Goal: Task Accomplishment & Management: Manage account settings

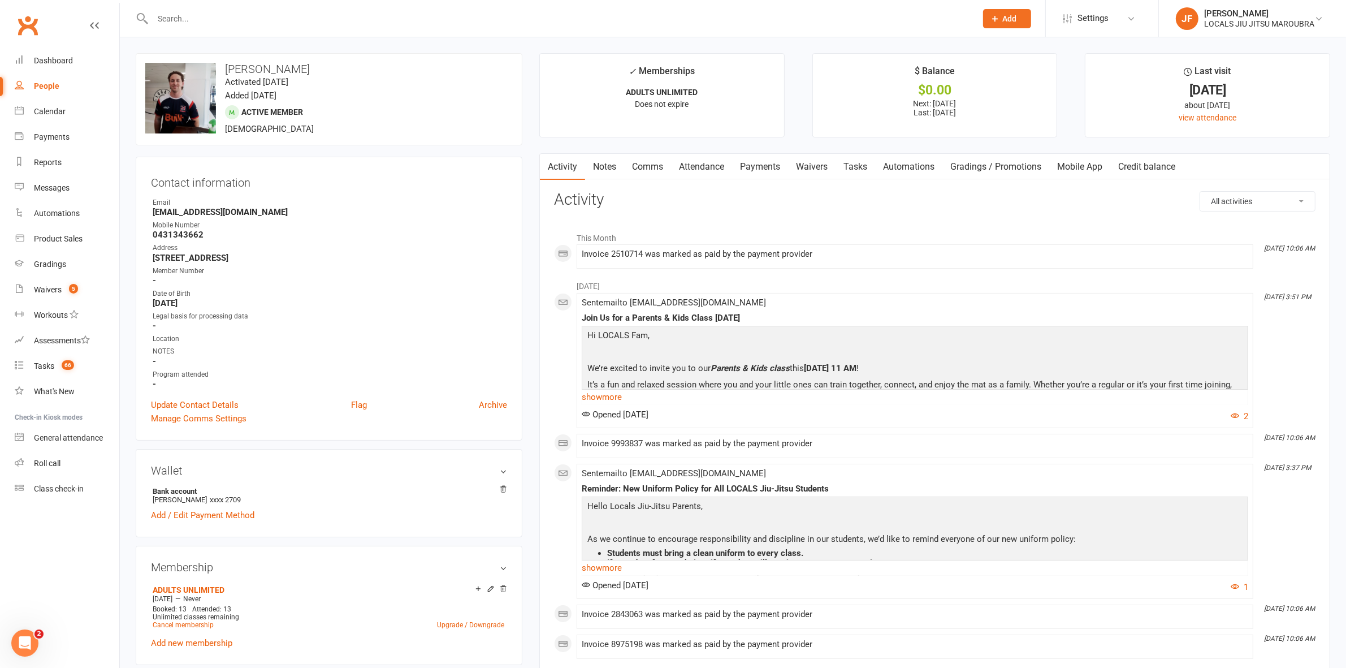
click at [396, 20] on input "text" at bounding box center [558, 19] width 819 height 16
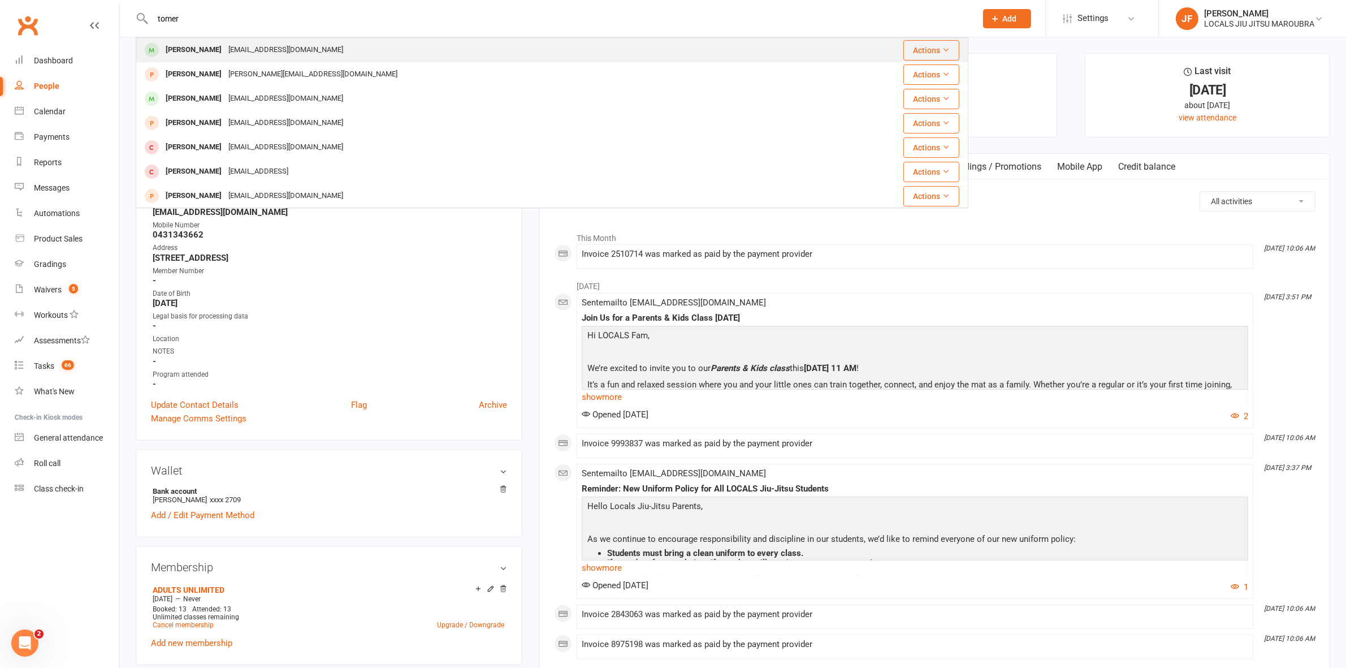
type input "tomer"
click at [315, 47] on div "[EMAIL_ADDRESS][DOMAIN_NAME]" at bounding box center [286, 50] width 122 height 16
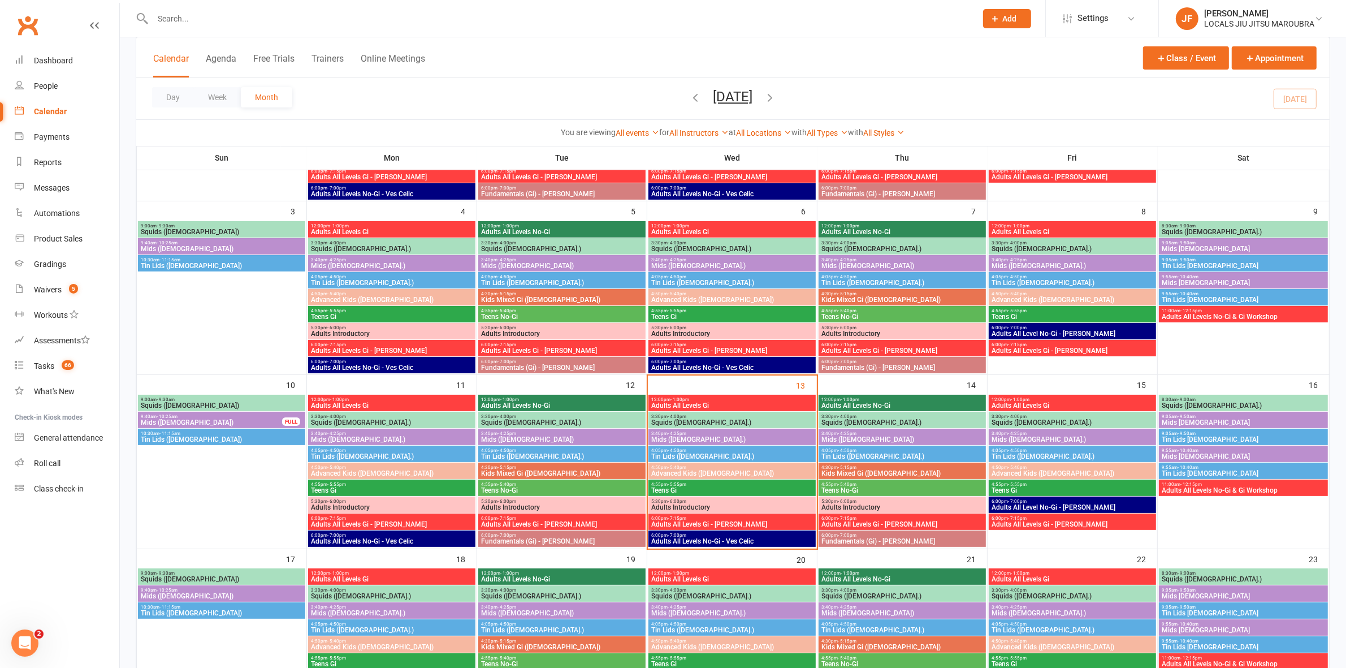
scroll to position [283, 0]
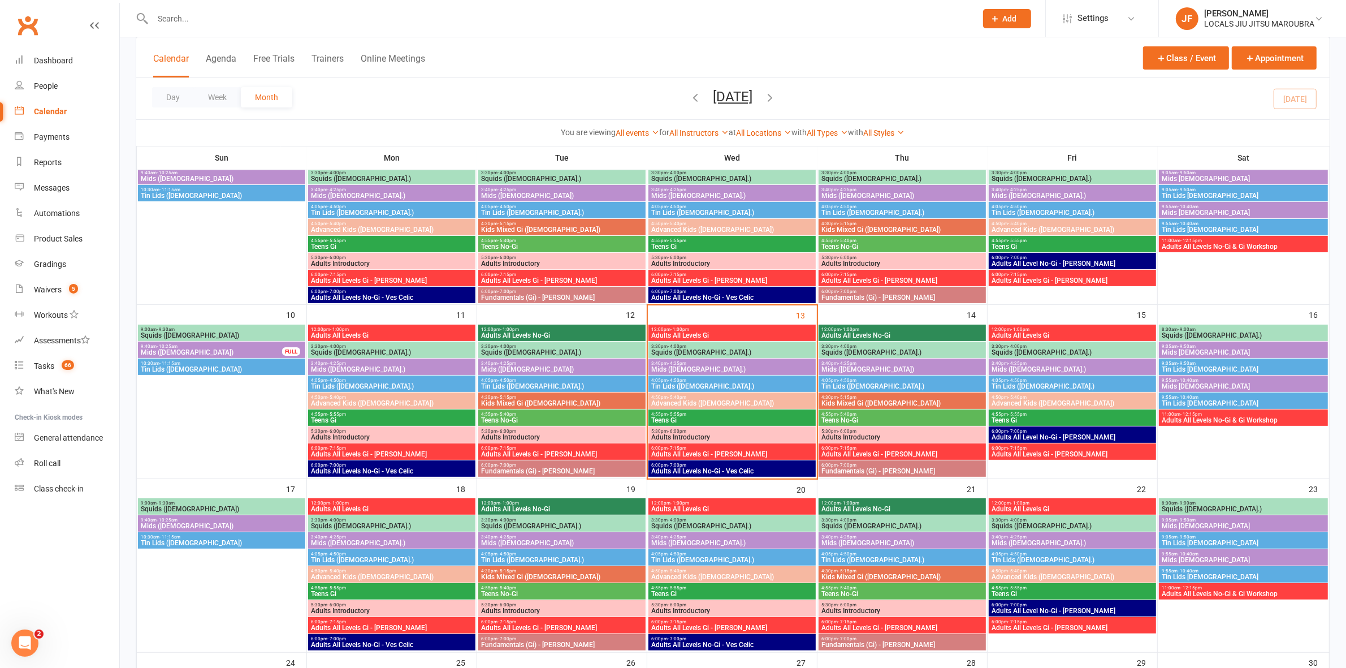
click at [683, 331] on span "- 1:00pm" at bounding box center [680, 329] width 19 height 5
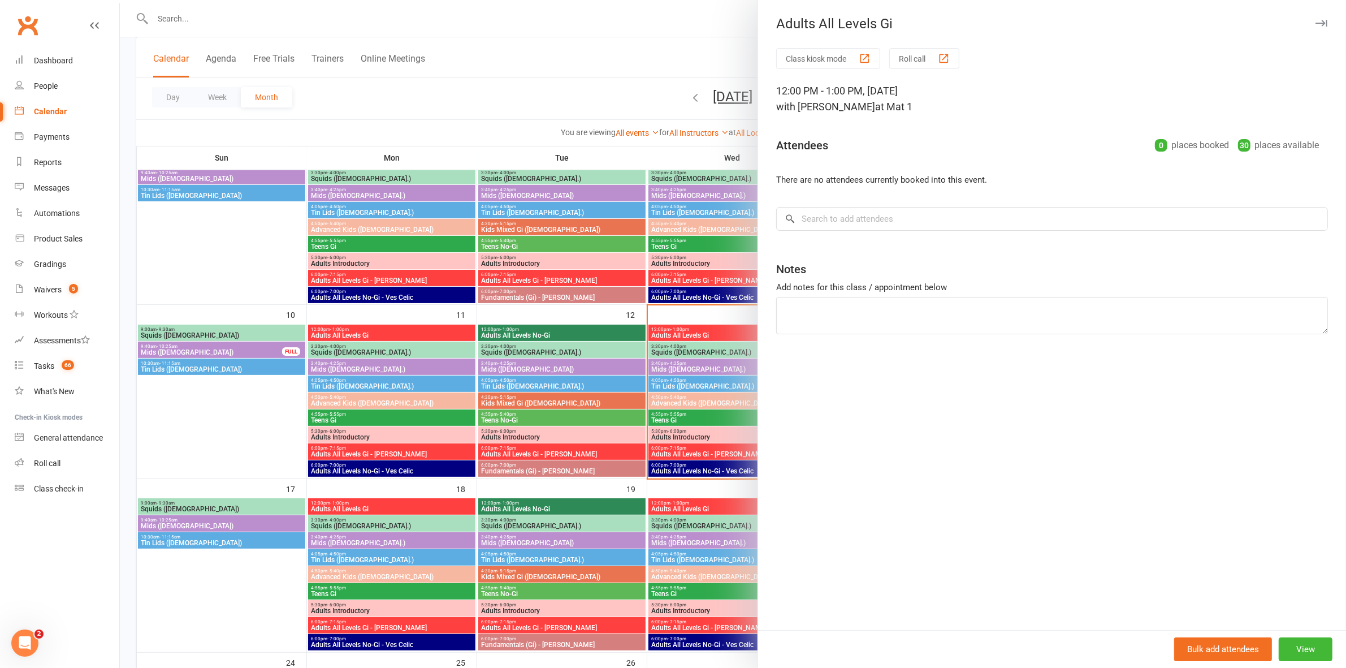
click at [682, 331] on div at bounding box center [733, 334] width 1226 height 668
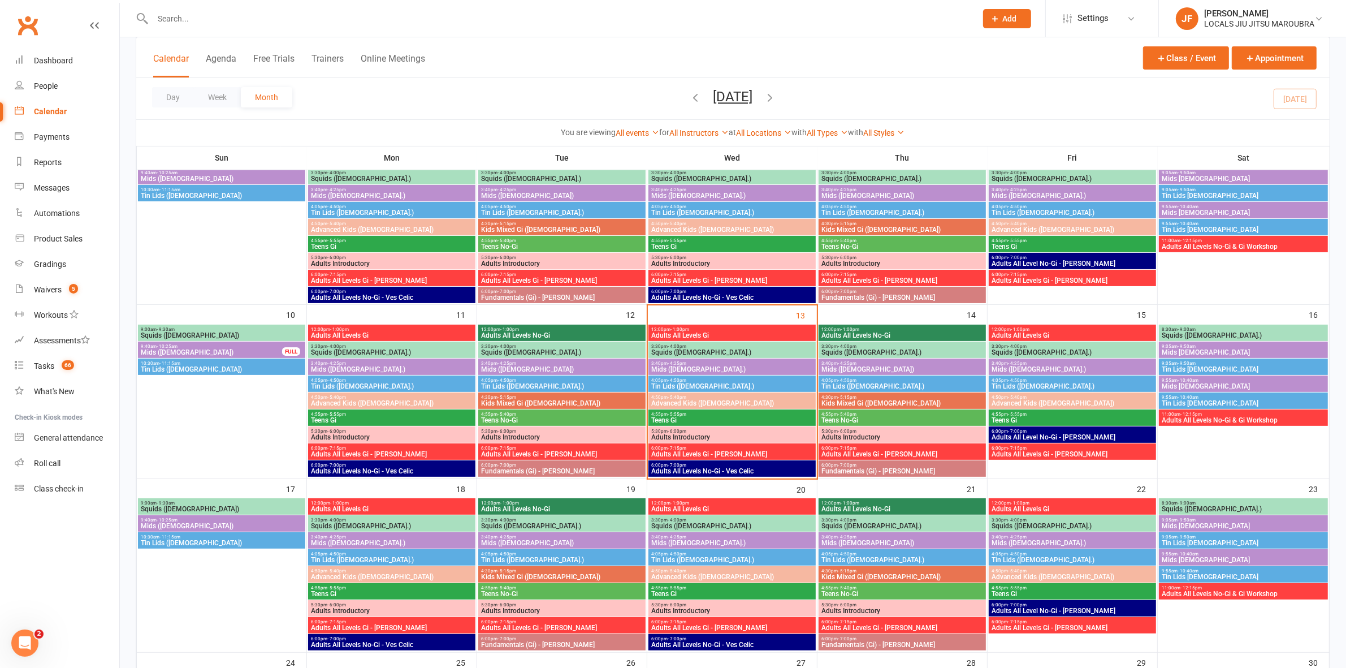
click at [682, 353] on span "Squids (3-5 y.o.)" at bounding box center [732, 352] width 163 height 7
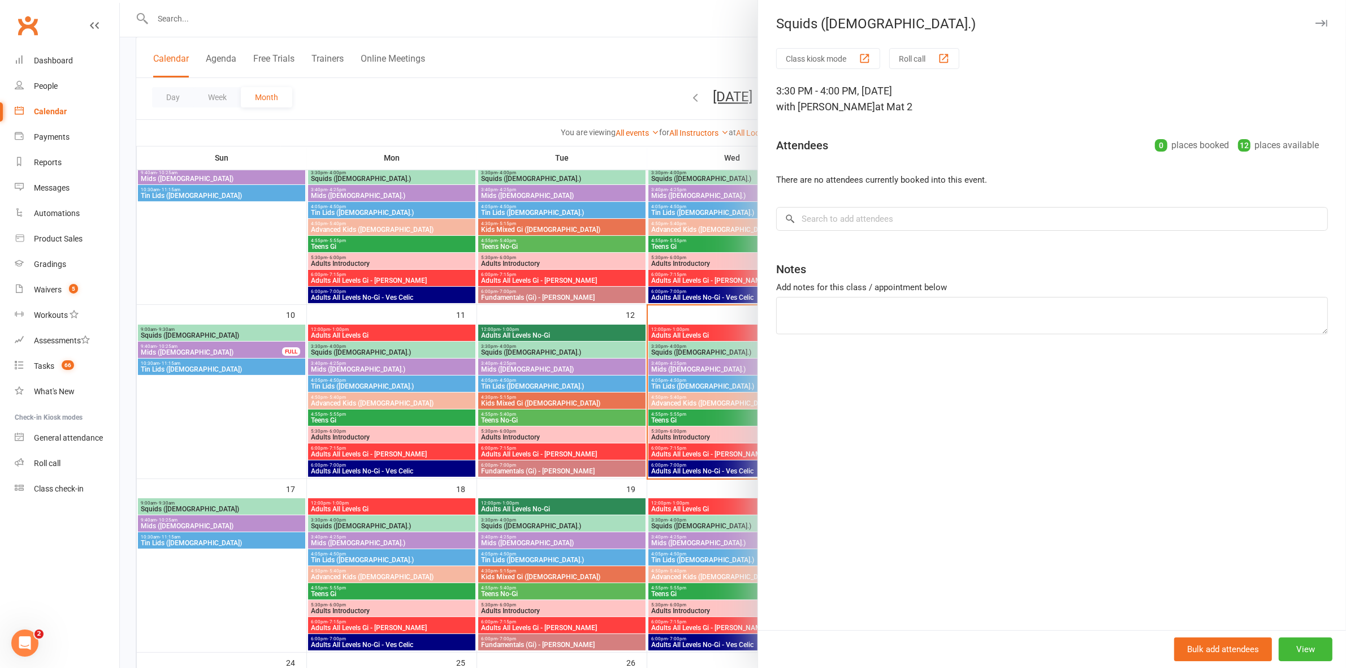
click at [682, 353] on div at bounding box center [733, 334] width 1226 height 668
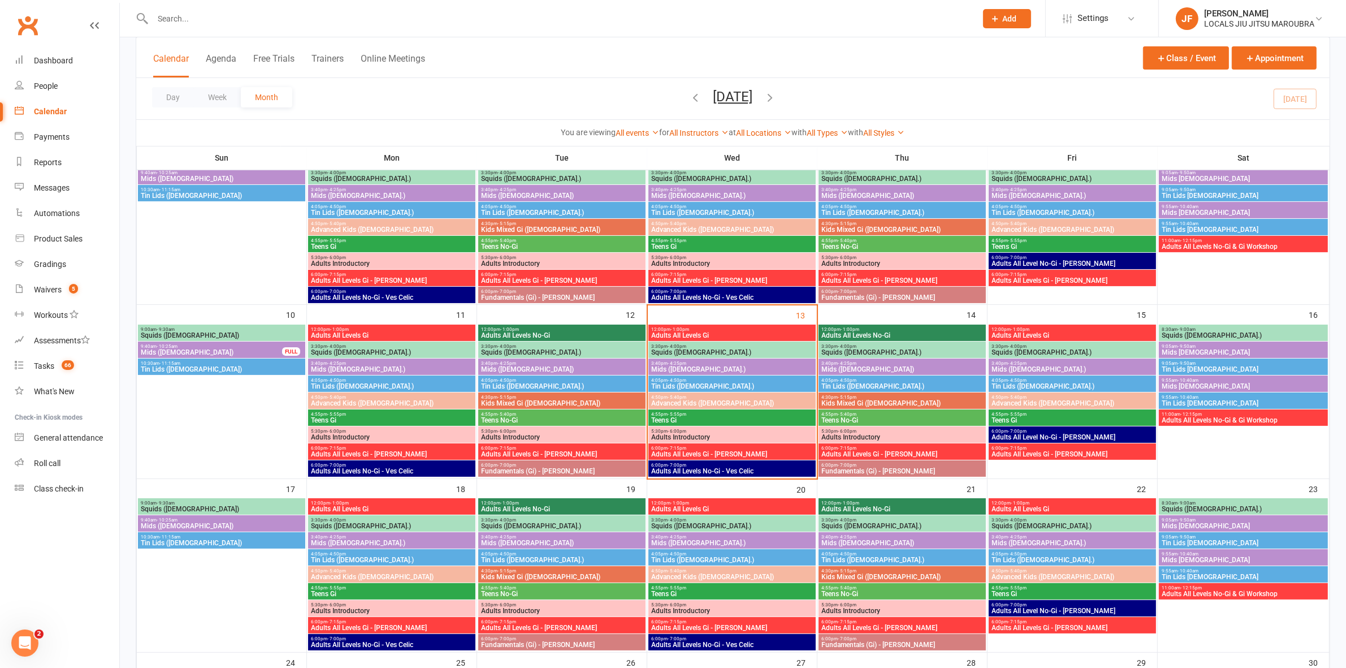
click at [685, 372] on span "Mids (5-7 y.o.)" at bounding box center [732, 369] width 163 height 7
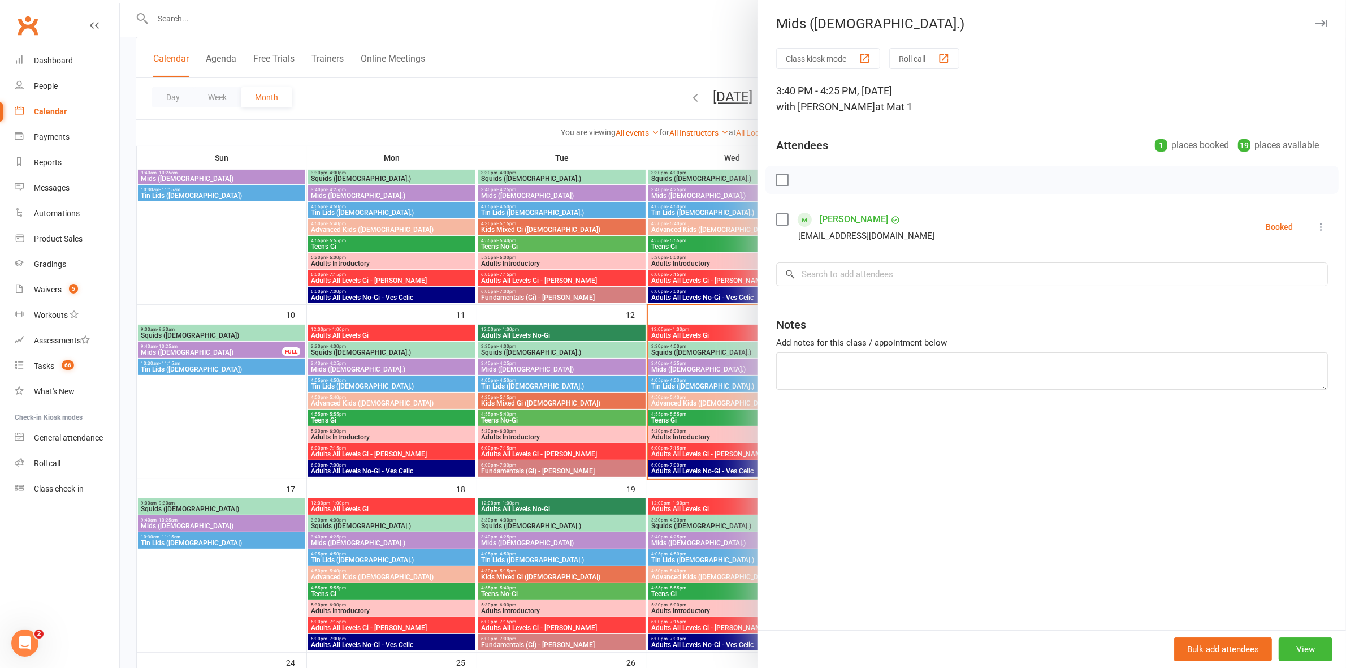
click at [685, 371] on div at bounding box center [733, 334] width 1226 height 668
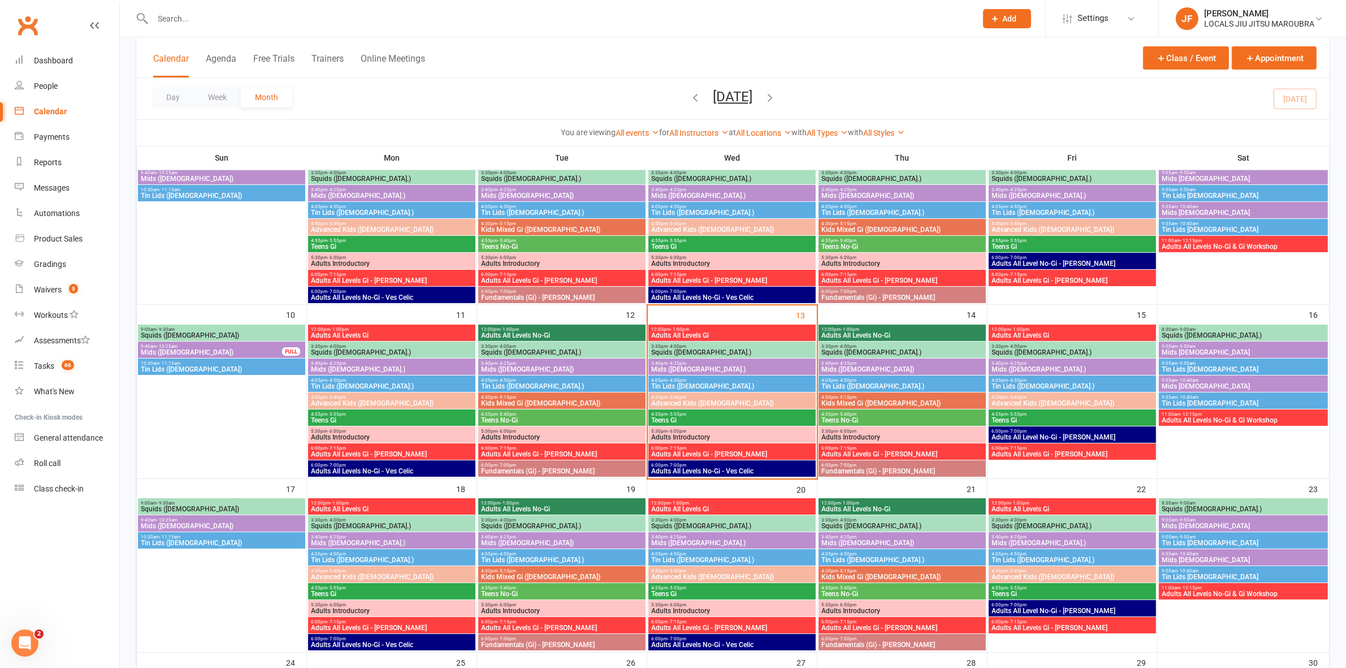
click at [686, 385] on span "Tin Lids (8-12 y.o.)" at bounding box center [732, 386] width 163 height 7
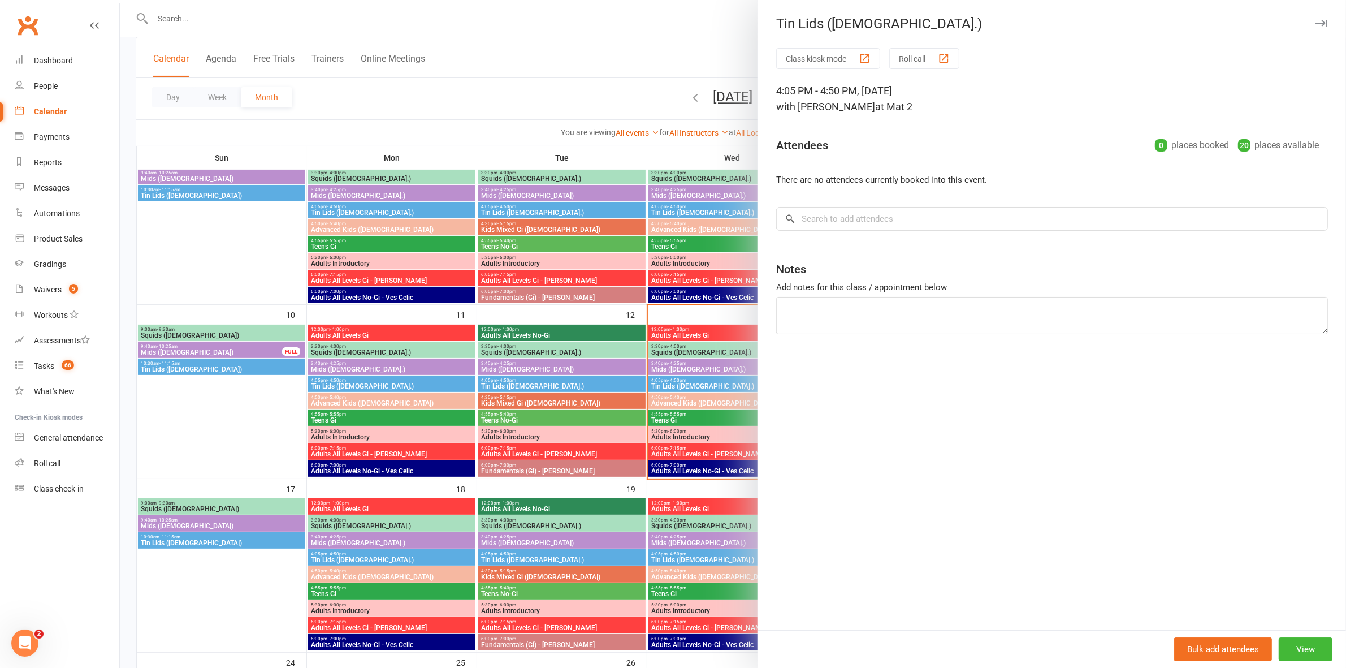
click at [686, 385] on div at bounding box center [733, 334] width 1226 height 668
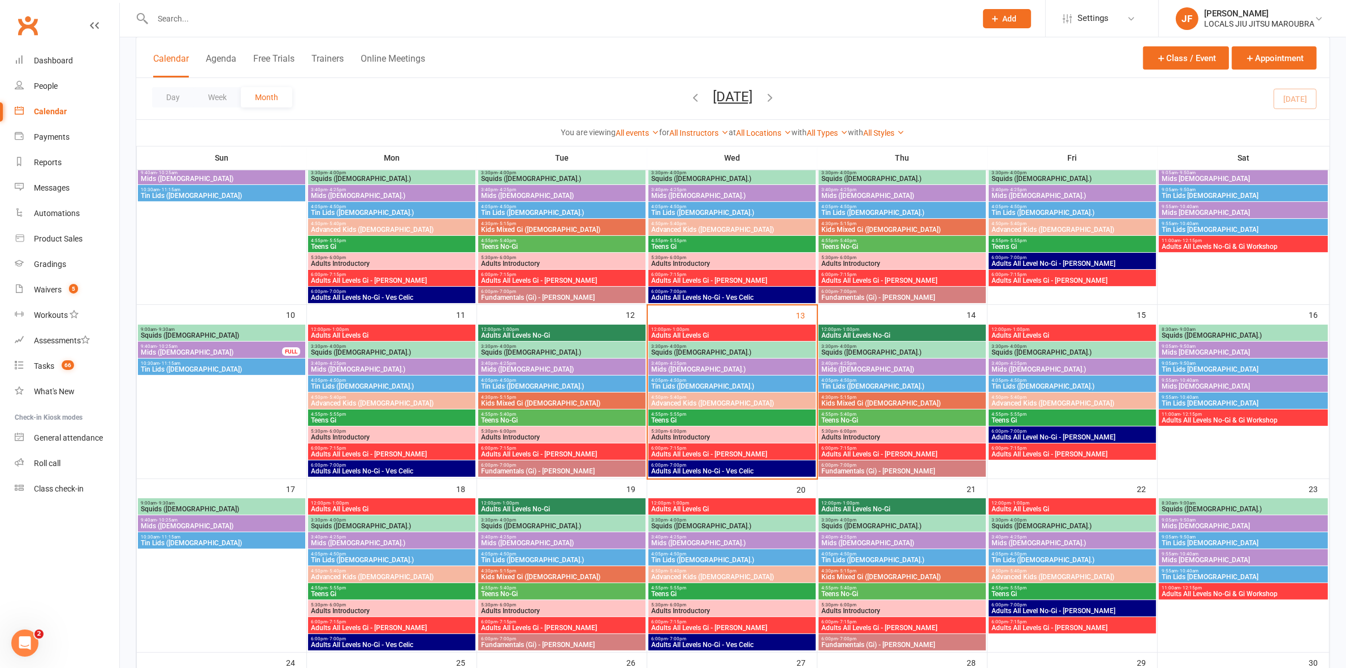
click at [687, 402] on span "Advanced Kids (5-12 y.o)" at bounding box center [732, 403] width 163 height 7
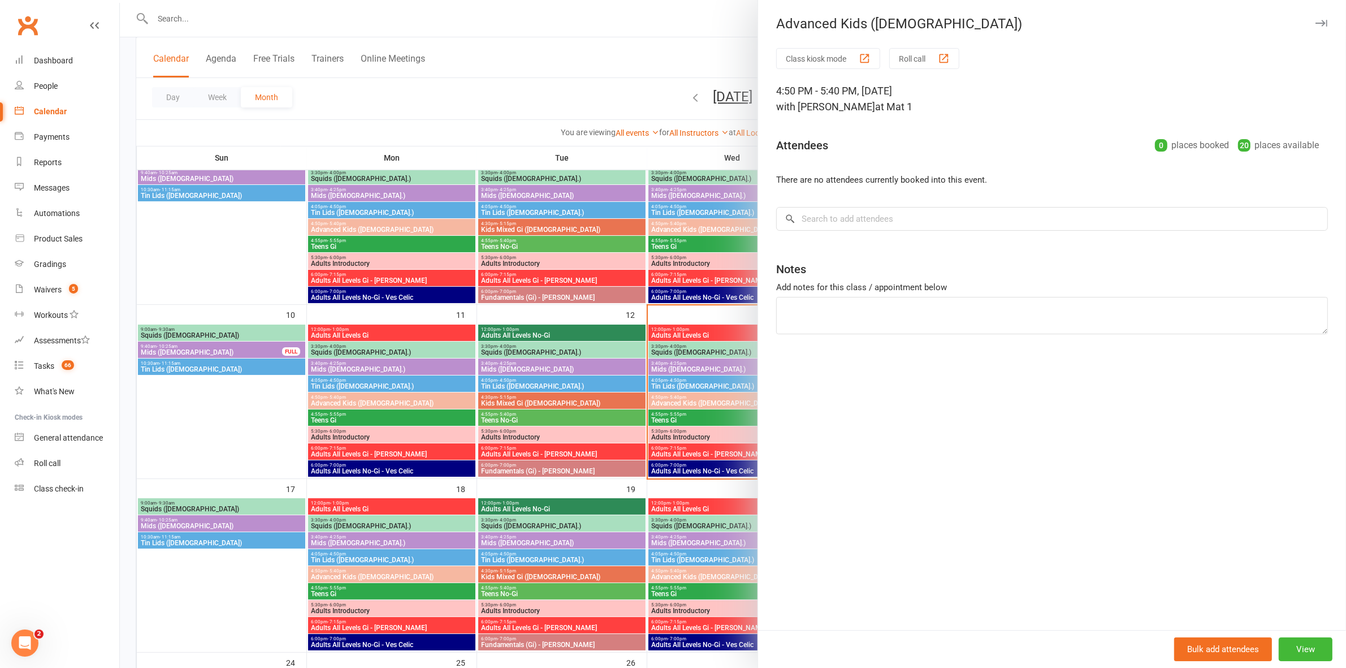
click at [687, 402] on div at bounding box center [733, 334] width 1226 height 668
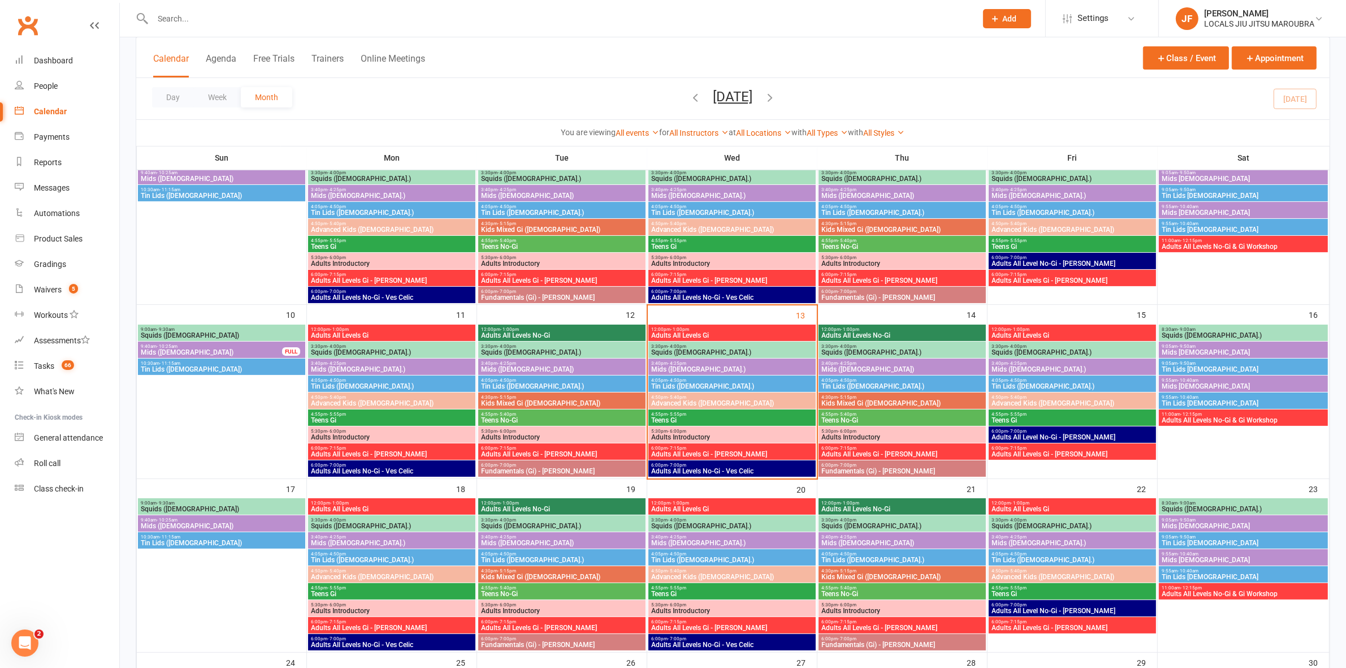
click at [691, 421] on span "Teens Gi" at bounding box center [732, 420] width 163 height 7
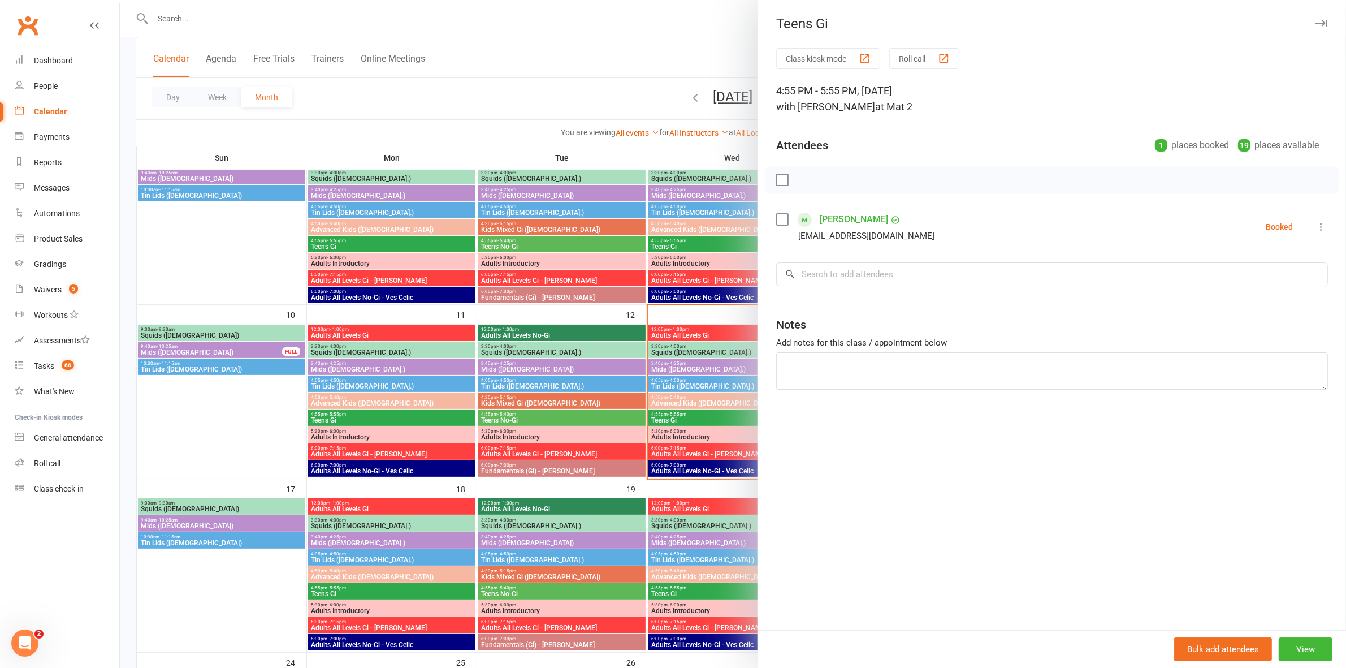
click at [691, 421] on div at bounding box center [733, 334] width 1226 height 668
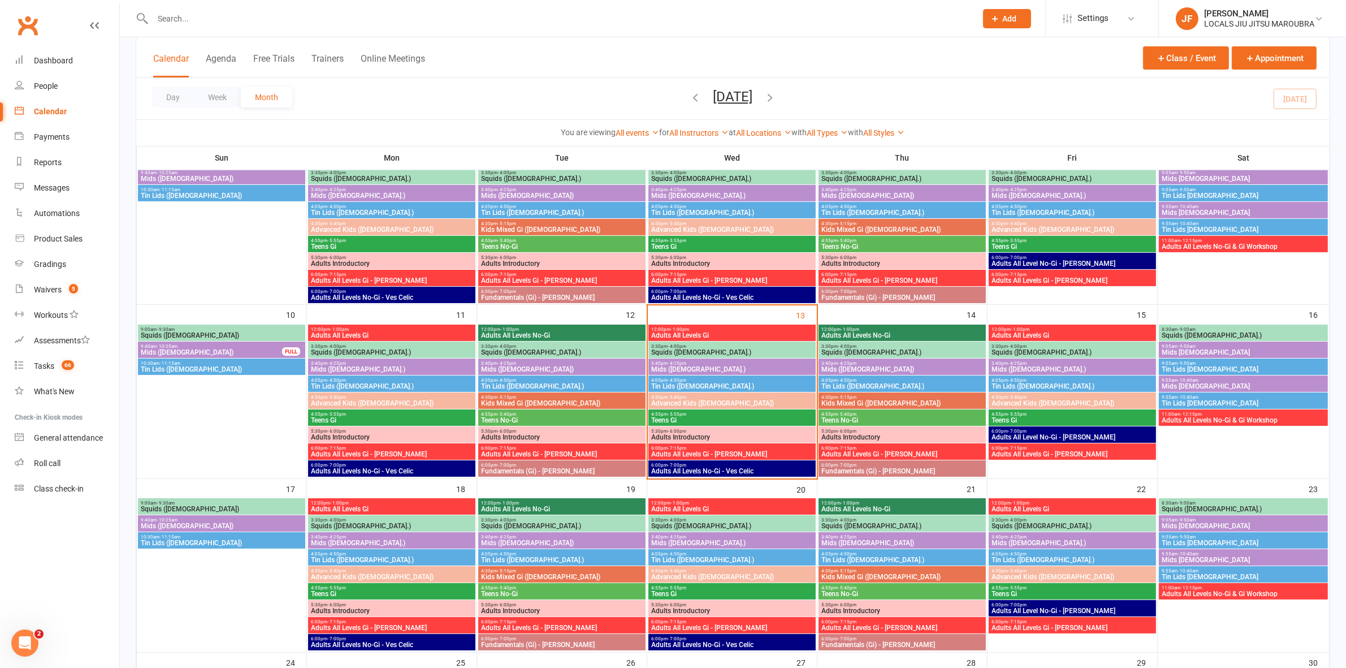
click at [693, 440] on span "Adults Introductory" at bounding box center [732, 437] width 163 height 7
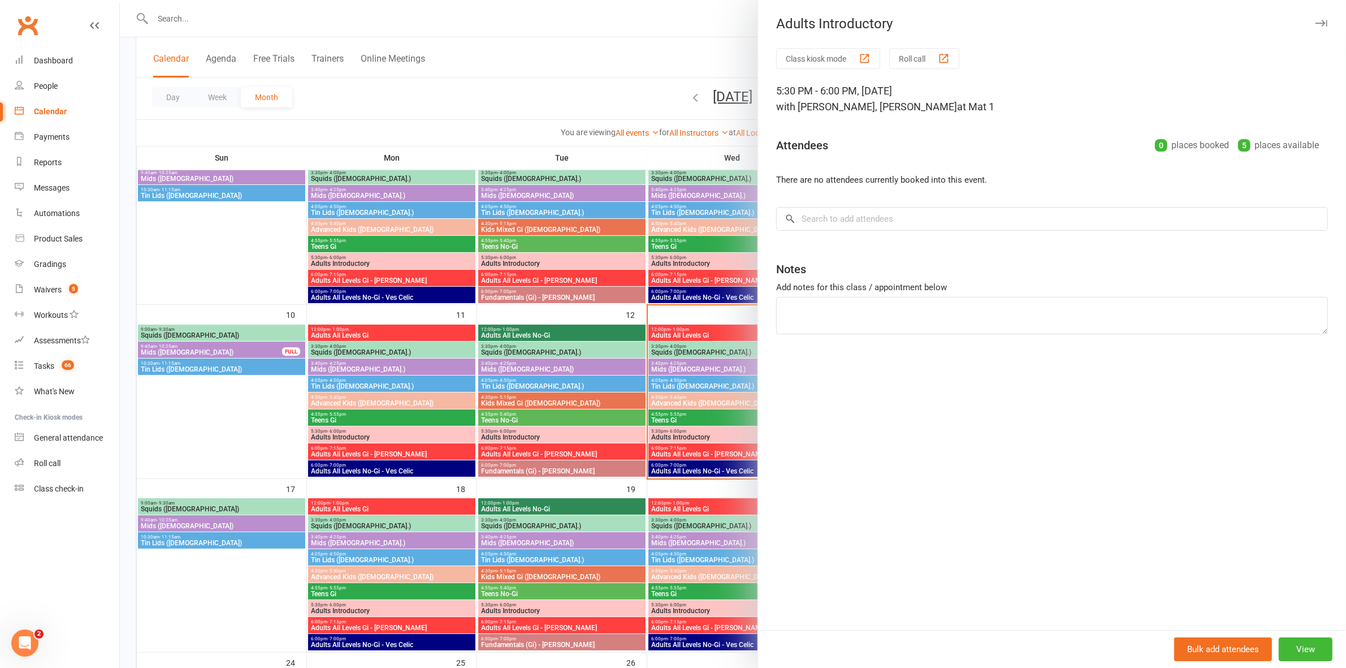
click at [693, 438] on div at bounding box center [733, 334] width 1226 height 668
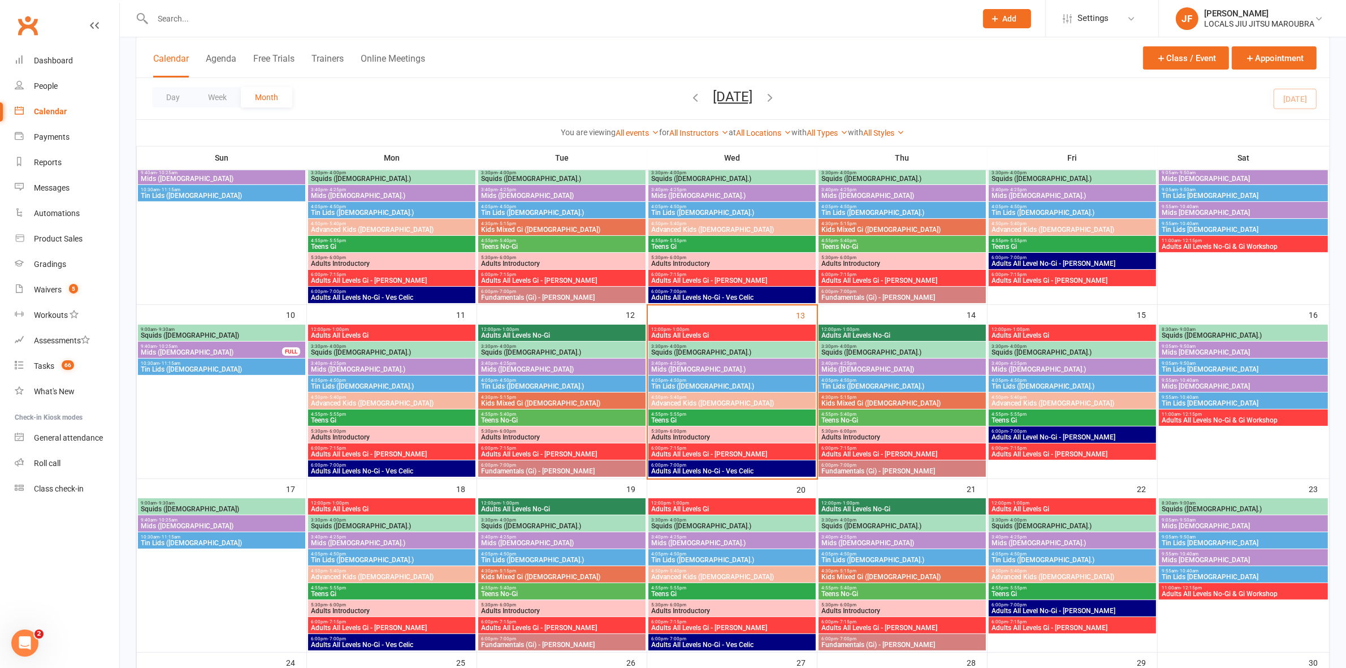
click at [692, 450] on span "6:00pm - 7:15pm" at bounding box center [732, 448] width 163 height 5
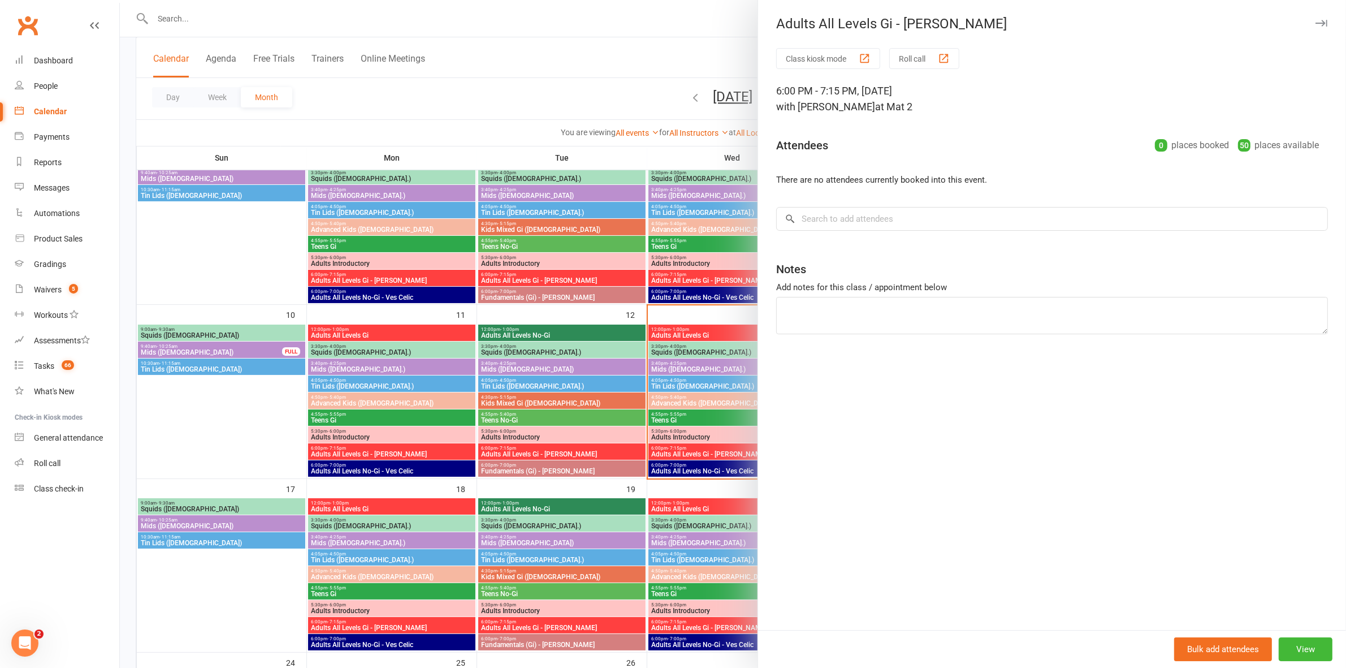
click at [692, 450] on div at bounding box center [733, 334] width 1226 height 668
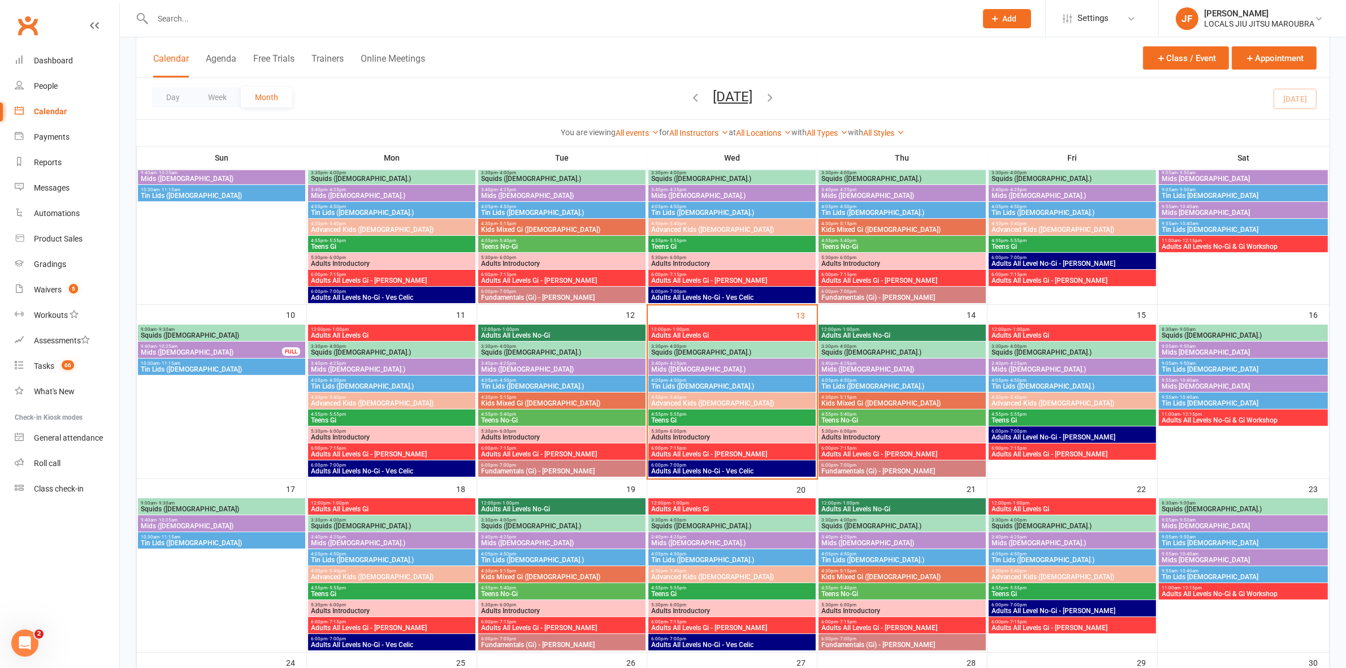
click at [693, 469] on span "Adults All Levels No-Gi - Ves Celic" at bounding box center [732, 471] width 163 height 7
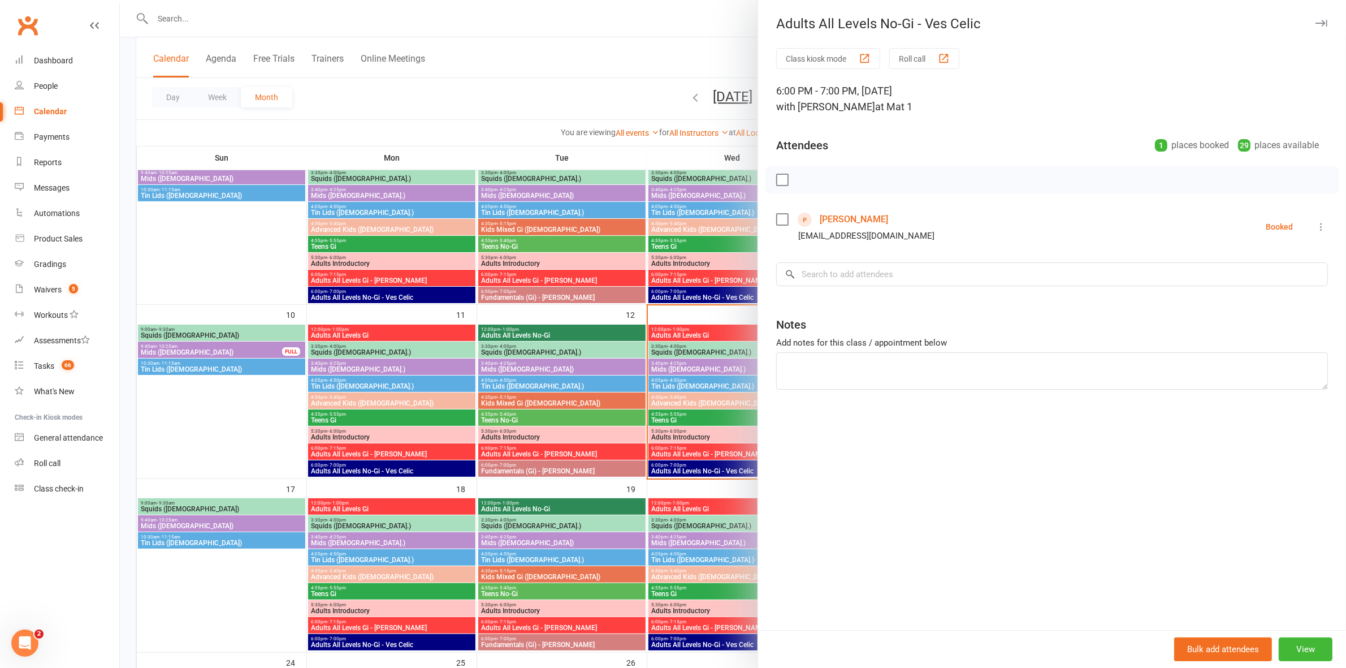
click at [693, 468] on div at bounding box center [733, 334] width 1226 height 668
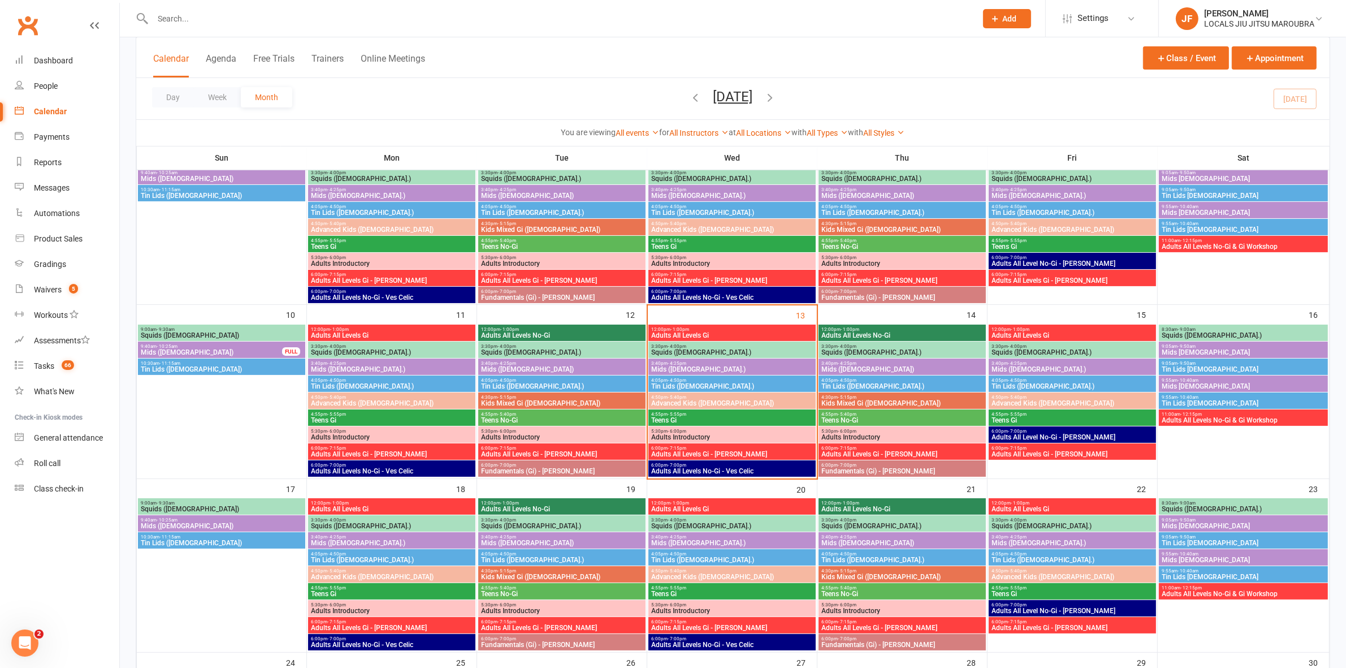
click at [693, 468] on span "Adults All Levels No-Gi - Ves Celic" at bounding box center [732, 471] width 163 height 7
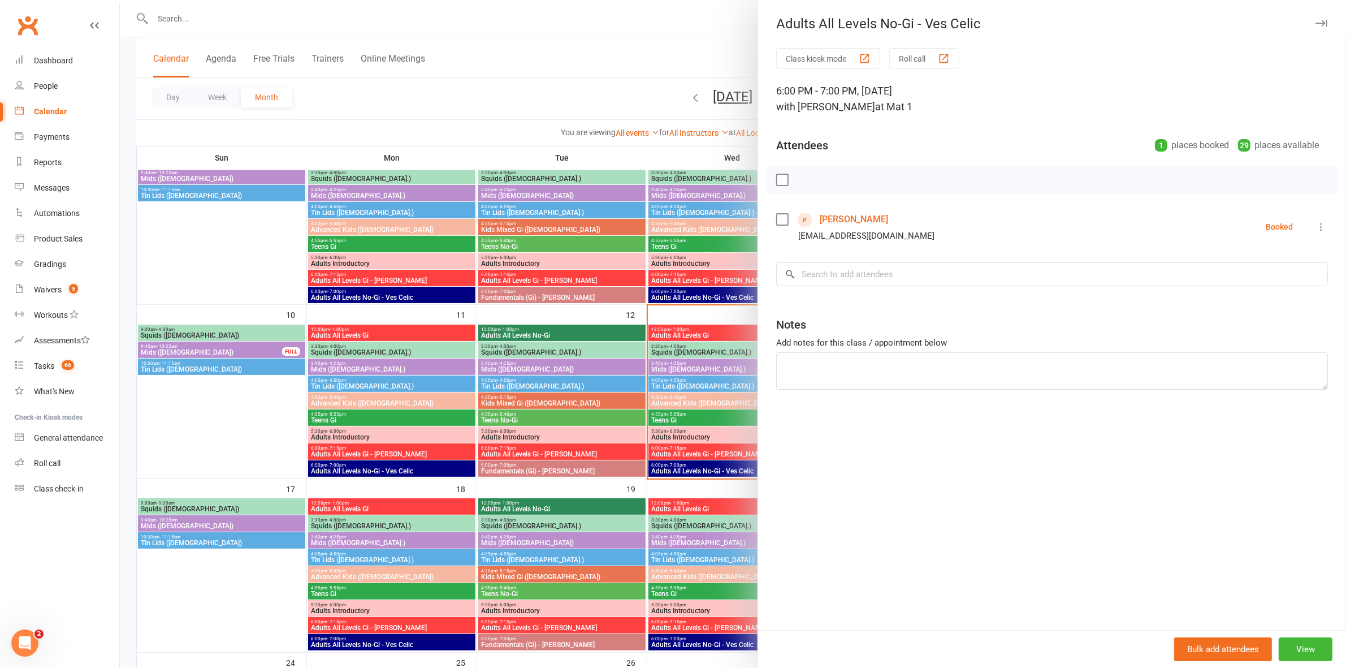
click at [693, 468] on div at bounding box center [733, 334] width 1226 height 668
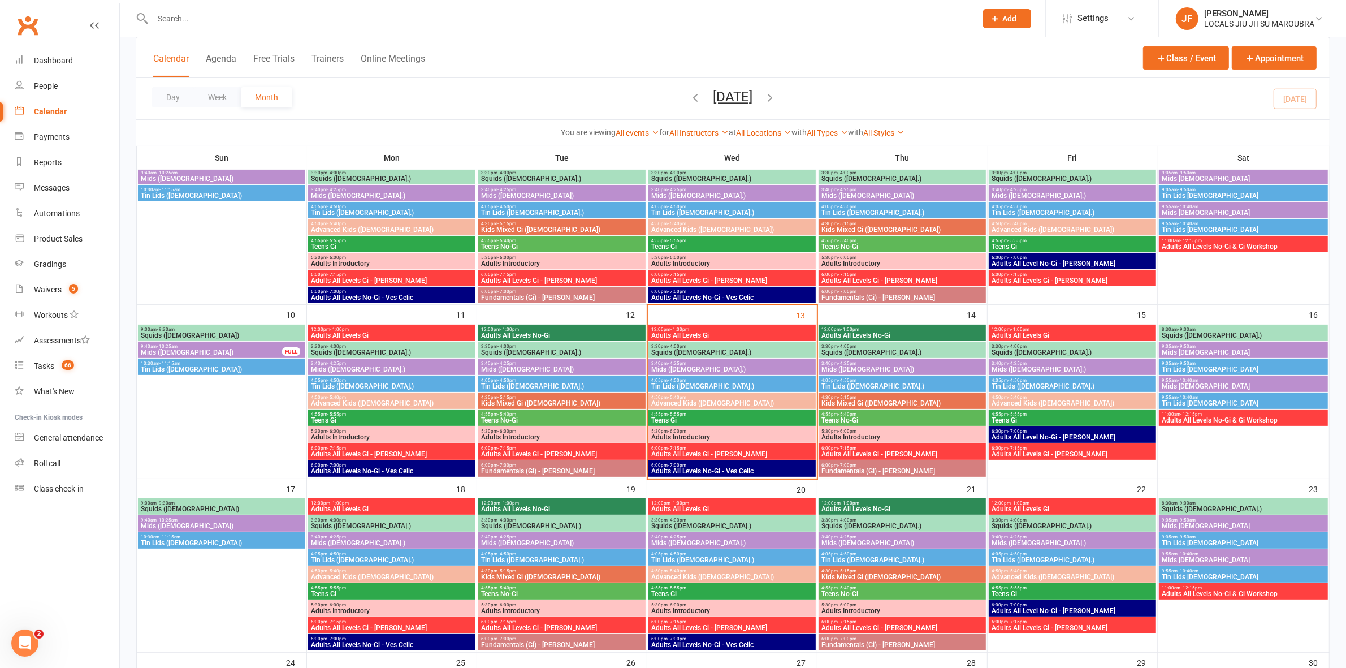
click at [693, 468] on span "Adults All Levels No-Gi - Ves Celic" at bounding box center [732, 471] width 163 height 7
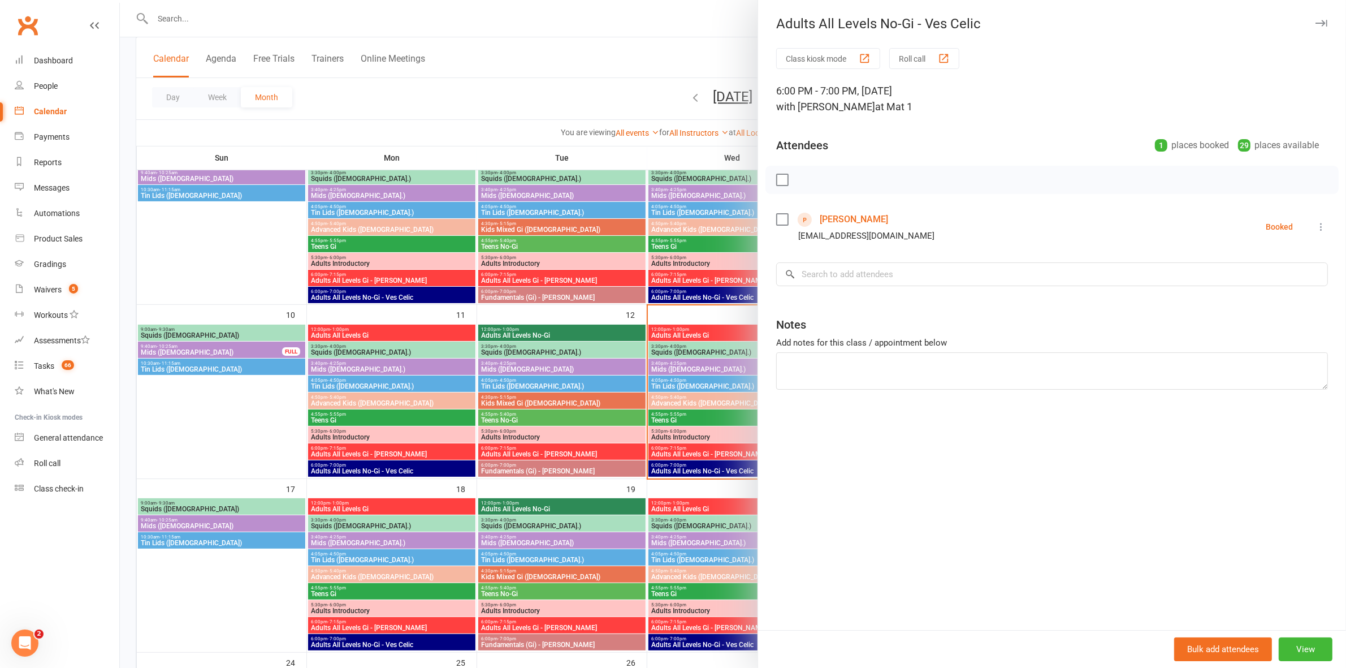
click at [676, 471] on div at bounding box center [733, 334] width 1226 height 668
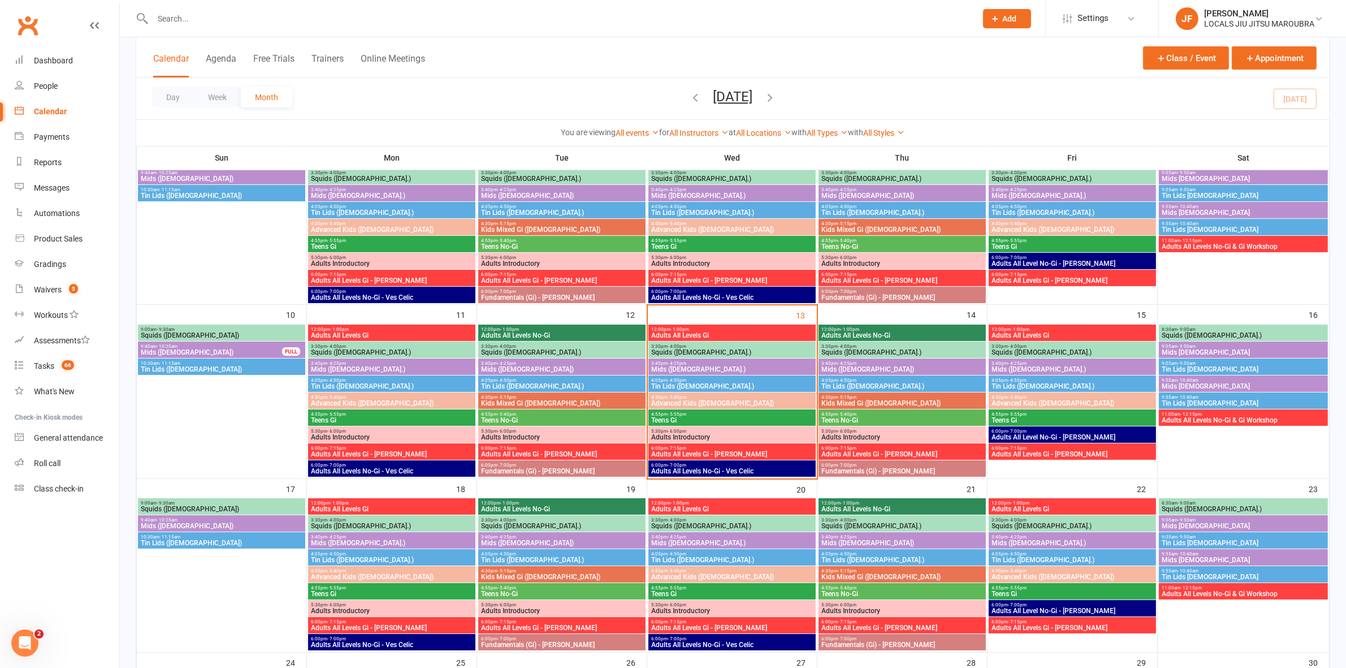
drag, startPoint x: 945, startPoint y: 481, endPoint x: 943, endPoint y: 476, distance: 5.8
click at [945, 481] on div "21" at bounding box center [903, 565] width 170 height 173
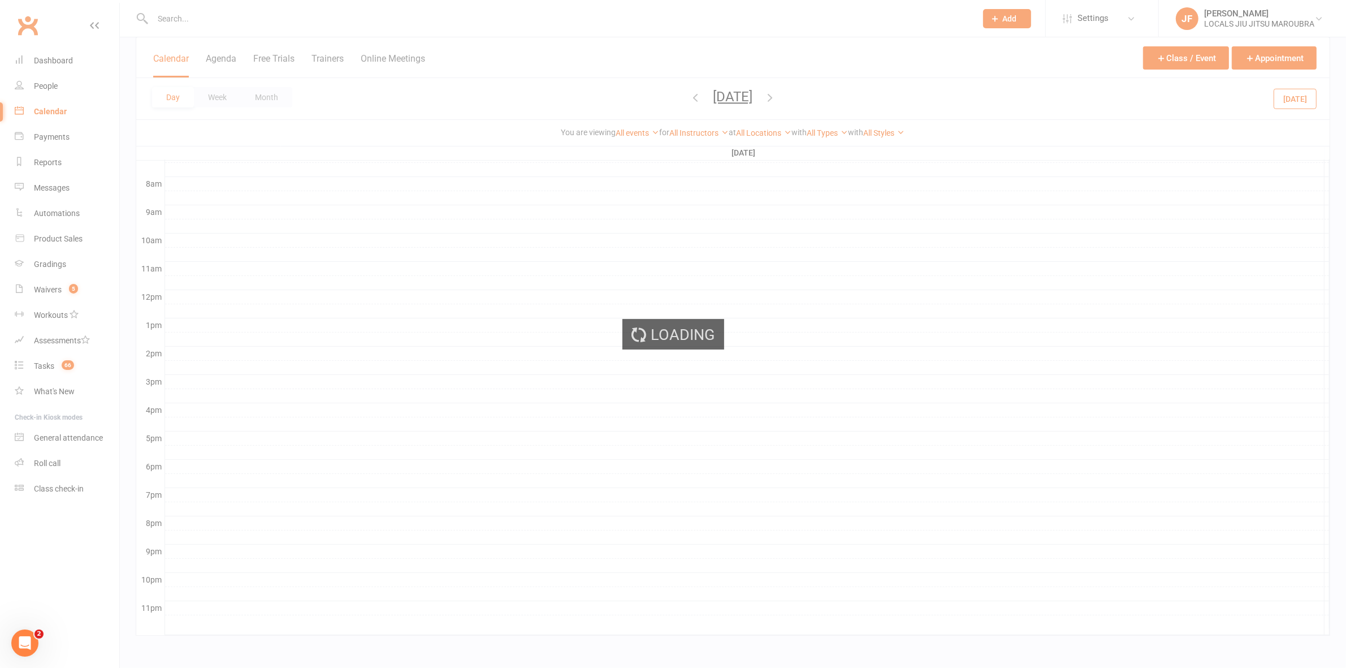
scroll to position [280, 0]
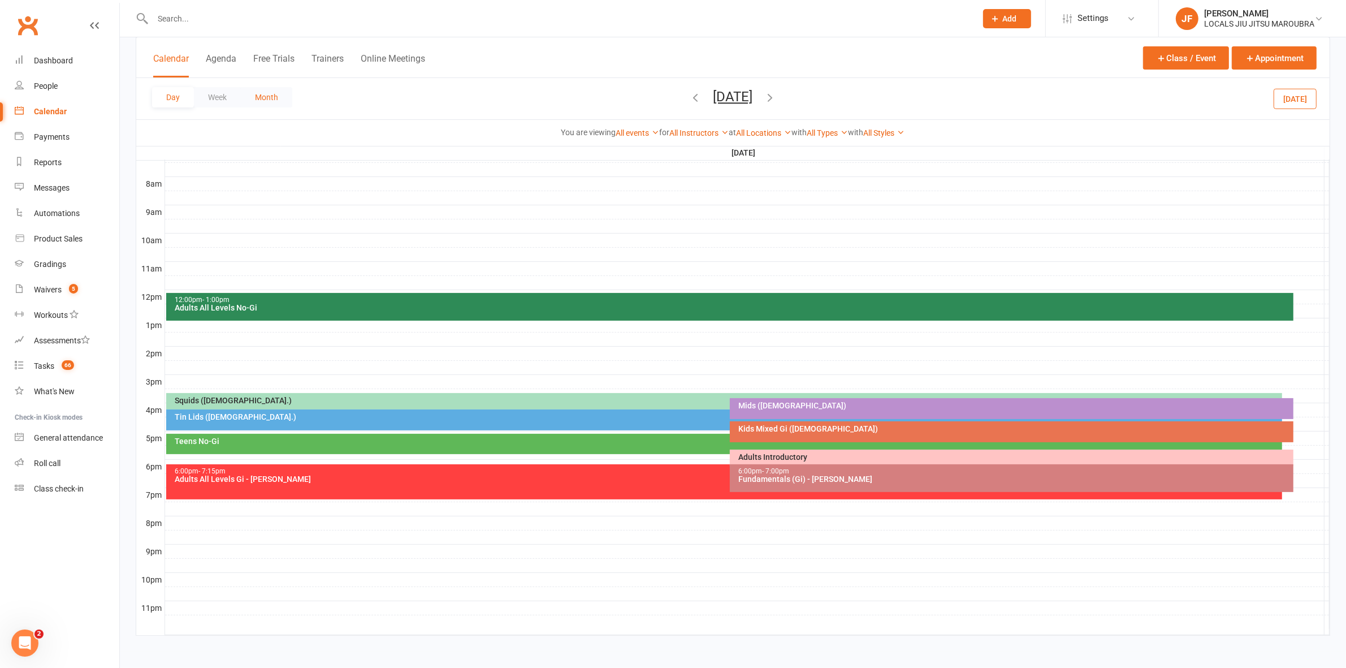
click at [258, 97] on button "Month" at bounding box center [266, 97] width 51 height 20
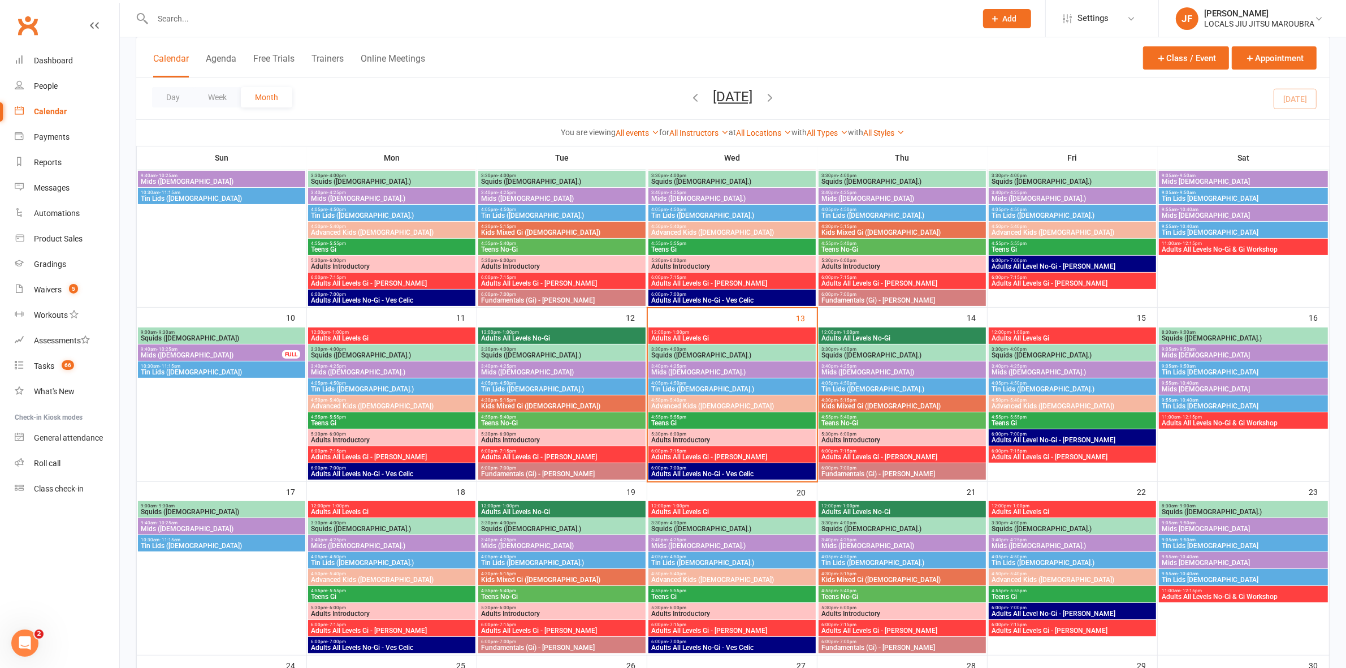
click at [694, 468] on span "6:00pm - 7:00pm" at bounding box center [732, 467] width 163 height 5
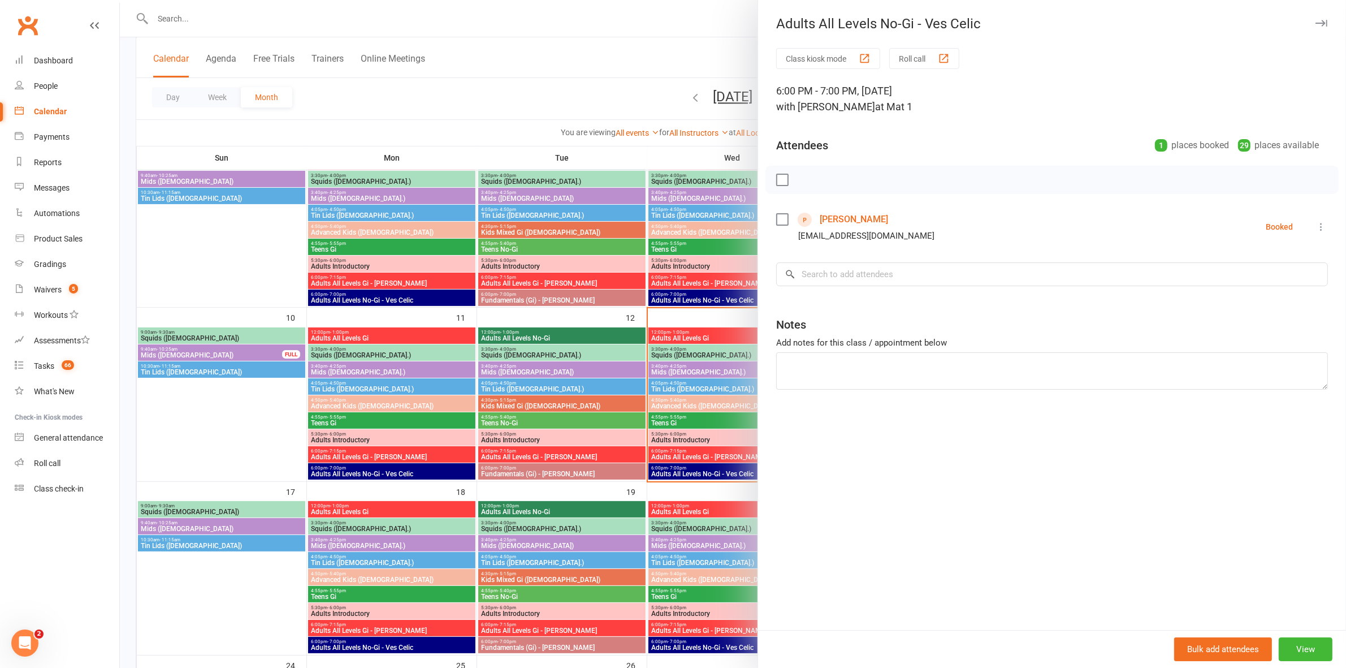
drag, startPoint x: 906, startPoint y: 221, endPoint x: 813, endPoint y: 219, distance: 93.9
click at [813, 219] on div "Brandon Hampshire brandonhampshire@outlook.com" at bounding box center [857, 226] width 163 height 33
copy link "[PERSON_NAME]"
drag, startPoint x: 911, startPoint y: 21, endPoint x: 766, endPoint y: 25, distance: 144.8
click at [766, 25] on div "Adults All Levels No-Gi - Ves Celic" at bounding box center [1052, 24] width 588 height 16
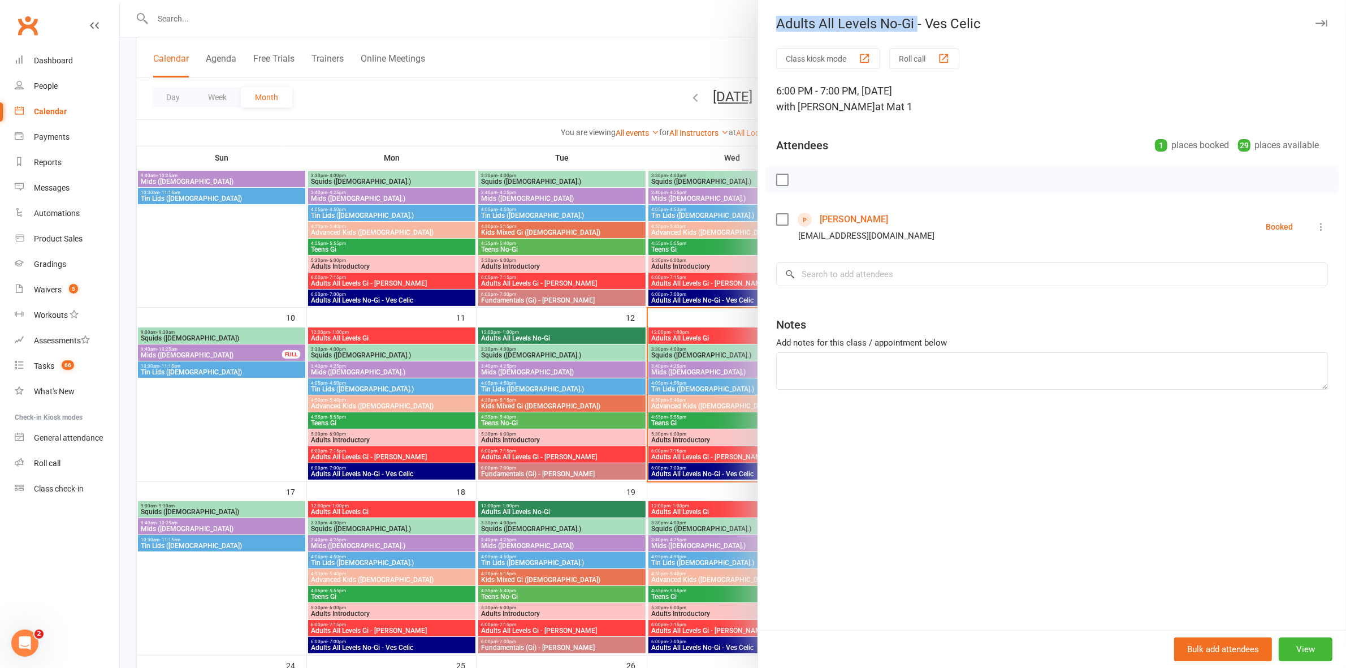
copy div "Adults All Levels No-Gi"
click at [617, 46] on div at bounding box center [733, 334] width 1226 height 668
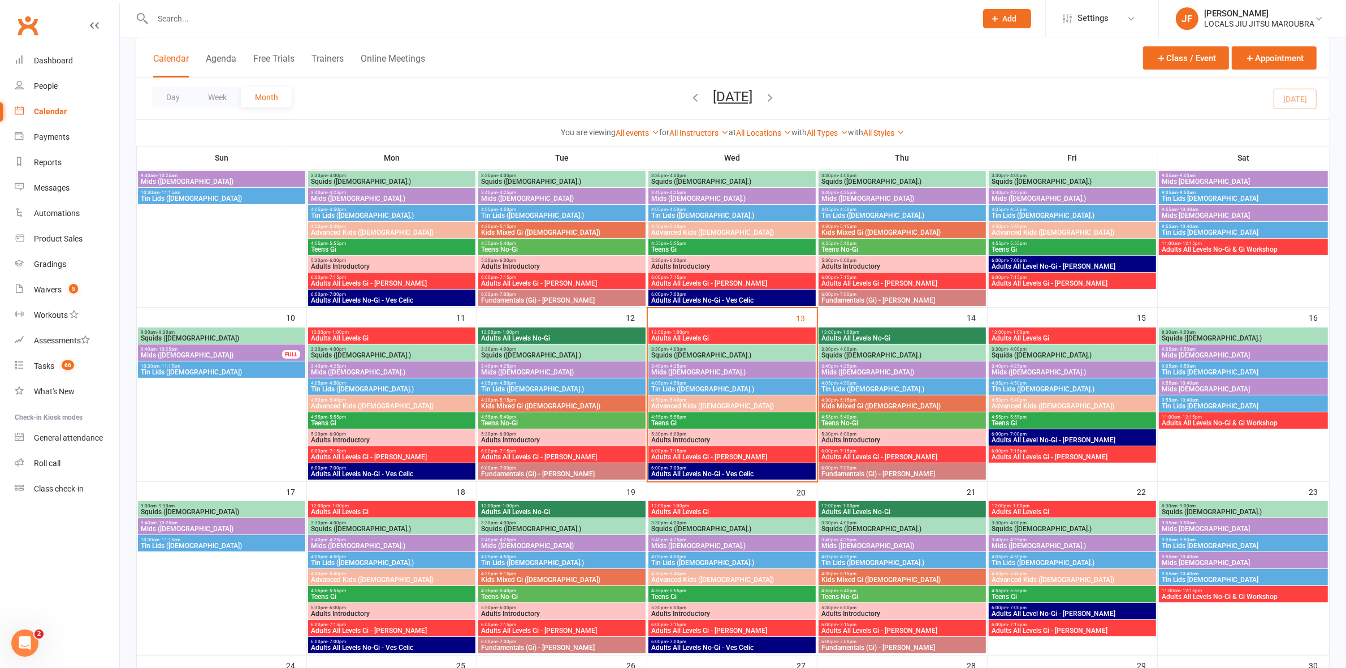
click at [493, 331] on span "12:00pm - 1:00pm" at bounding box center [562, 332] width 163 height 5
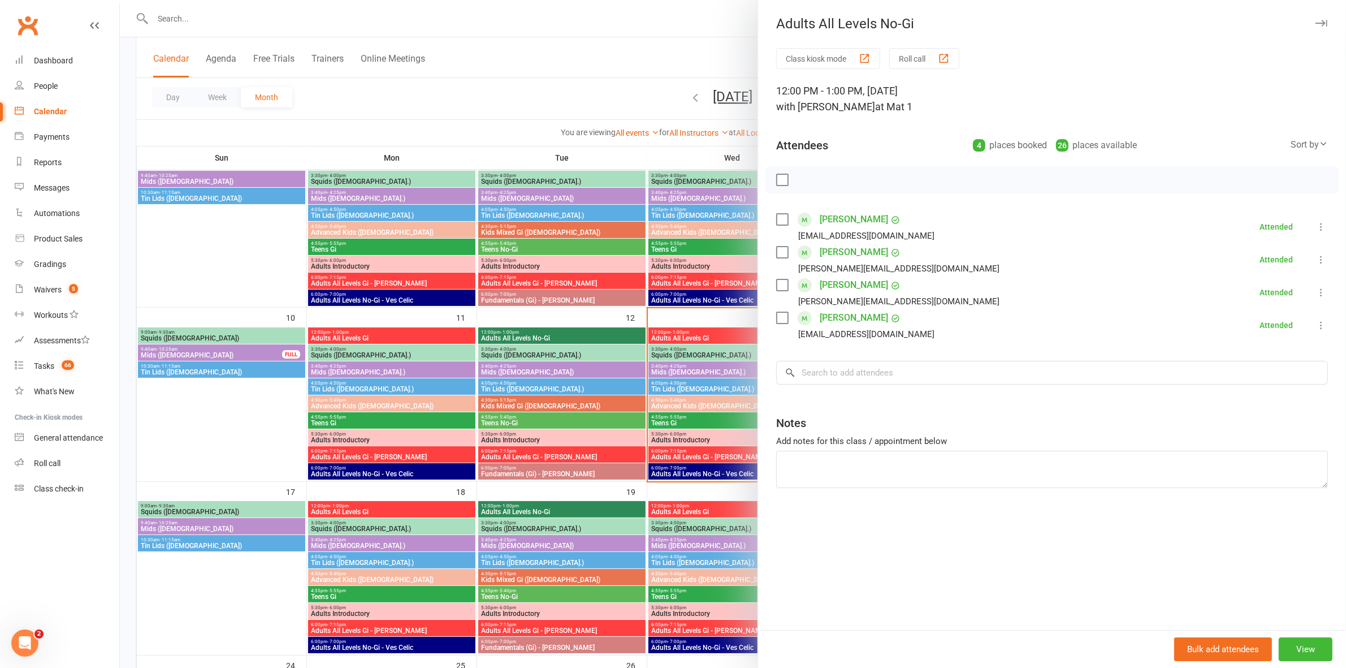
click at [522, 352] on div at bounding box center [733, 334] width 1226 height 668
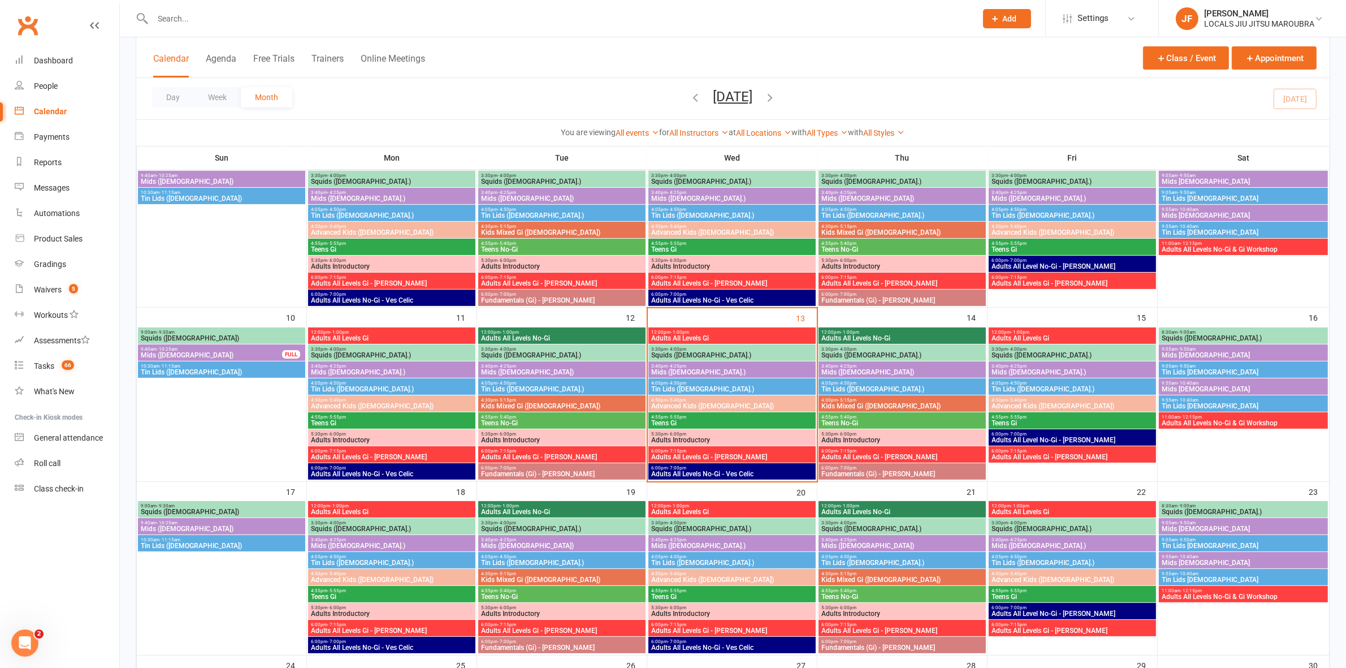
click at [522, 352] on span "Squids (3-5 y.o.)" at bounding box center [562, 355] width 163 height 7
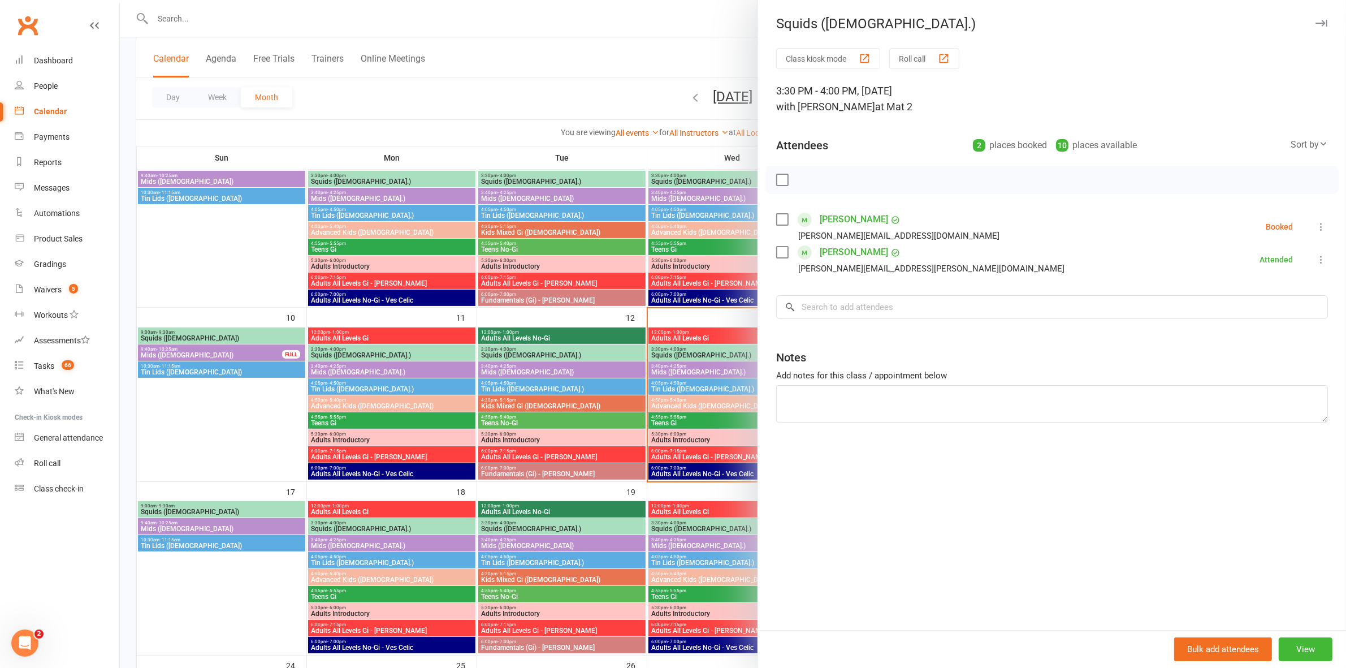
click at [522, 352] on div at bounding box center [733, 334] width 1226 height 668
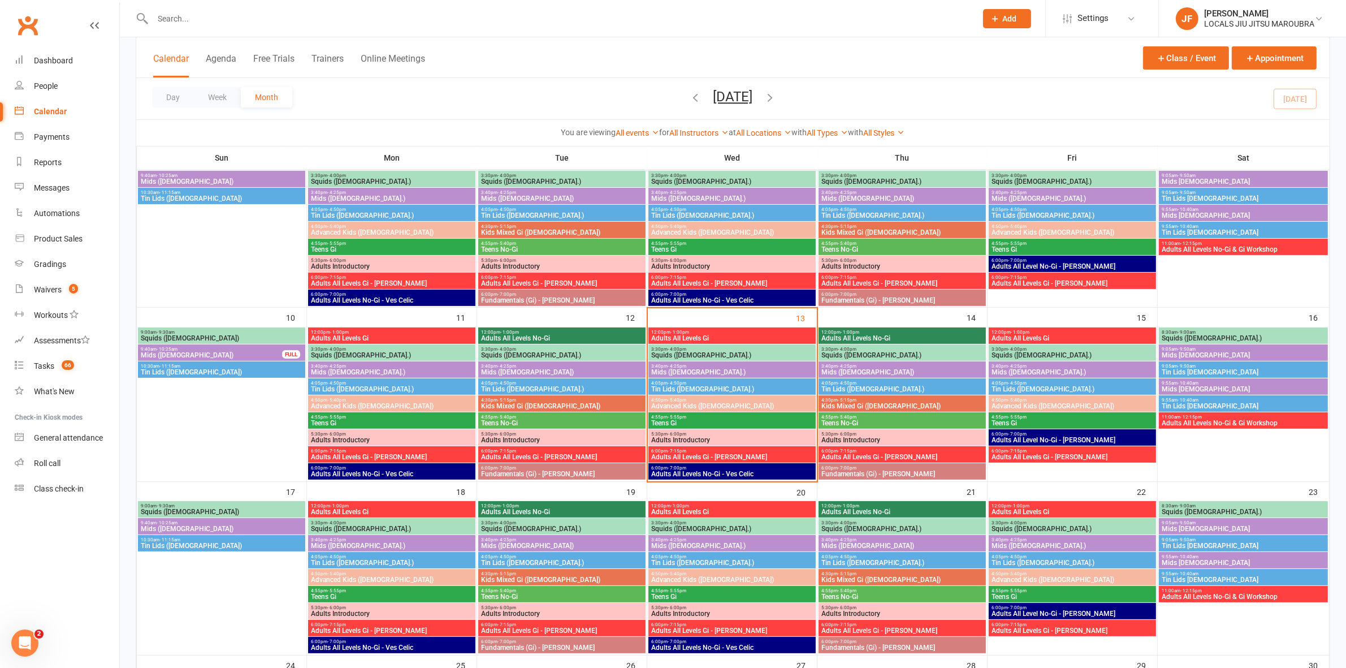
click at [526, 369] on span "Mids ([DEMOGRAPHIC_DATA])" at bounding box center [562, 372] width 163 height 7
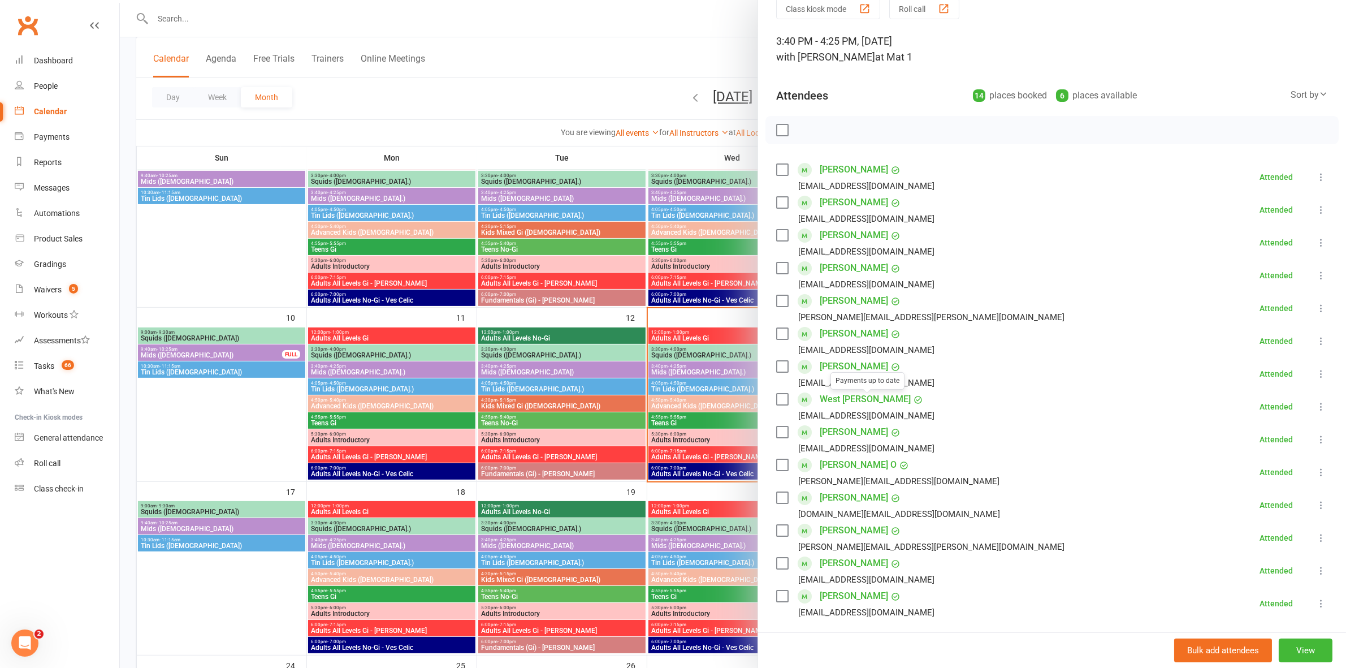
scroll to position [47, 0]
click at [529, 391] on div at bounding box center [733, 334] width 1226 height 668
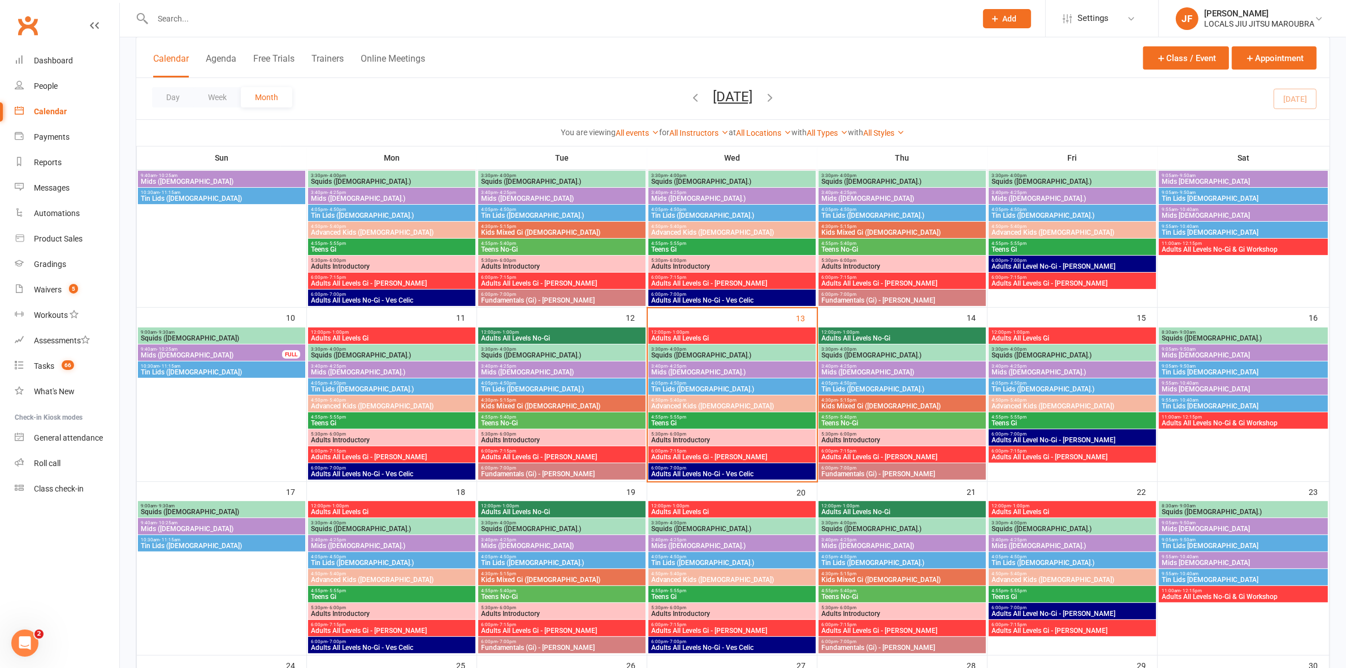
click at [528, 388] on span "Tin Lids ([DEMOGRAPHIC_DATA].)" at bounding box center [562, 389] width 163 height 7
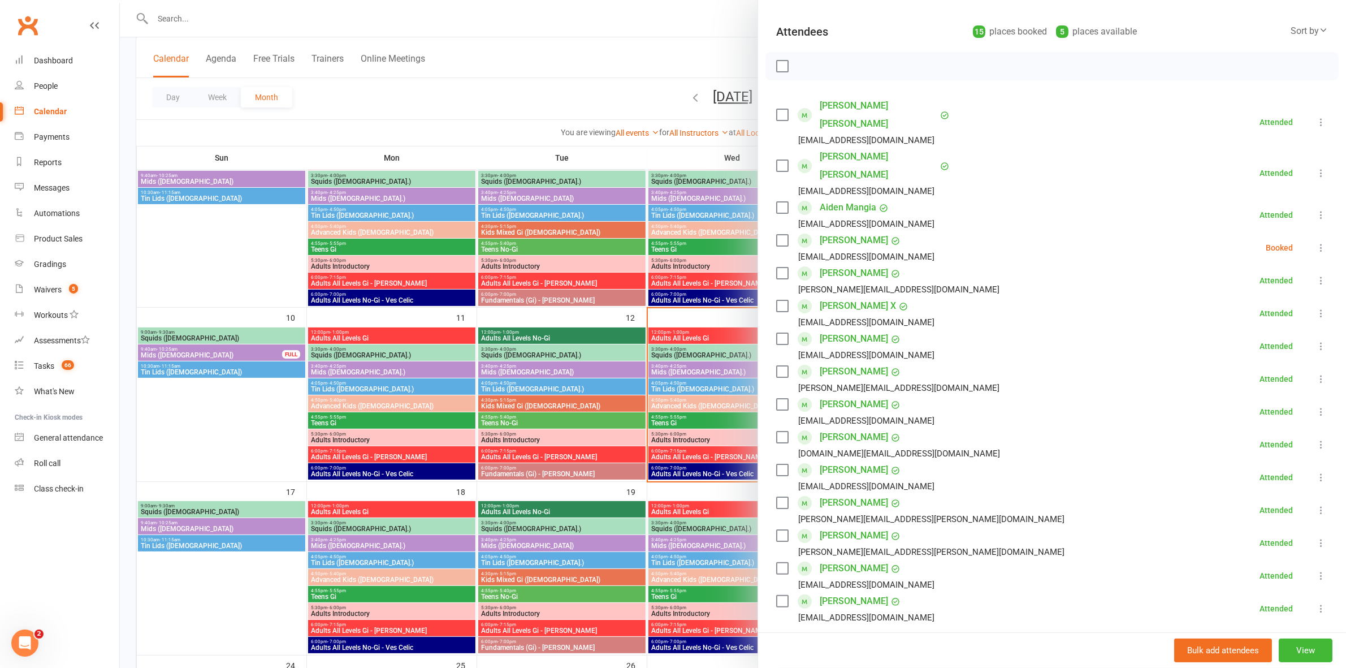
scroll to position [62, 0]
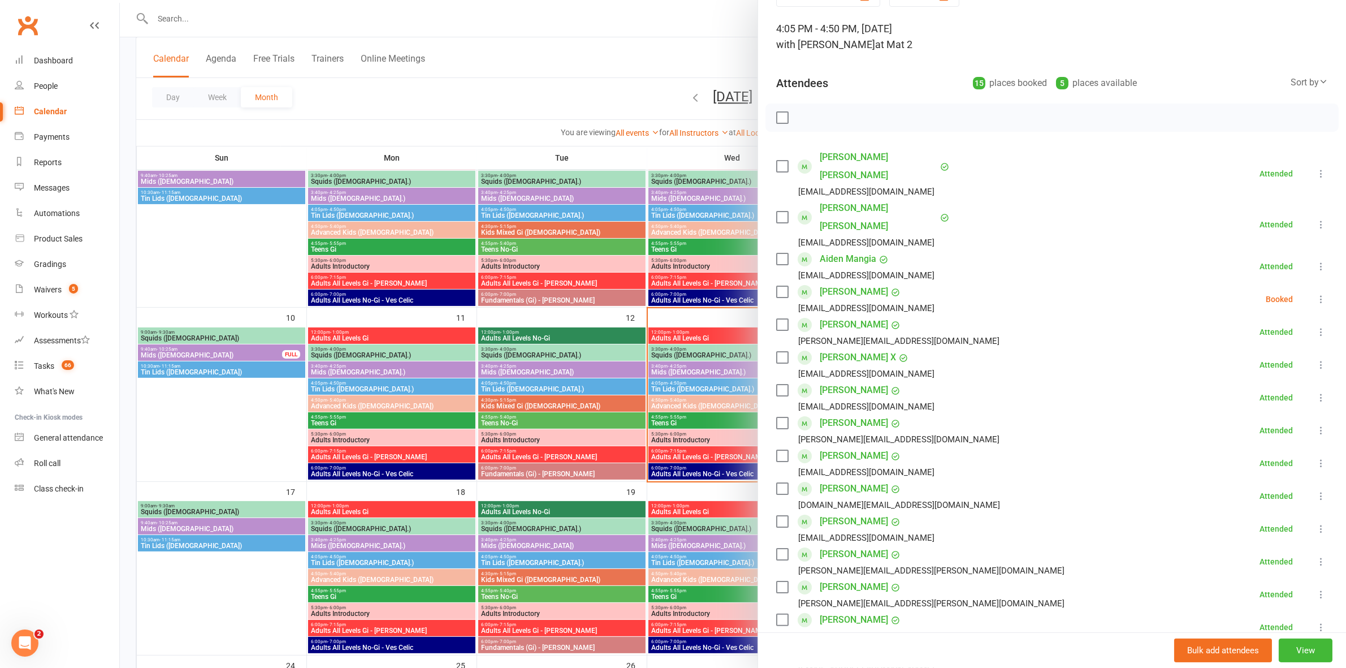
click at [571, 403] on div at bounding box center [733, 334] width 1226 height 668
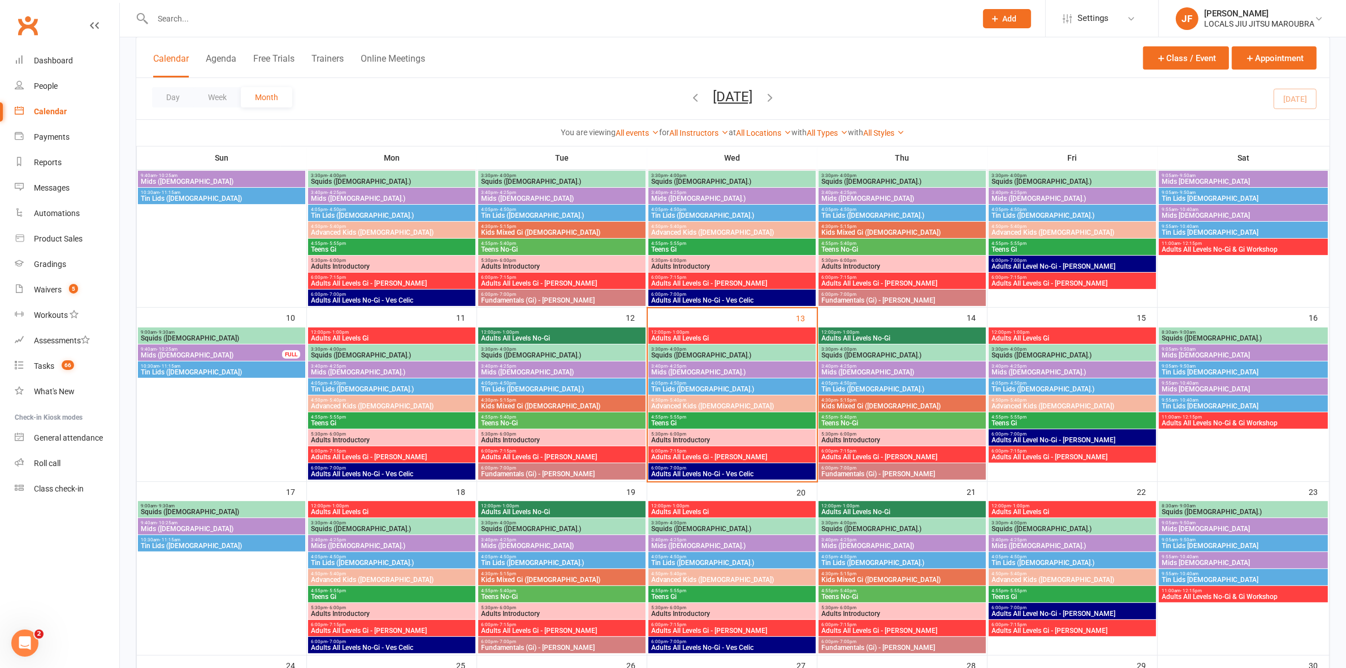
click at [523, 405] on span "Kids Mixed Gi ([DEMOGRAPHIC_DATA])" at bounding box center [562, 406] width 163 height 7
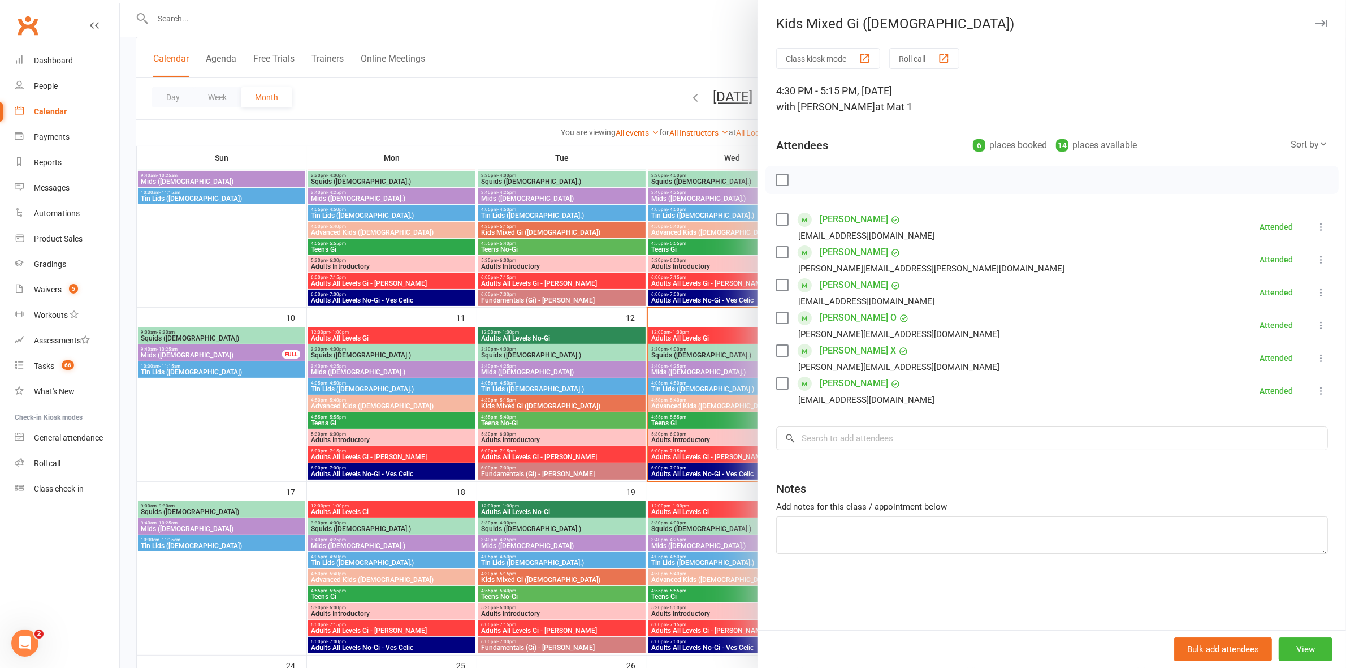
click at [523, 405] on div at bounding box center [733, 334] width 1226 height 668
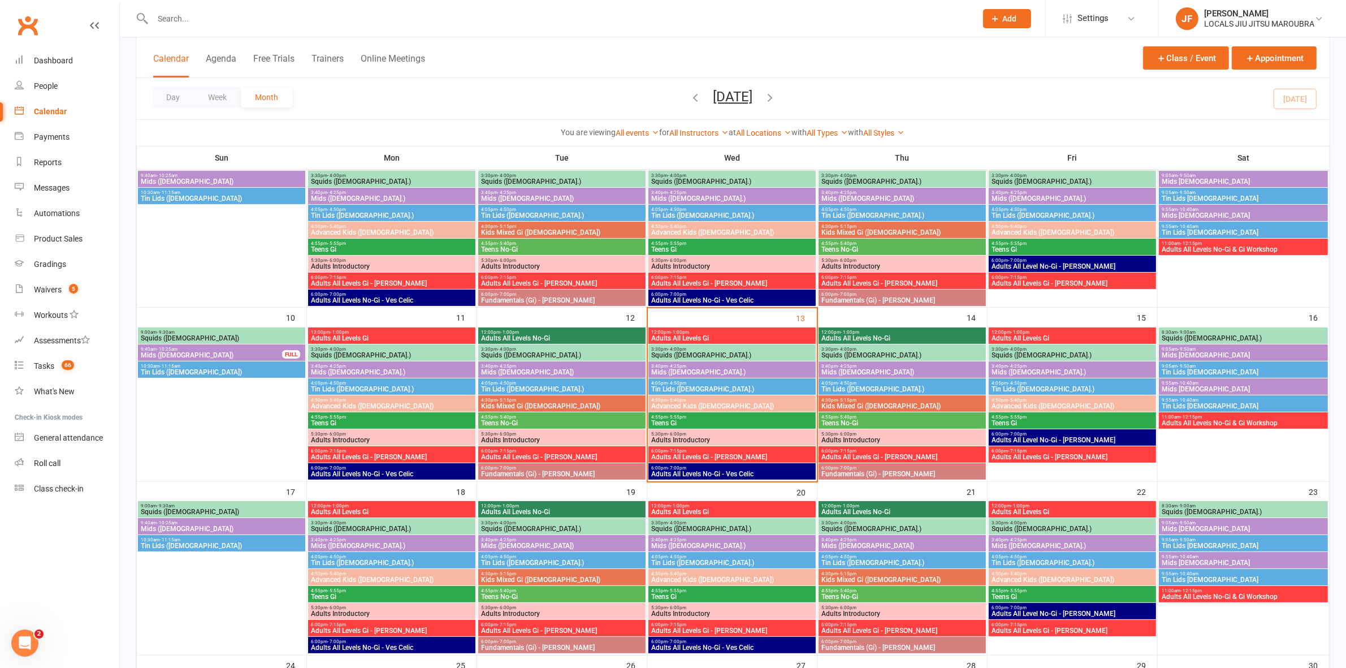
click at [523, 425] on span "Teens No-Gi" at bounding box center [562, 423] width 163 height 7
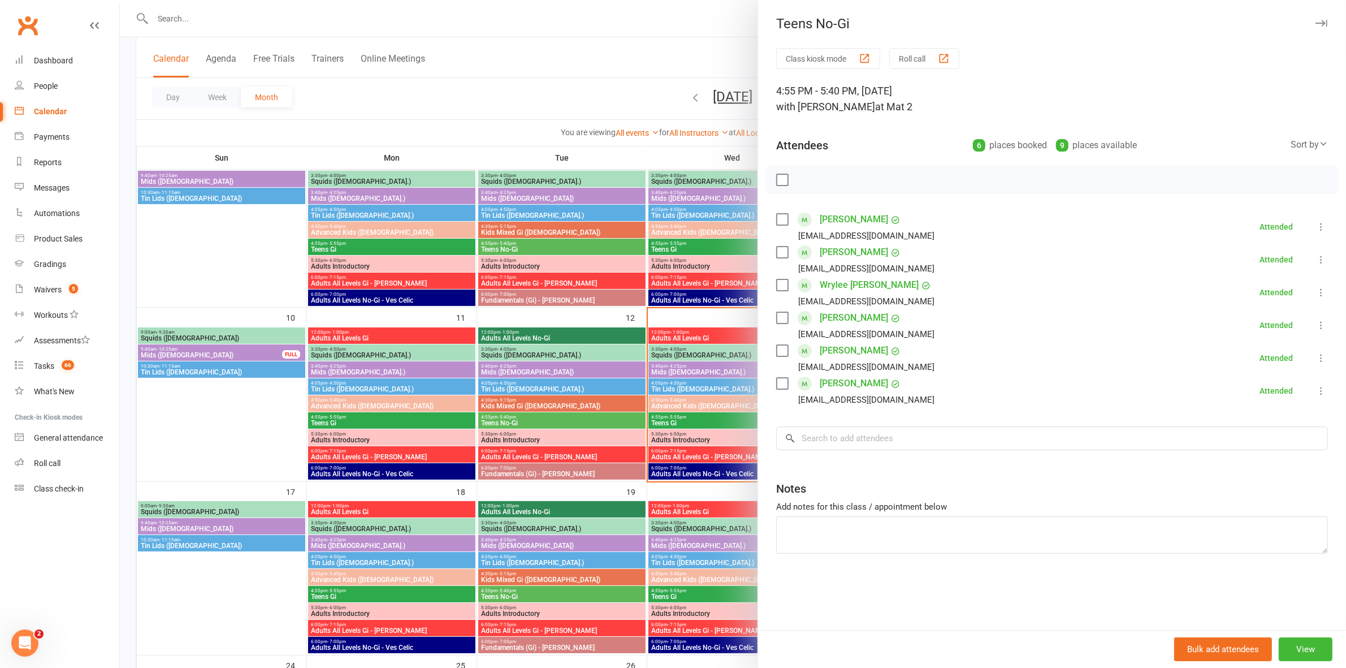
click at [523, 425] on div at bounding box center [733, 334] width 1226 height 668
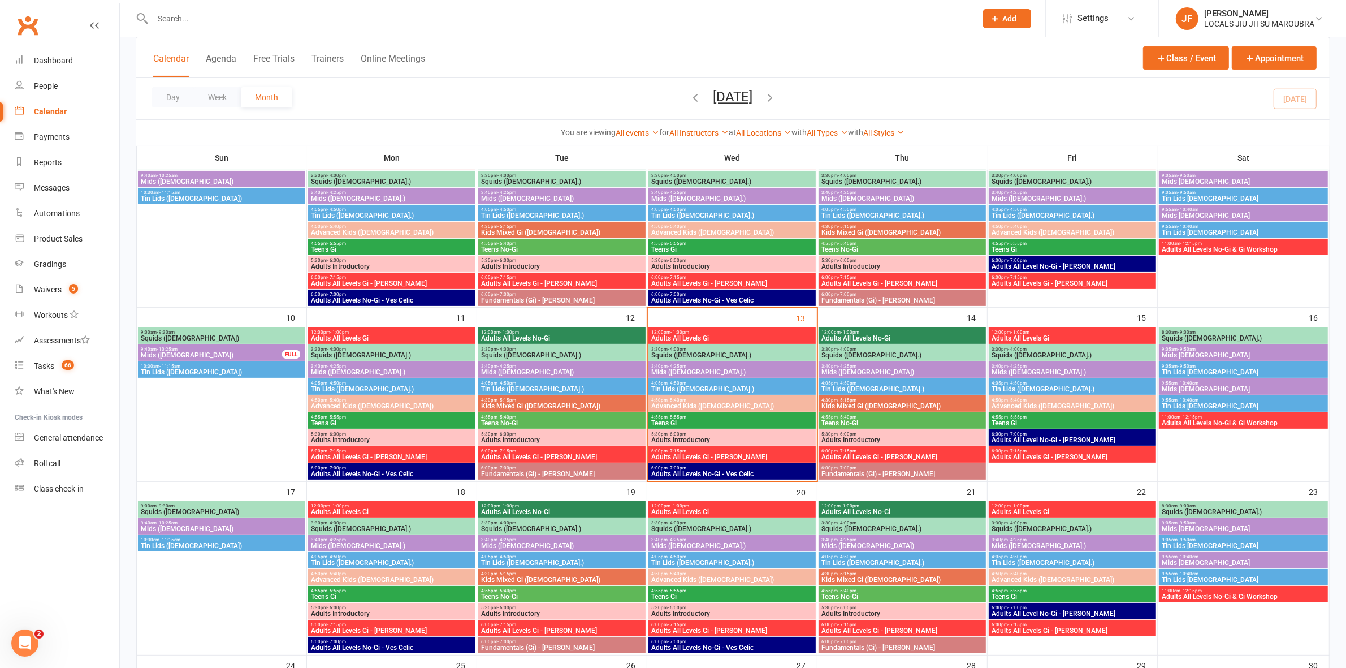
click at [526, 439] on span "Adults Introductory" at bounding box center [562, 440] width 163 height 7
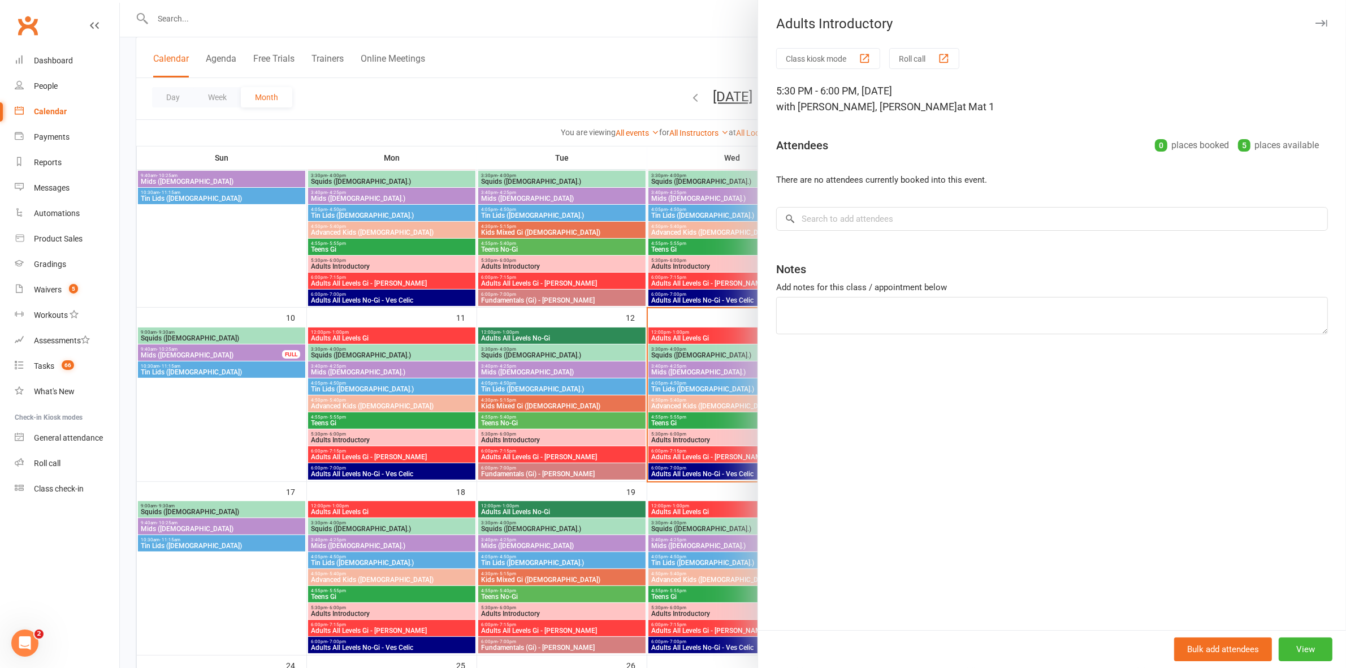
click at [526, 439] on div at bounding box center [733, 334] width 1226 height 668
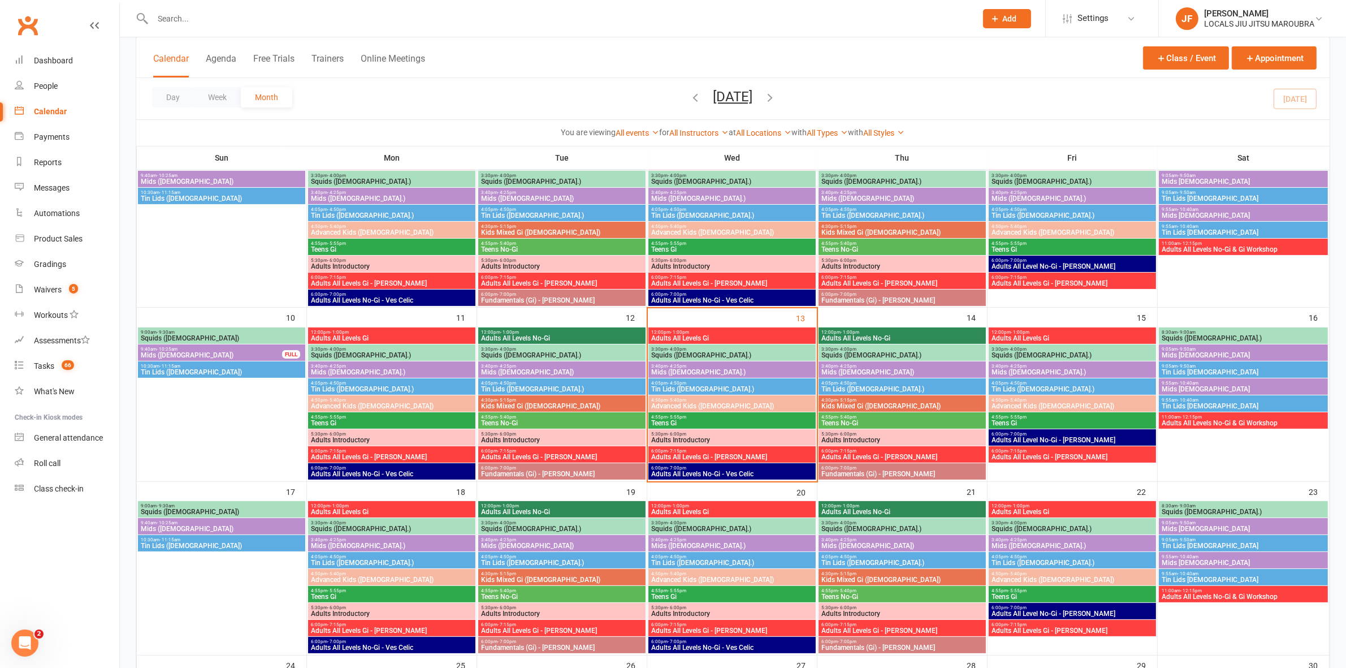
click at [528, 454] on span "Adults All Levels Gi - [PERSON_NAME]" at bounding box center [562, 457] width 163 height 7
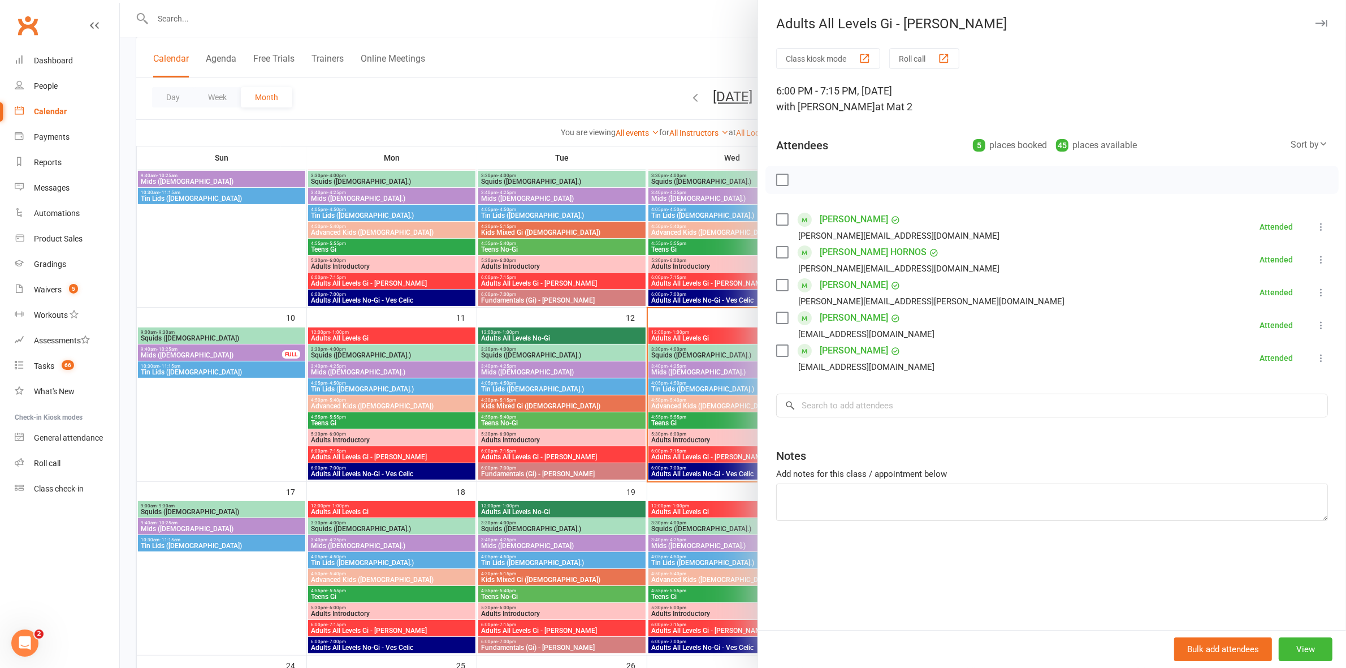
click at [528, 454] on div at bounding box center [733, 334] width 1226 height 668
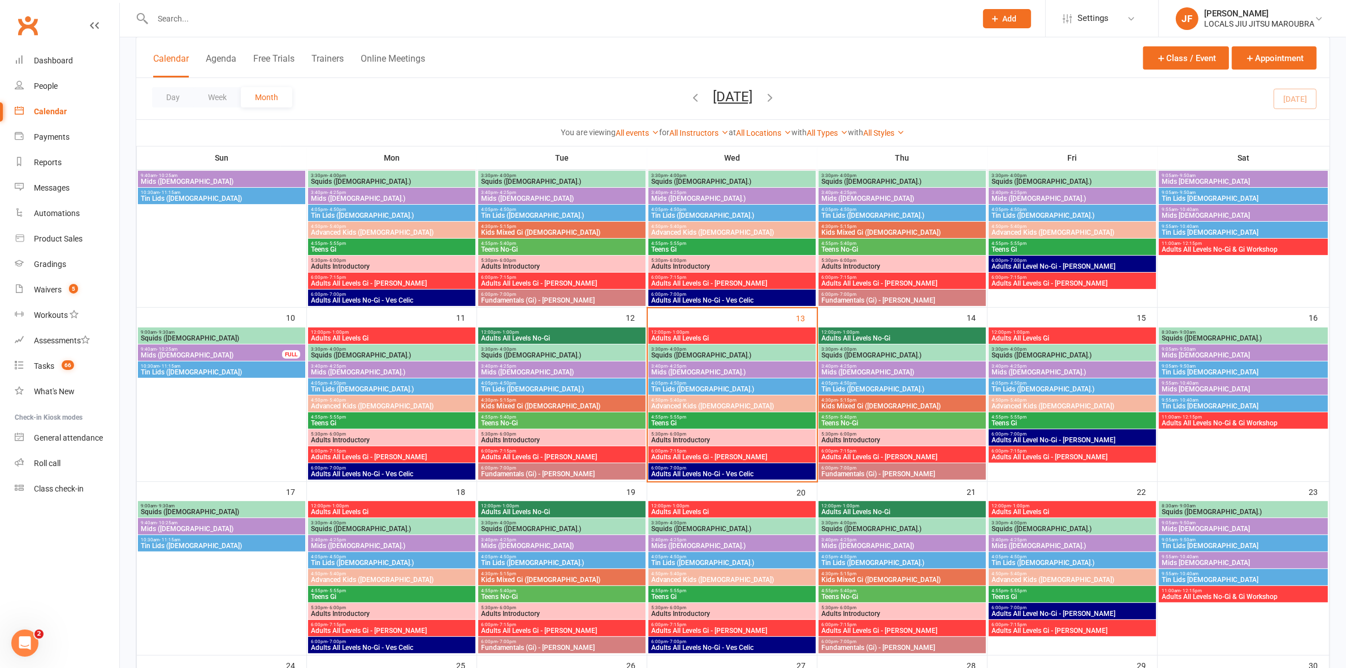
click at [532, 470] on span "Fundamentals (Gi) - [PERSON_NAME]" at bounding box center [562, 473] width 163 height 7
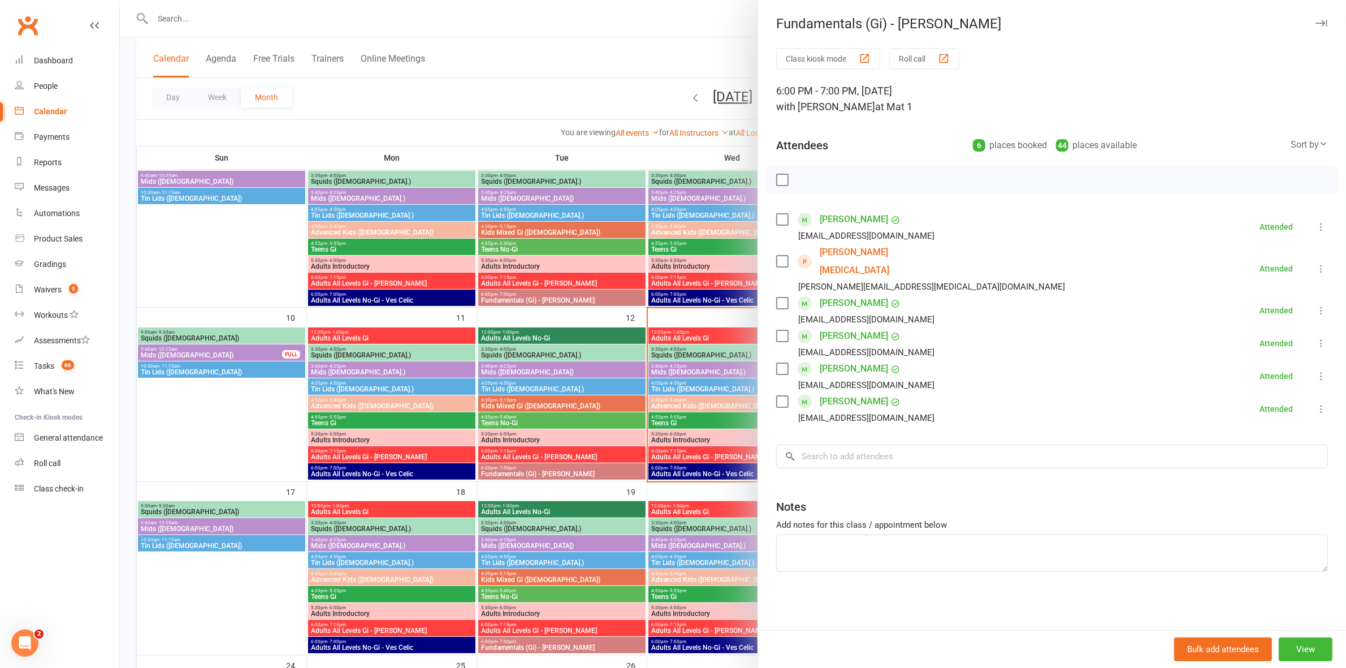
click at [532, 470] on div at bounding box center [733, 334] width 1226 height 668
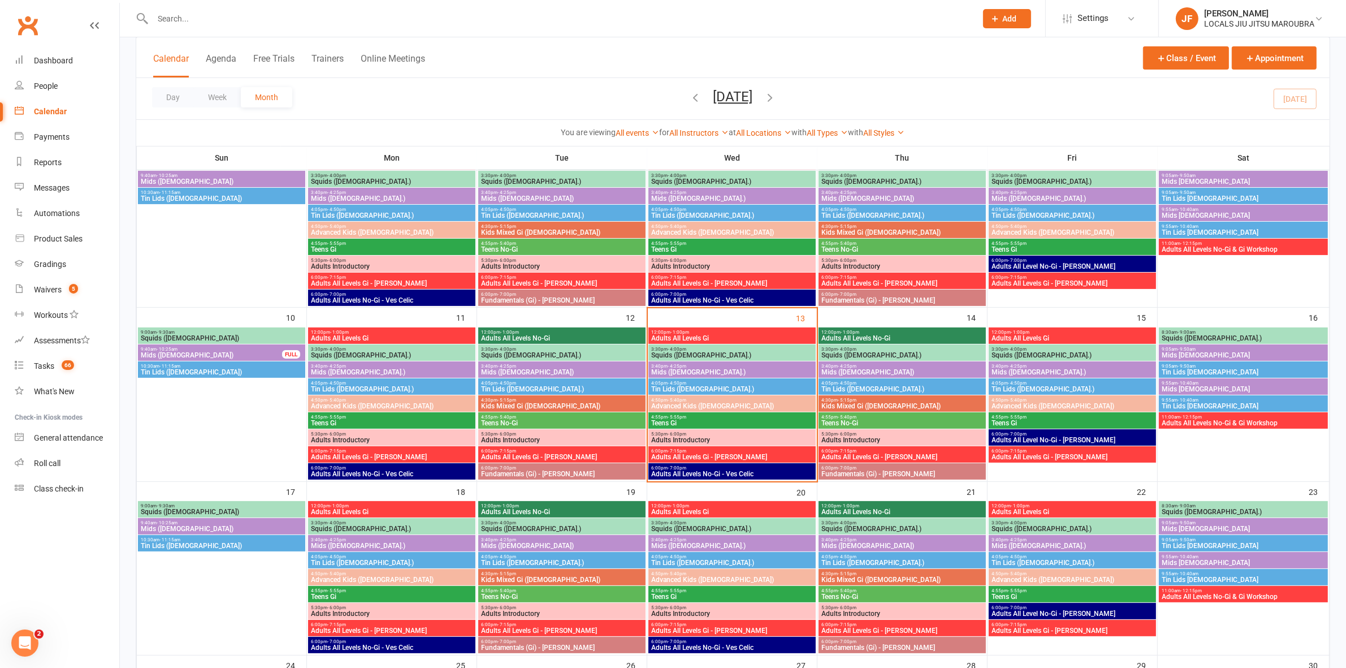
click at [681, 336] on span "Adults All Levels Gi" at bounding box center [732, 338] width 163 height 7
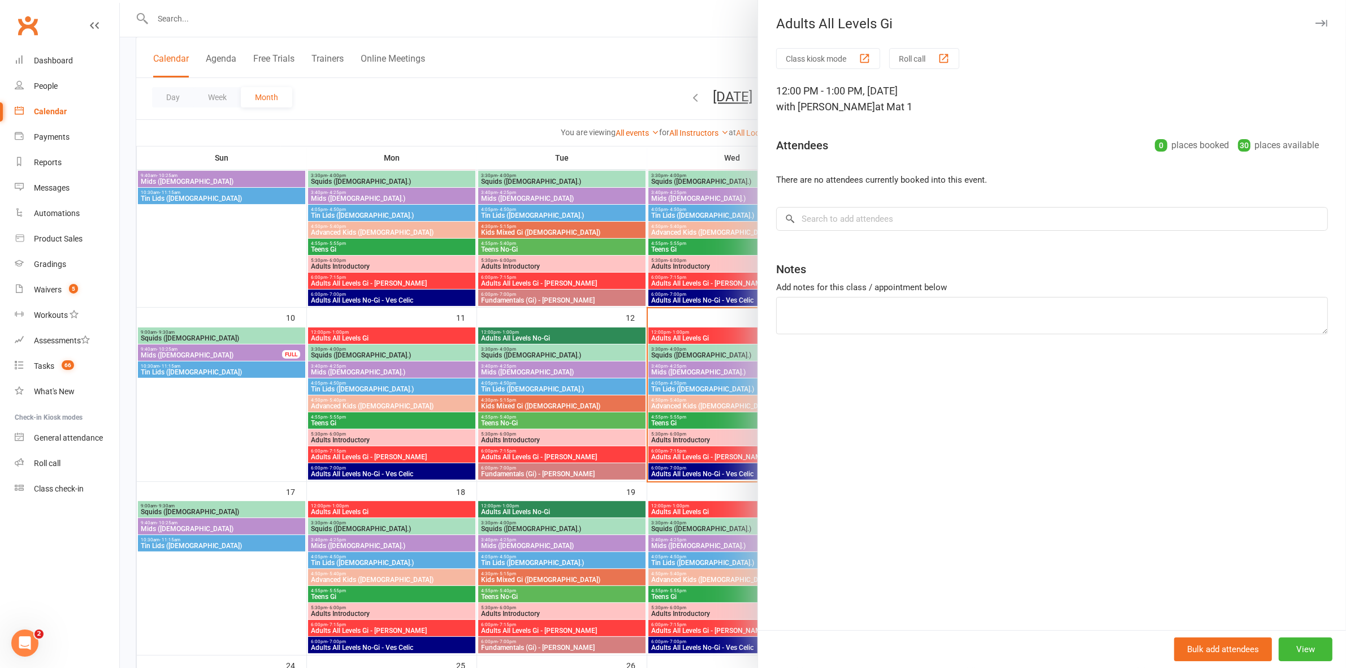
click at [681, 336] on div at bounding box center [733, 334] width 1226 height 668
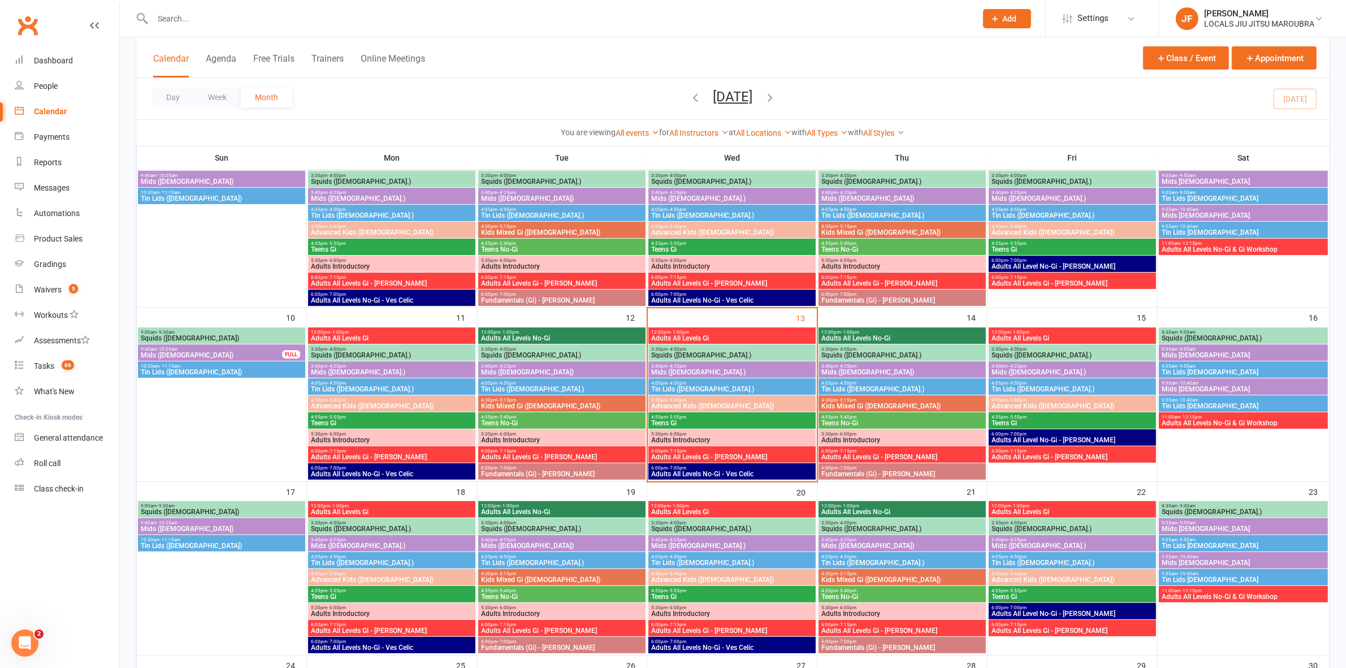
click at [685, 354] on span "Squids ([DEMOGRAPHIC_DATA].)" at bounding box center [732, 355] width 163 height 7
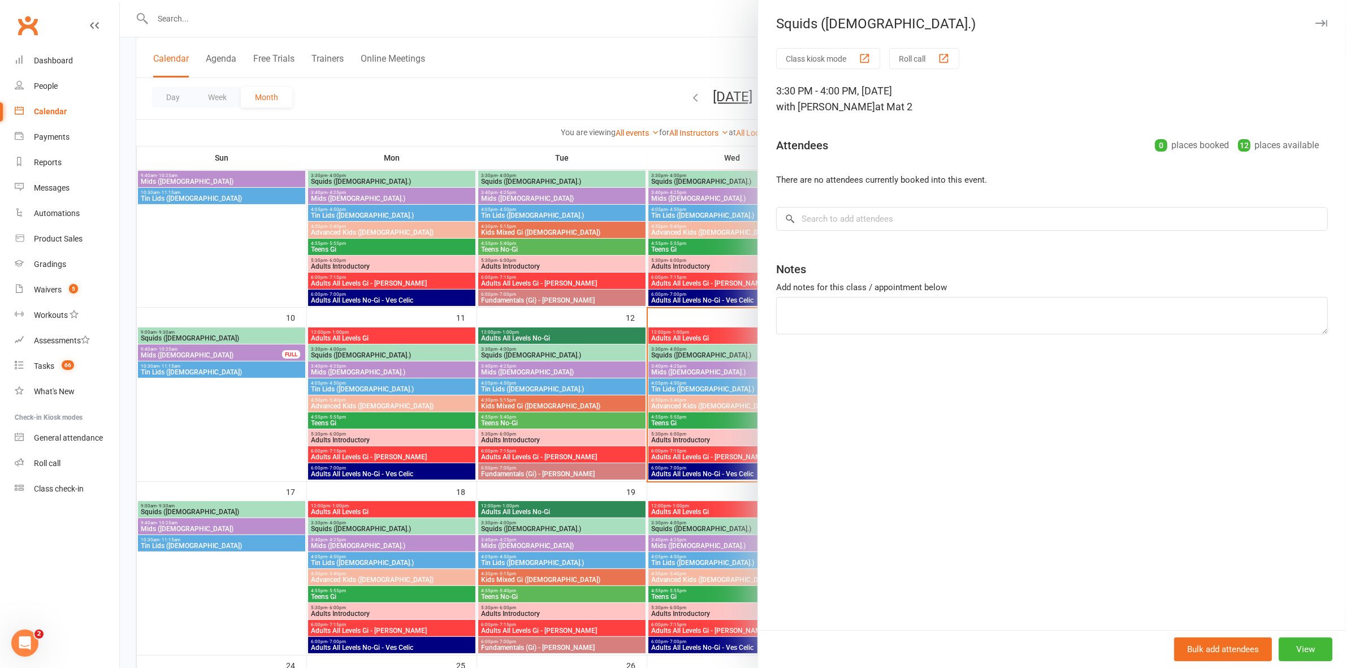
click at [685, 353] on div at bounding box center [733, 334] width 1226 height 668
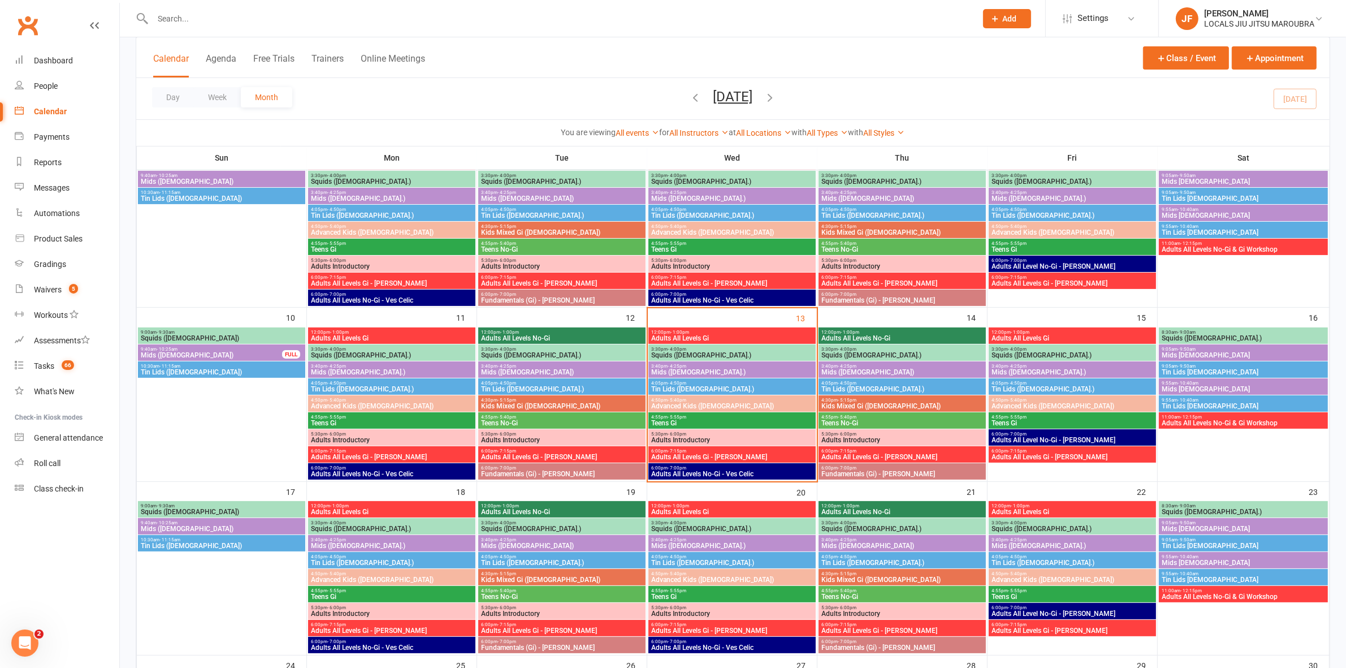
click at [688, 365] on span "3:40pm - 4:25pm" at bounding box center [732, 366] width 163 height 5
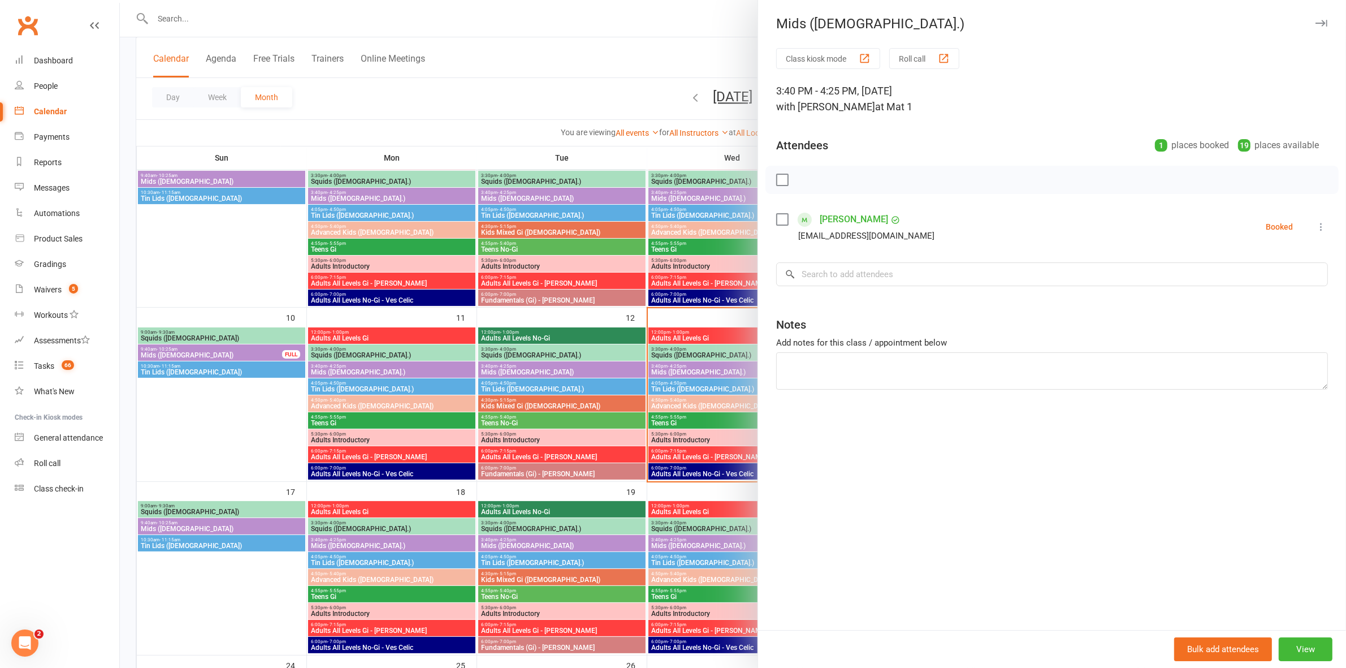
click at [688, 365] on div at bounding box center [733, 334] width 1226 height 668
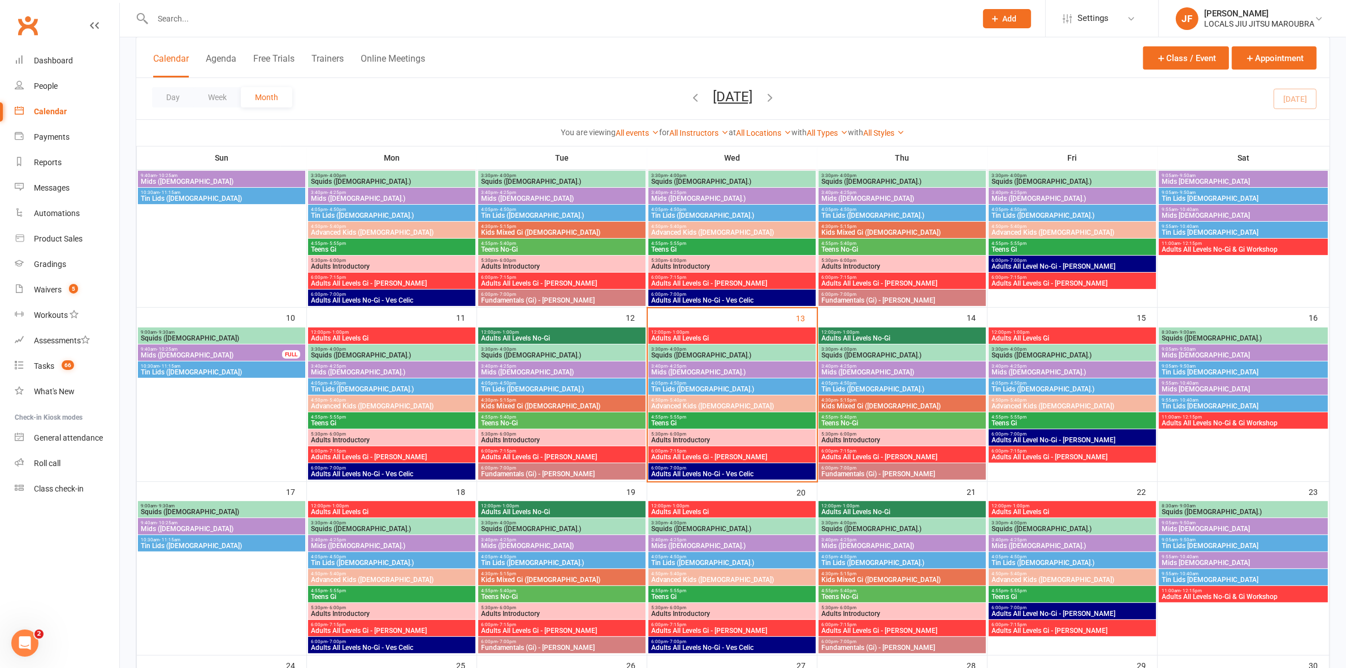
click at [701, 388] on span "Tin Lids ([DEMOGRAPHIC_DATA].)" at bounding box center [732, 389] width 163 height 7
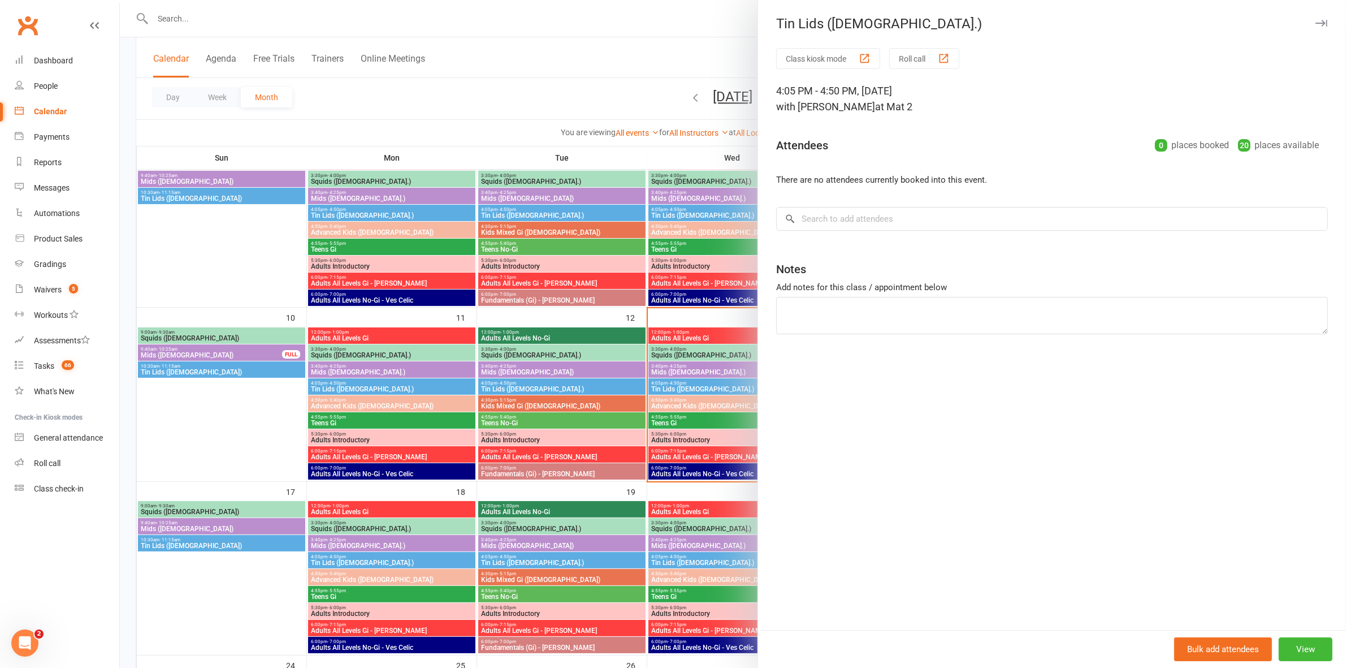
click at [679, 387] on div at bounding box center [733, 334] width 1226 height 668
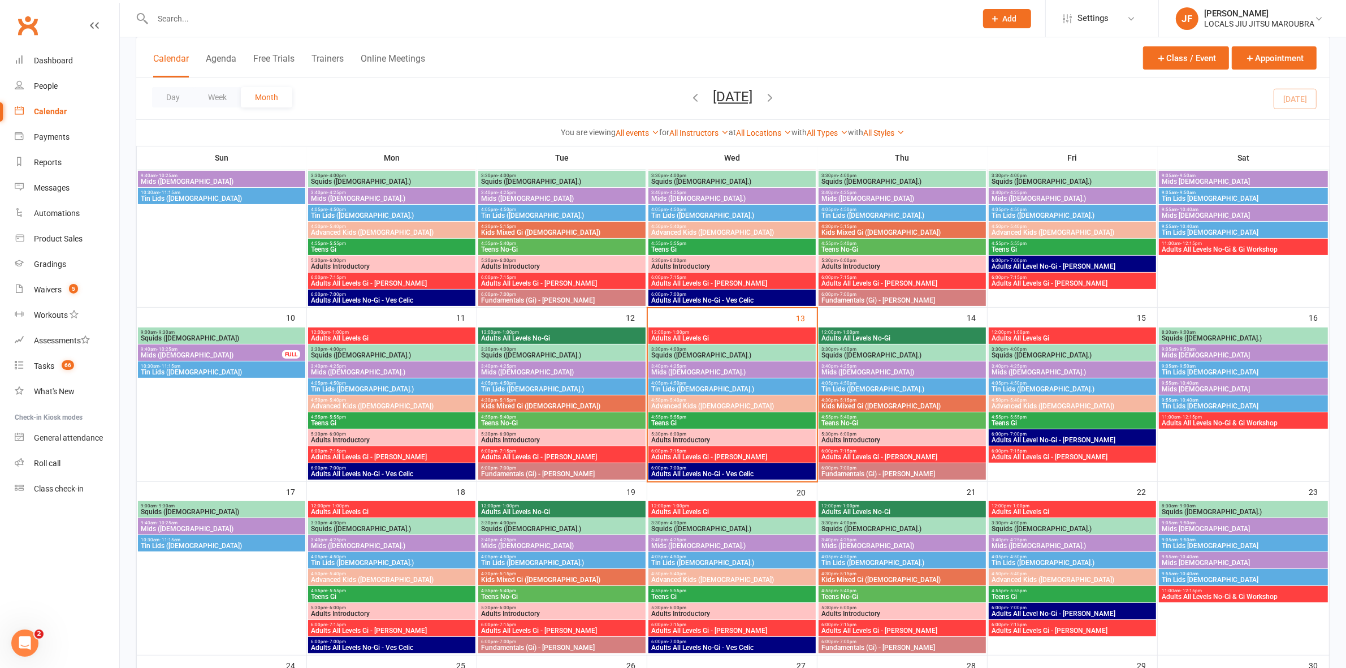
click at [681, 405] on span "Advanced Kids ([DEMOGRAPHIC_DATA])" at bounding box center [732, 406] width 163 height 7
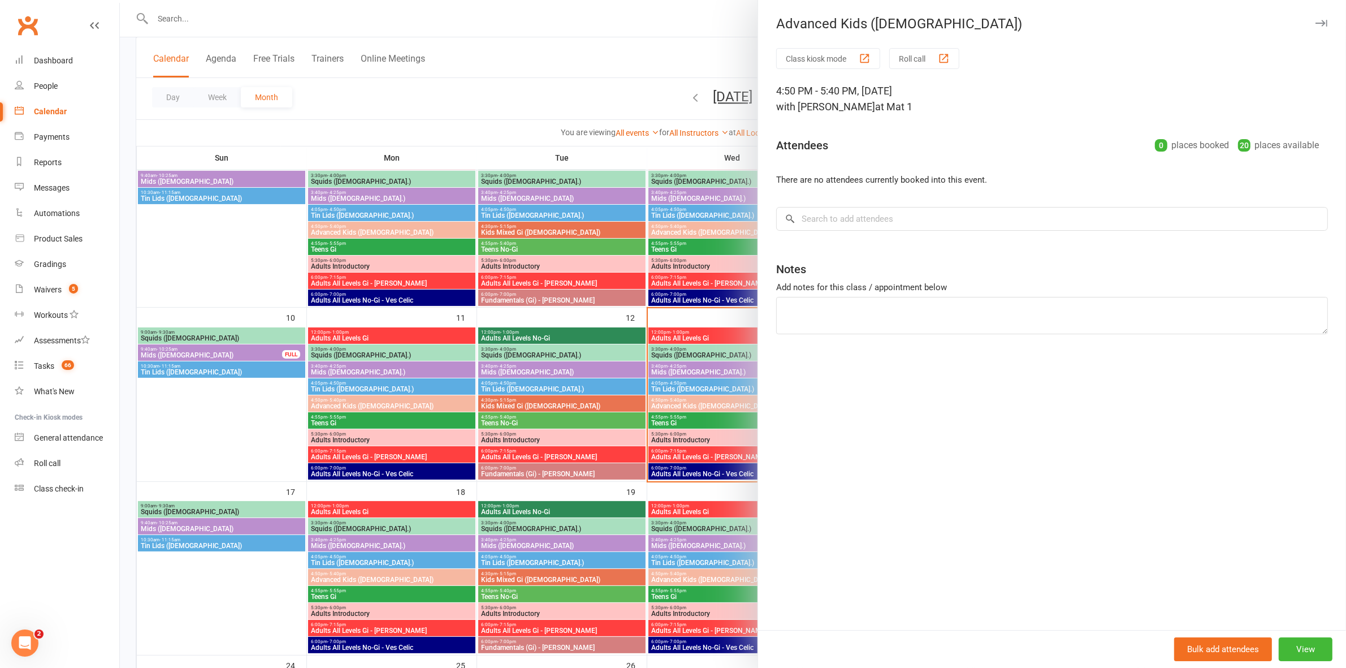
click at [681, 405] on div at bounding box center [733, 334] width 1226 height 668
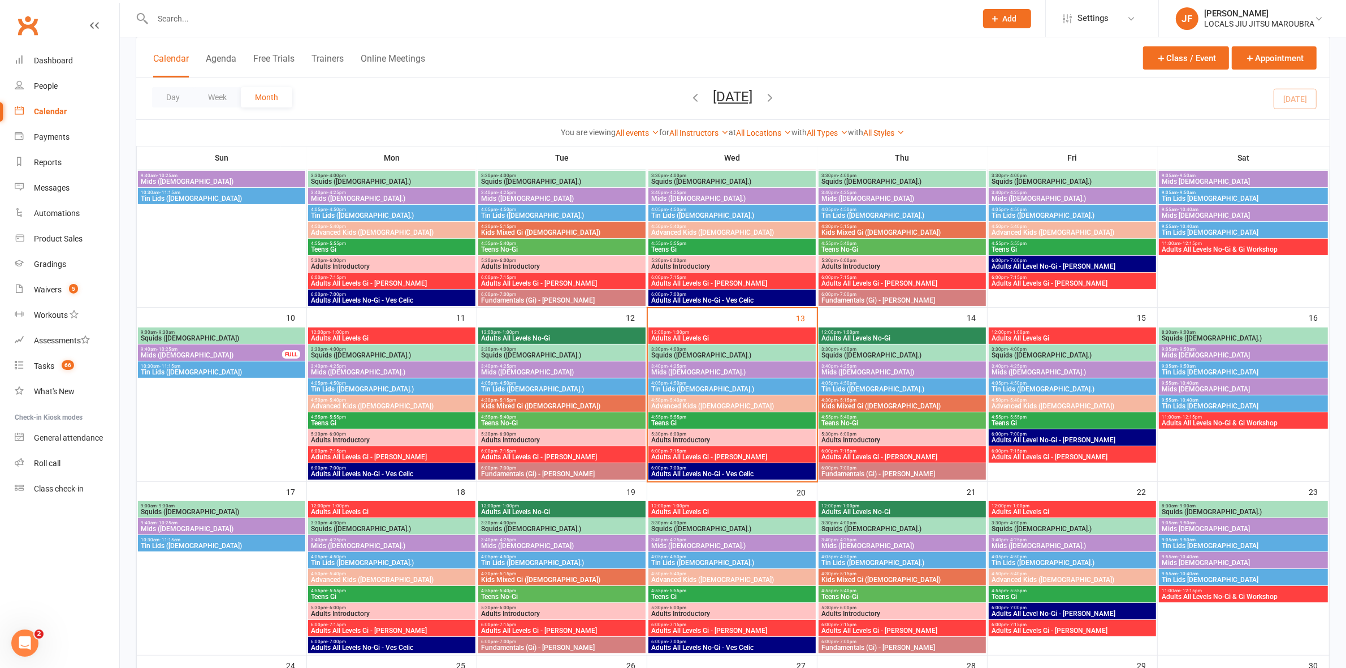
click at [681, 417] on span "- 5:55pm" at bounding box center [677, 416] width 19 height 5
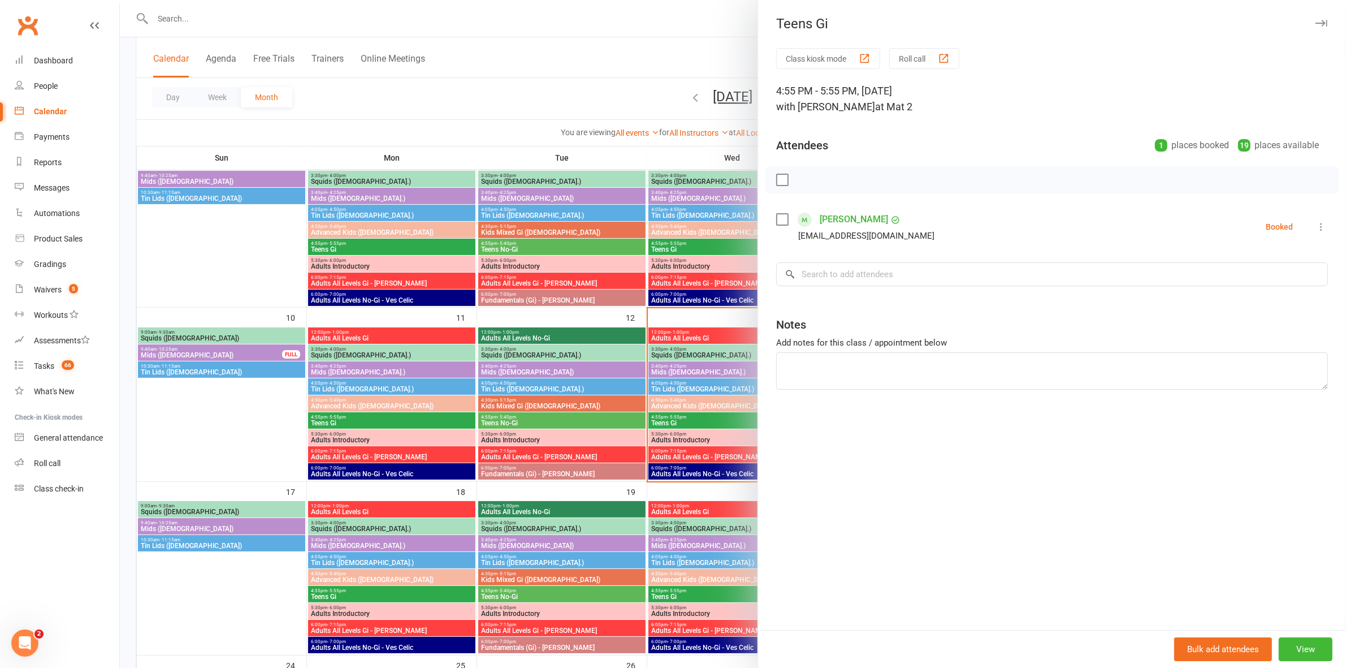
click at [680, 417] on div at bounding box center [733, 334] width 1226 height 668
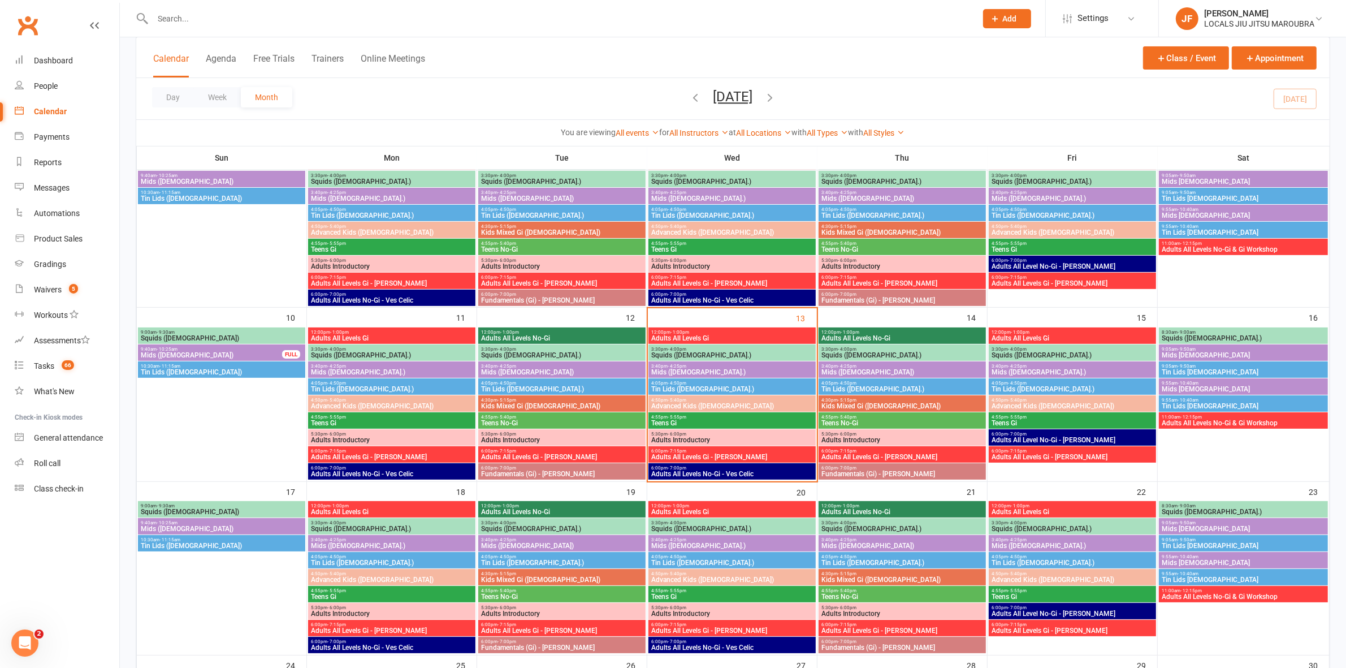
click at [683, 437] on span "Adults Introductory" at bounding box center [732, 440] width 163 height 7
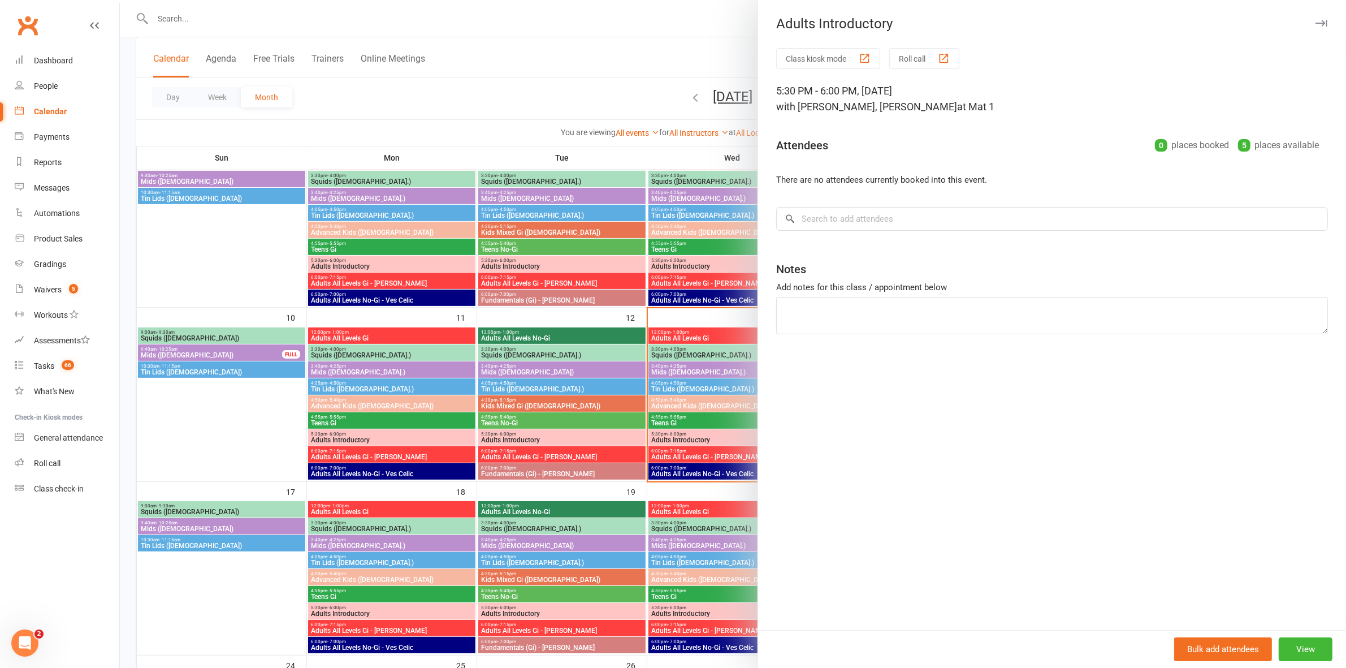
click at [682, 436] on div at bounding box center [733, 334] width 1226 height 668
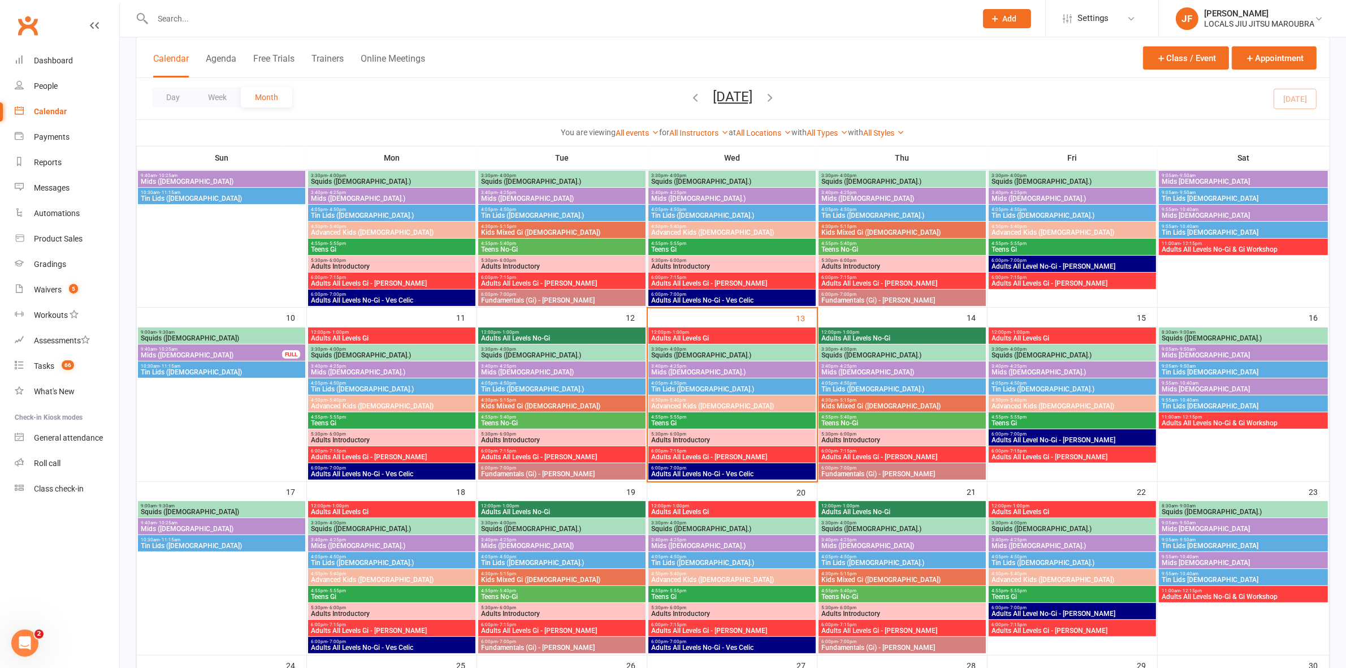
click at [684, 455] on span "Adults All Levels Gi - [PERSON_NAME]" at bounding box center [732, 457] width 163 height 7
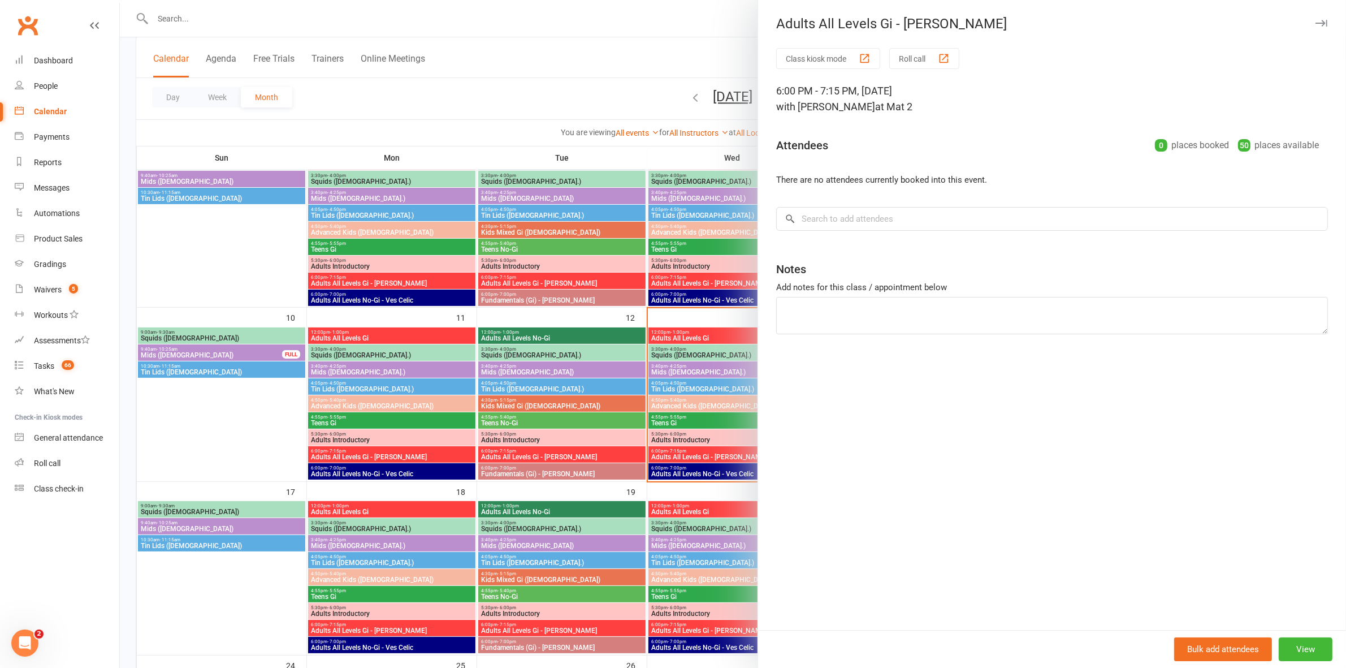
click at [684, 454] on div at bounding box center [733, 334] width 1226 height 668
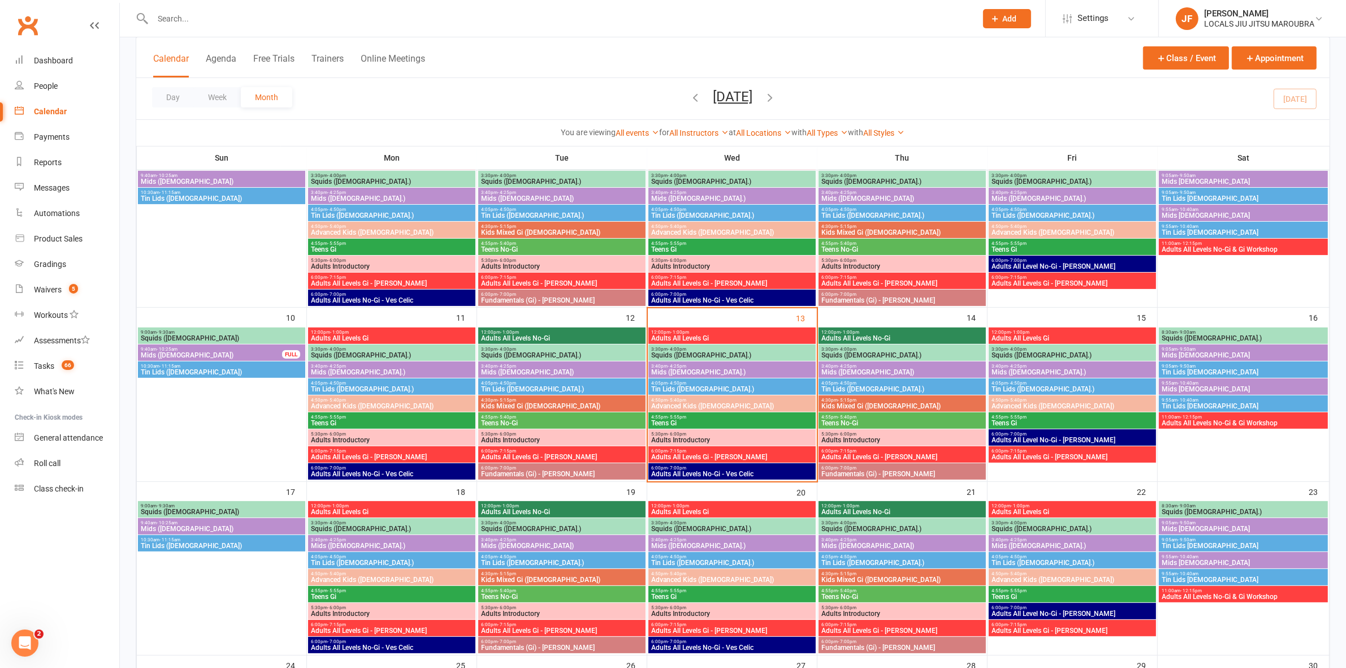
click at [684, 470] on span "Adults All Levels No-Gi - Ves Celic" at bounding box center [732, 473] width 163 height 7
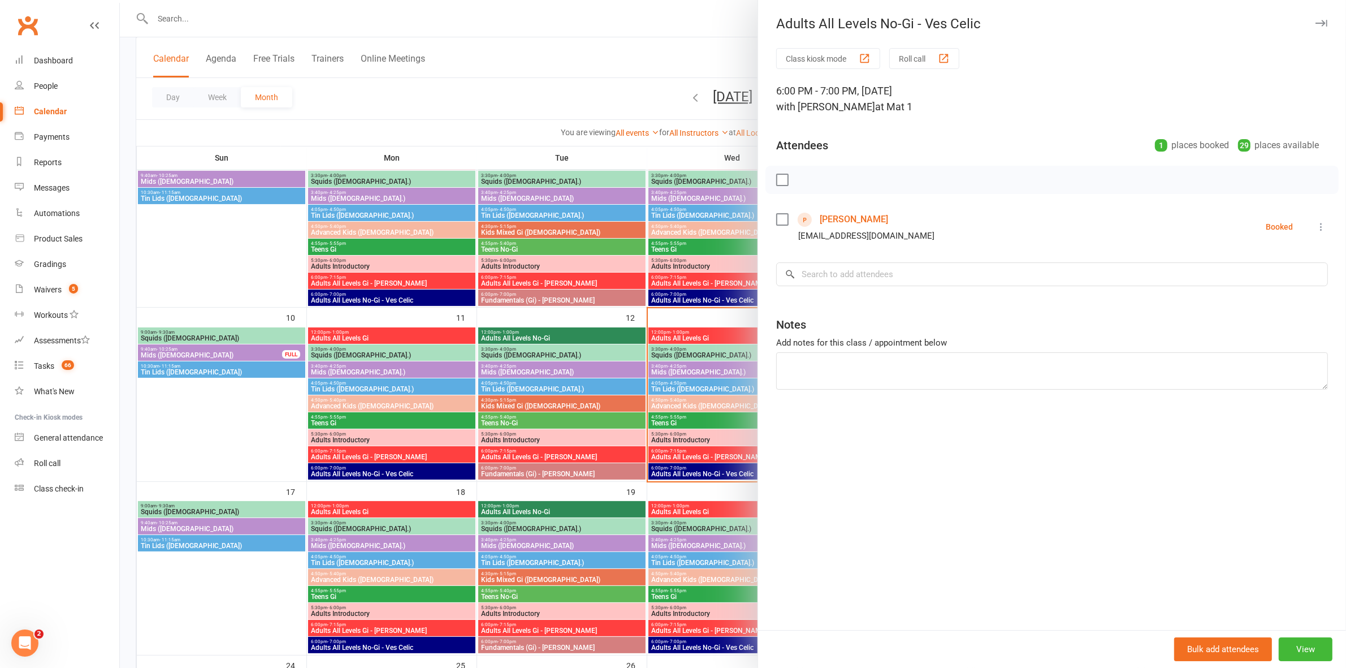
click at [683, 470] on div at bounding box center [733, 334] width 1226 height 668
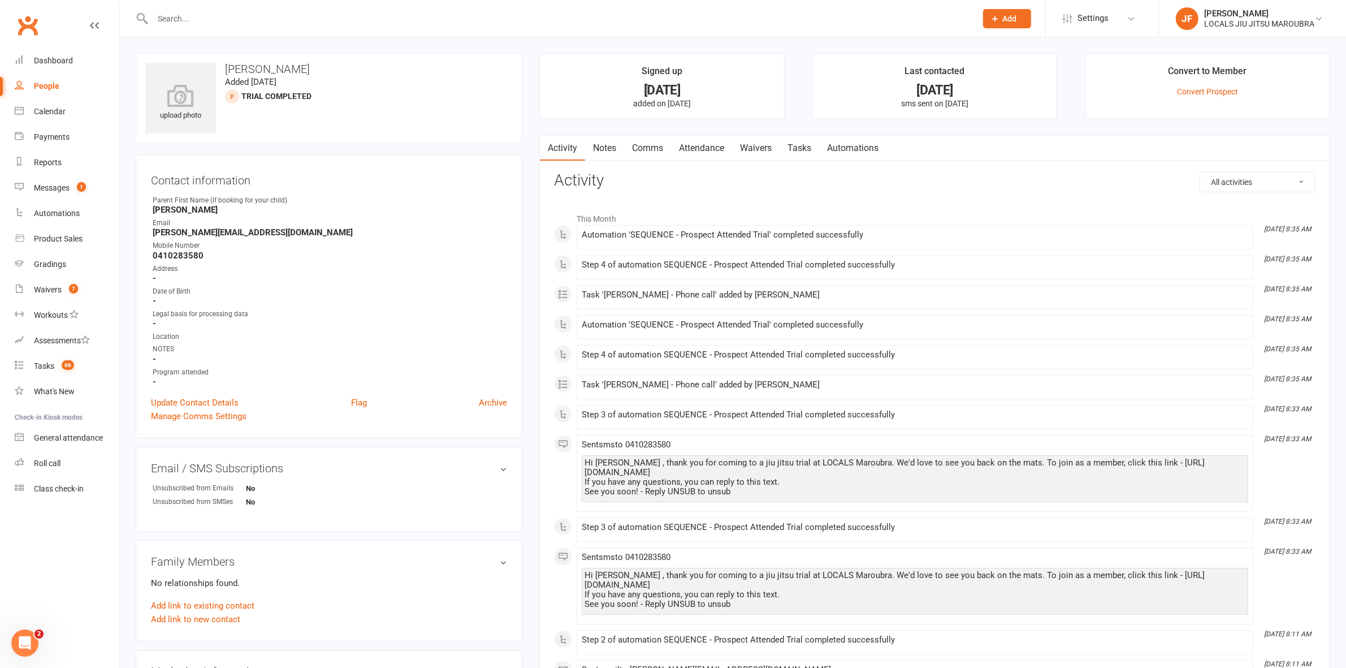
drag, startPoint x: 319, startPoint y: 68, endPoint x: 223, endPoint y: 69, distance: 96.1
click at [223, 69] on h3 "Anthony Deguara" at bounding box center [329, 69] width 368 height 12
copy h3 "Anthony Deguara"
drag, startPoint x: 658, startPoint y: 150, endPoint x: 732, endPoint y: 162, distance: 75.5
click at [662, 148] on link "Comms" at bounding box center [647, 148] width 47 height 26
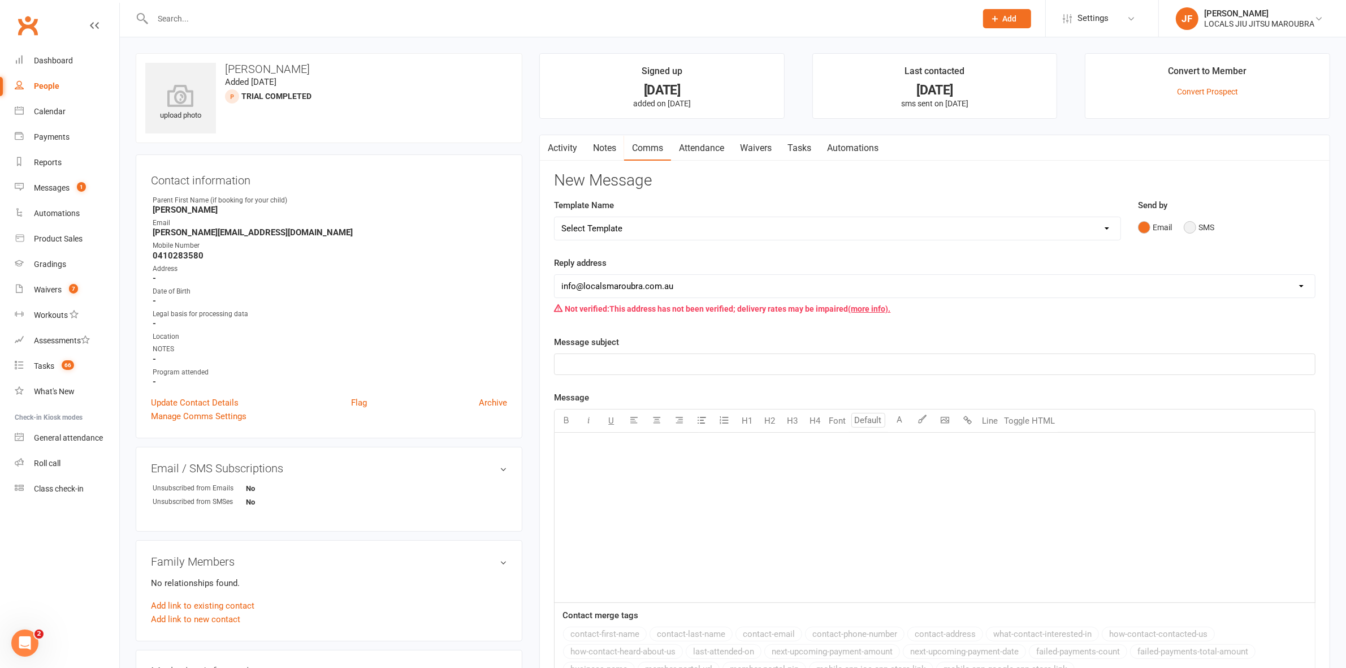
click at [1203, 232] on button "SMS" at bounding box center [1199, 227] width 31 height 21
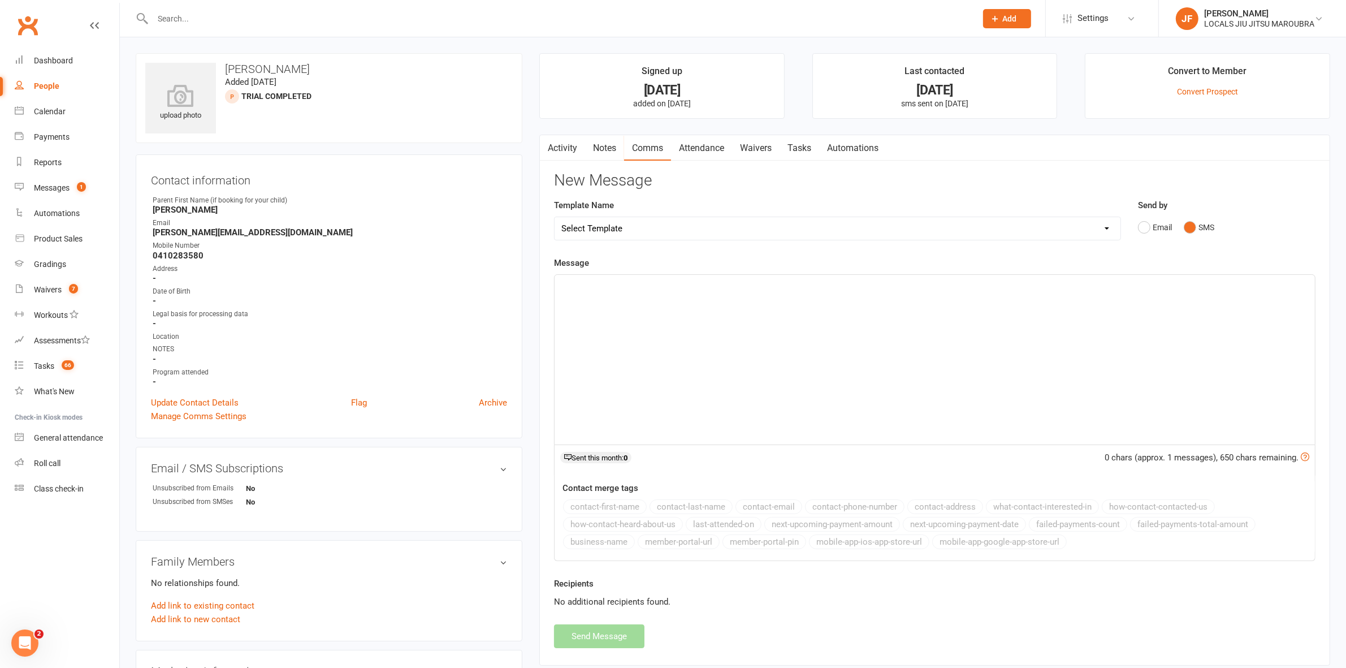
click at [787, 352] on div "﻿" at bounding box center [935, 360] width 761 height 170
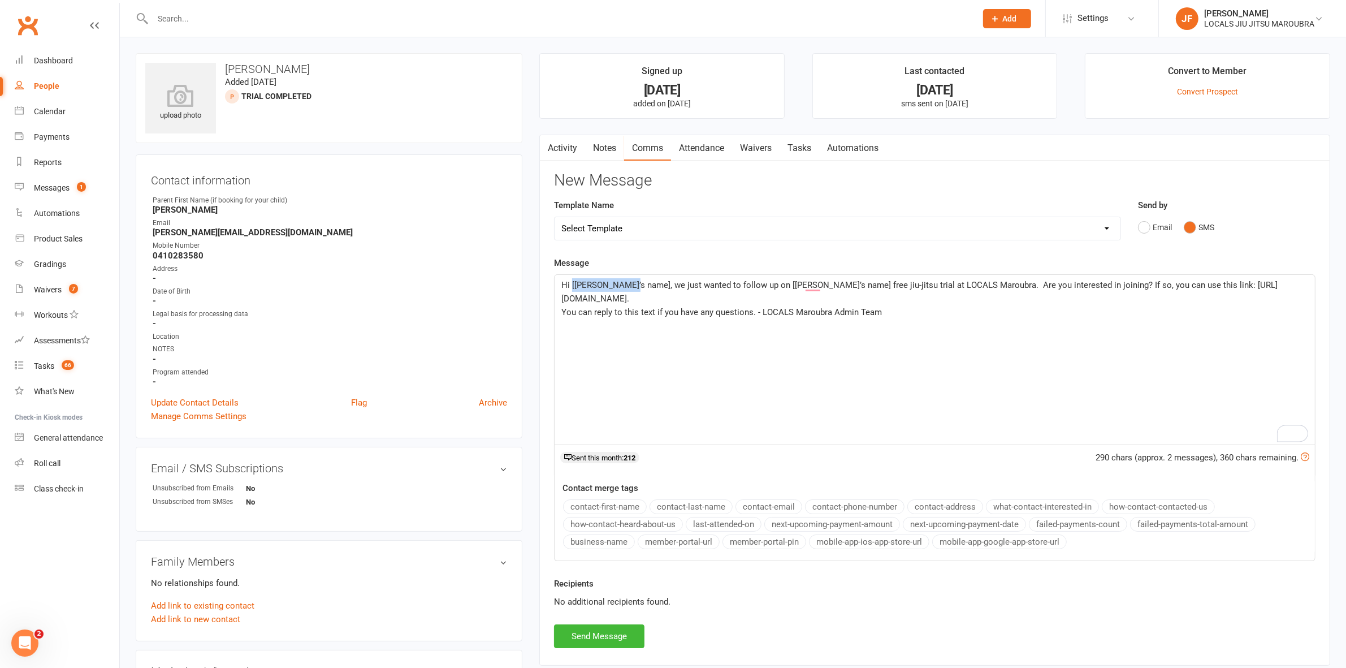
drag, startPoint x: 629, startPoint y: 284, endPoint x: 572, endPoint y: 284, distance: 57.7
click at [572, 284] on span "Hi [Parent’s name], we just wanted to follow up on [Child’s name] free jiu-jits…" at bounding box center [920, 292] width 716 height 24
drag, startPoint x: 768, startPoint y: 286, endPoint x: 716, endPoint y: 287, distance: 51.5
click at [716, 287] on span "Hi Jamie, we just wanted to follow up on [Child’s name] free jiu-jitsu trial at…" at bounding box center [903, 292] width 683 height 24
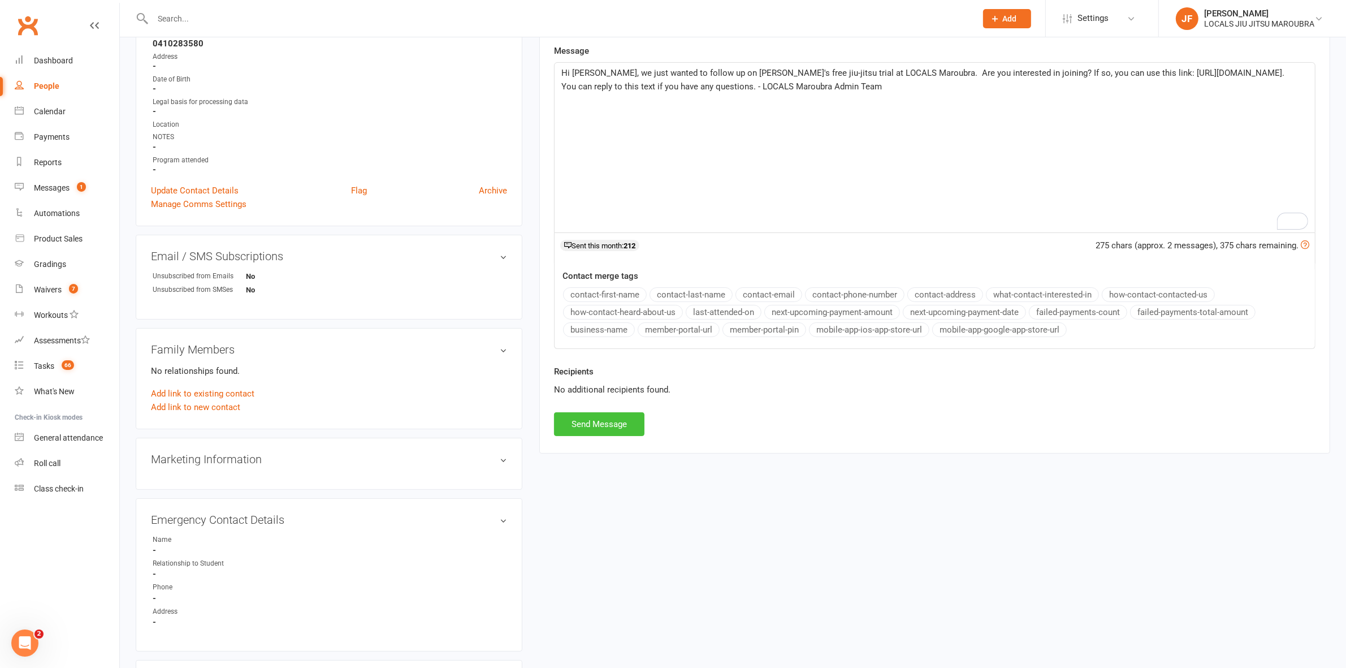
click at [628, 429] on button "Send Message" at bounding box center [599, 424] width 90 height 24
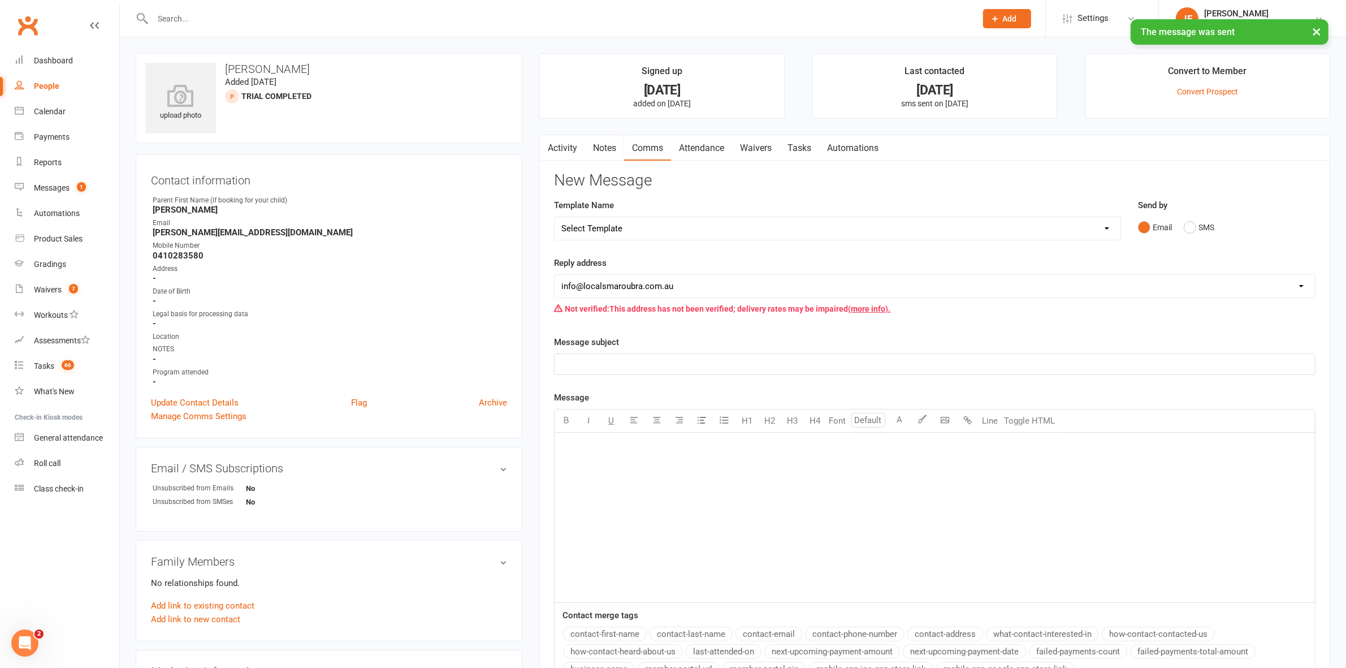
click at [558, 157] on link "Activity" at bounding box center [562, 148] width 45 height 26
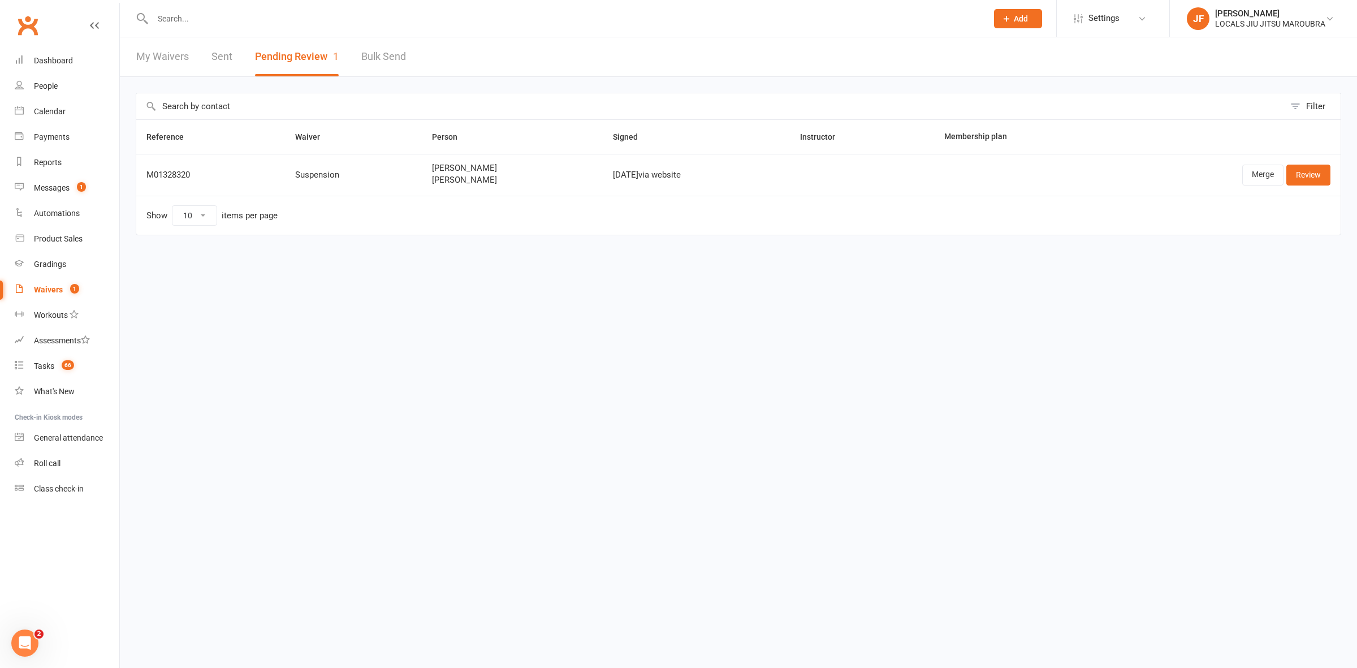
click at [444, 18] on input "text" at bounding box center [564, 19] width 830 height 16
paste input "[PERSON_NAME]"
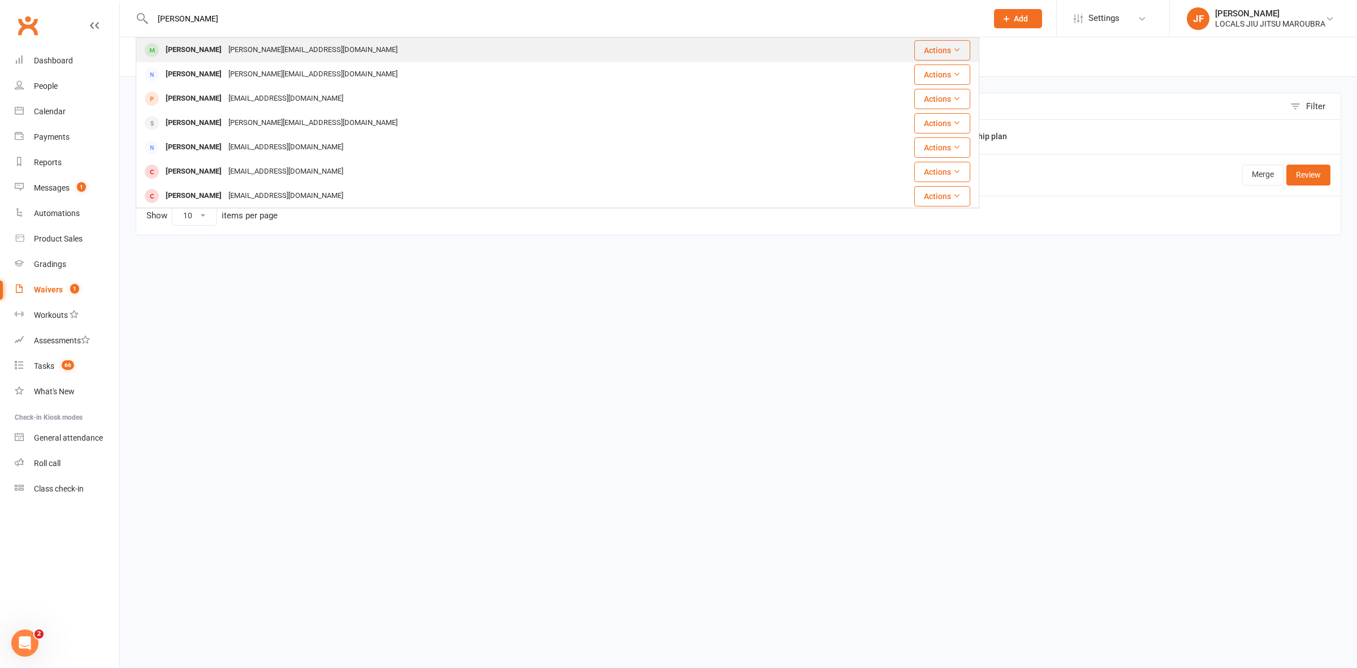
type input "[PERSON_NAME]"
click at [202, 48] on div "[PERSON_NAME]" at bounding box center [193, 50] width 63 height 16
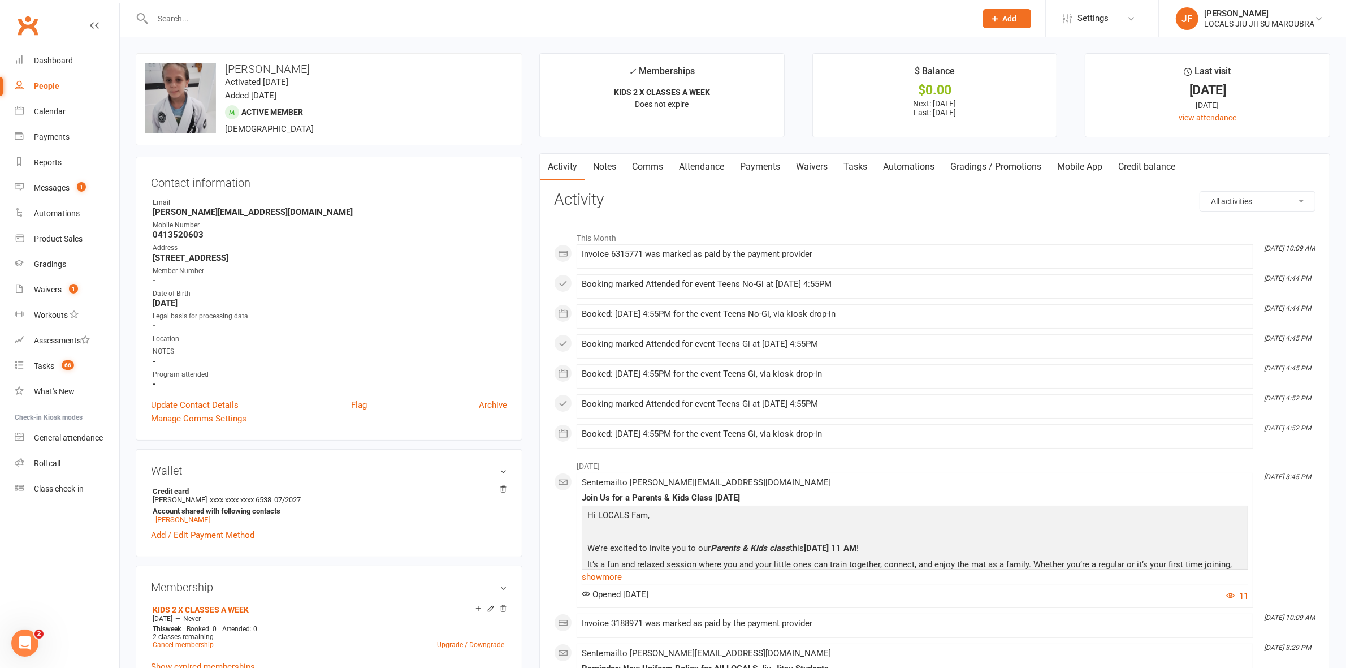
click at [755, 176] on link "Payments" at bounding box center [760, 167] width 56 height 26
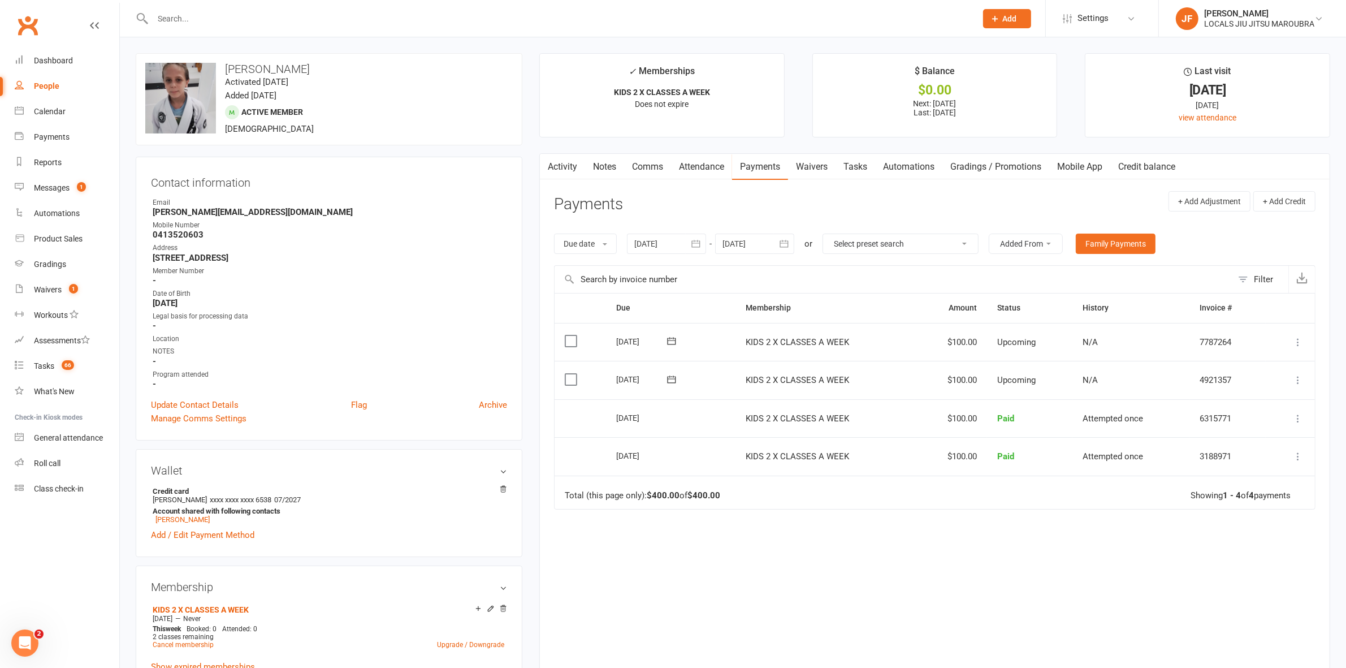
click at [782, 242] on icon "button" at bounding box center [784, 243] width 8 height 7
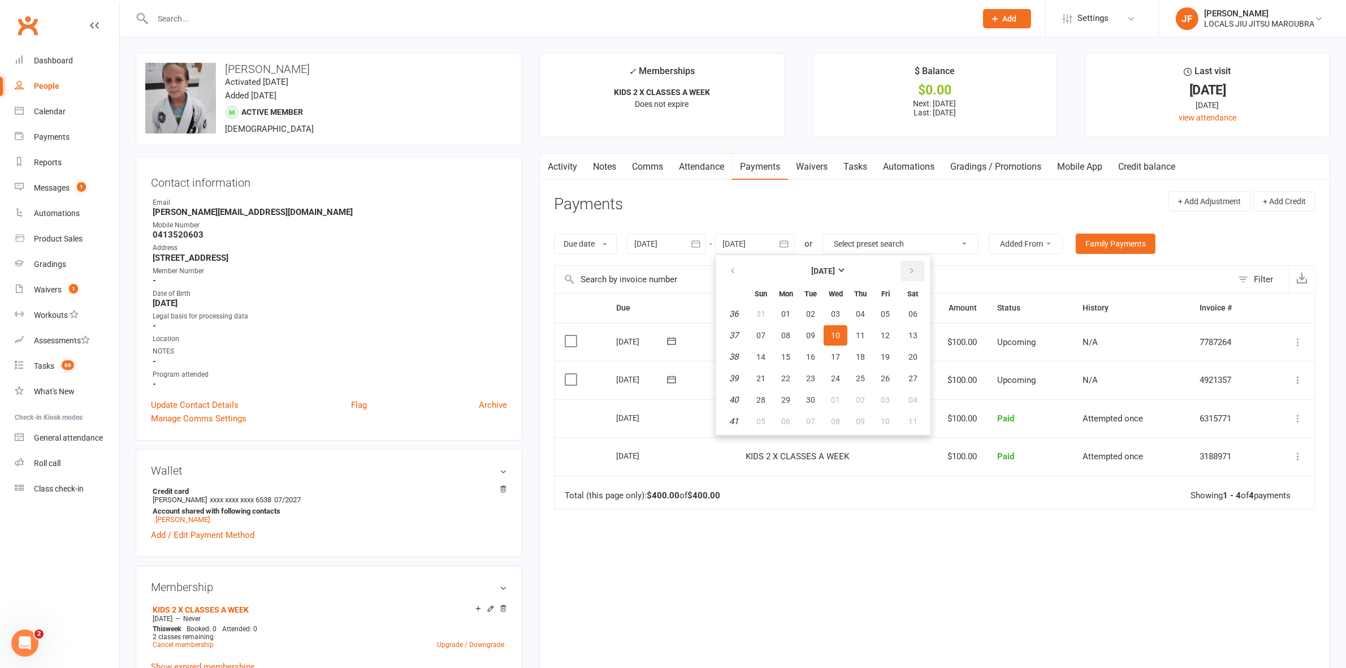
click at [902, 273] on button "button" at bounding box center [913, 271] width 24 height 20
click at [902, 277] on button "button" at bounding box center [913, 271] width 24 height 20
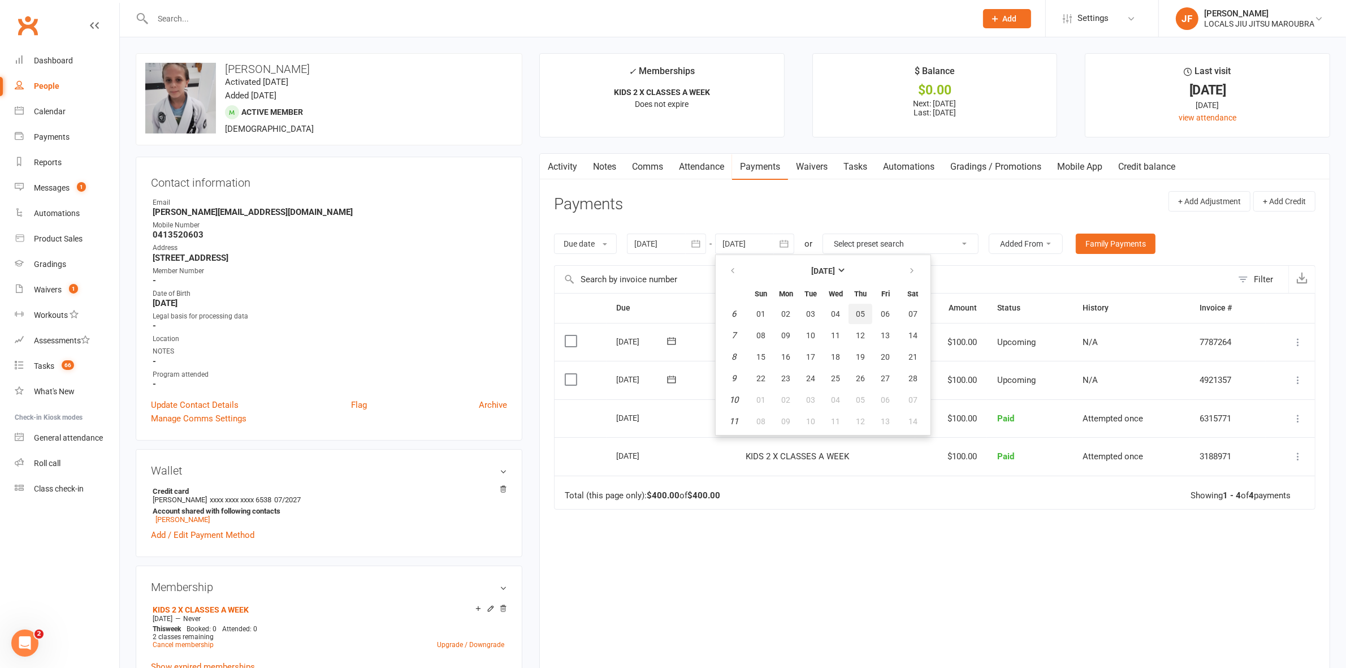
click at [866, 317] on button "05" at bounding box center [861, 314] width 24 height 20
type input "[DATE]"
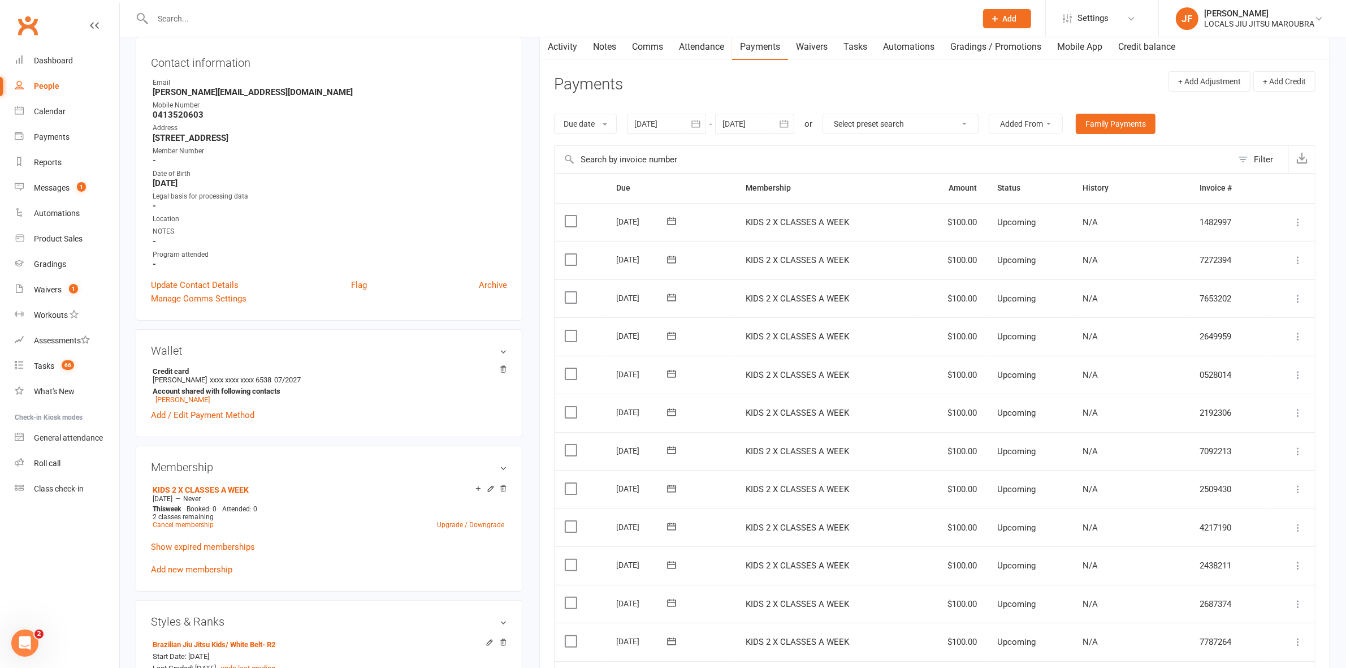
scroll to position [353, 0]
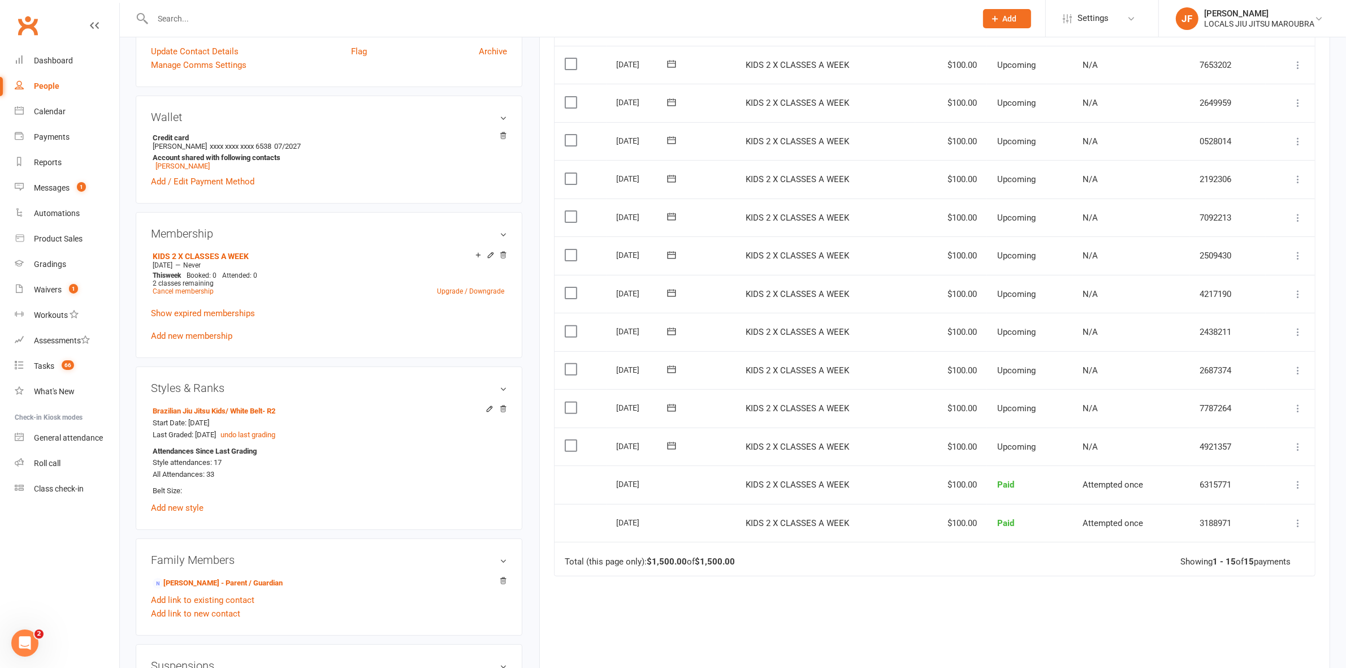
click at [940, 618] on div "Due Contact Membership Amount Status History Invoice # Select this [DATE] Cael …" at bounding box center [935, 330] width 762 height 782
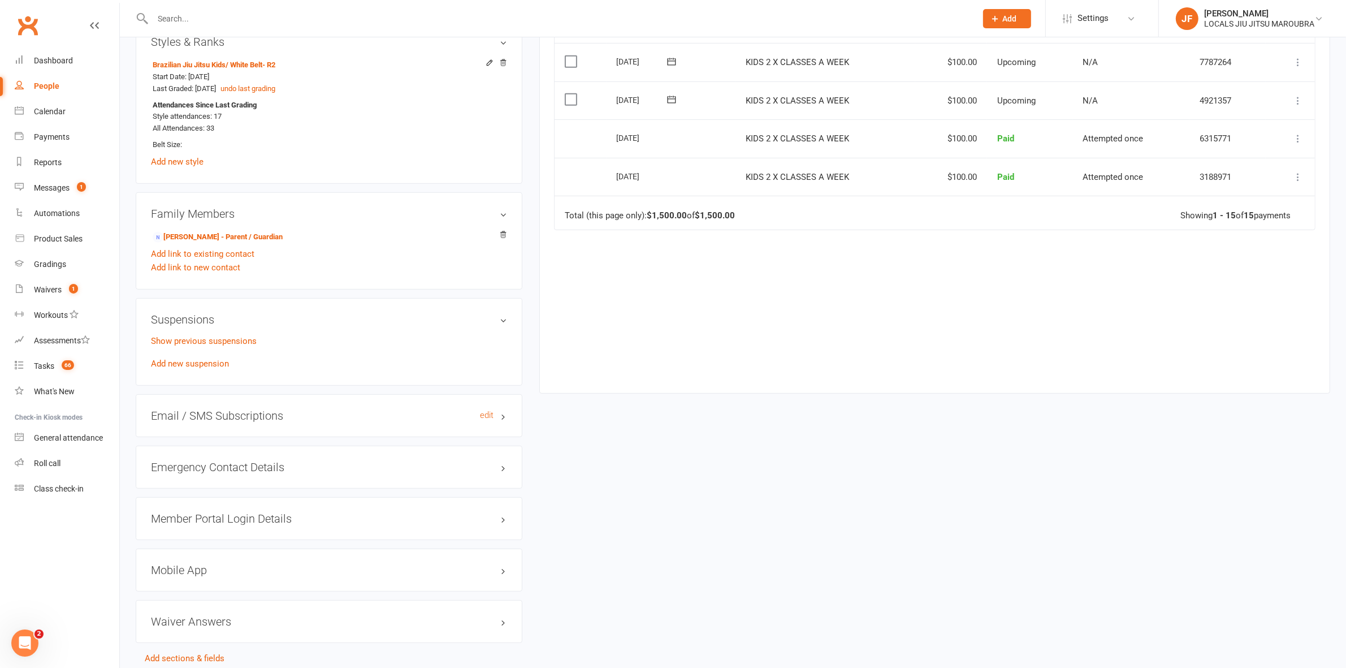
scroll to position [758, 0]
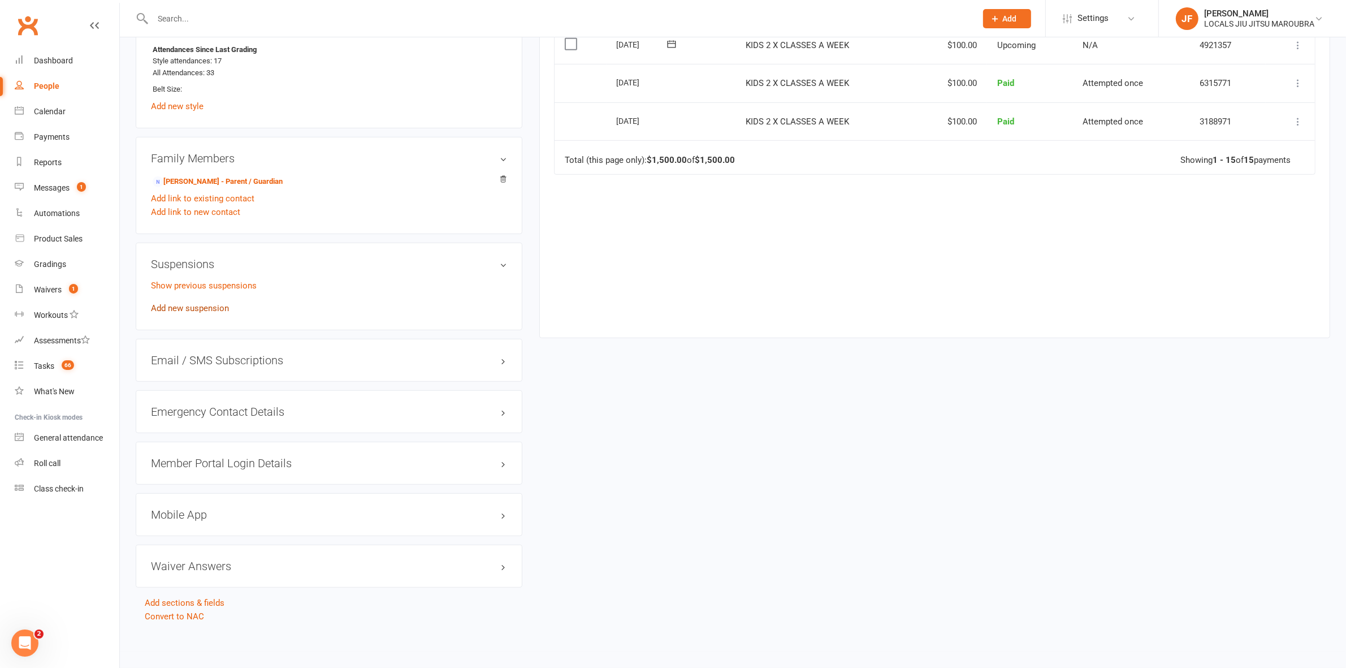
click at [182, 305] on link "Add new suspension" at bounding box center [190, 308] width 78 height 10
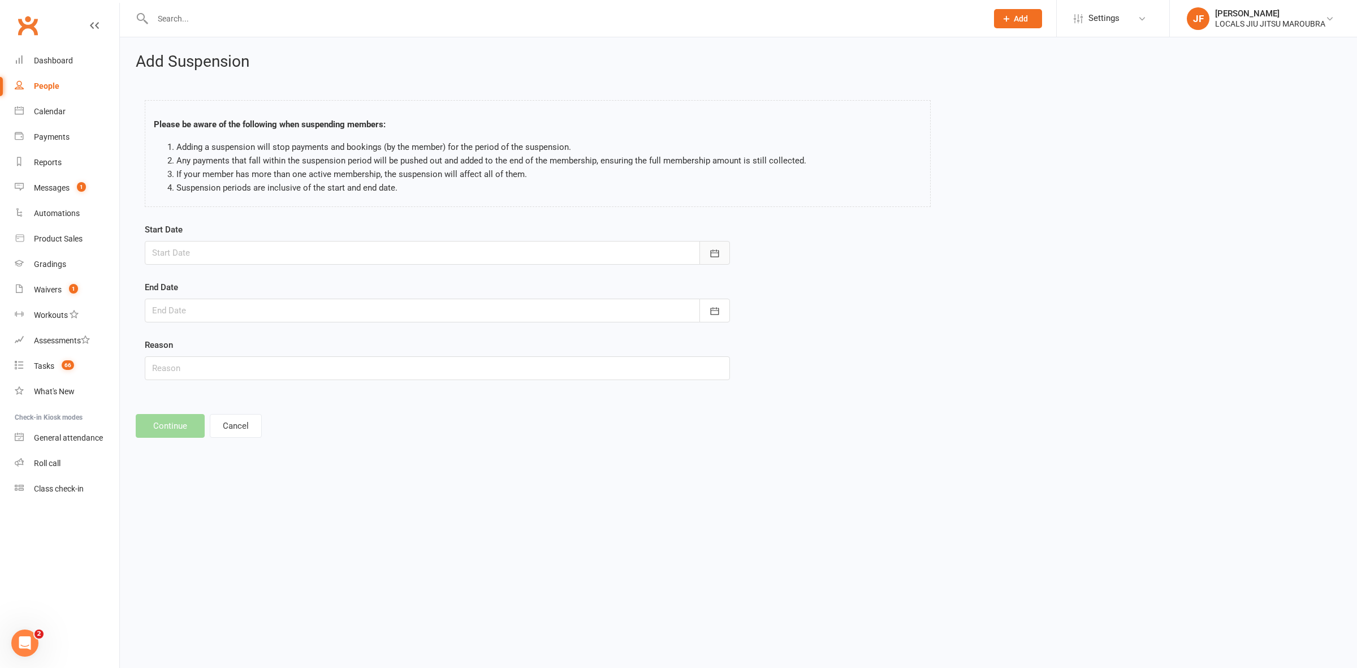
click at [727, 249] on button "button" at bounding box center [714, 253] width 31 height 24
click at [262, 372] on button "13" at bounding box center [265, 367] width 24 height 20
type input "[DATE]"
click at [712, 314] on icon "button" at bounding box center [714, 310] width 11 height 11
drag, startPoint x: 218, startPoint y: 465, endPoint x: 254, endPoint y: 387, distance: 85.5
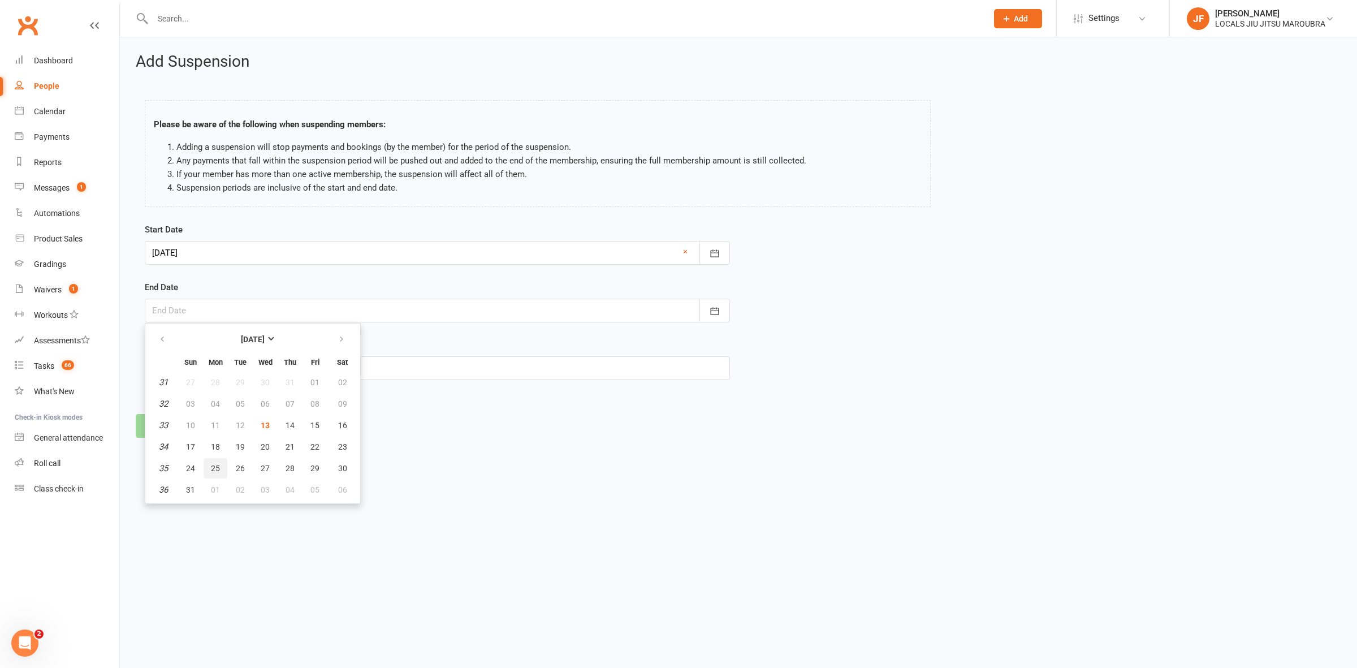
click at [218, 465] on span "25" at bounding box center [215, 468] width 9 height 9
type input "[DATE]"
click at [255, 370] on input "text" at bounding box center [437, 368] width 585 height 24
type input "Injury/Health"
click at [181, 417] on button "Continue" at bounding box center [170, 426] width 69 height 24
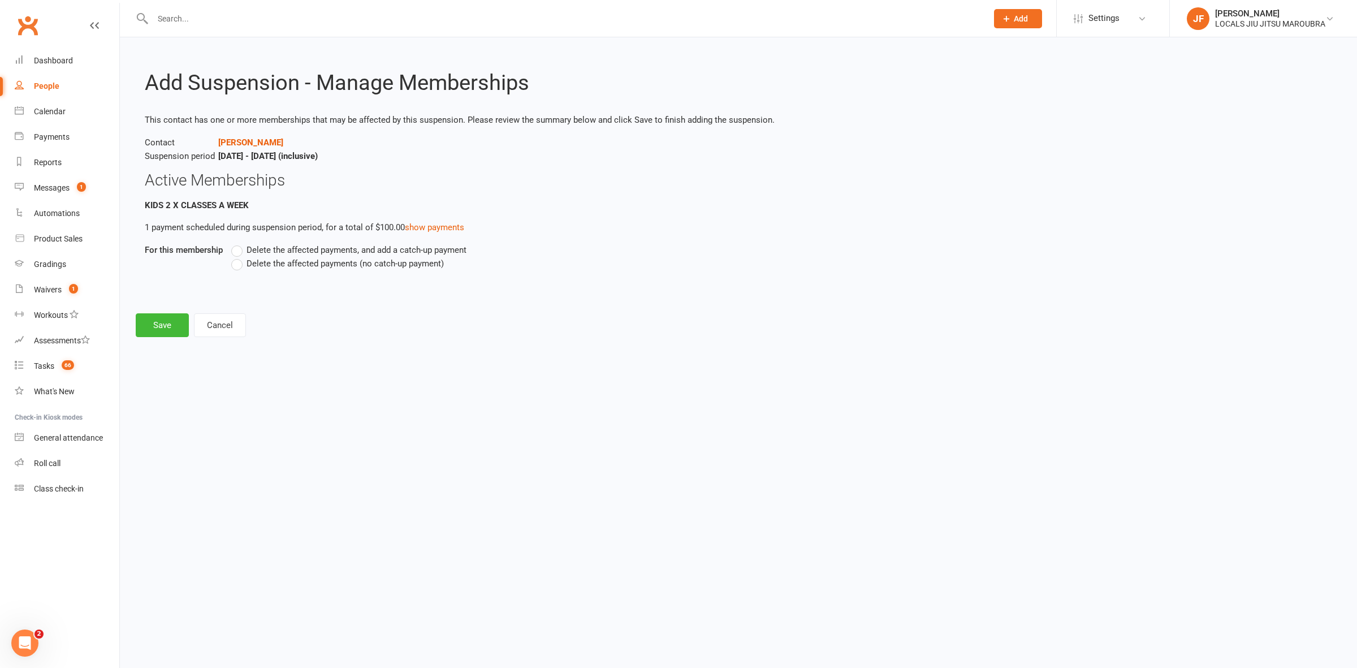
click at [258, 249] on span "Delete the affected payments, and add a catch-up payment" at bounding box center [357, 249] width 220 height 12
click at [239, 243] on input "Delete the affected payments, and add a catch-up payment" at bounding box center [234, 243] width 7 height 0
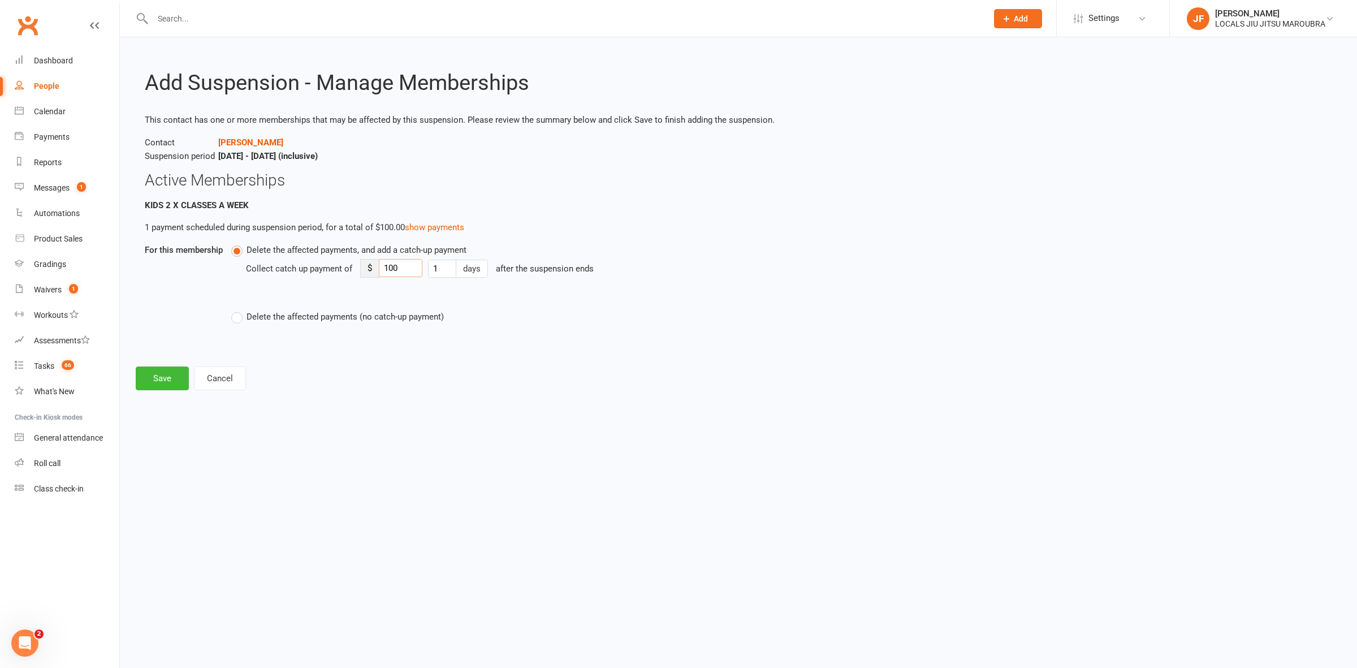
drag, startPoint x: 412, startPoint y: 267, endPoint x: 354, endPoint y: 276, distance: 58.4
click at [354, 276] on div "Collect catch up payment of $ 100 1 days after the suspension ends" at bounding box center [626, 277] width 760 height 40
type input "71"
click at [158, 372] on button "Save" at bounding box center [162, 378] width 53 height 24
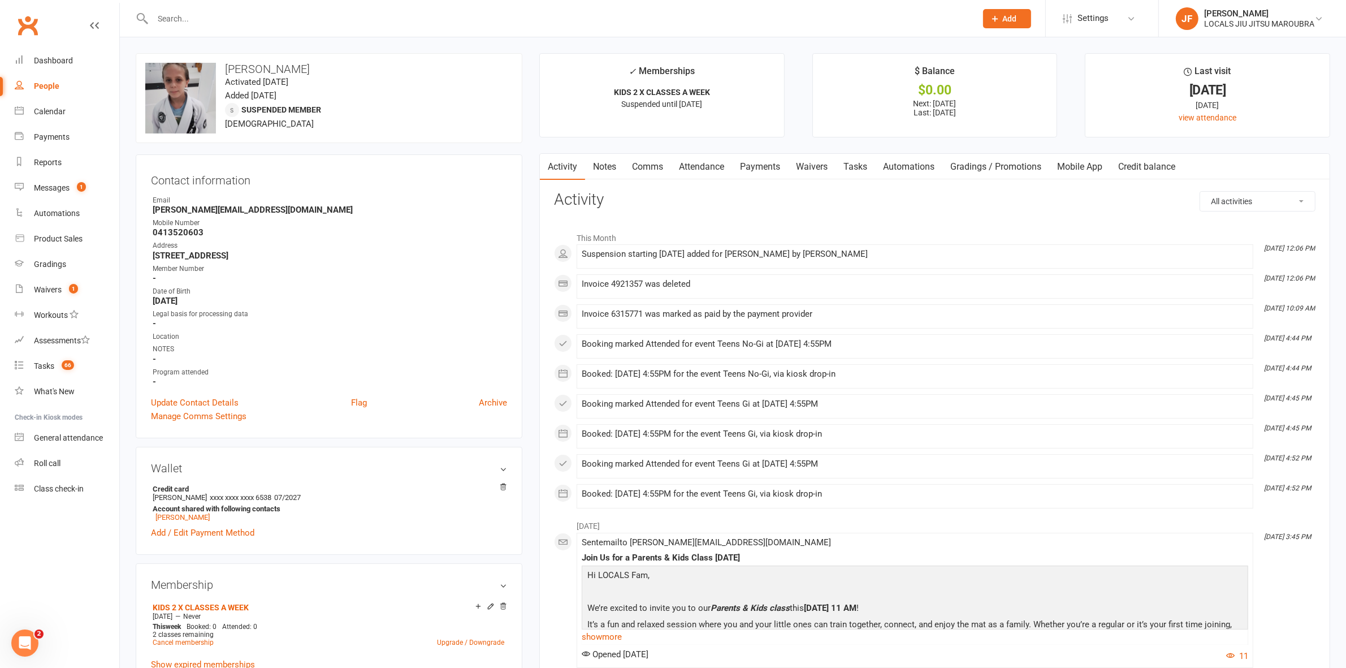
click at [391, 5] on div at bounding box center [552, 18] width 833 height 37
click at [388, 18] on input "text" at bounding box center [558, 19] width 819 height 16
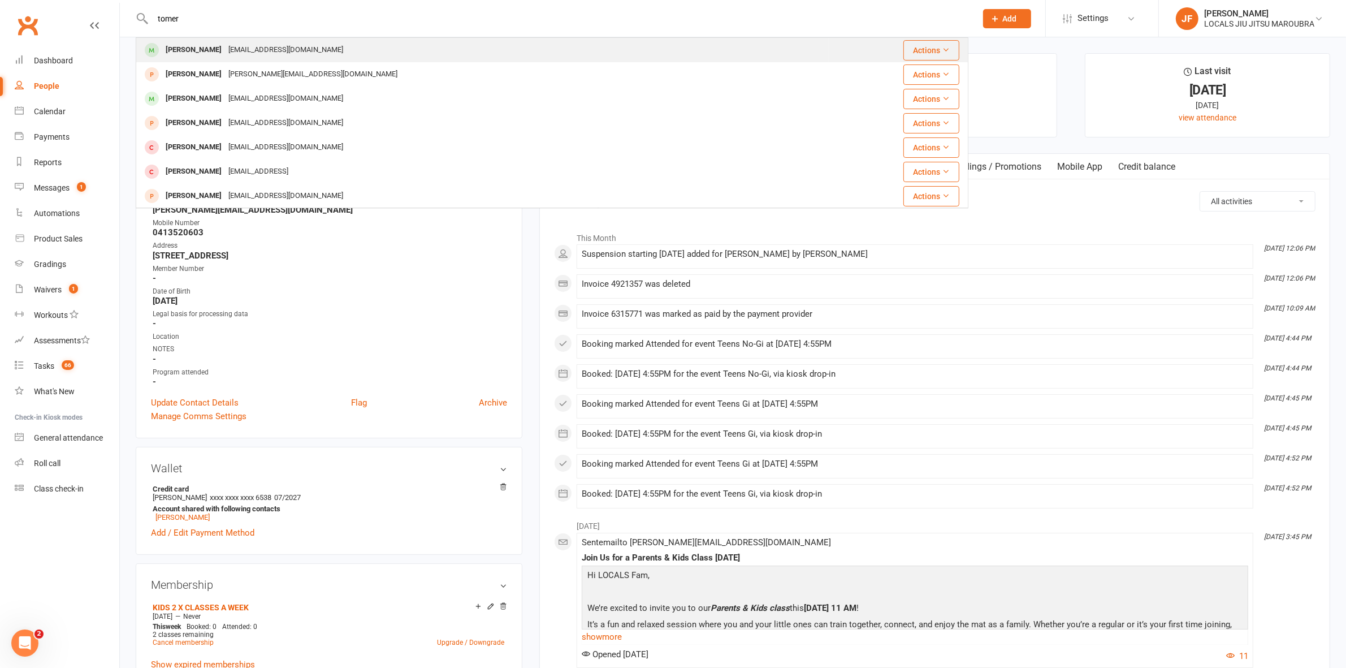
type input "tomer"
click at [314, 49] on div "[EMAIL_ADDRESS][DOMAIN_NAME]" at bounding box center [286, 50] width 122 height 16
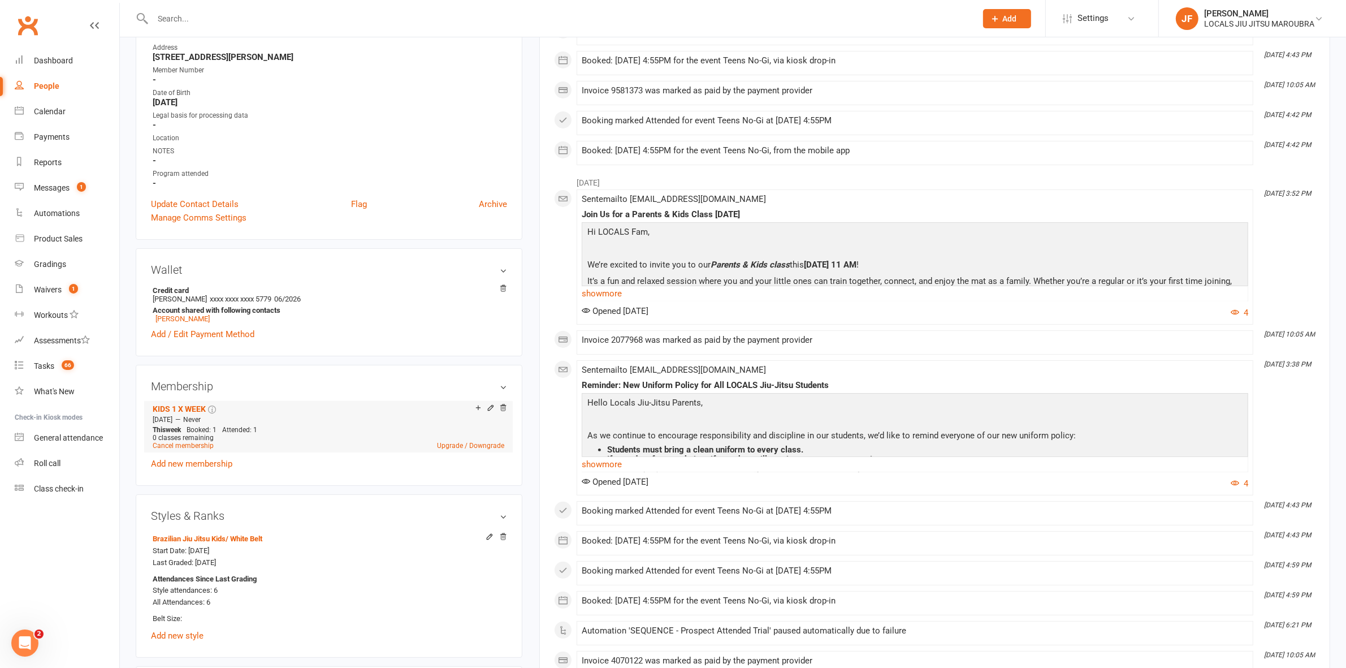
scroll to position [283, 0]
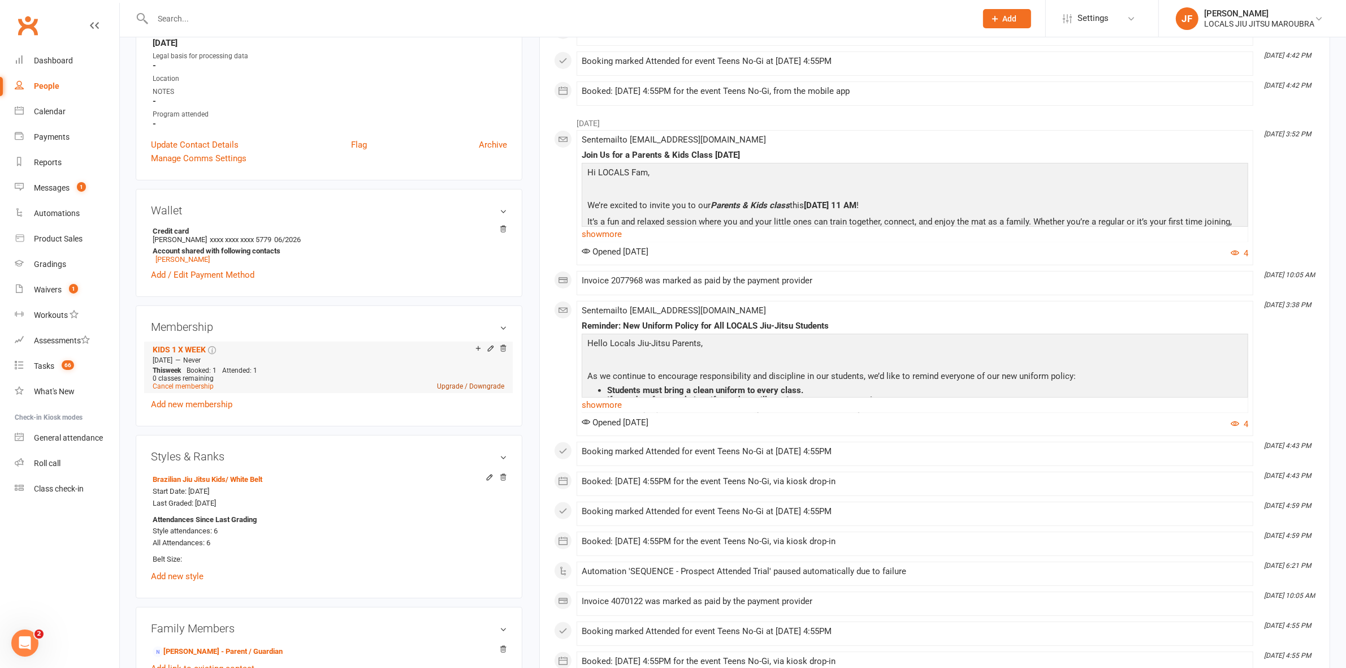
click at [465, 389] on link "Upgrade / Downgrade" at bounding box center [470, 386] width 67 height 8
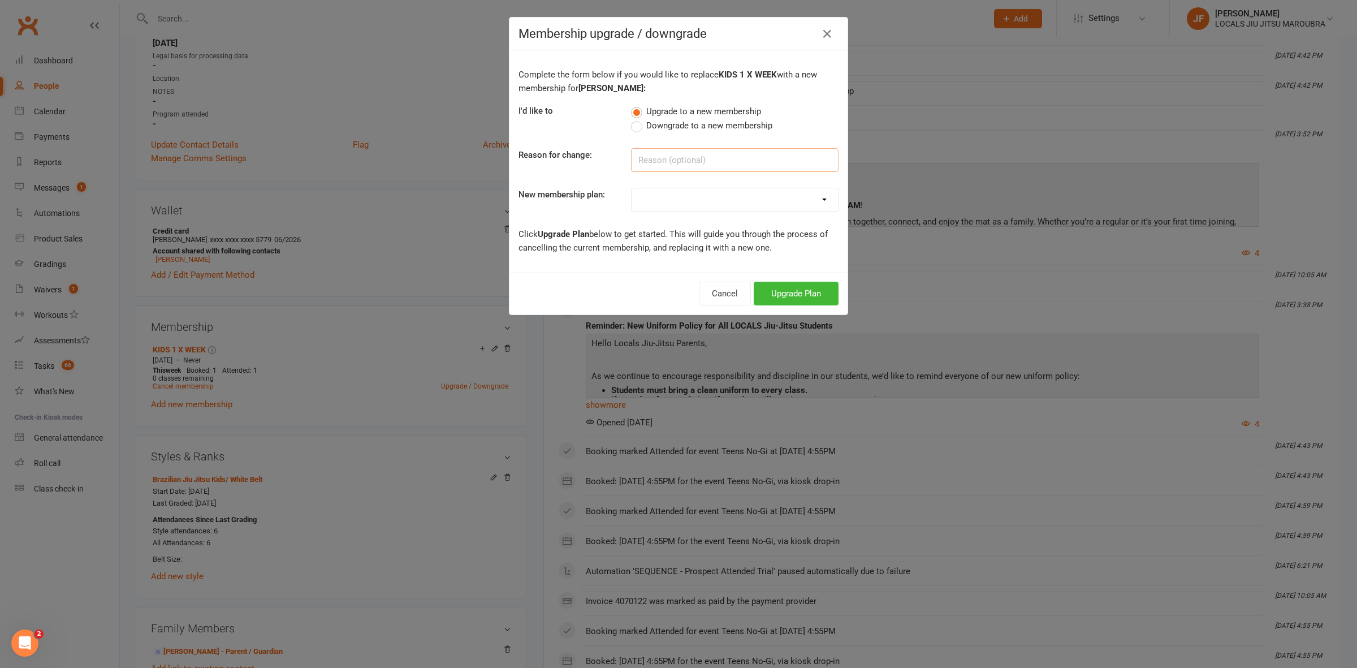
click at [673, 159] on input at bounding box center [735, 160] width 208 height 24
click at [708, 287] on button "Cancel" at bounding box center [725, 294] width 52 height 24
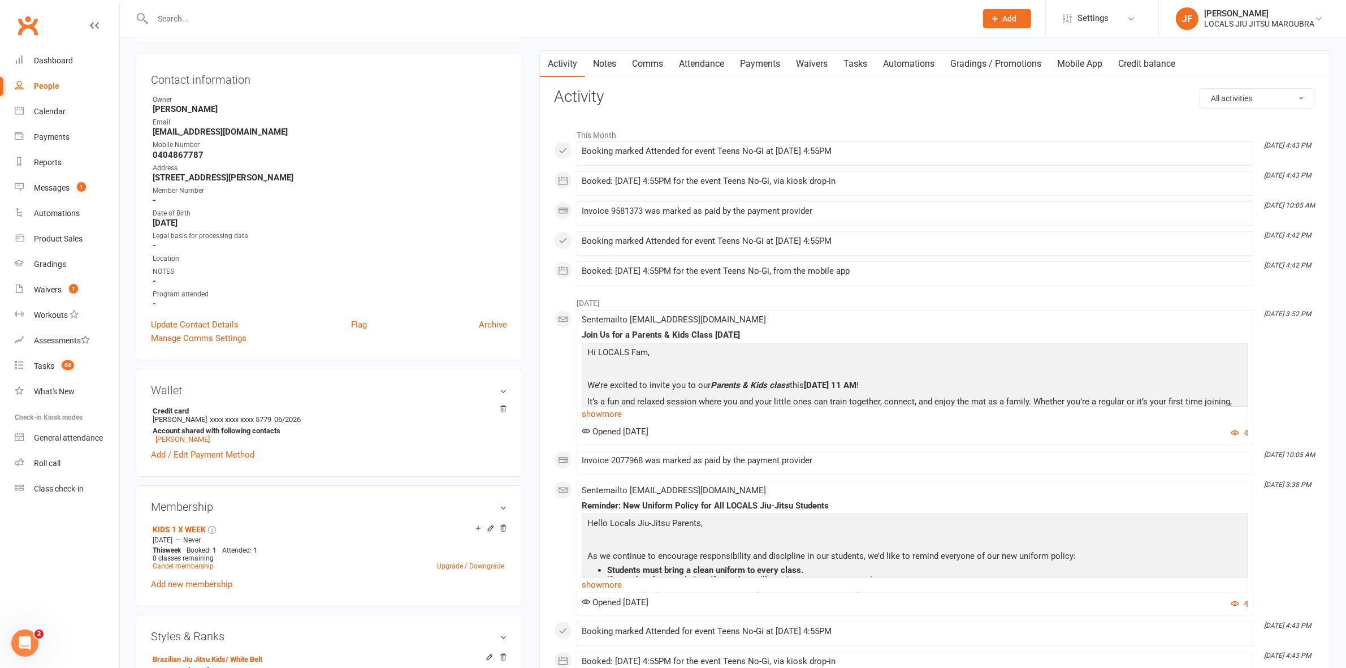
scroll to position [0, 0]
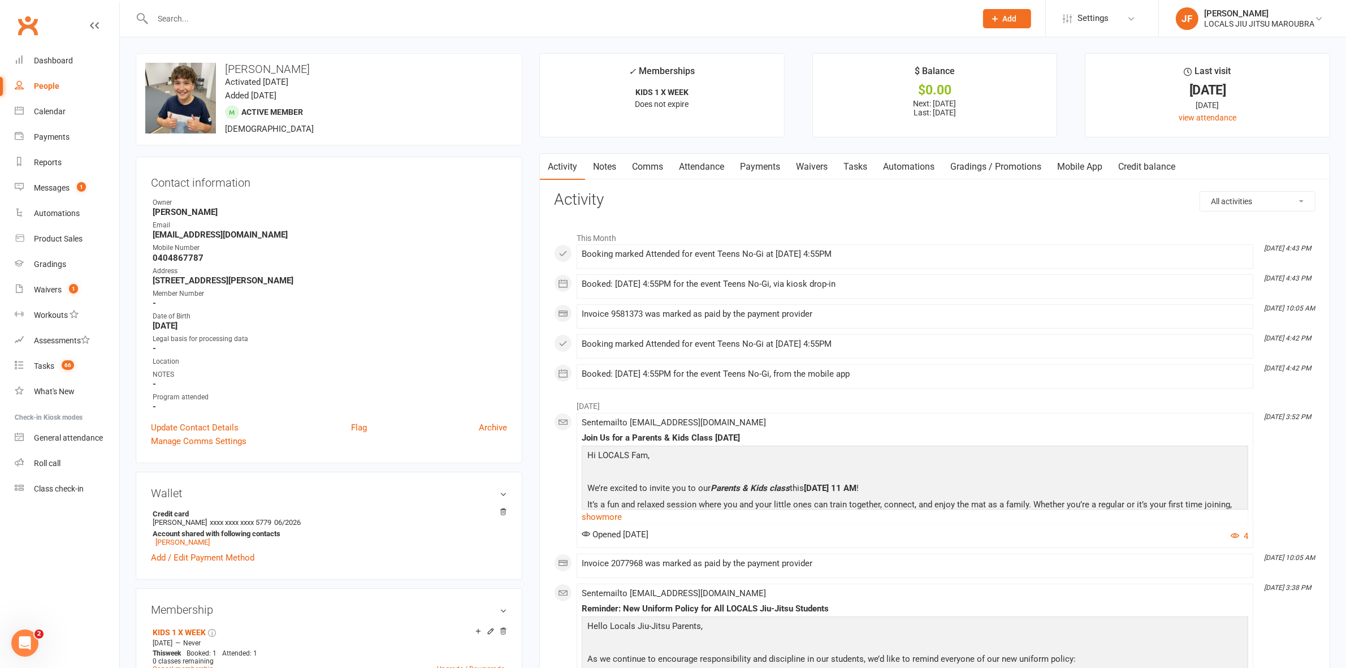
click at [765, 162] on link "Payments" at bounding box center [760, 167] width 56 height 26
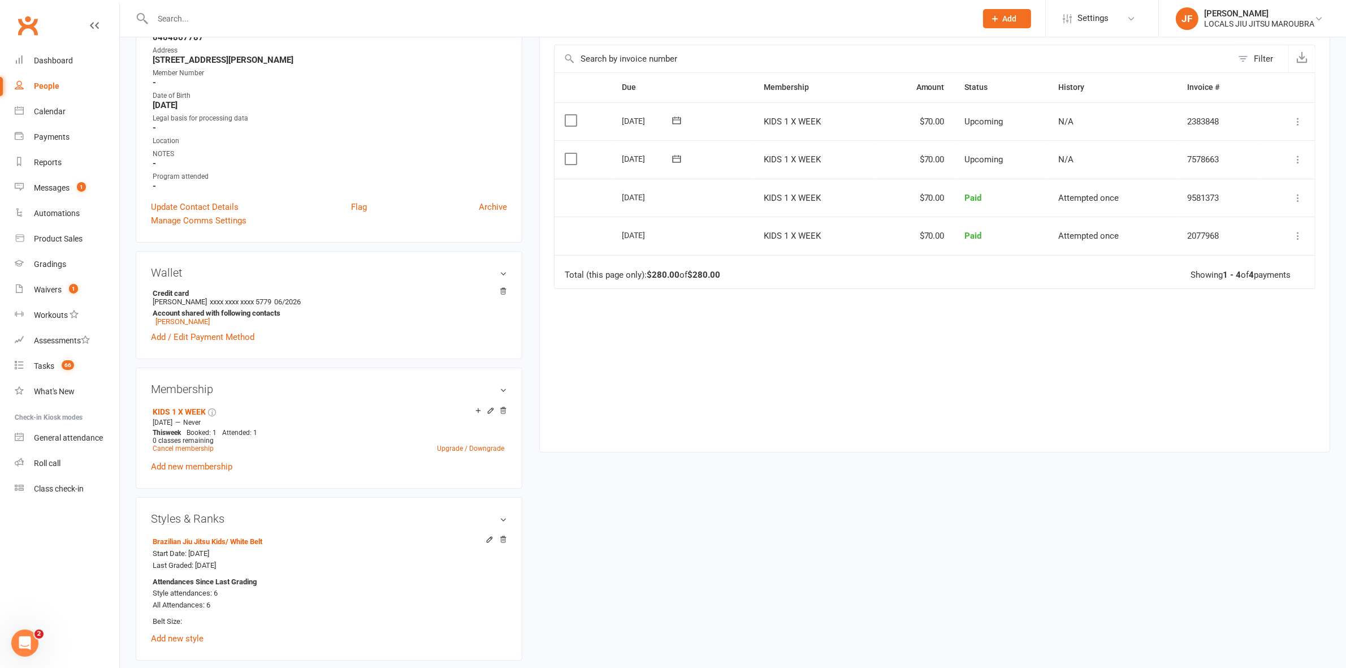
scroll to position [283, 0]
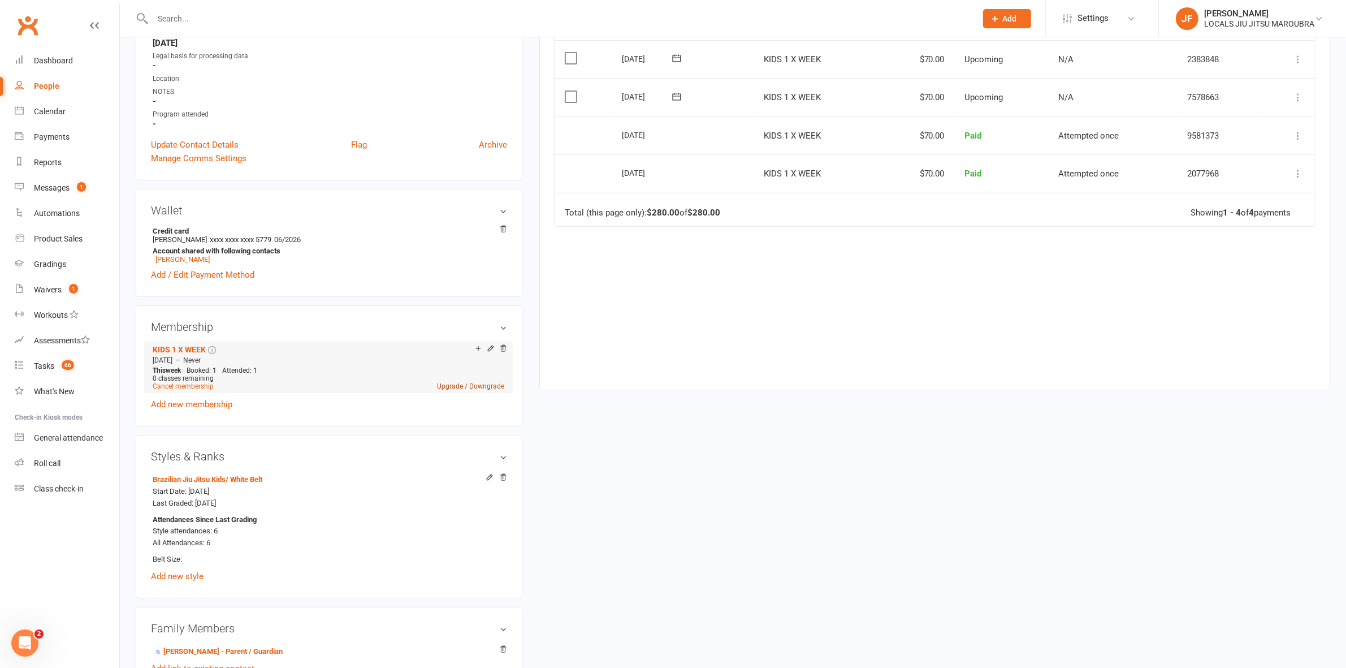
click at [453, 390] on link "Upgrade / Downgrade" at bounding box center [470, 386] width 67 height 8
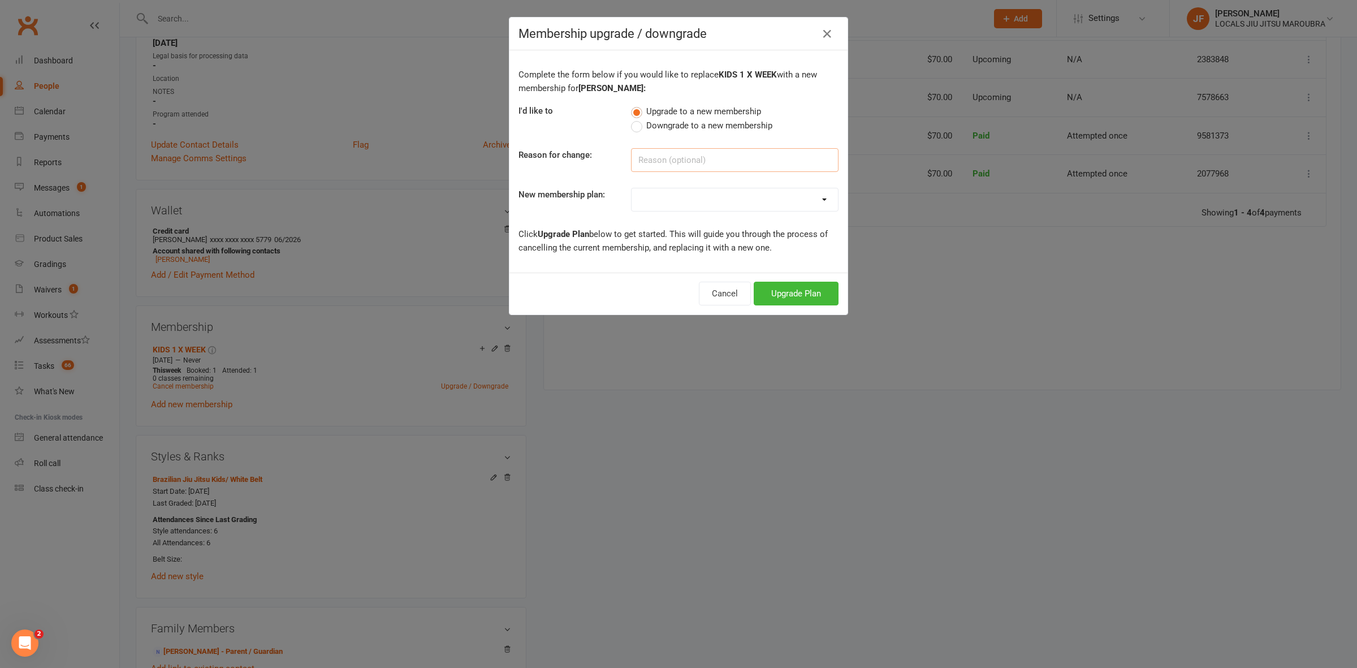
click at [717, 159] on input at bounding box center [735, 160] width 208 height 24
type input "Upgrade"
click at [677, 201] on select "ADULTS UNLIMITED ADULTS 2 X CLASSES A WEEK ADULTS STUDENT KIDS 1 X WEEK KIDS 1 …" at bounding box center [735, 199] width 206 height 23
select select "5"
click at [632, 188] on select "ADULTS UNLIMITED ADULTS 2 X CLASSES A WEEK ADULTS STUDENT KIDS 1 X WEEK KIDS 1 …" at bounding box center [735, 199] width 206 height 23
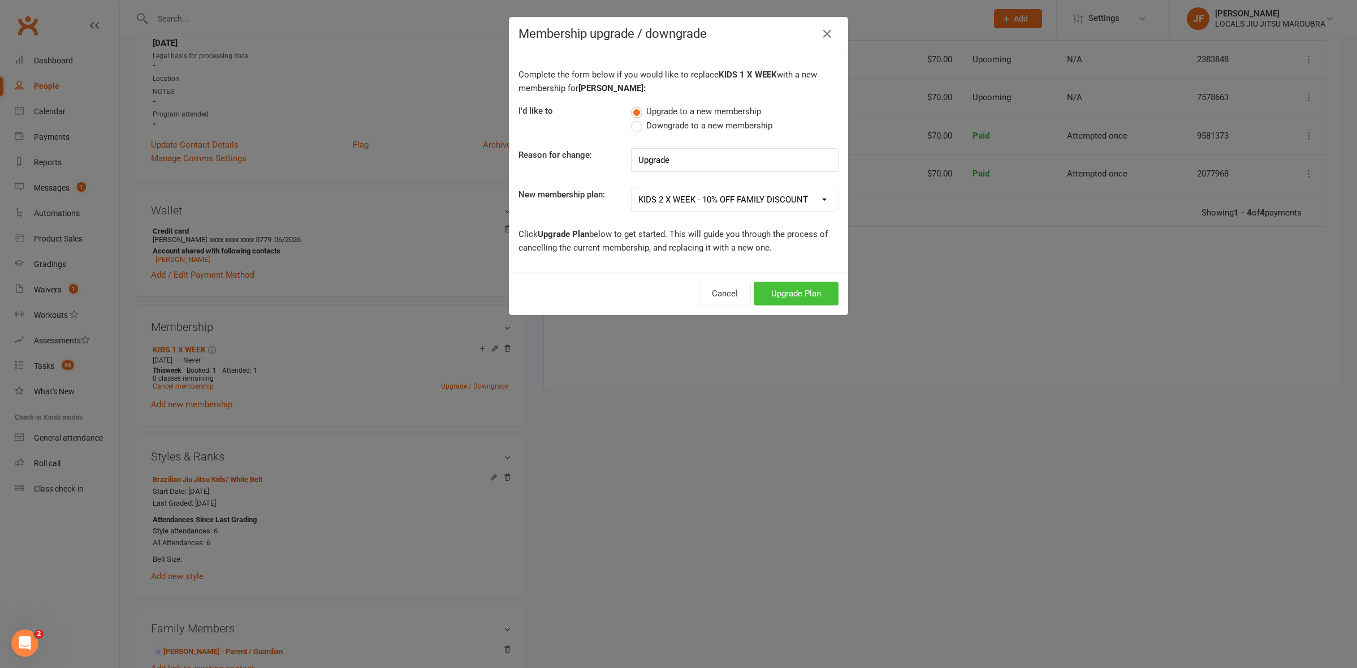
click at [773, 290] on button "Upgrade Plan" at bounding box center [796, 294] width 85 height 24
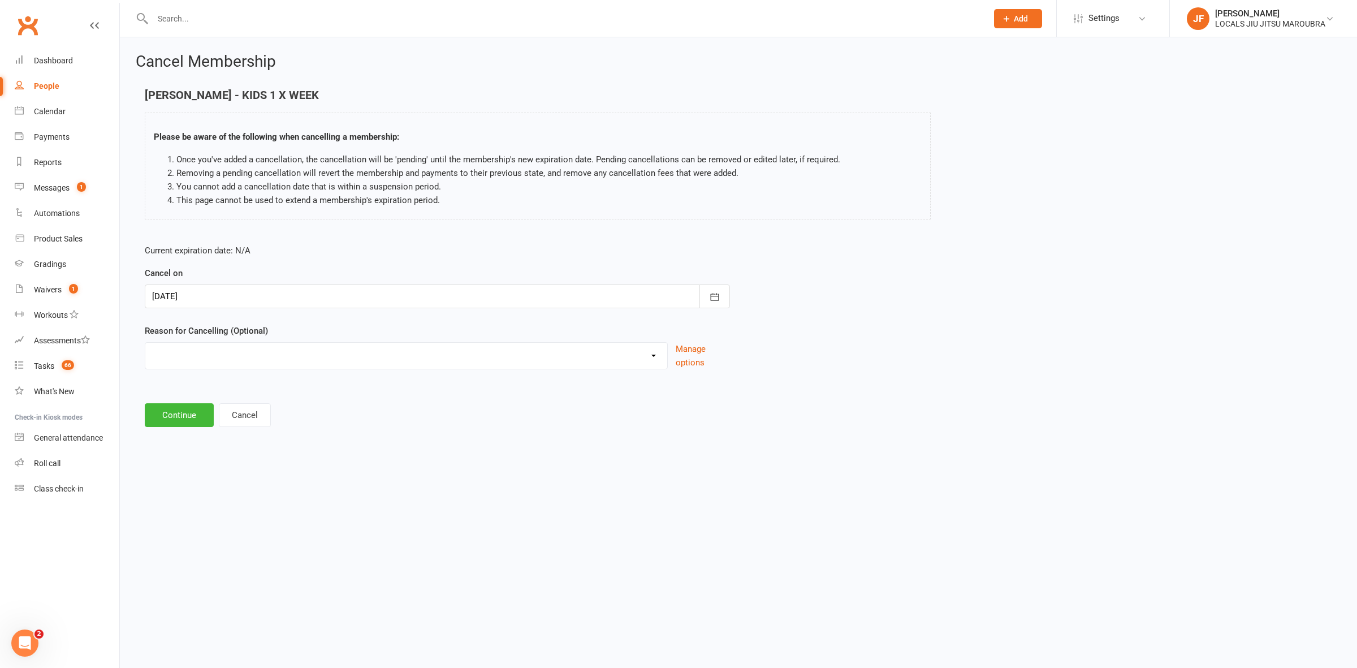
click at [411, 344] on select "Downgrade Financial Holiday Injury Lost motivation Relocation Schedule school c…" at bounding box center [406, 354] width 522 height 23
select select "8"
click at [145, 343] on select "Downgrade Financial Holiday Injury Lost motivation Relocation Schedule school c…" at bounding box center [406, 354] width 522 height 23
click at [165, 409] on button "Continue" at bounding box center [179, 415] width 69 height 24
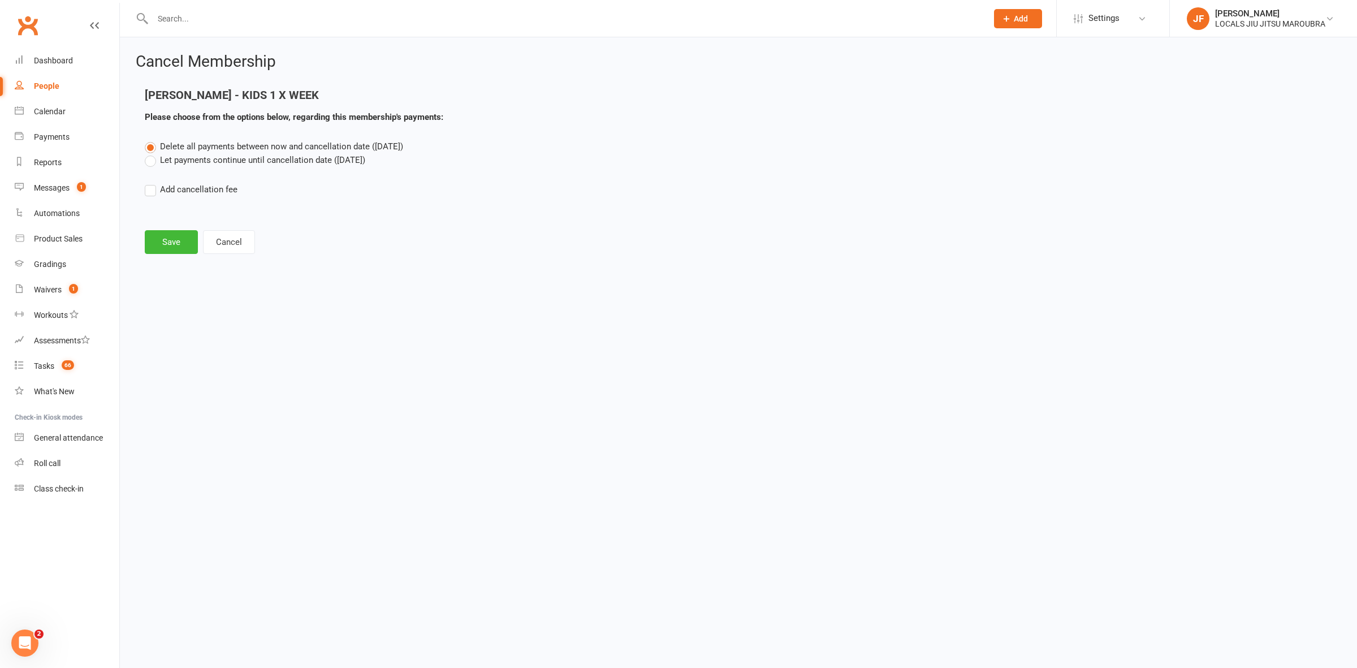
click at [244, 161] on label "Let payments continue until cancellation date (Aug 13, 2025)" at bounding box center [255, 160] width 221 height 14
click at [152, 153] on input "Let payments continue until cancellation date (Aug 13, 2025)" at bounding box center [148, 153] width 7 height 0
click at [161, 260] on div "Cancel Membership Tomer Codorean - KIDS 1 X WEEK Please choose from the options…" at bounding box center [738, 154] width 1237 height 235
click at [166, 247] on button "Save" at bounding box center [171, 242] width 53 height 24
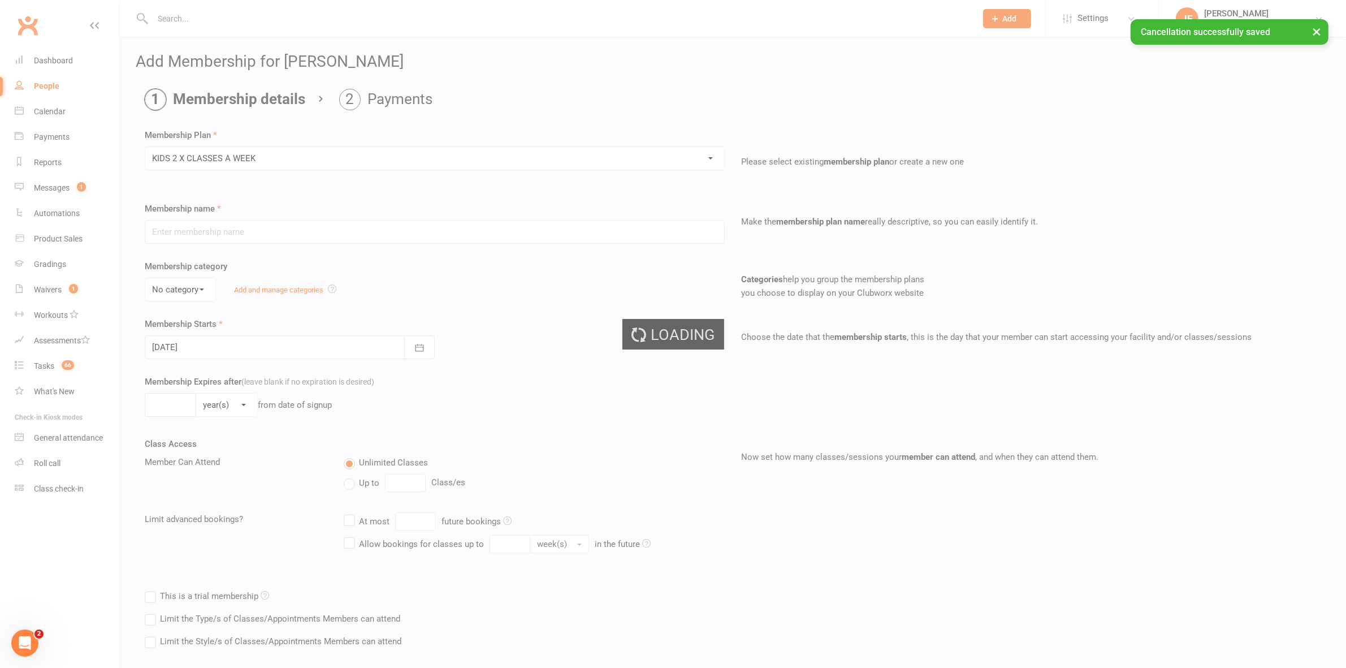
type input "KIDS 2 X CLASSES A WEEK"
select select "1"
type input "0"
type input "2"
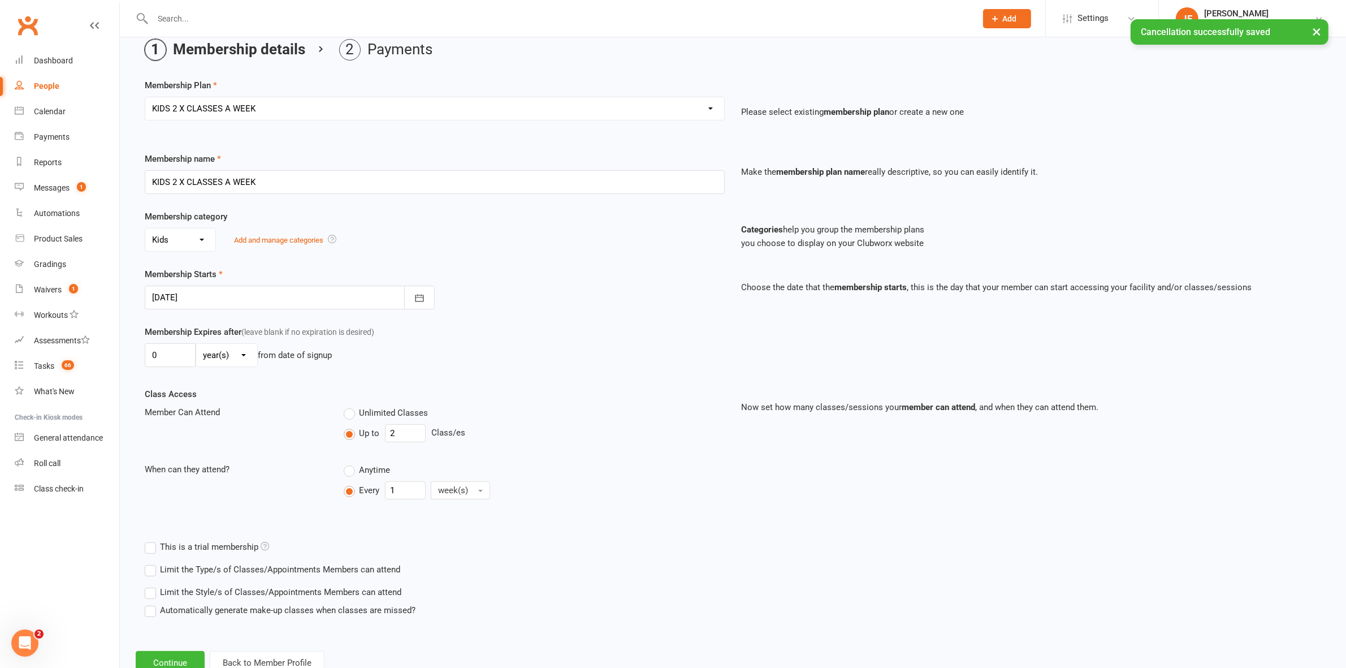
scroll to position [89, 0]
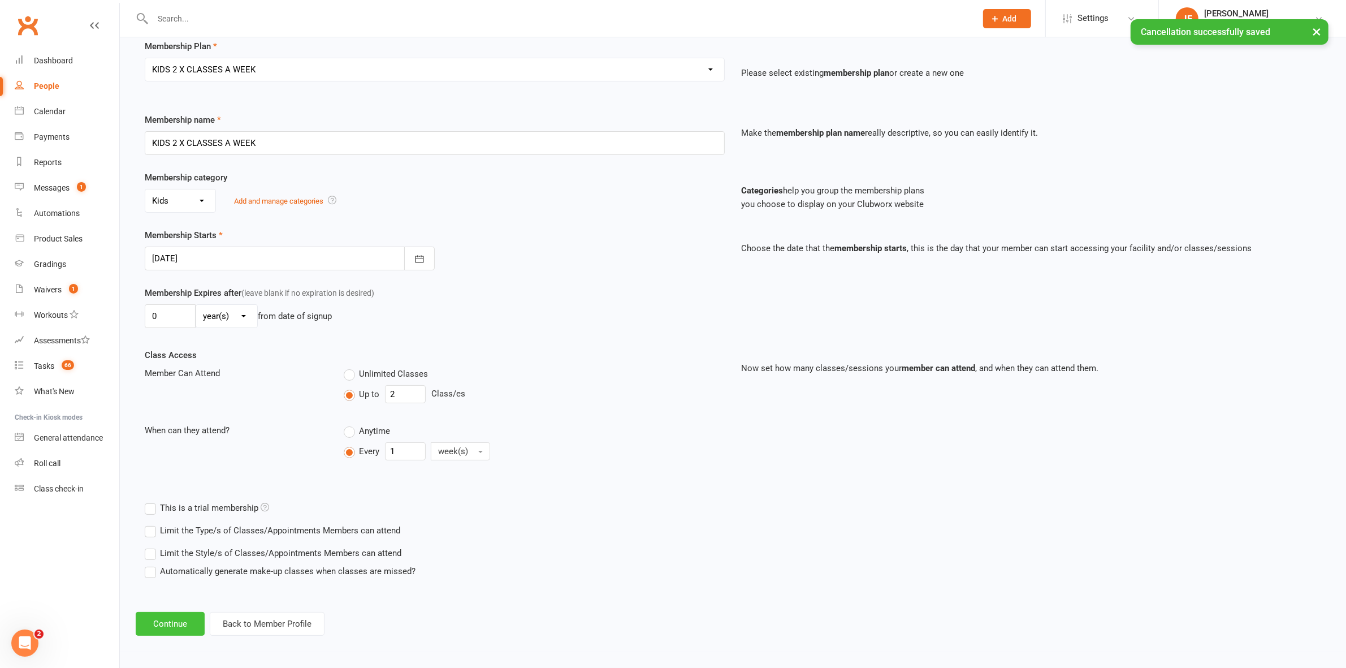
click at [168, 623] on button "Continue" at bounding box center [170, 624] width 69 height 24
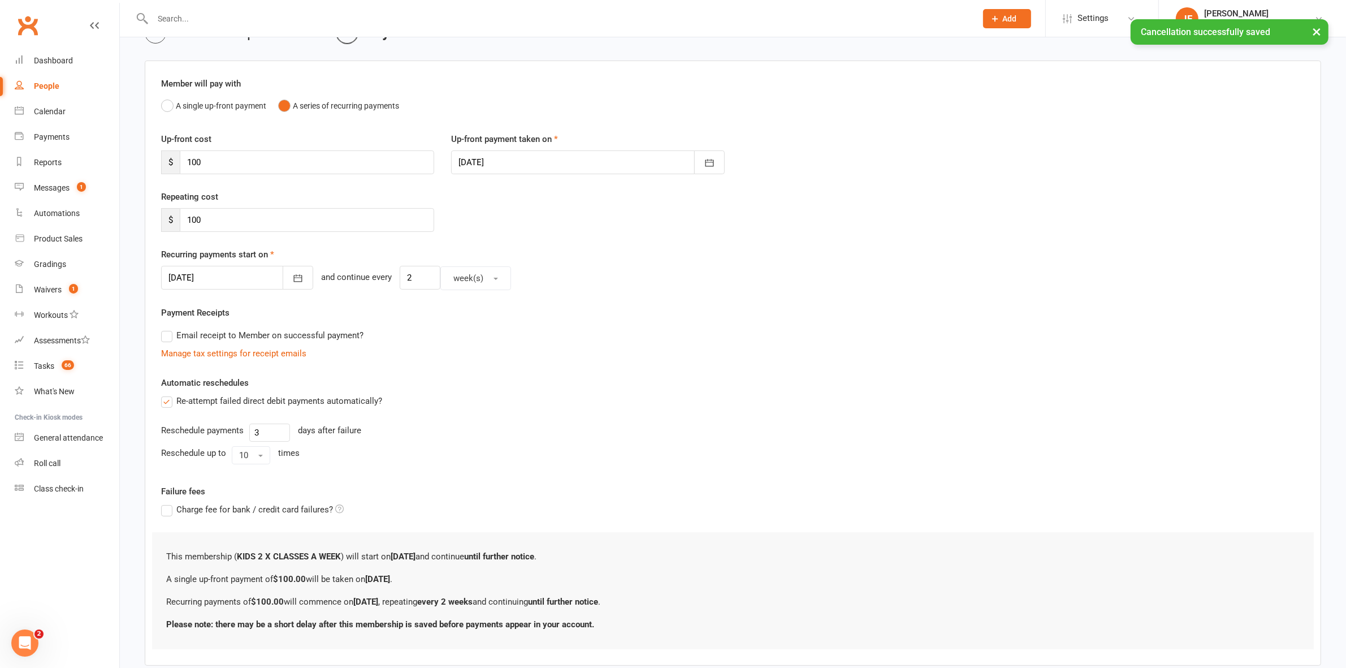
scroll to position [133, 0]
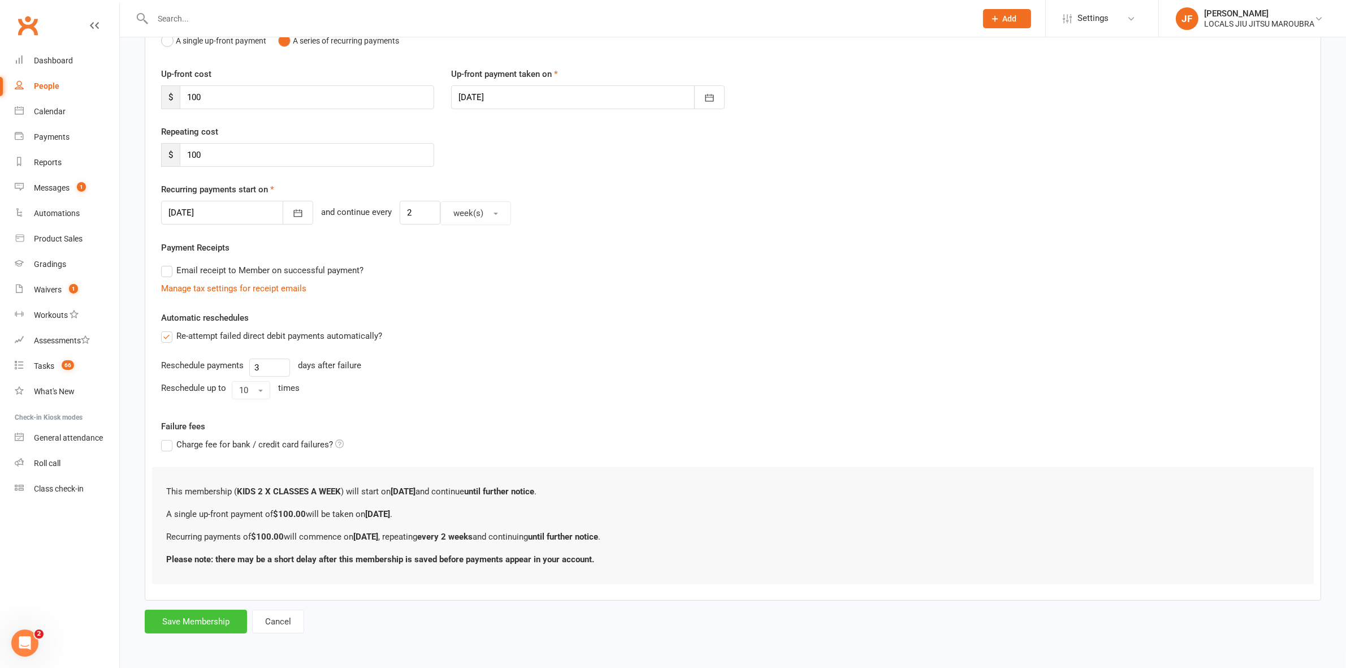
click at [221, 631] on button "Save Membership" at bounding box center [196, 622] width 102 height 24
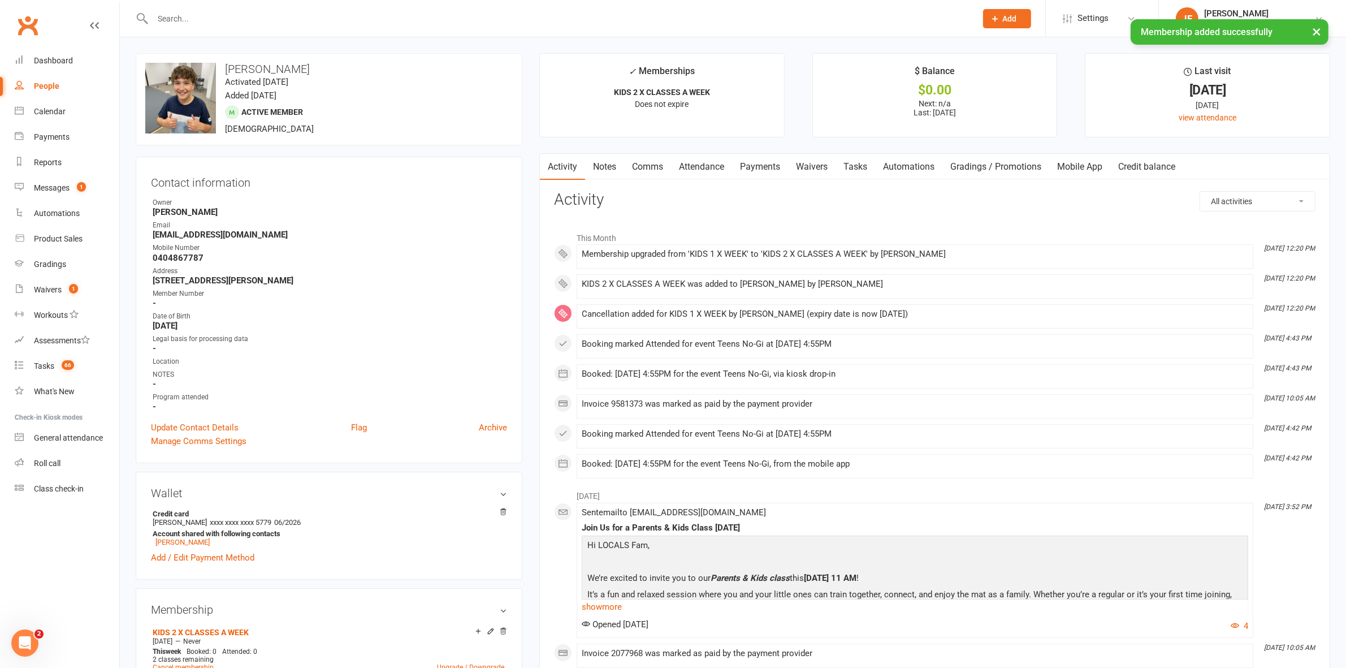
click at [757, 157] on link "Payments" at bounding box center [760, 167] width 56 height 26
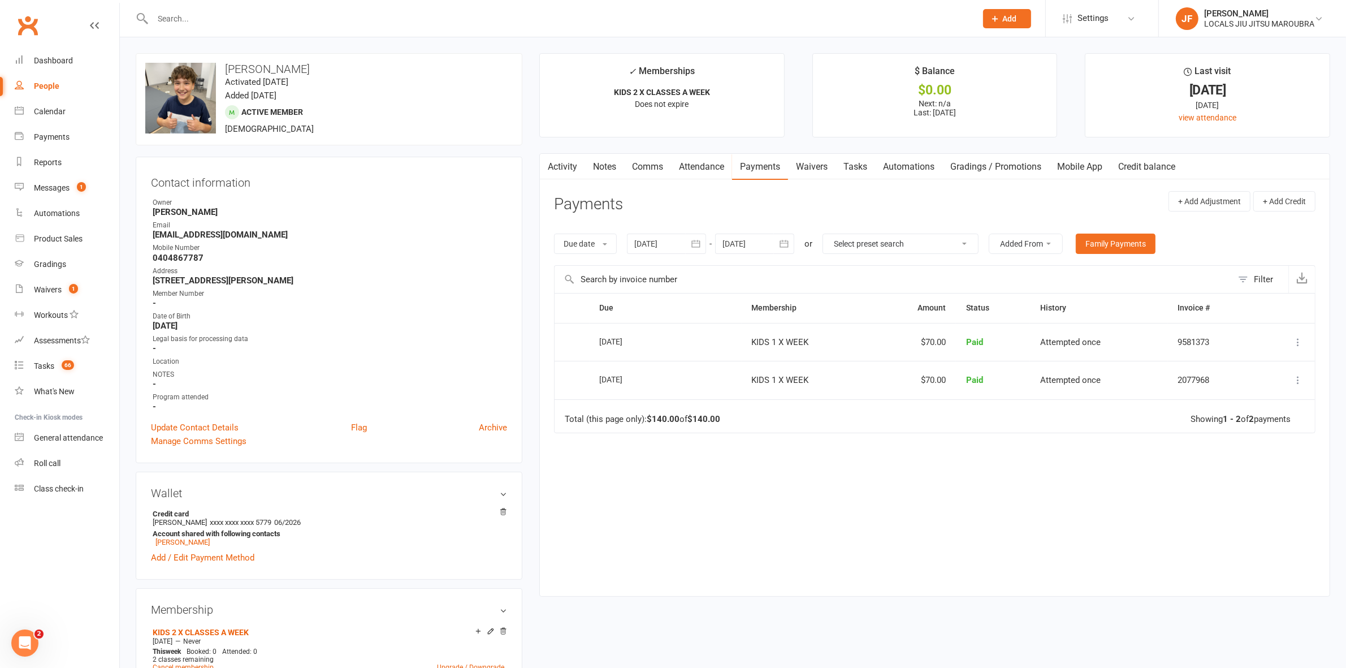
click at [783, 245] on icon "button" at bounding box center [784, 243] width 11 height 11
click at [908, 273] on icon "button" at bounding box center [912, 270] width 8 height 9
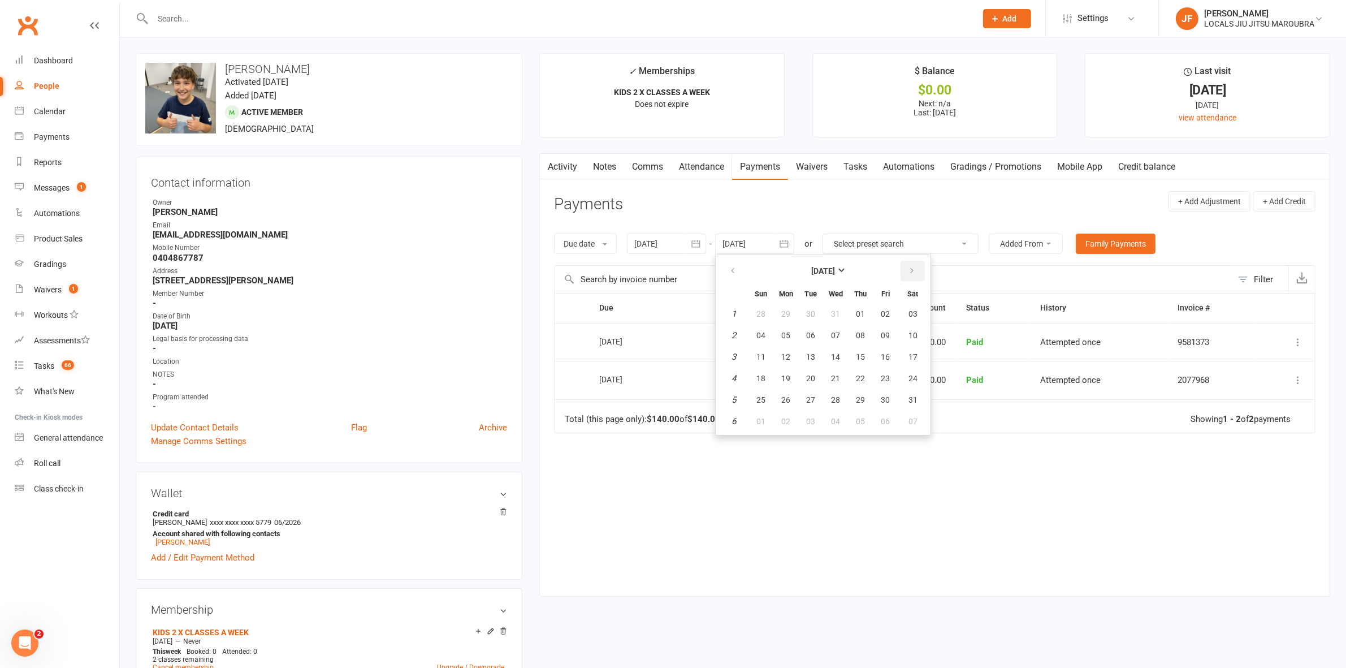
click at [908, 273] on icon "button" at bounding box center [912, 270] width 8 height 9
click at [881, 352] on span "20" at bounding box center [885, 356] width 9 height 9
type input "20 Mar 2026"
click at [561, 162] on link "Activity" at bounding box center [562, 167] width 45 height 26
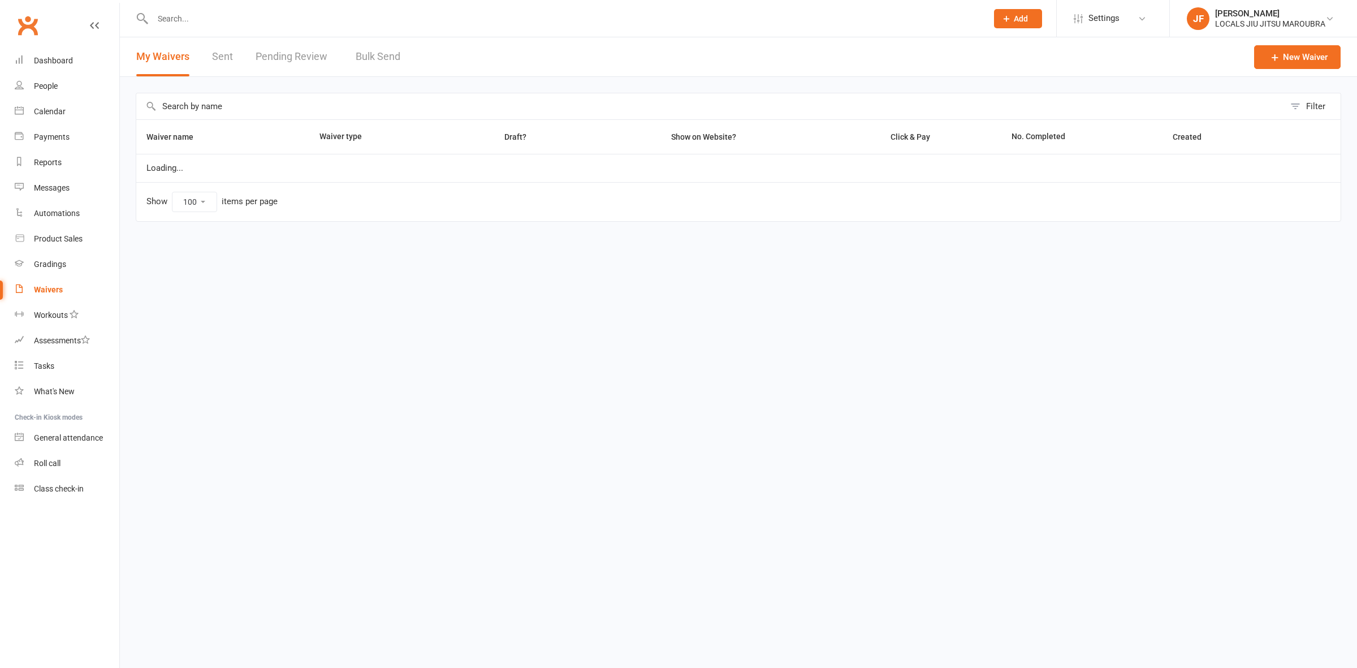
select select "100"
click at [287, 57] on link "Pending Review" at bounding box center [294, 56] width 77 height 39
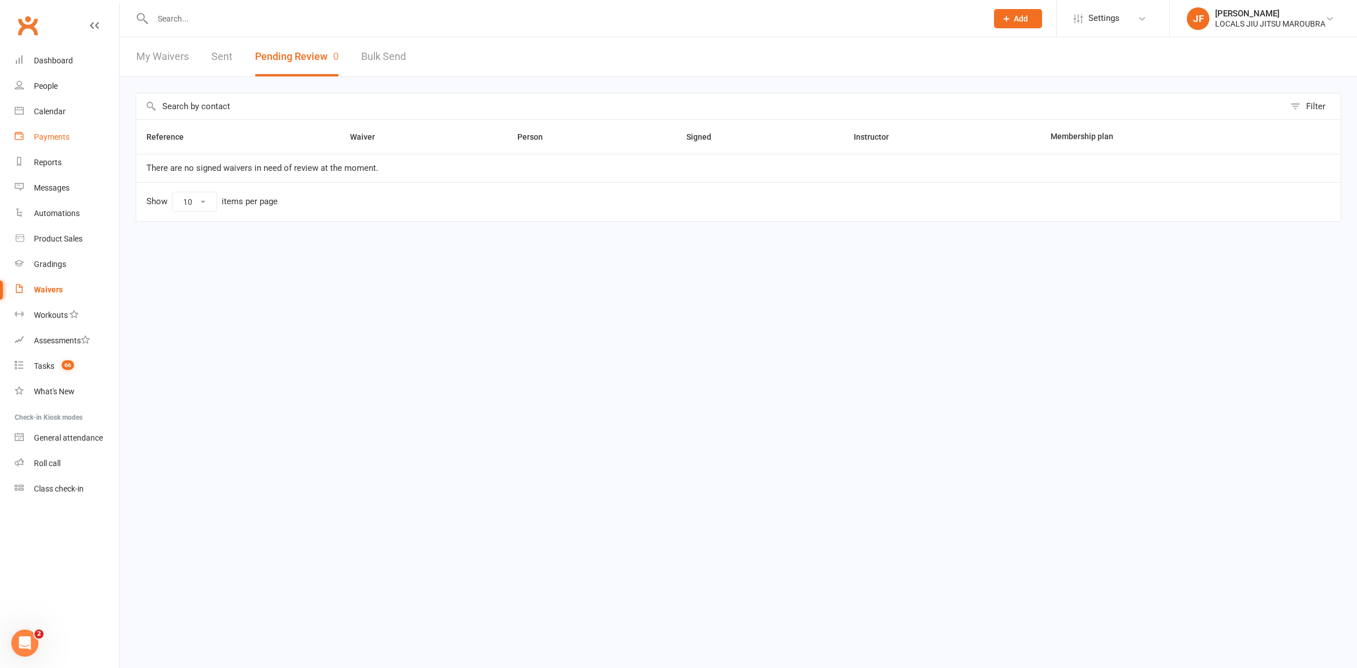
drag, startPoint x: 53, startPoint y: 142, endPoint x: 70, endPoint y: 129, distance: 21.4
click at [53, 141] on link "Payments" at bounding box center [67, 136] width 105 height 25
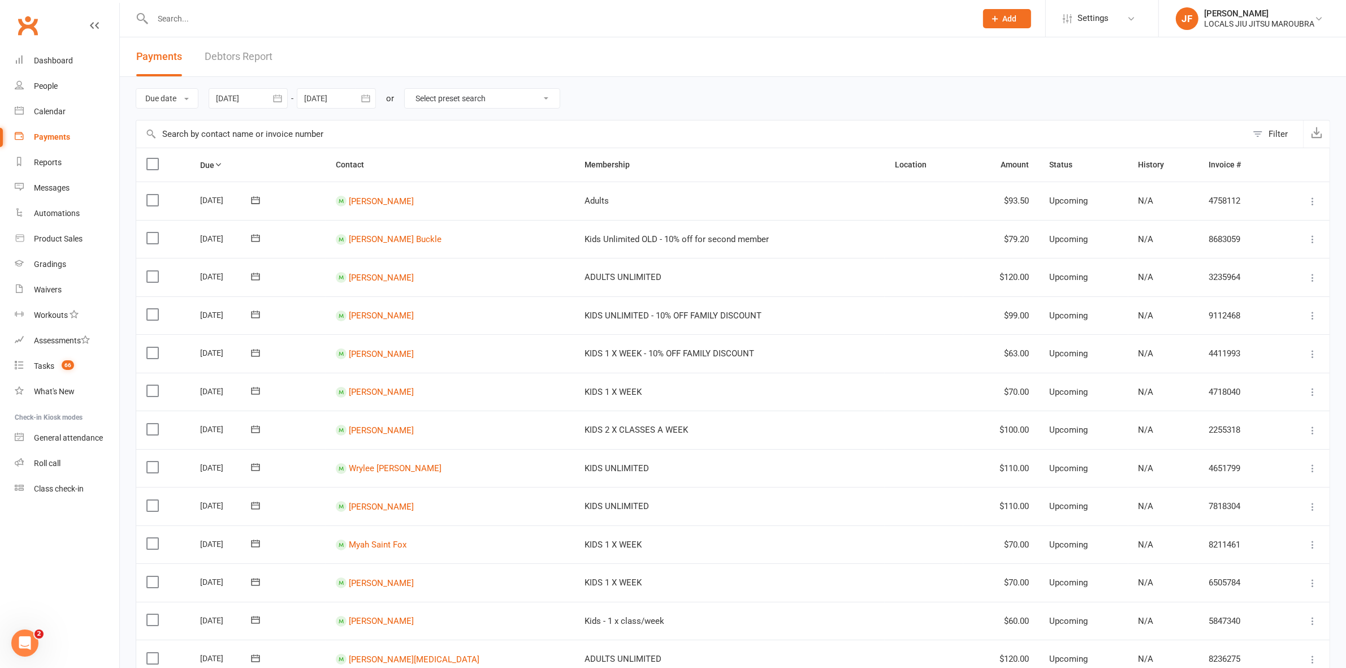
click at [252, 52] on link "Debtors Report" at bounding box center [239, 56] width 68 height 39
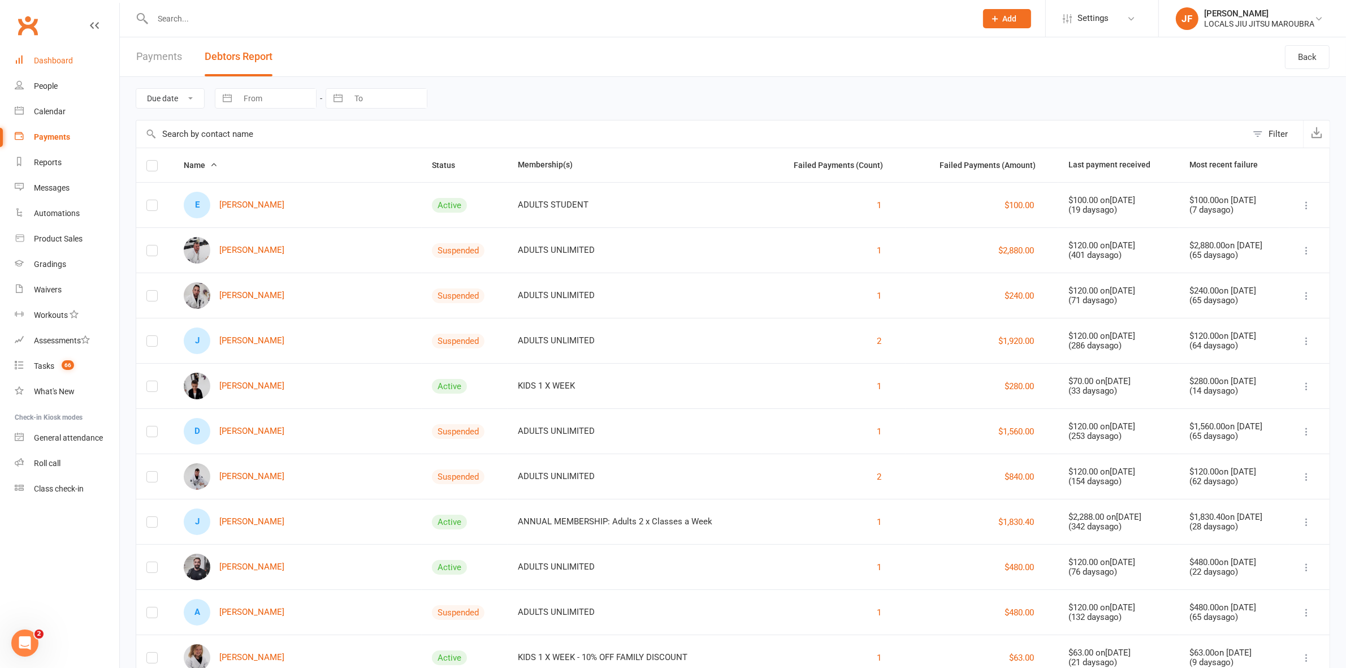
click at [34, 61] on div "Dashboard" at bounding box center [53, 60] width 39 height 9
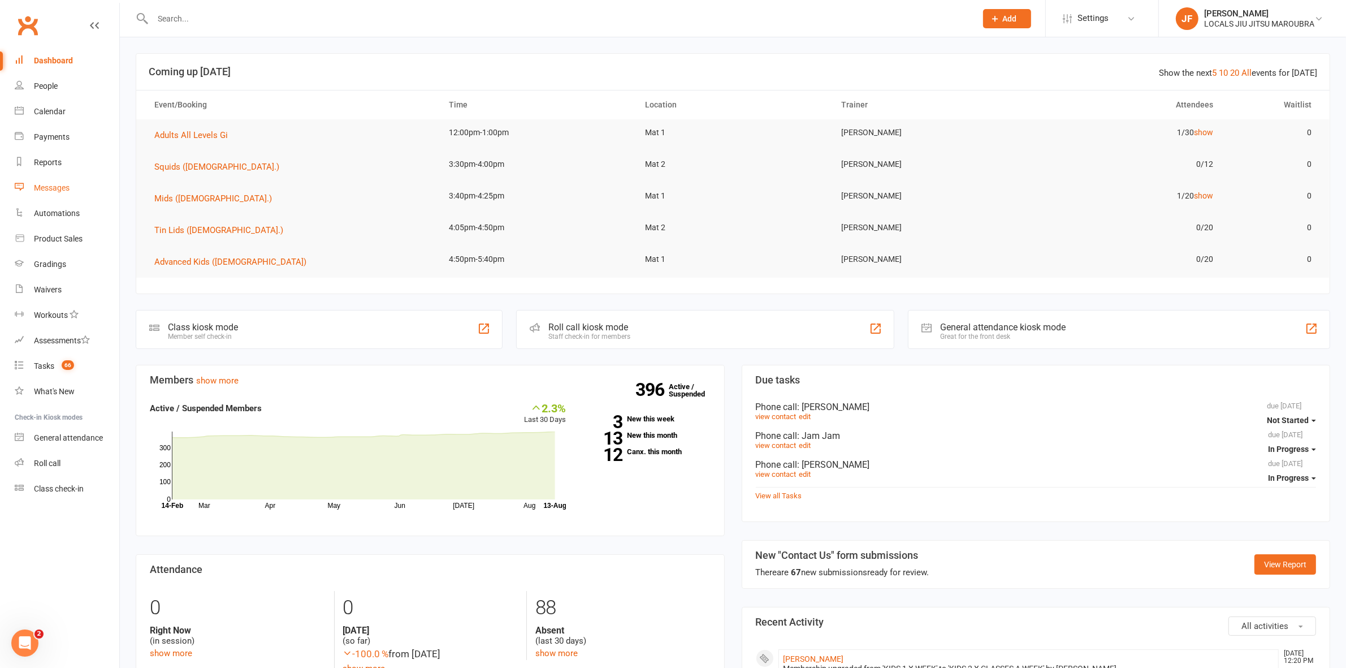
click at [58, 185] on div "Messages" at bounding box center [52, 187] width 36 height 9
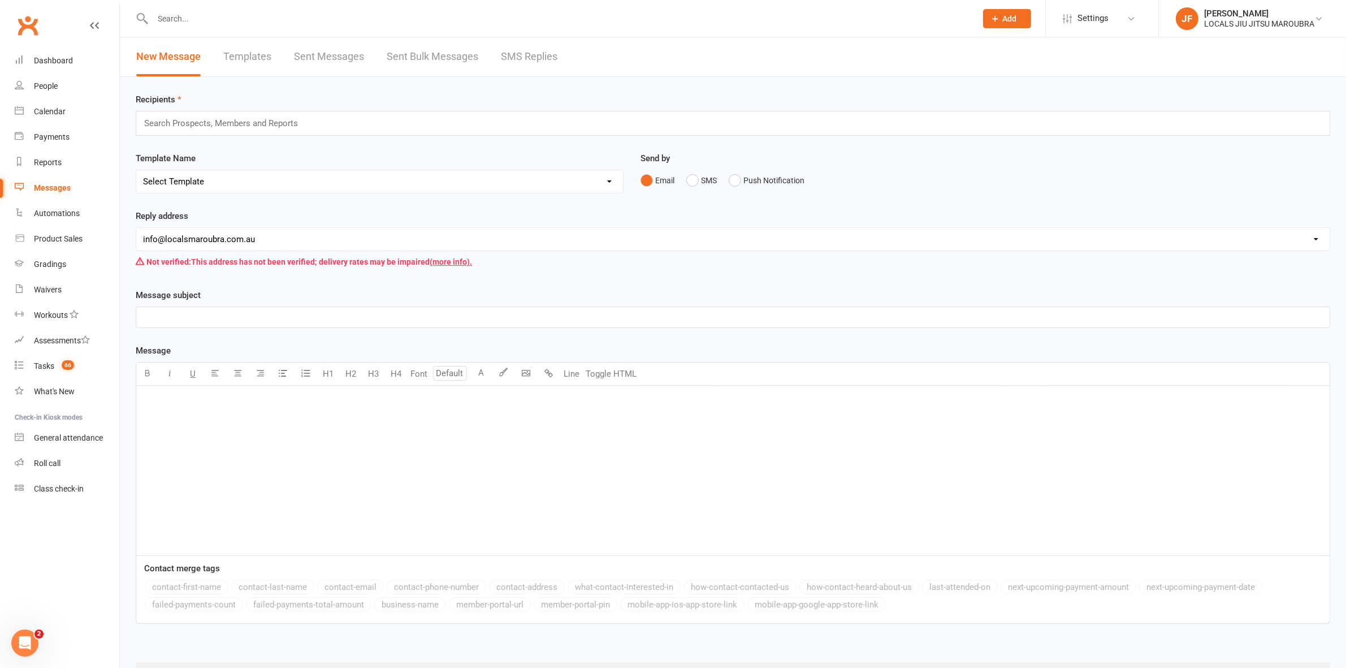
click at [314, 126] on div "Search Prospects, Members and Reports" at bounding box center [733, 123] width 1195 height 25
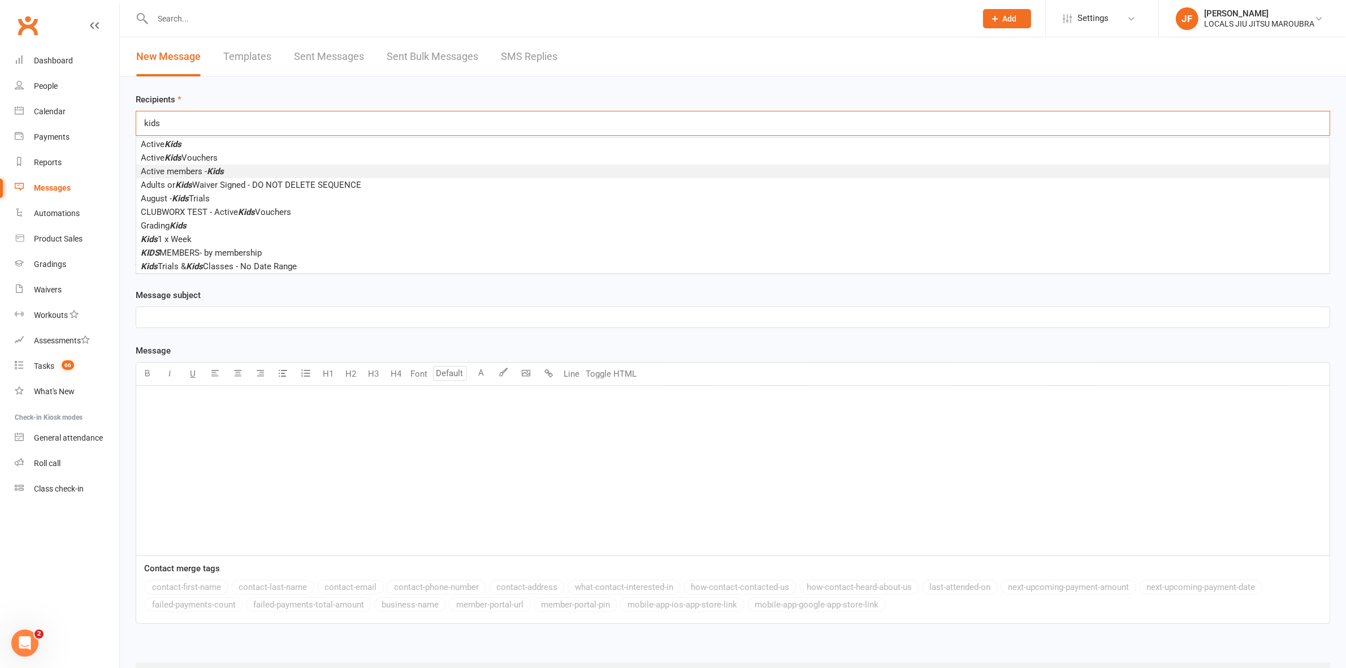
type input "kids"
click at [221, 173] on em "Kids" at bounding box center [215, 171] width 17 height 10
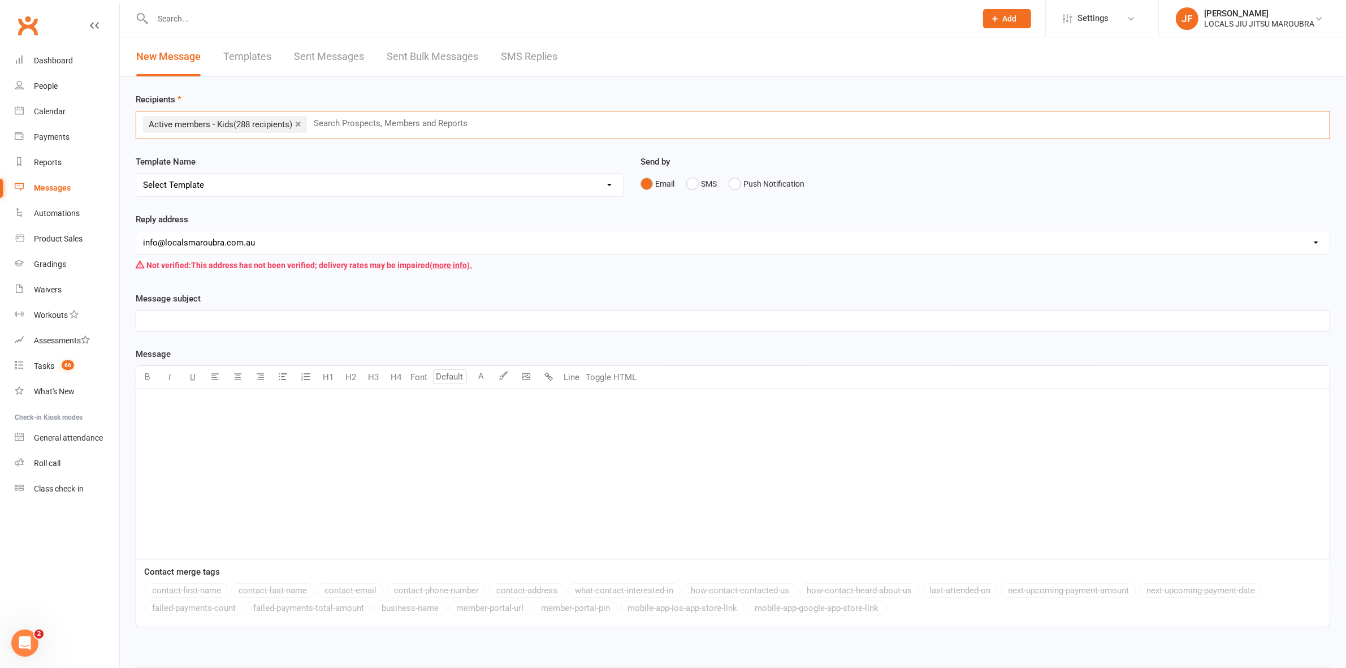
drag, startPoint x: 454, startPoint y: 315, endPoint x: 437, endPoint y: 301, distance: 21.3
click at [454, 315] on p "﻿" at bounding box center [733, 321] width 1180 height 14
click at [187, 324] on p "﻿" at bounding box center [733, 321] width 1180 height 14
click at [222, 496] on div "﻿" at bounding box center [733, 474] width 1194 height 170
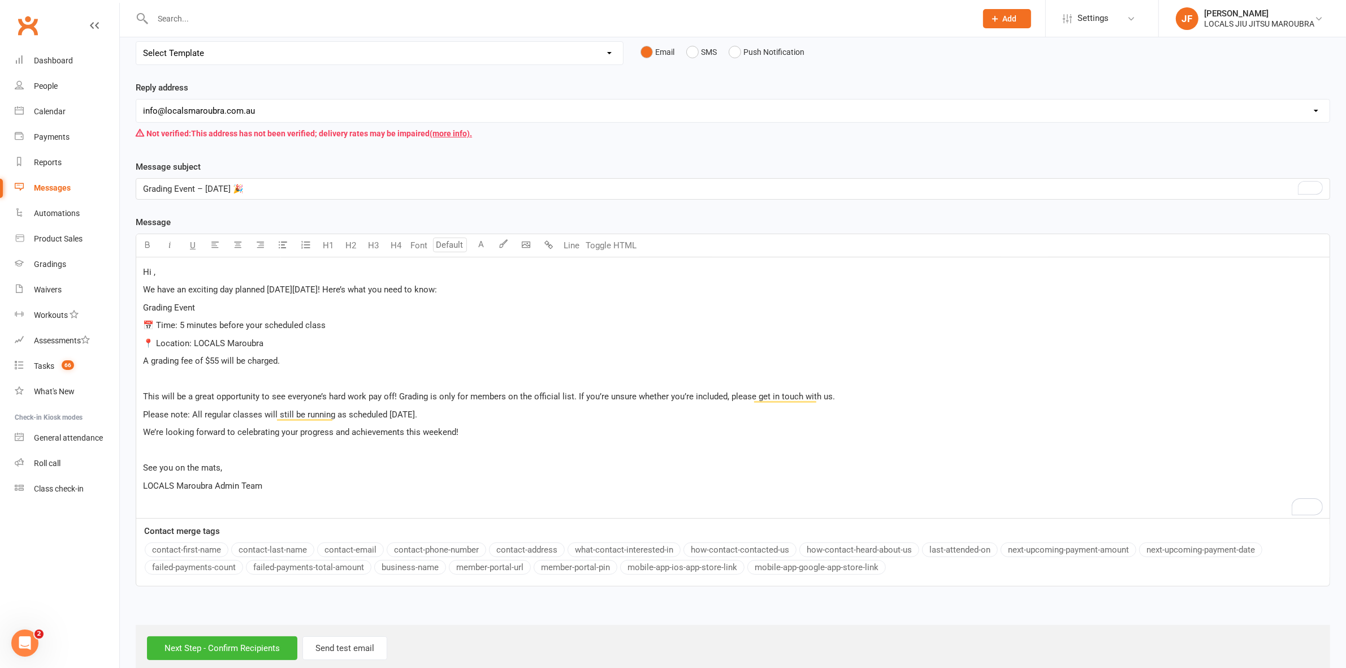
scroll to position [153, 0]
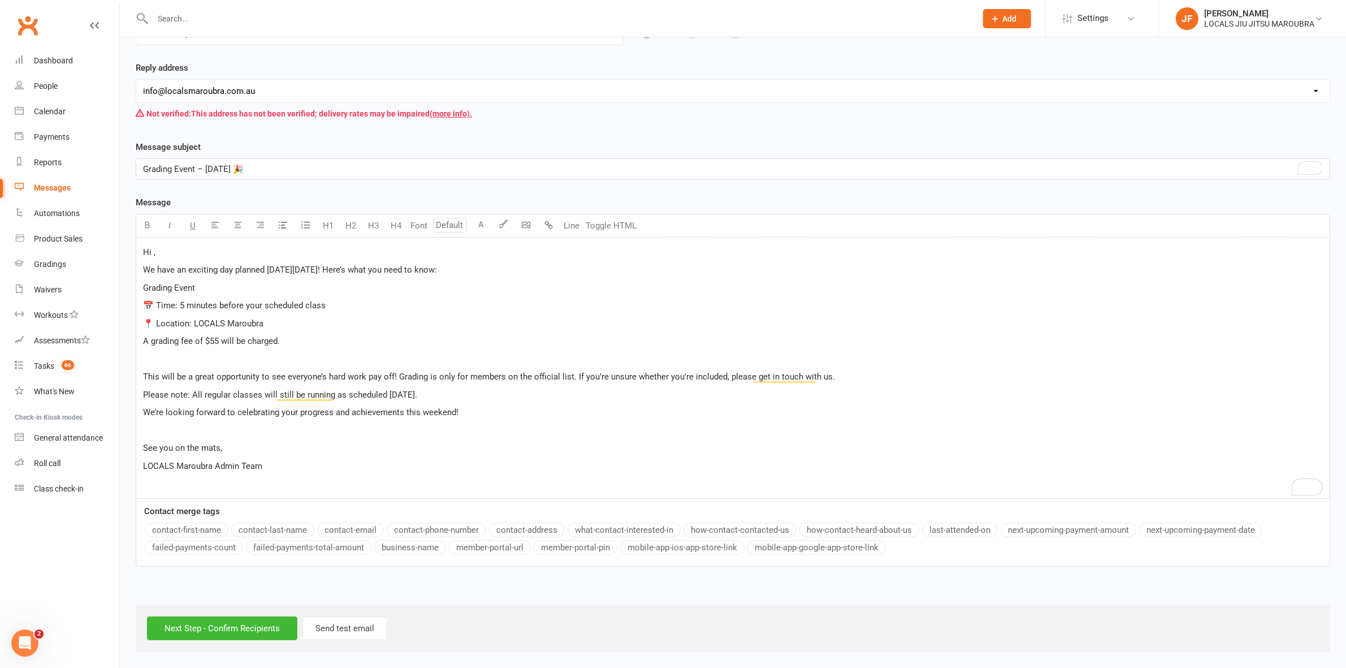
click at [153, 249] on span "Hi ," at bounding box center [149, 252] width 12 height 10
click at [201, 524] on button "contact-first-name" at bounding box center [187, 529] width 84 height 15
drag, startPoint x: 283, startPoint y: 271, endPoint x: 356, endPoint y: 270, distance: 73.0
click at [356, 270] on span "We have an exciting day planned this Saturday, August 16! Here’s what you need …" at bounding box center [290, 270] width 294 height 10
drag, startPoint x: 202, startPoint y: 289, endPoint x: 145, endPoint y: 290, distance: 56.5
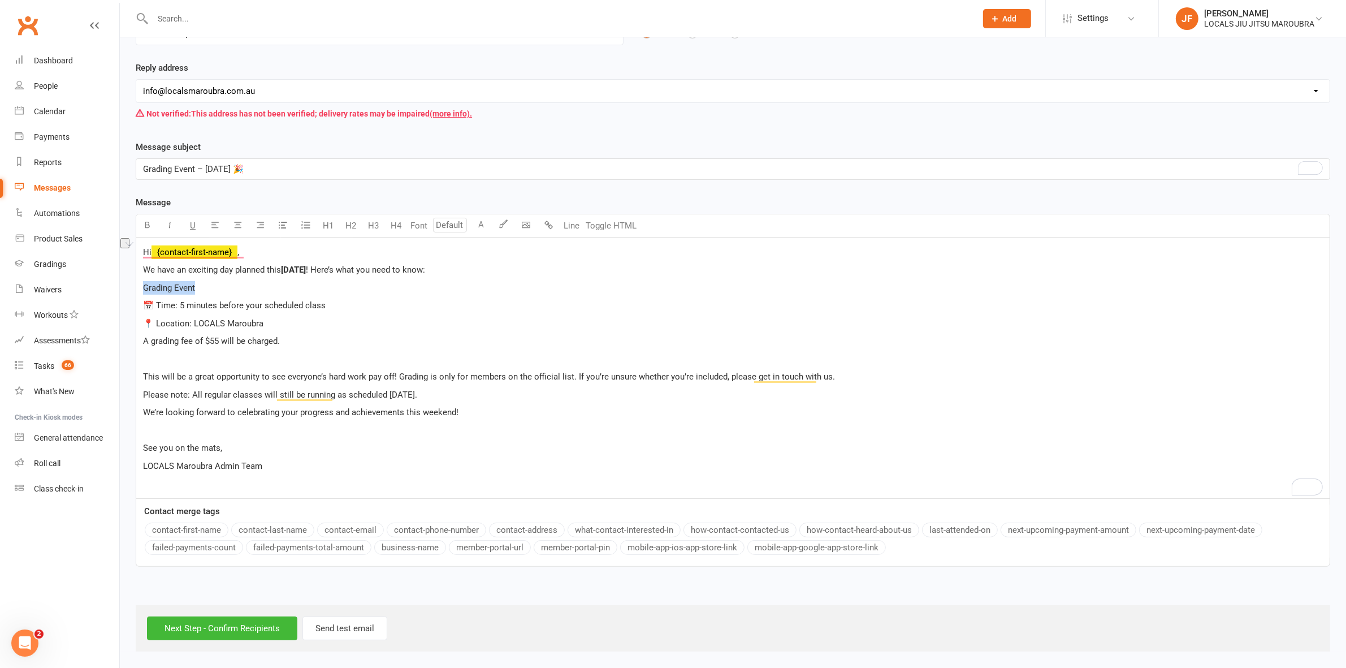
click at [145, 290] on p "Grading Event" at bounding box center [733, 288] width 1180 height 14
click at [178, 306] on span "📅 Time: 5 minutes before your scheduled class" at bounding box center [234, 305] width 183 height 10
drag, startPoint x: 180, startPoint y: 306, endPoint x: 159, endPoint y: 306, distance: 20.4
click at [159, 306] on span "📅 Time: 5 minutes before your scheduled class" at bounding box center [234, 305] width 183 height 10
drag, startPoint x: 193, startPoint y: 321, endPoint x: 160, endPoint y: 323, distance: 33.5
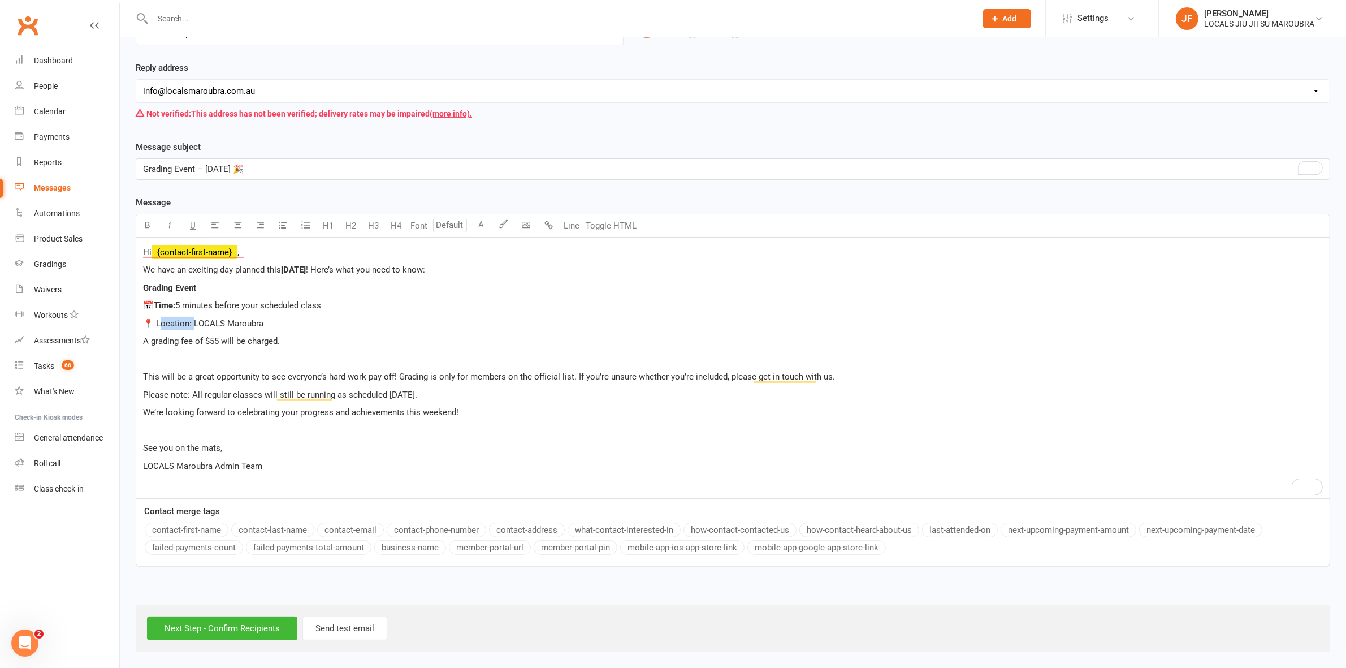
click at [160, 323] on span "📍 Location: LOCALS Maroubra" at bounding box center [203, 323] width 120 height 10
drag, startPoint x: 283, startPoint y: 343, endPoint x: 142, endPoint y: 342, distance: 141.4
click at [142, 342] on div "Hi ﻿ {contact-first-name} , We have an exciting day planned this Saturday, Augu…" at bounding box center [733, 367] width 1194 height 261
click at [144, 355] on p "﻿" at bounding box center [733, 359] width 1180 height 14
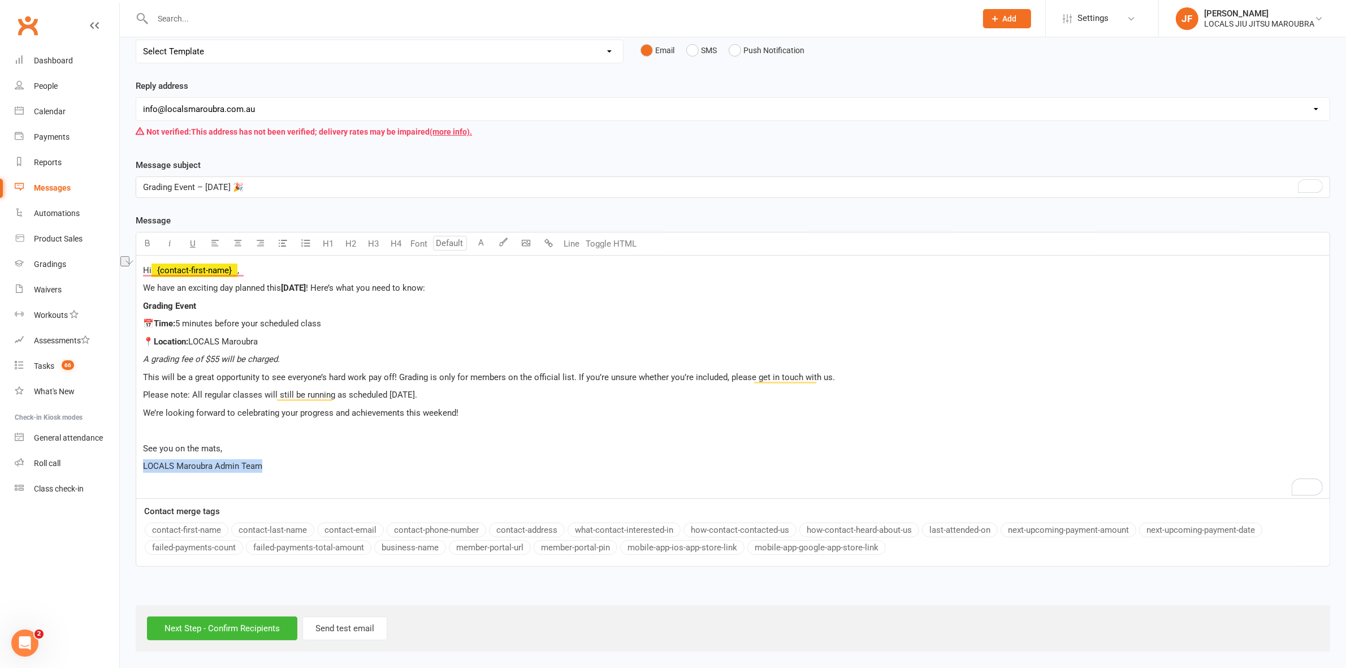
drag, startPoint x: 286, startPoint y: 470, endPoint x: 140, endPoint y: 467, distance: 146.5
click at [136, 467] on div "Message subject Grading Event – Saturday, August 16 🎉 Message Highlight colour …" at bounding box center [733, 370] width 1212 height 424
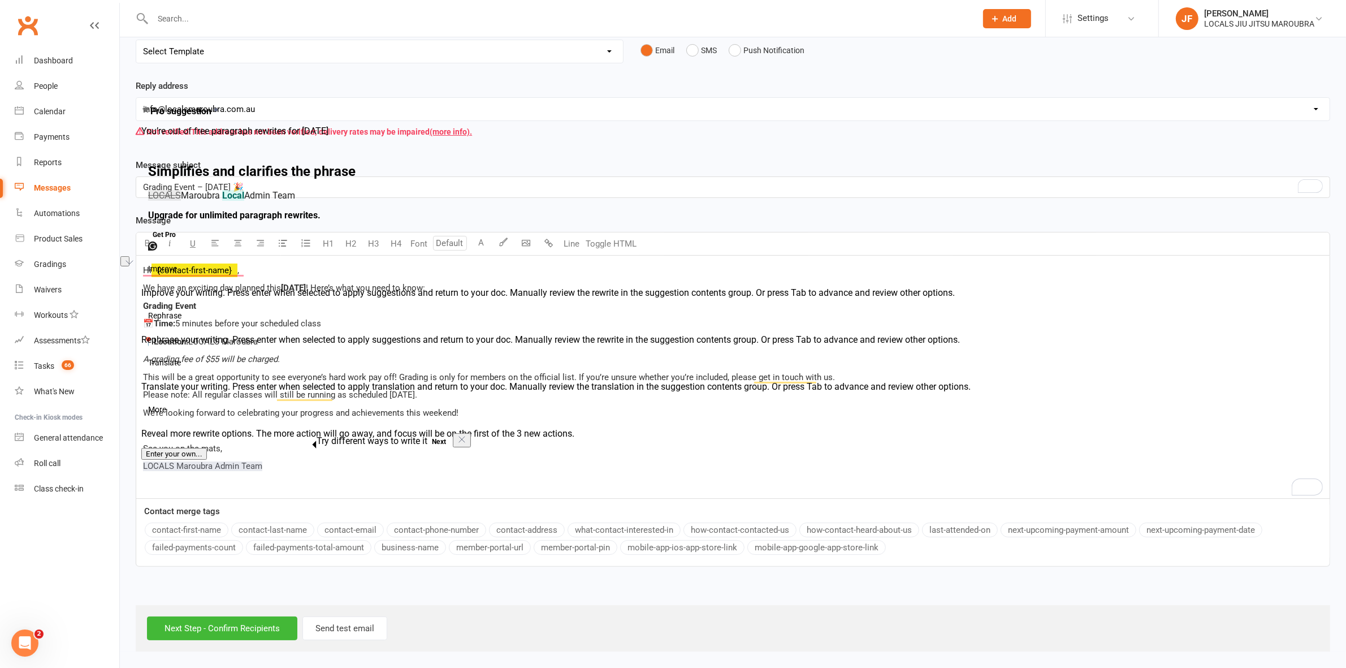
click at [632, 430] on p "﻿" at bounding box center [733, 431] width 1180 height 14
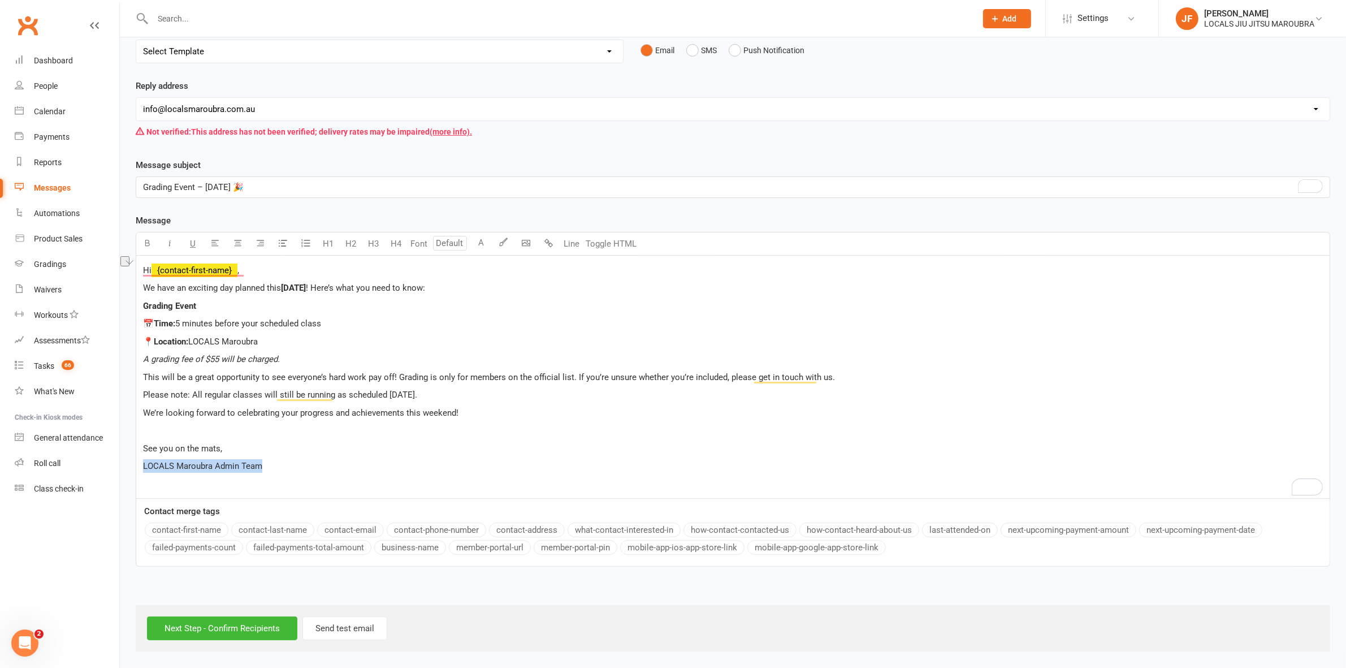
drag, startPoint x: 270, startPoint y: 461, endPoint x: 140, endPoint y: 471, distance: 130.5
click at [140, 471] on div "Hi ﻿ {contact-first-name} , We have an exciting day planned this Saturday, Augu…" at bounding box center [733, 377] width 1194 height 243
click at [321, 468] on p "LOCALS Maroubra Admin Team" at bounding box center [733, 466] width 1180 height 14
click at [219, 636] on input "Next Step - Confirm Recipients" at bounding box center [222, 628] width 150 height 24
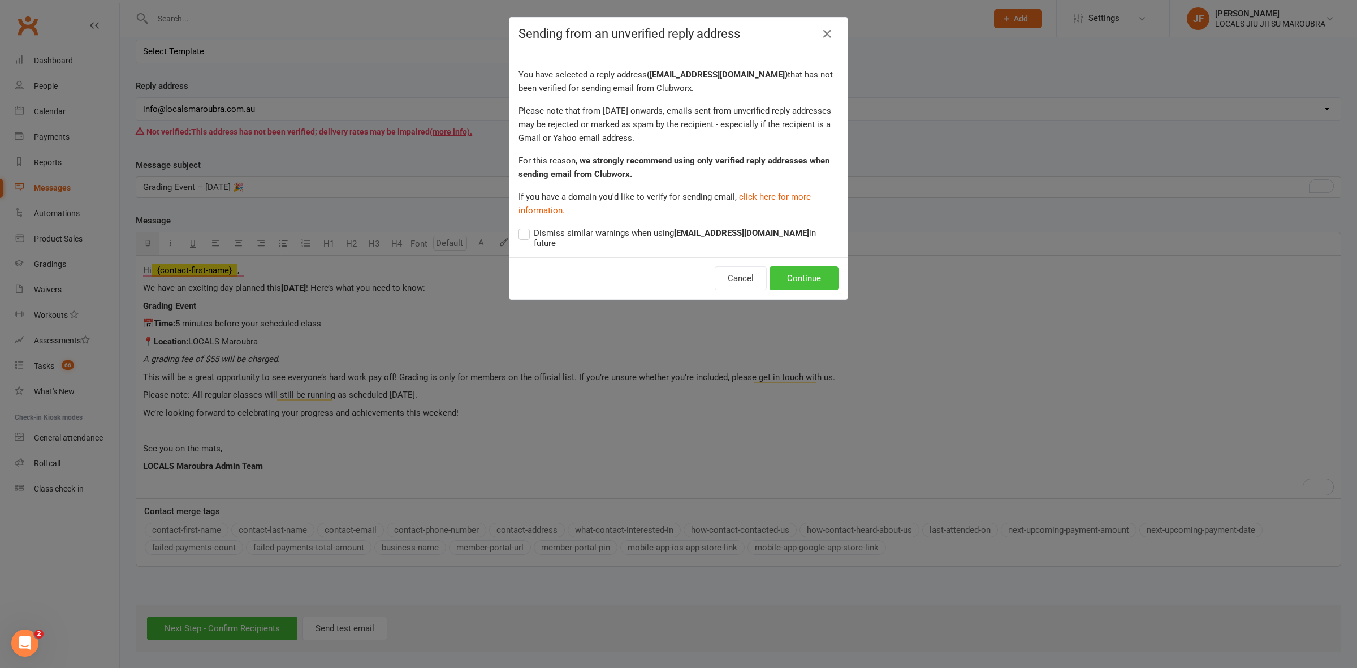
click at [796, 270] on button "Continue" at bounding box center [804, 278] width 69 height 24
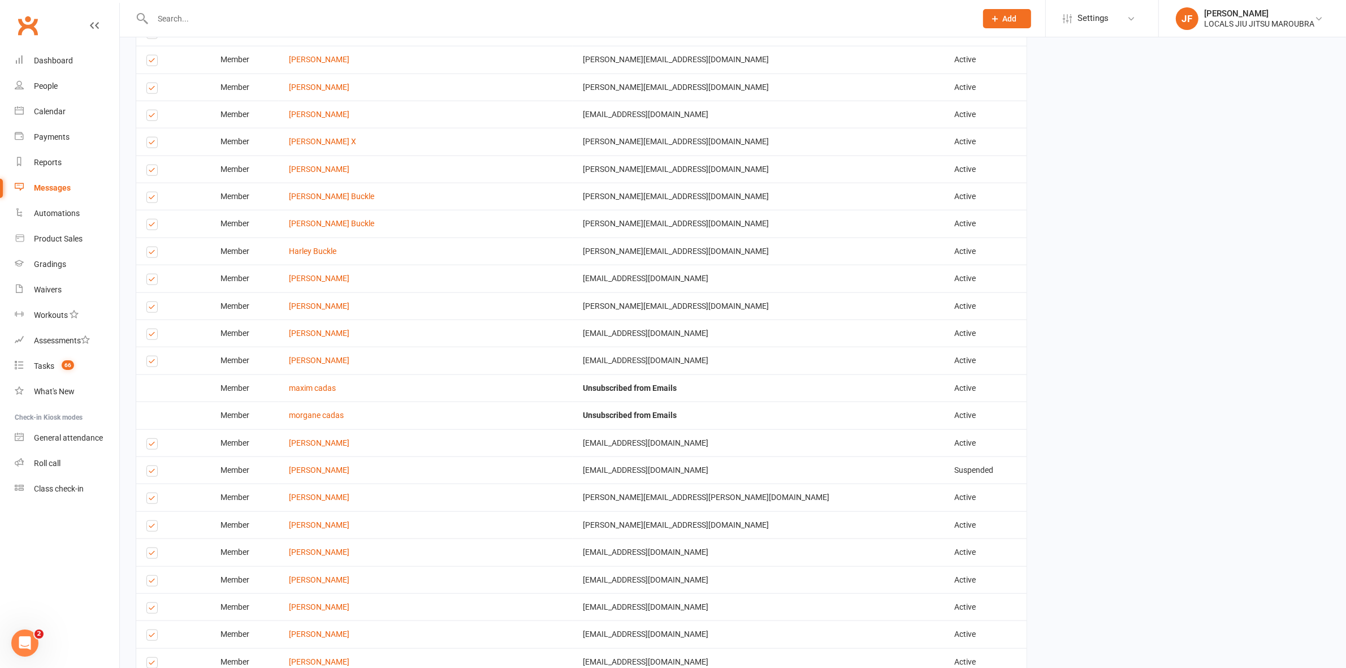
scroll to position [1383, 0]
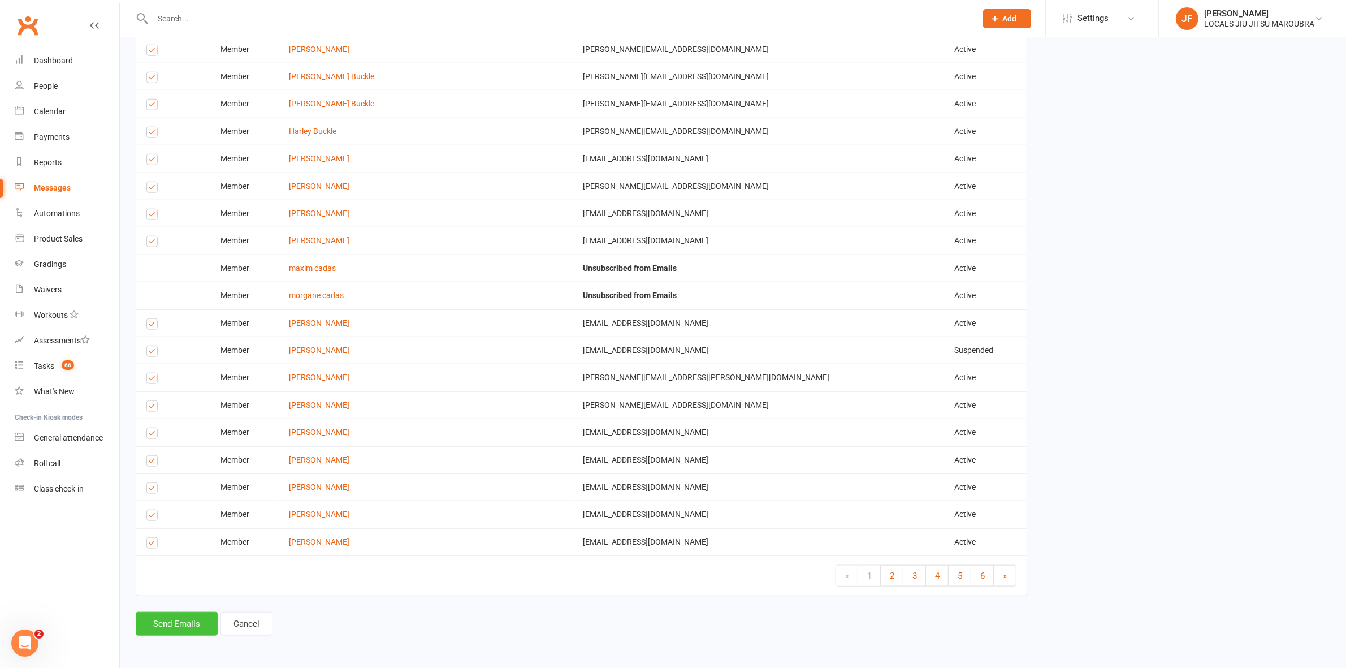
click at [171, 622] on button "Send Emails" at bounding box center [177, 624] width 82 height 24
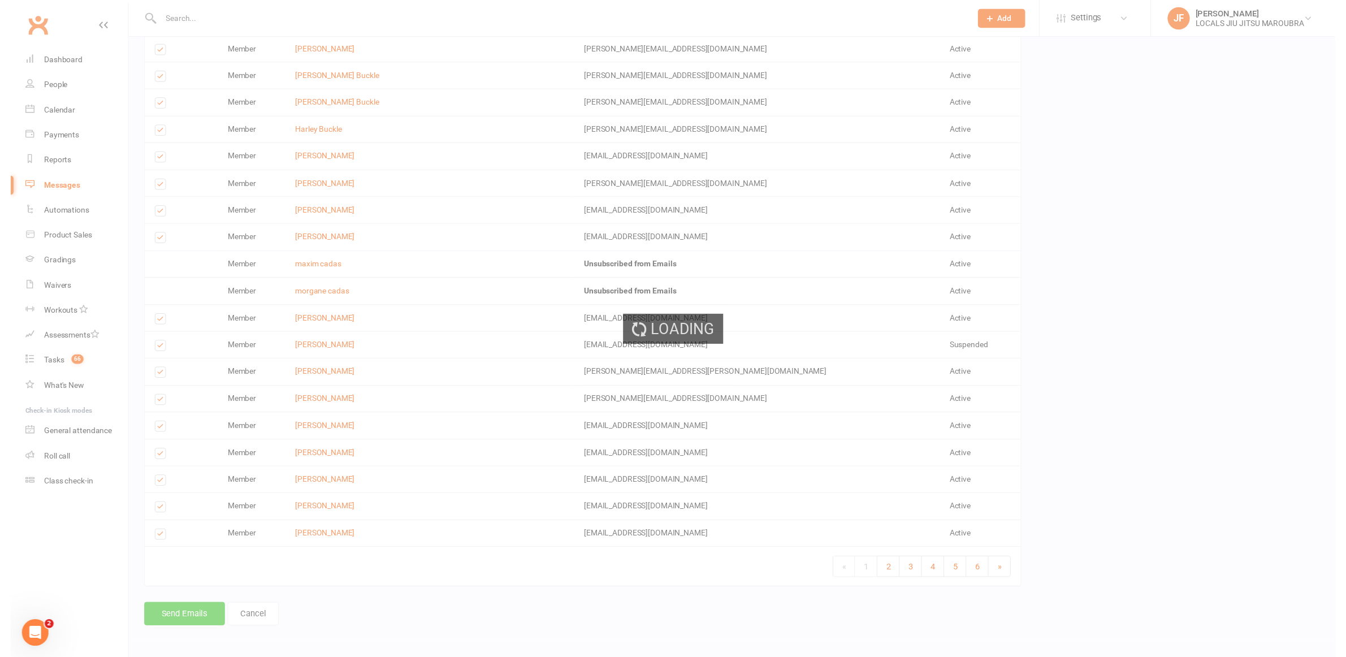
scroll to position [1377, 0]
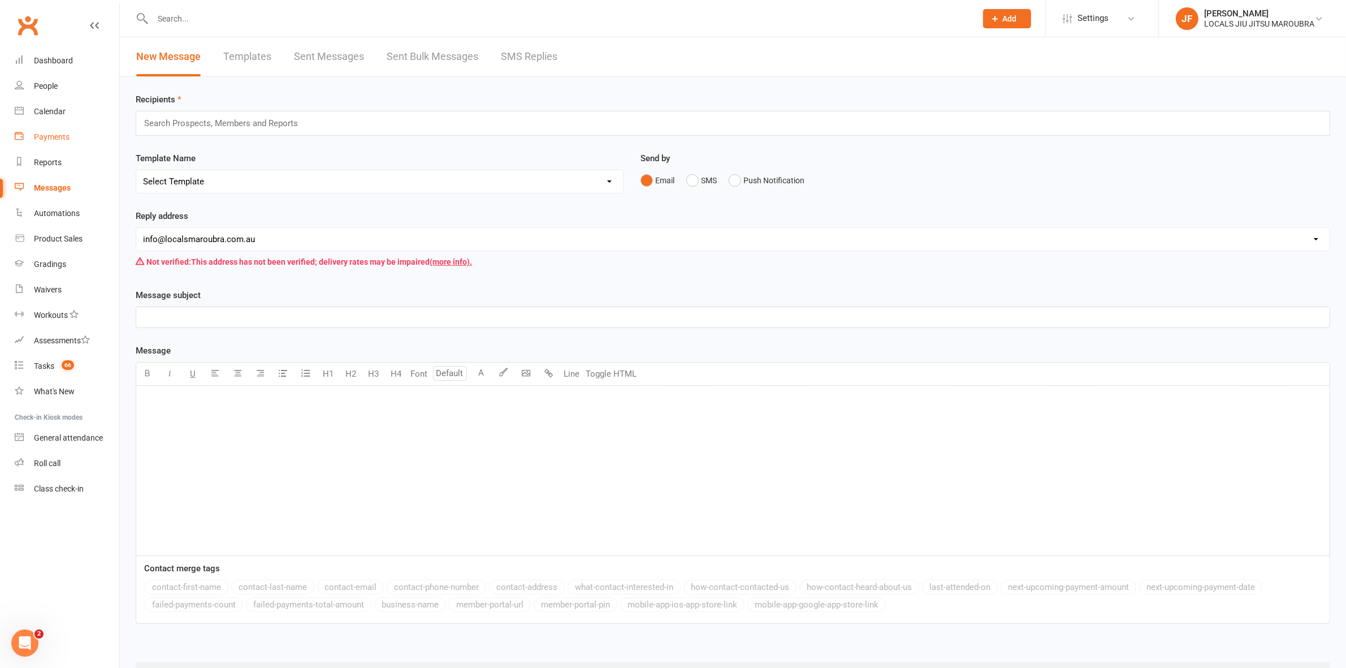
click at [58, 136] on div "Payments" at bounding box center [52, 136] width 36 height 9
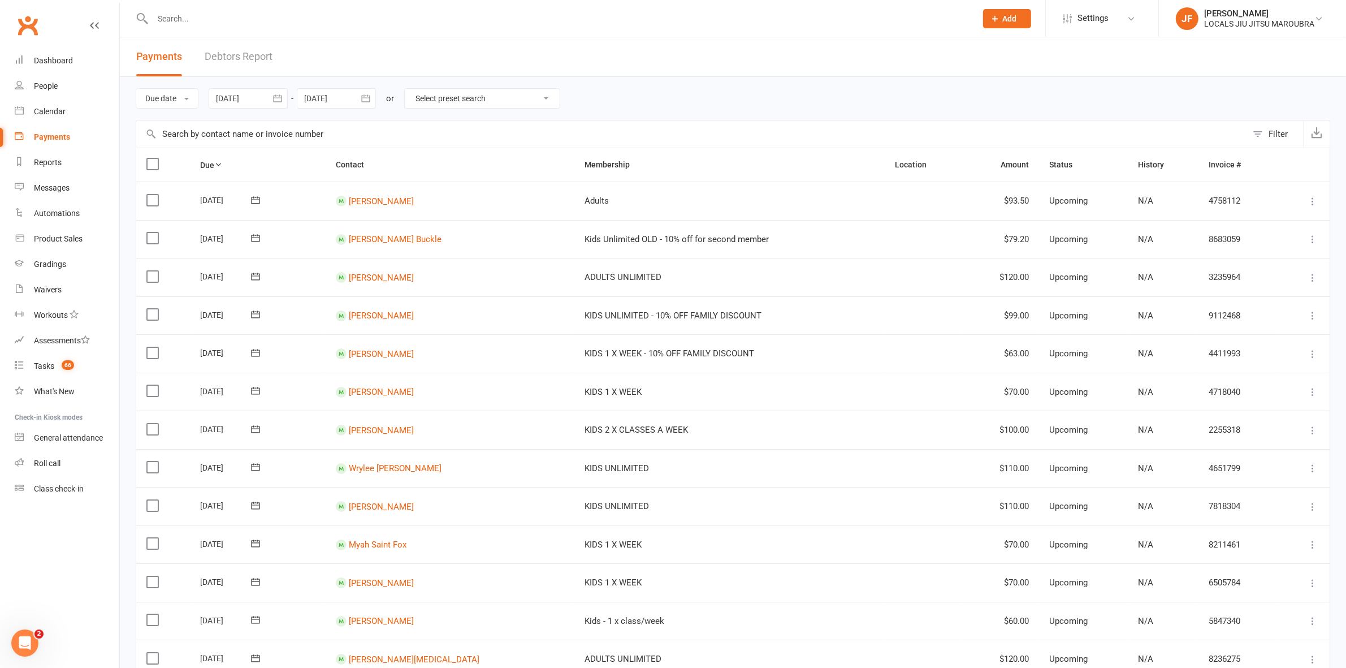
click at [222, 55] on link "Debtors Report" at bounding box center [239, 56] width 68 height 39
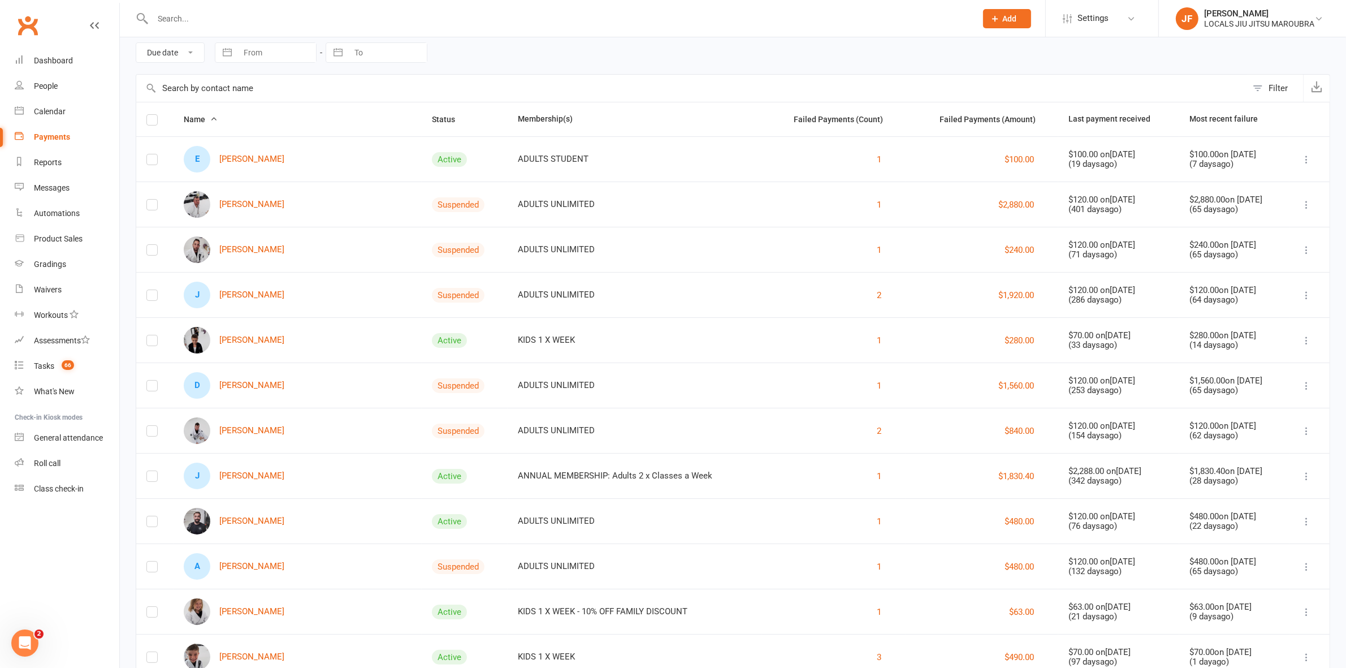
scroll to position [71, 0]
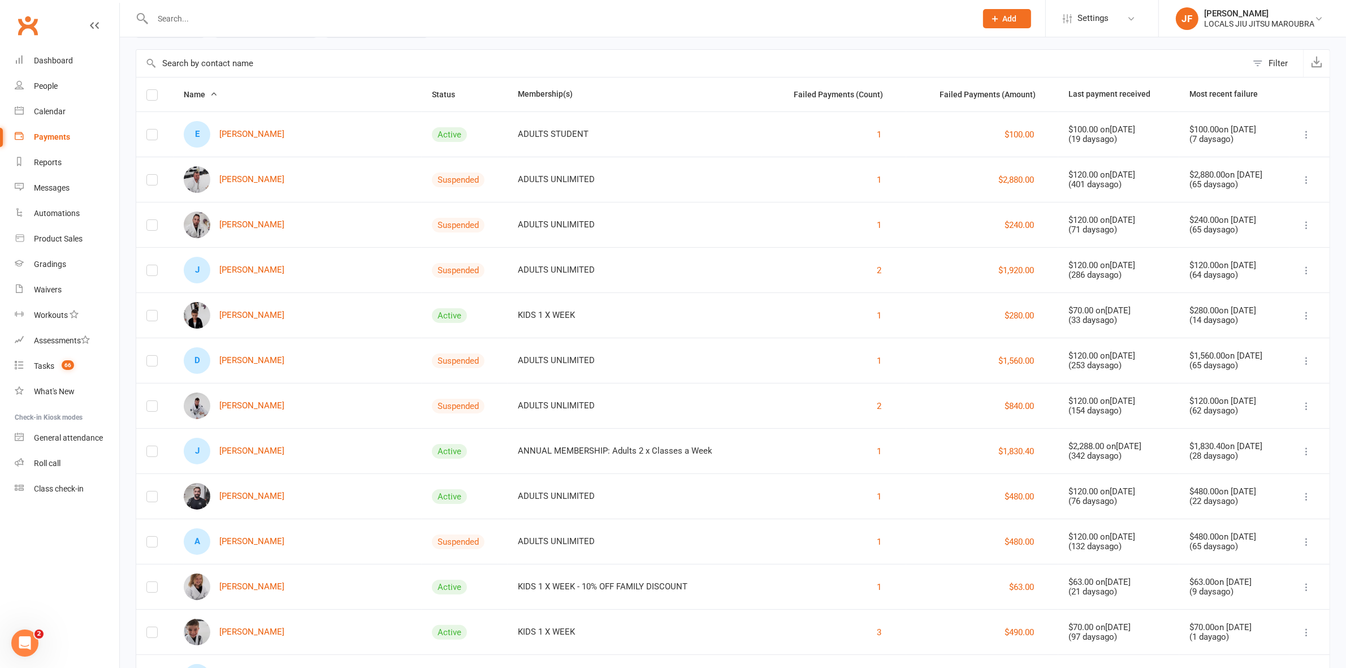
click at [555, 21] on input "text" at bounding box center [558, 19] width 819 height 16
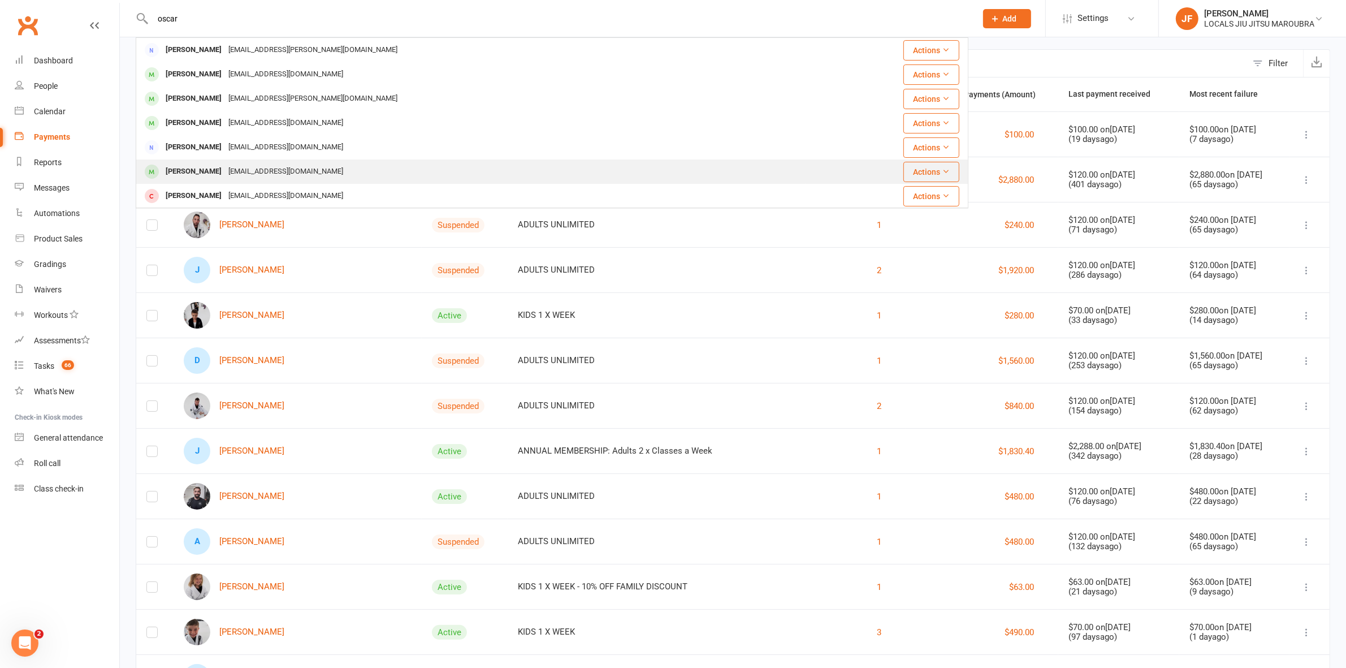
type input "oscar"
click at [202, 168] on div "Oscar Pang" at bounding box center [193, 171] width 63 height 16
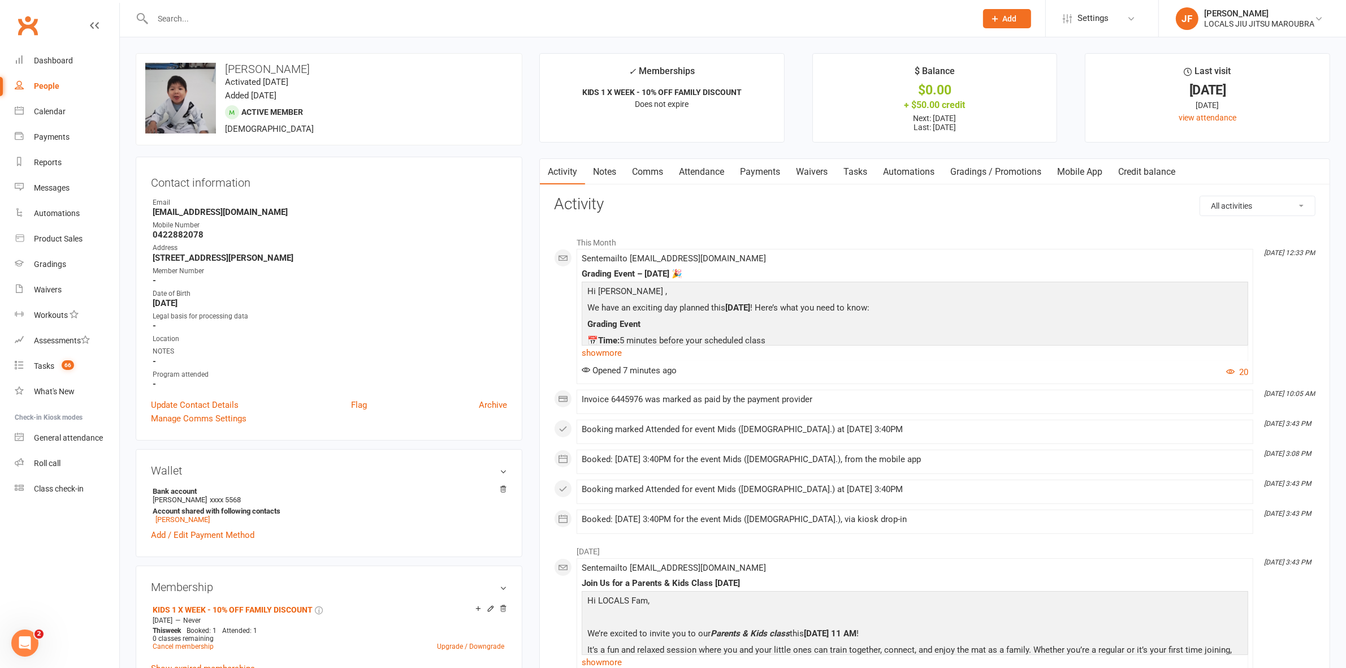
click at [759, 170] on link "Payments" at bounding box center [760, 172] width 56 height 26
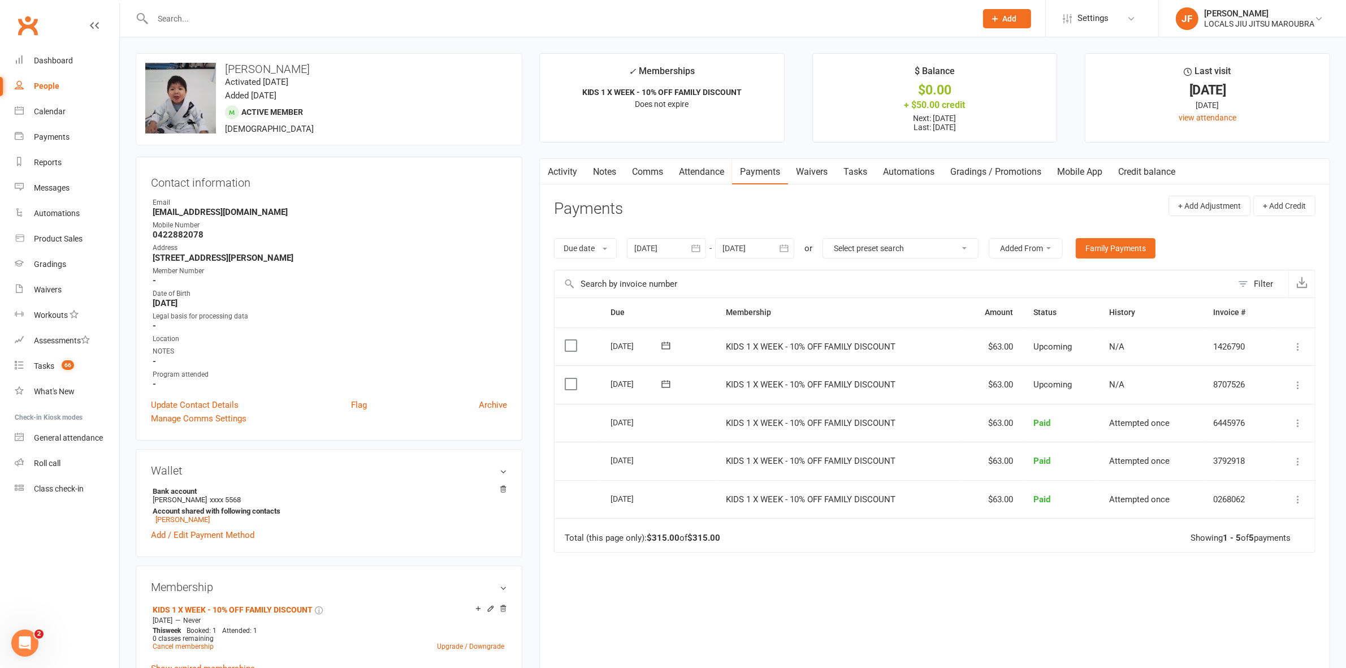
click at [566, 176] on link "Activity" at bounding box center [562, 172] width 45 height 26
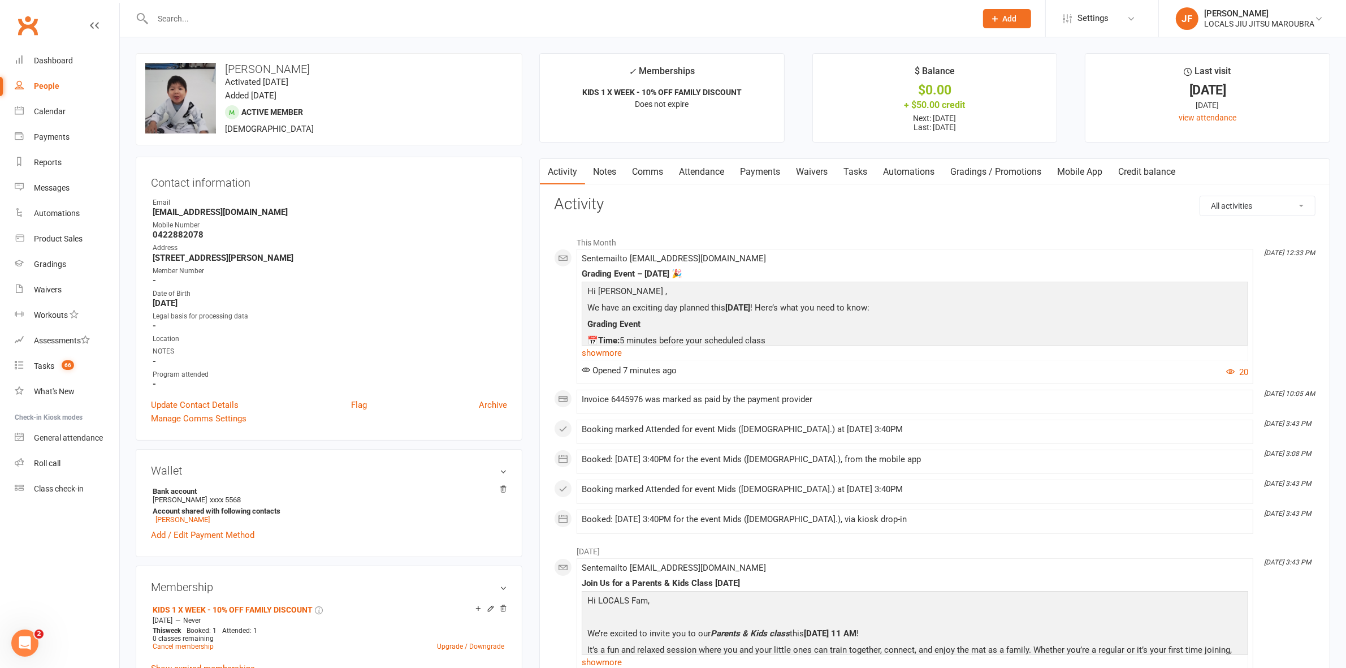
click at [581, 19] on input "text" at bounding box center [558, 19] width 819 height 16
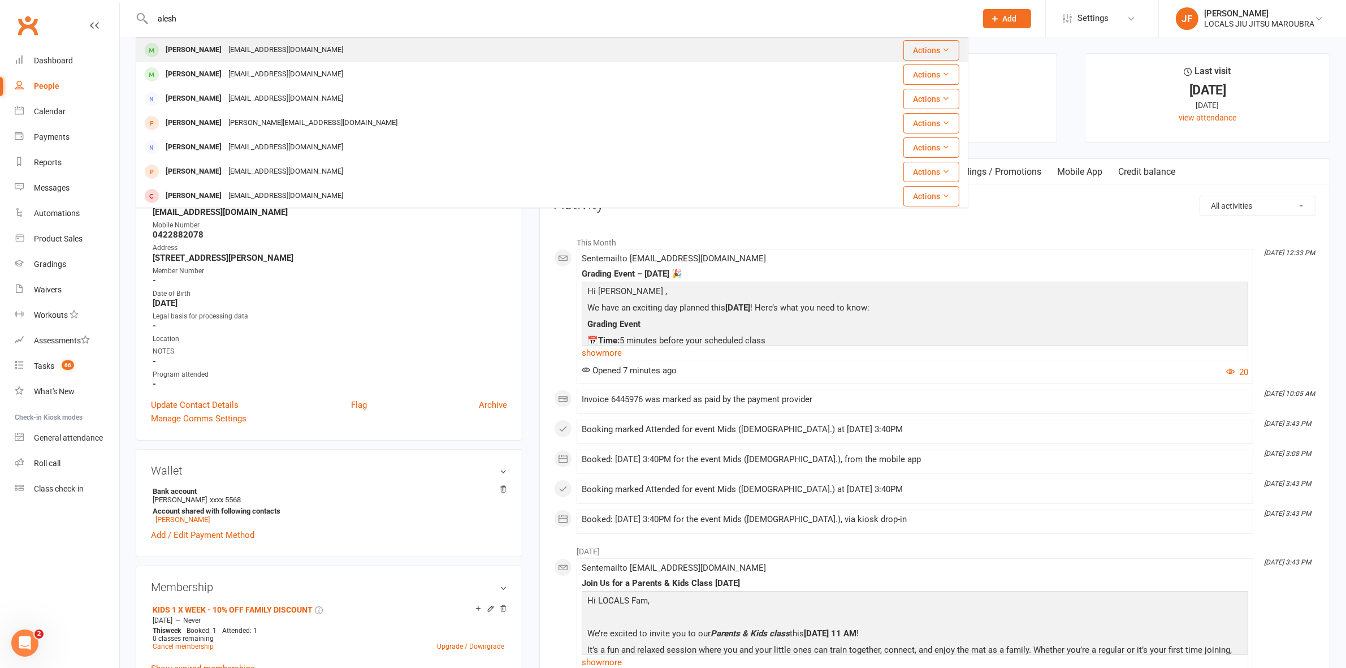
type input "alesh"
click at [366, 50] on div "Alesh Babin mbelgaumkar@yahoo.com" at bounding box center [483, 49] width 692 height 23
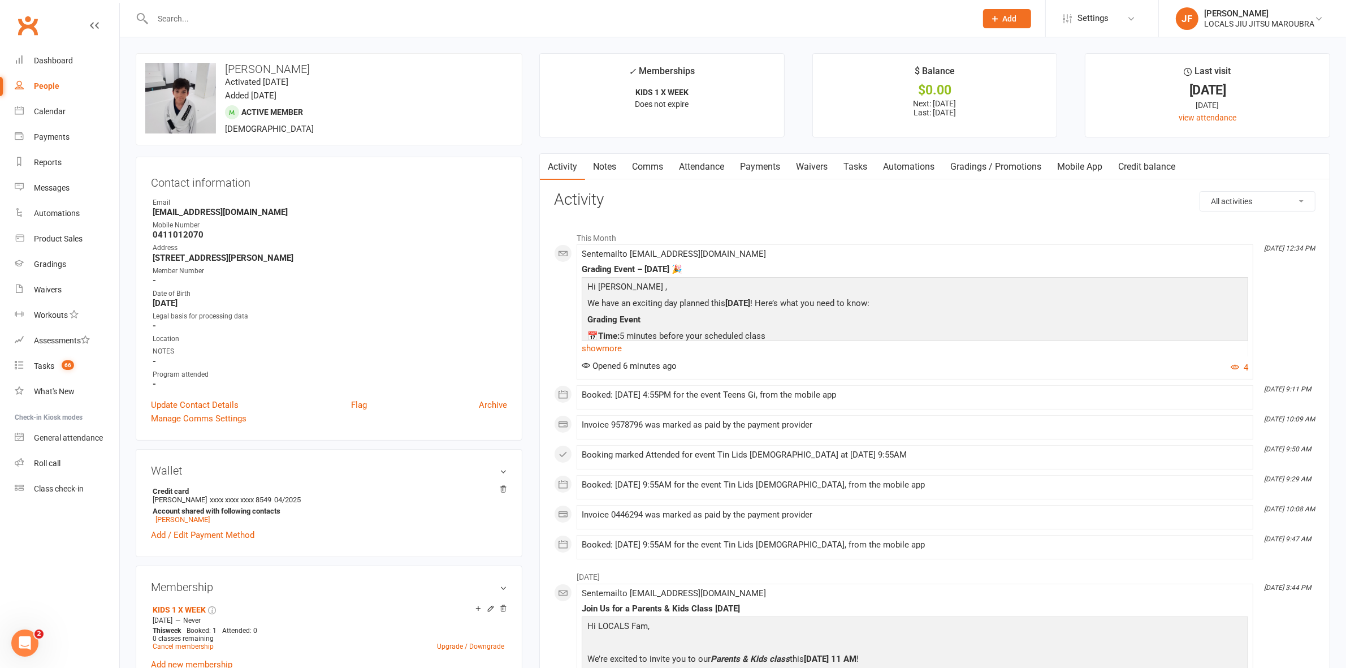
click at [875, 28] on div at bounding box center [552, 18] width 833 height 37
click at [763, 170] on link "Payments" at bounding box center [760, 167] width 56 height 26
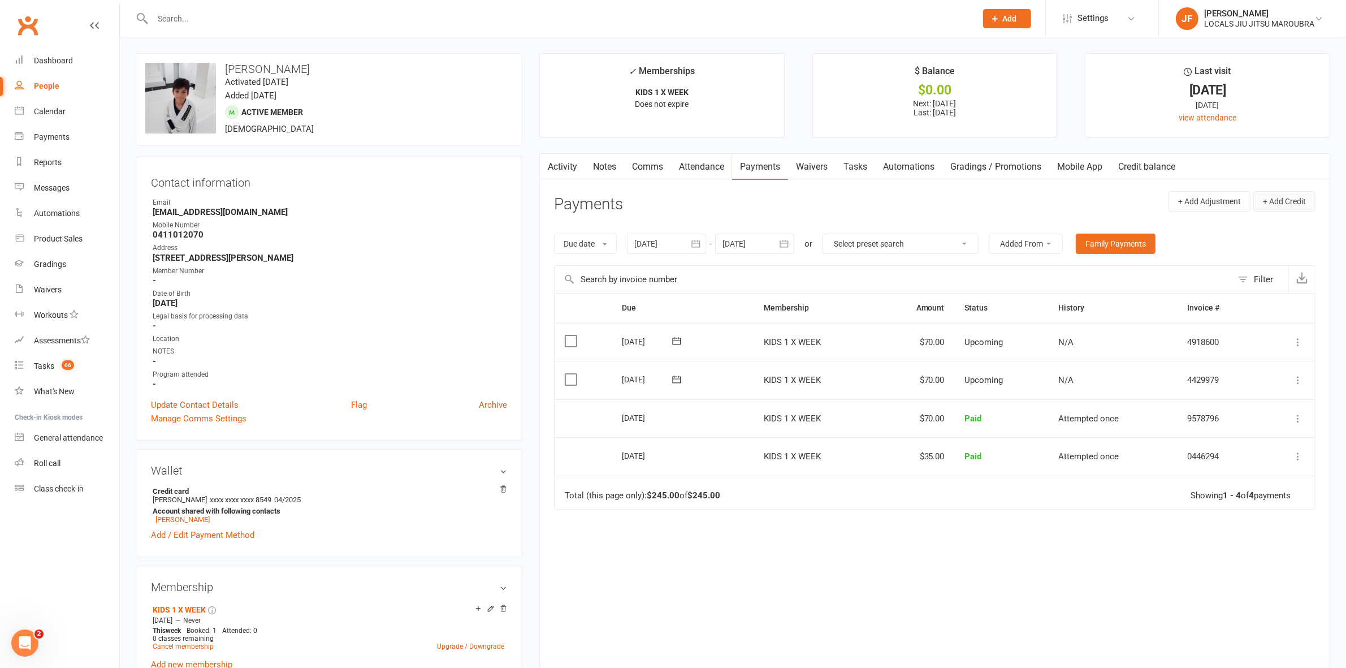
click at [1276, 204] on button "+ Add Credit" at bounding box center [1285, 201] width 62 height 20
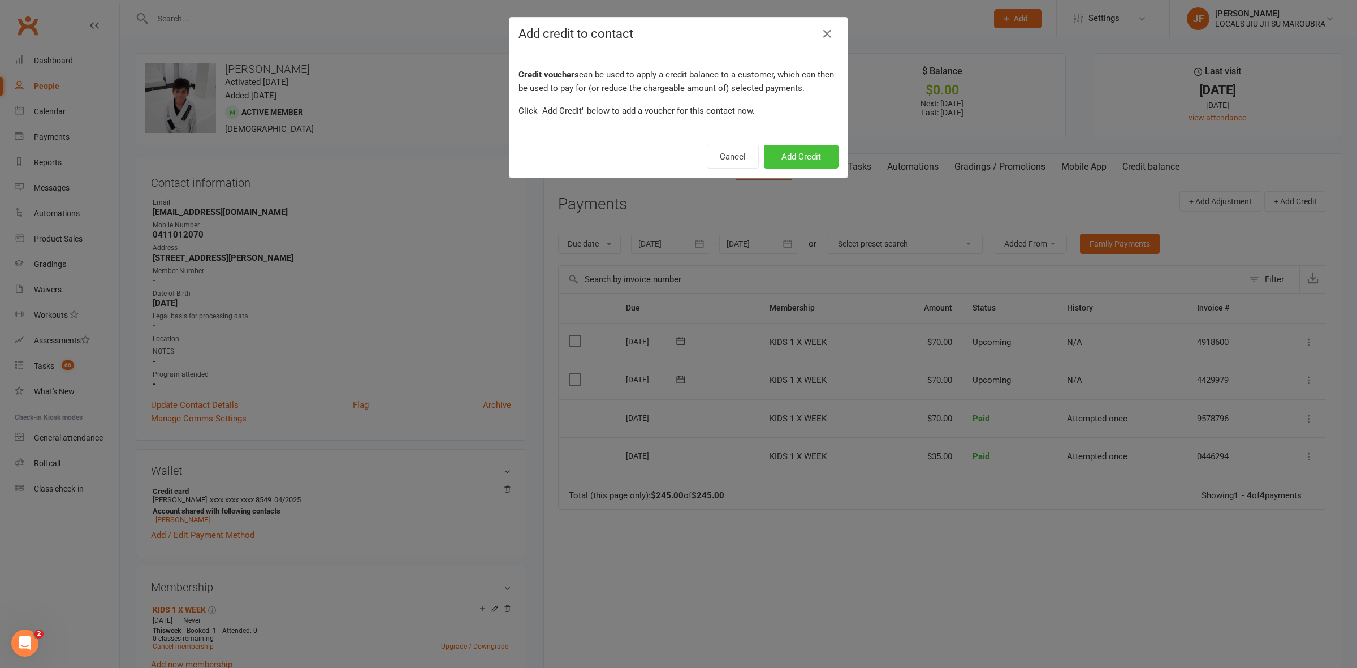
click at [797, 156] on button "Add Credit" at bounding box center [801, 157] width 75 height 24
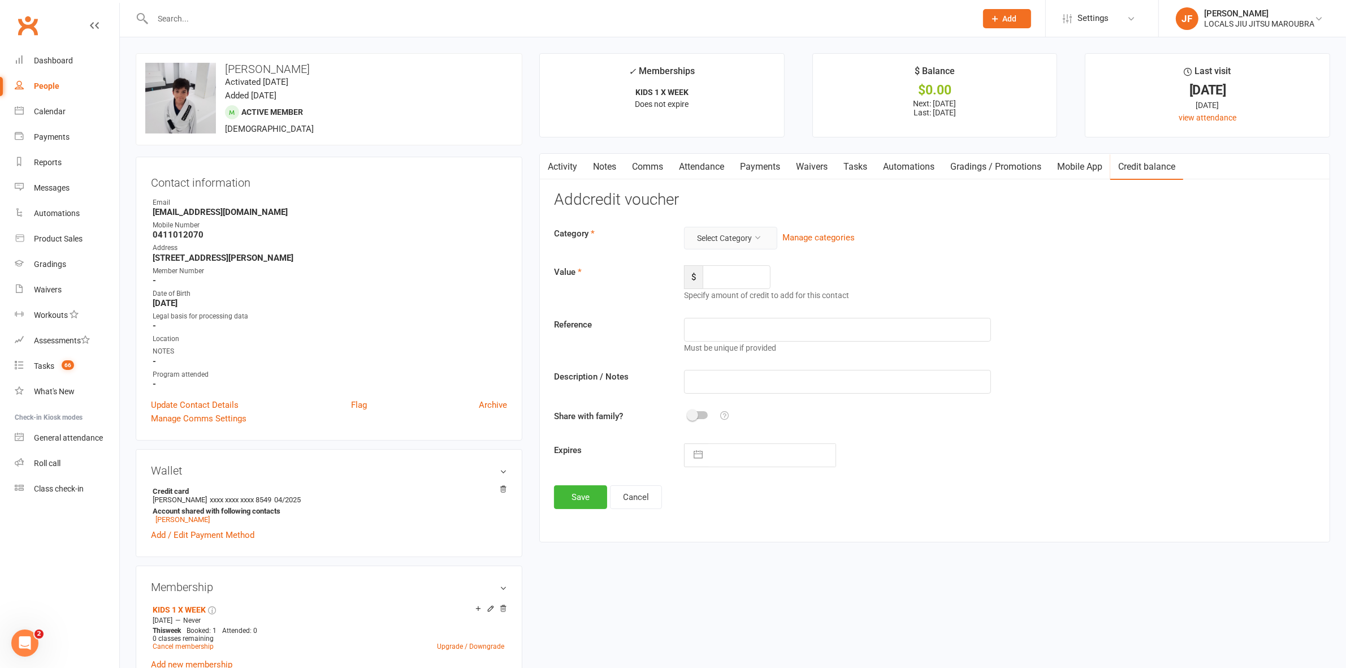
click at [761, 241] on icon at bounding box center [758, 238] width 8 height 8
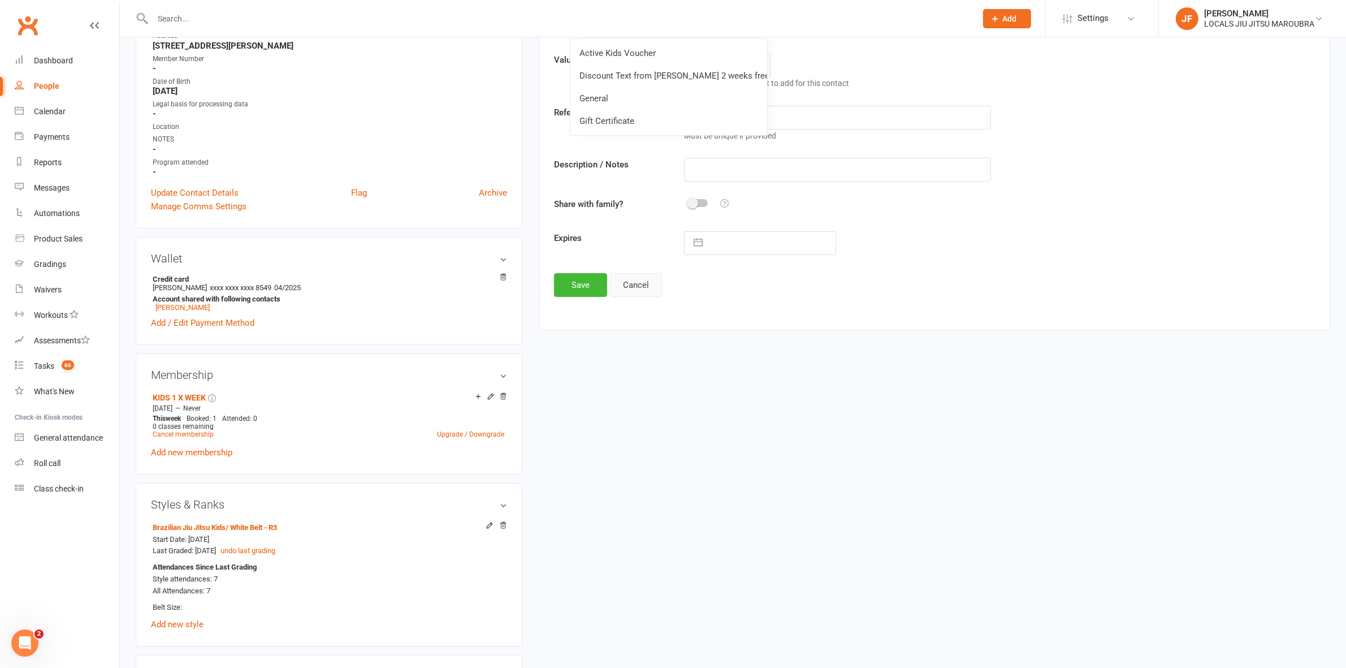
scroll to position [141, 0]
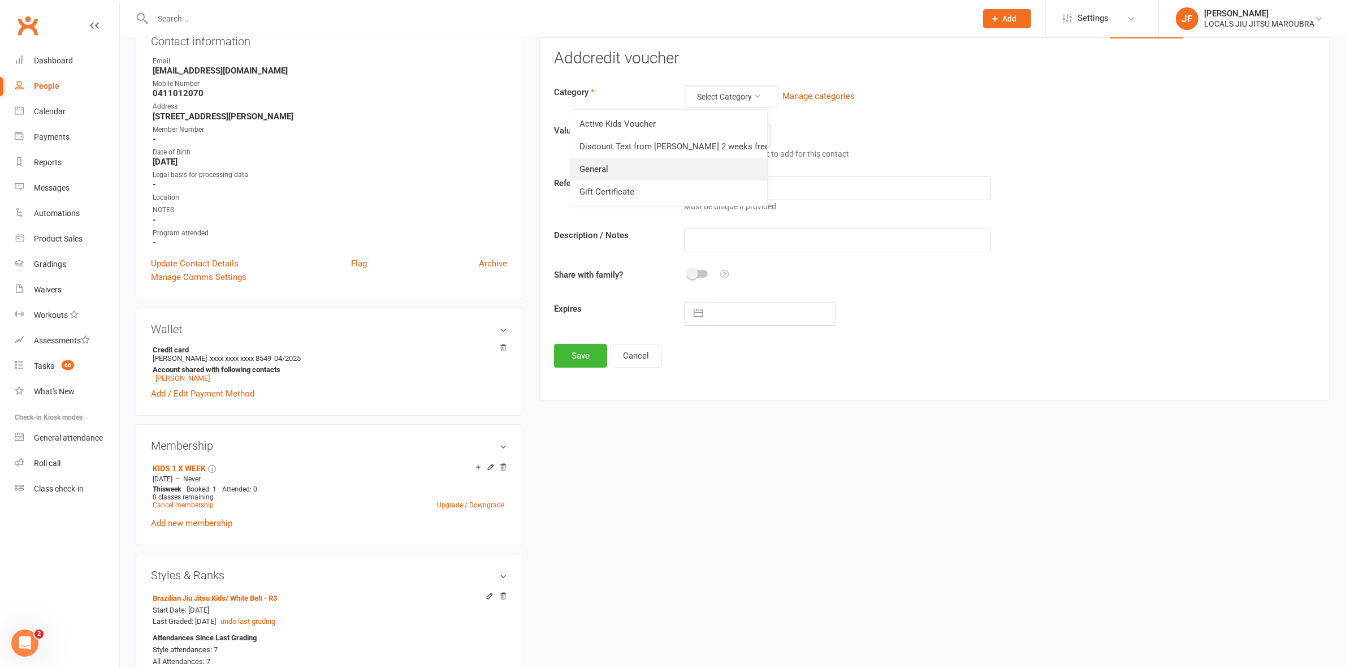
click at [578, 167] on link "General" at bounding box center [669, 169] width 197 height 23
click at [729, 139] on input "number" at bounding box center [737, 136] width 68 height 24
click at [720, 185] on input "text" at bounding box center [838, 188] width 308 height 24
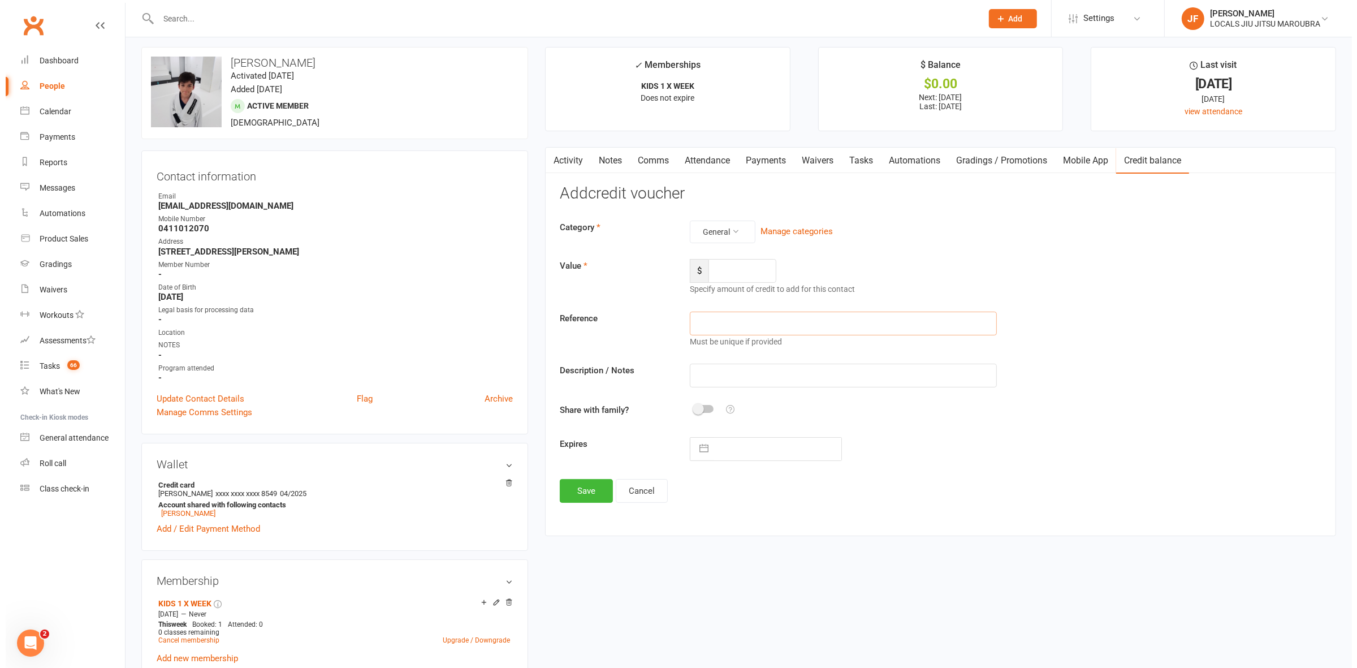
scroll to position [0, 0]
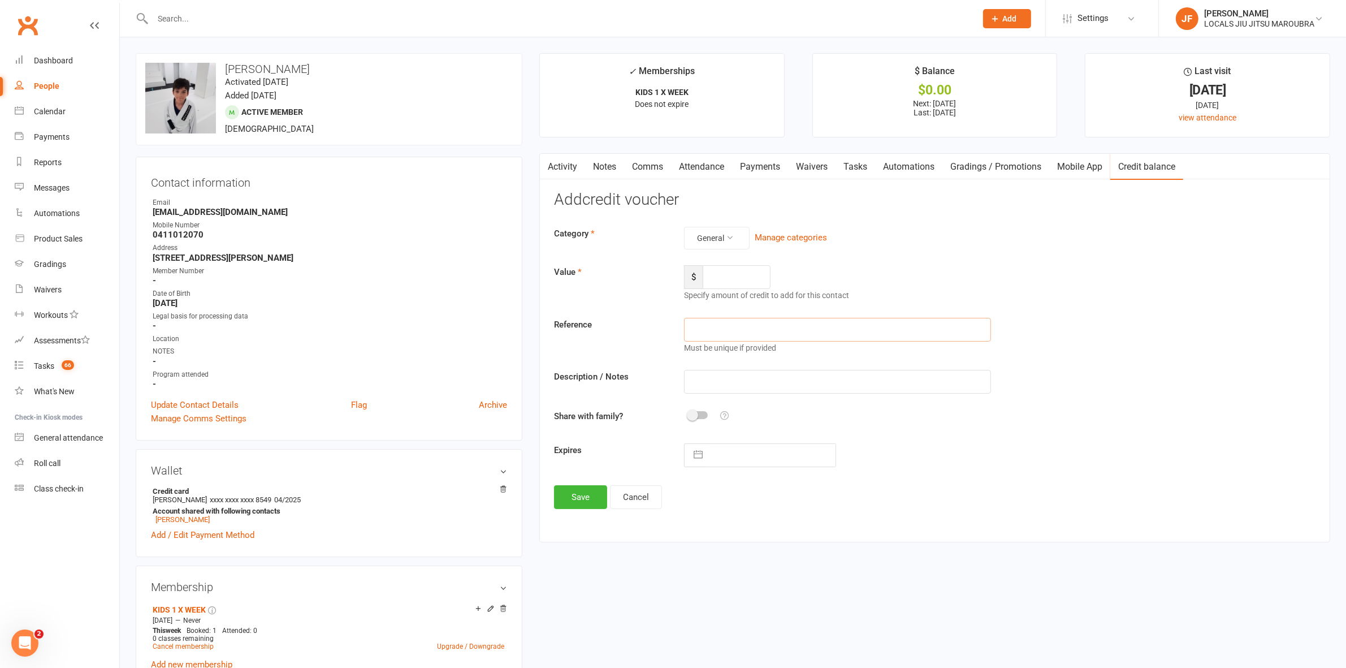
click at [567, 163] on link "Activity" at bounding box center [562, 167] width 45 height 26
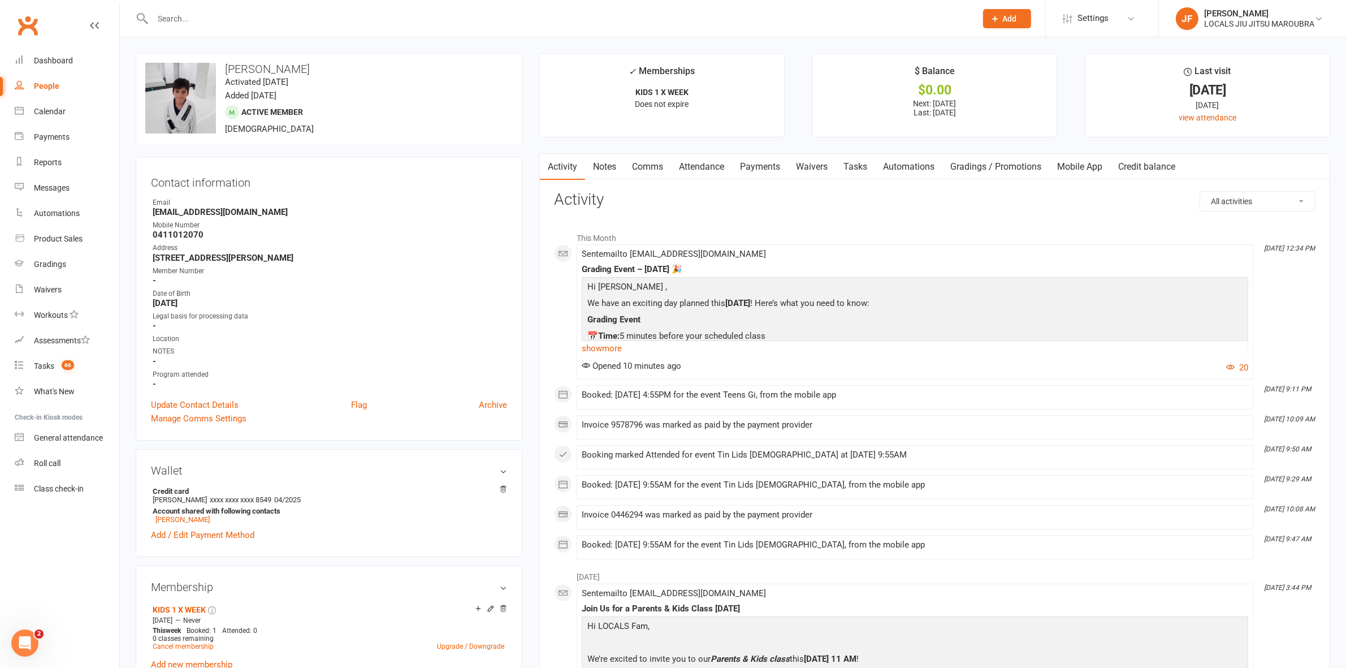
click at [977, 166] on link "Gradings / Promotions" at bounding box center [996, 167] width 107 height 26
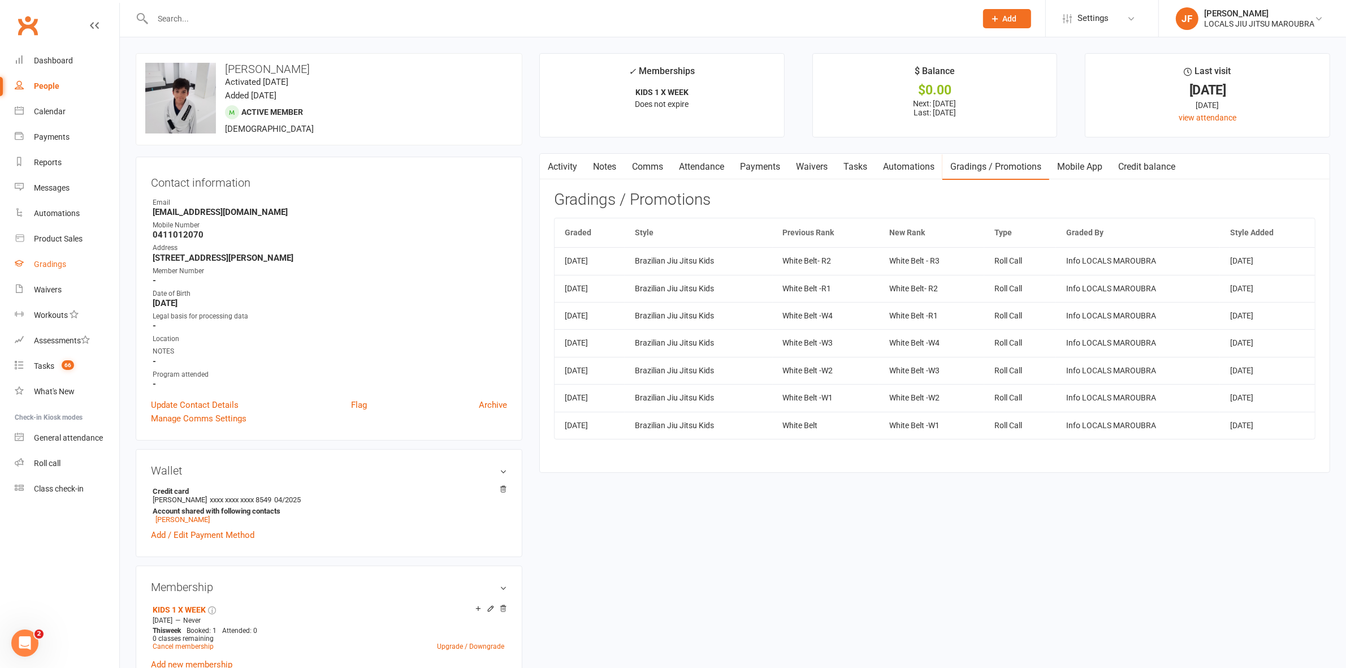
click at [51, 258] on link "Gradings" at bounding box center [67, 264] width 105 height 25
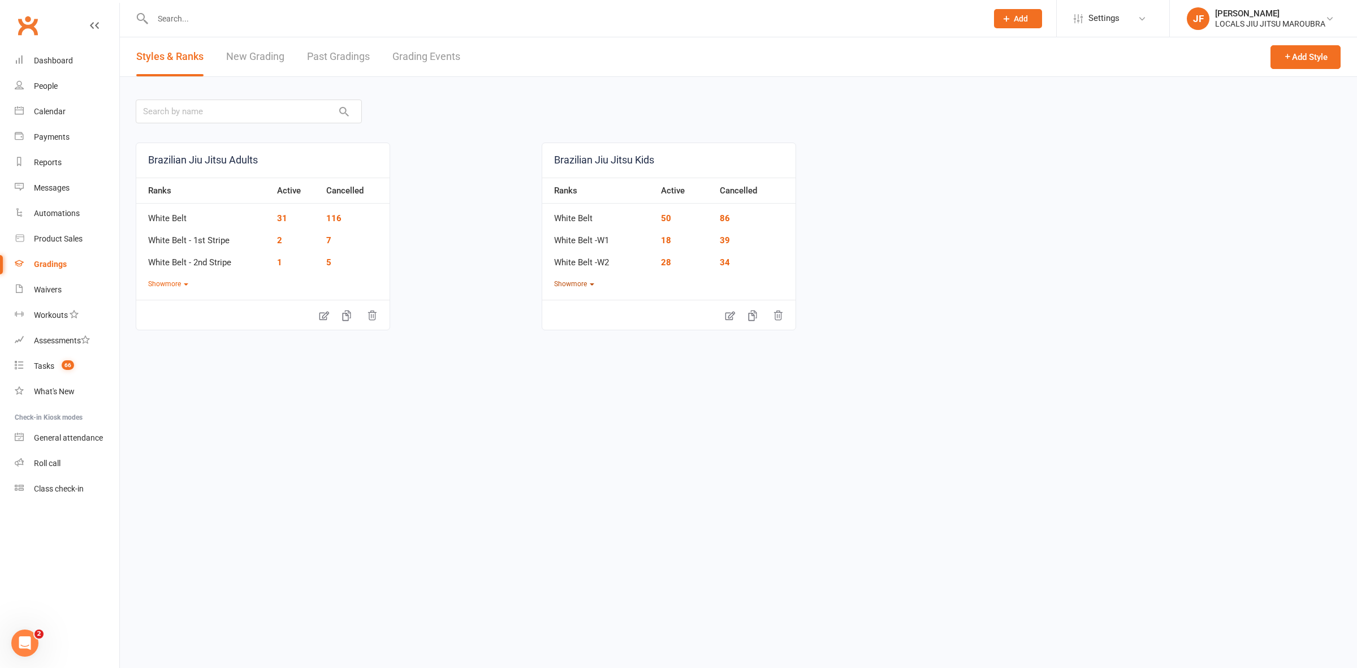
click at [578, 286] on button "Show more" at bounding box center [574, 284] width 40 height 11
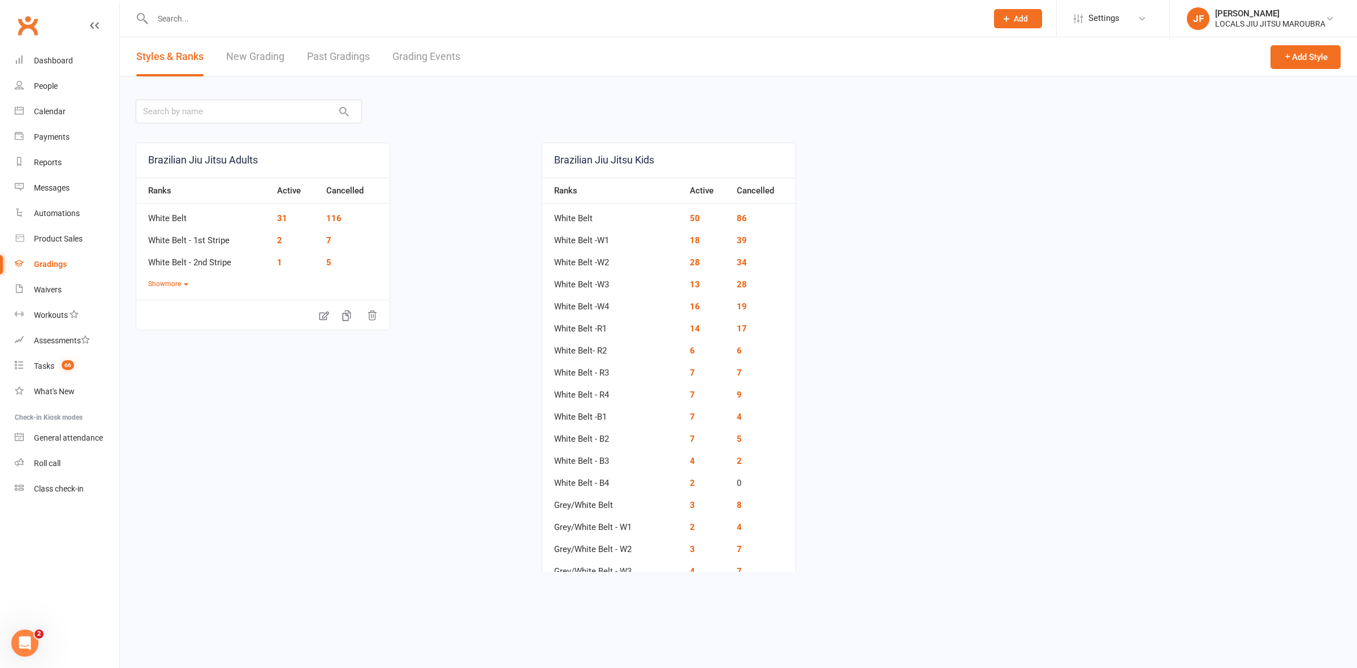
click at [266, 55] on link "New Grading" at bounding box center [255, 56] width 58 height 39
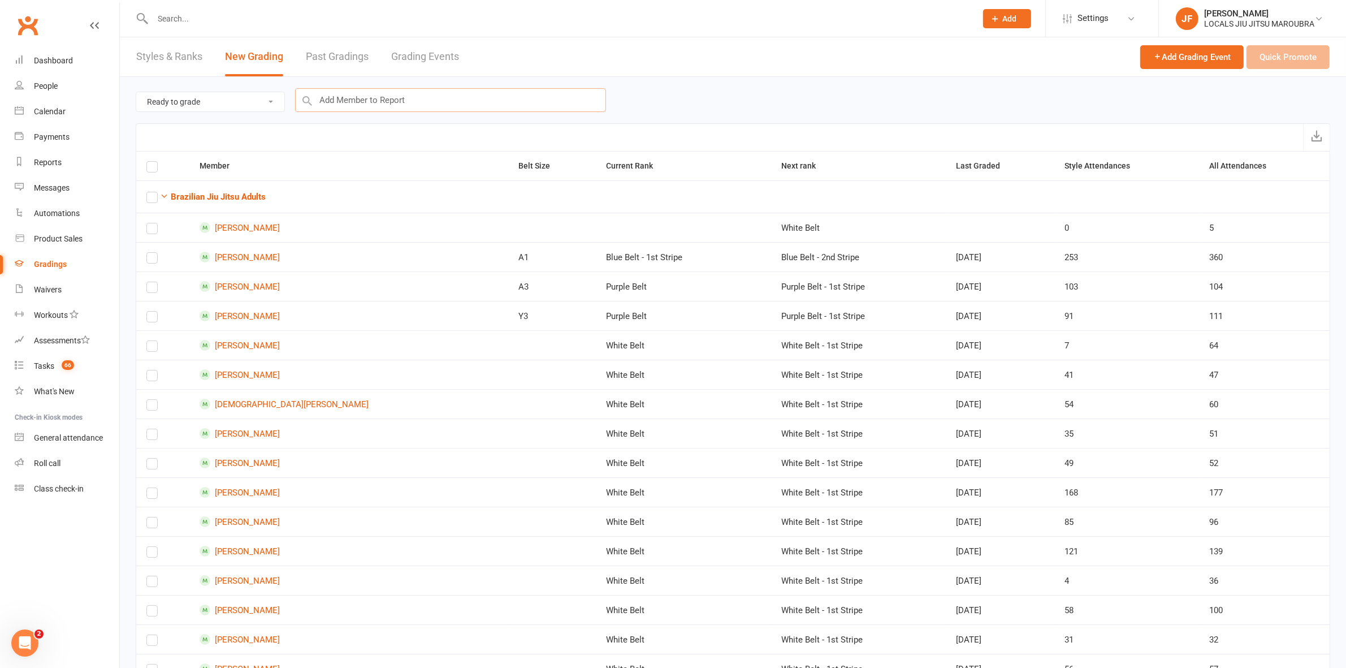
click at [355, 103] on input "text" at bounding box center [450, 100] width 311 height 24
click at [447, 51] on link "Grading Events" at bounding box center [425, 56] width 68 height 39
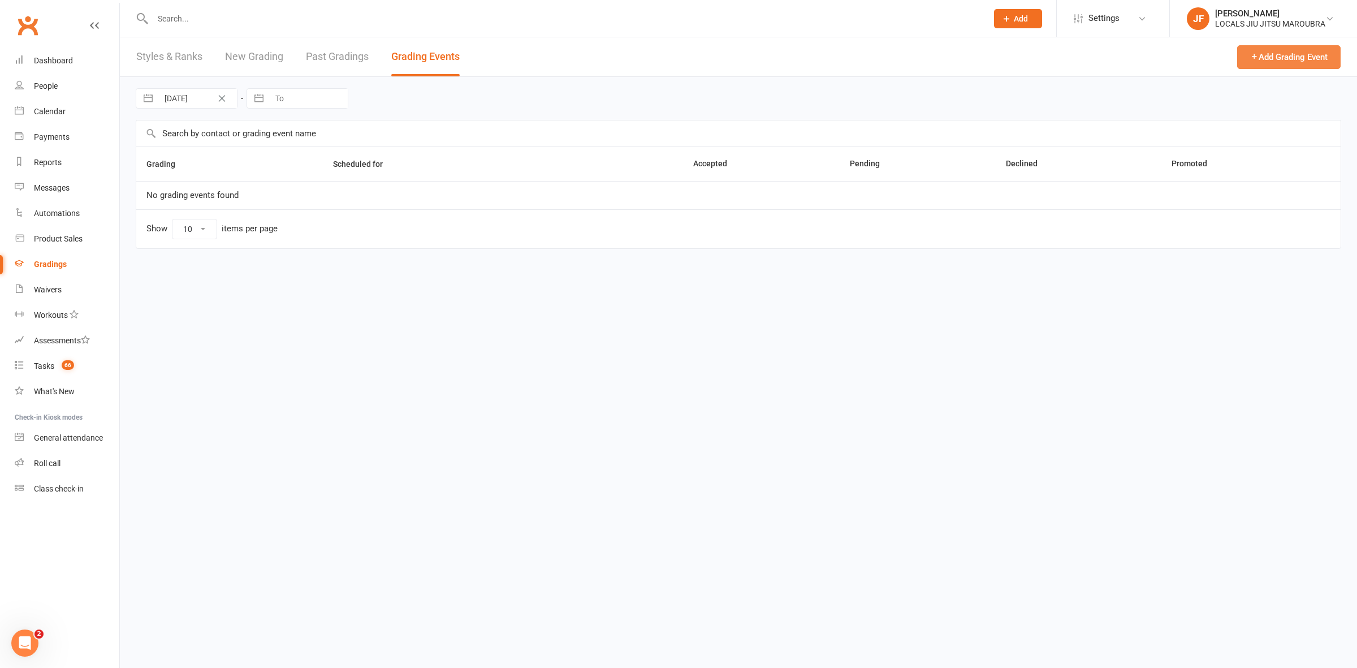
click at [1274, 54] on button "Add Grading Event" at bounding box center [1288, 57] width 103 height 24
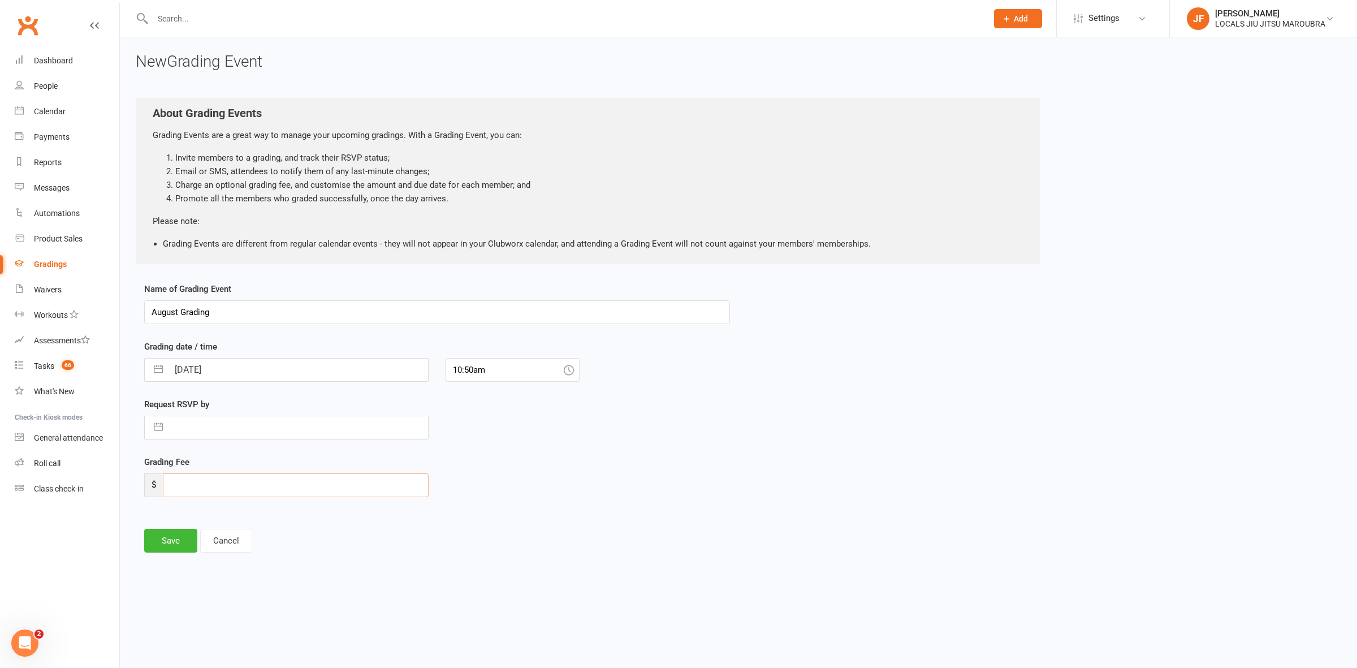
click at [171, 489] on input "number" at bounding box center [296, 485] width 266 height 24
drag, startPoint x: 278, startPoint y: 314, endPoint x: 136, endPoint y: 314, distance: 142.5
click at [136, 314] on div "Name of Grading Event August Grading Grading date / time 13 Aug 2025 Navigate f…" at bounding box center [437, 425] width 603 height 286
type input "Midyear Grading"
click at [156, 370] on button "button" at bounding box center [158, 370] width 20 height 23
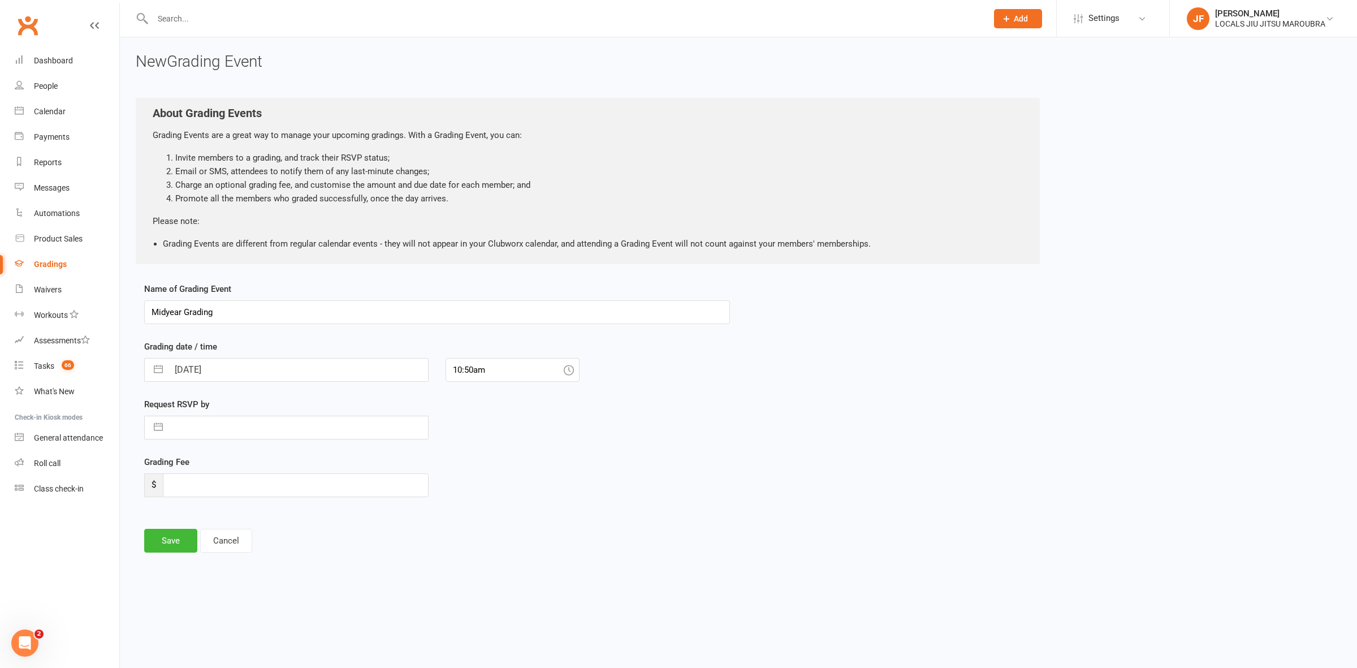
select select "6"
select select "2025"
select select "7"
select select "2025"
select select "8"
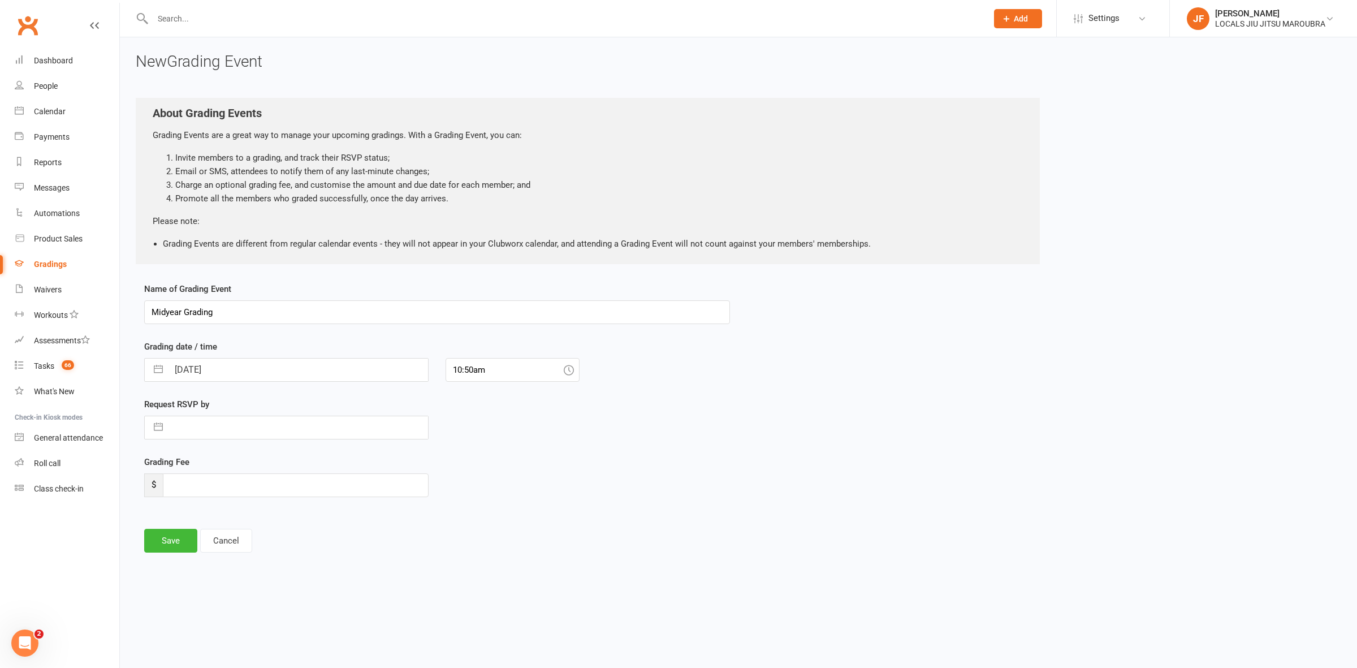
select select "2025"
click at [298, 499] on td "16" at bounding box center [301, 498] width 22 height 21
type input "16 Aug 2025"
click at [569, 371] on icon at bounding box center [569, 370] width 10 height 10
click at [494, 372] on input "10:50am" at bounding box center [513, 370] width 134 height 24
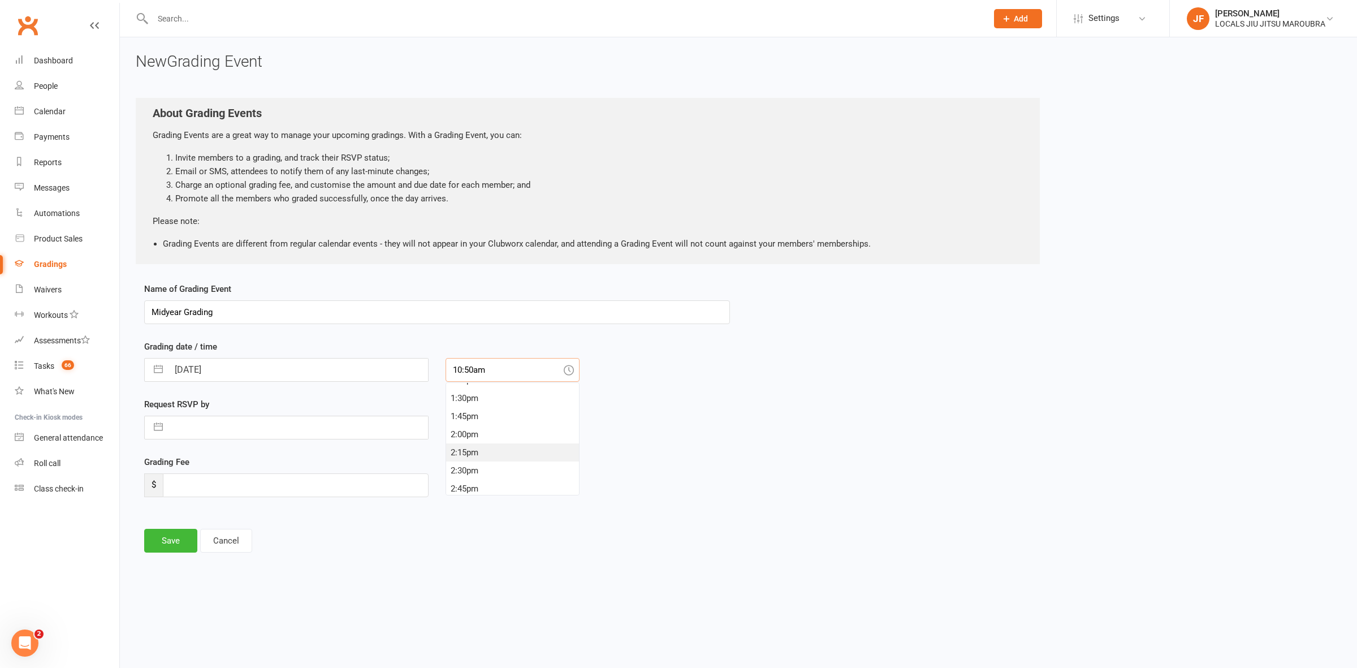
scroll to position [1042, 0]
click at [502, 437] on div "3:00pm" at bounding box center [512, 436] width 133 height 18
type input "3:00pm"
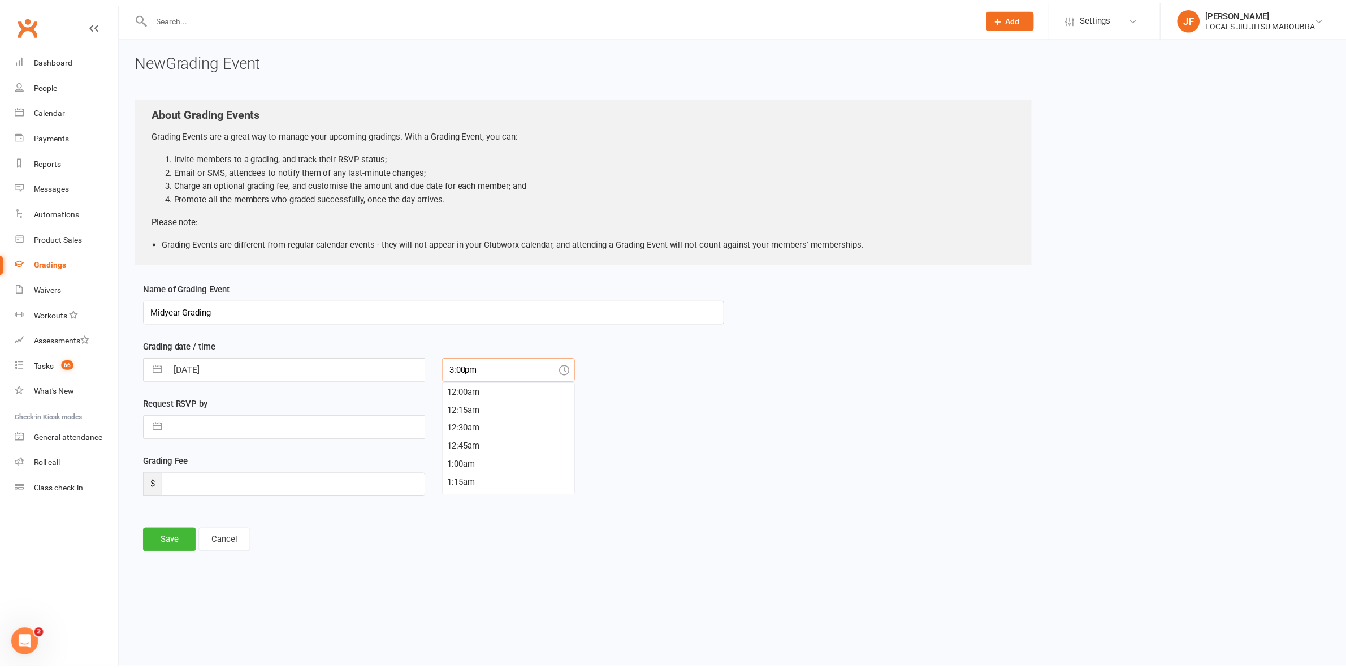
scroll to position [1066, 0]
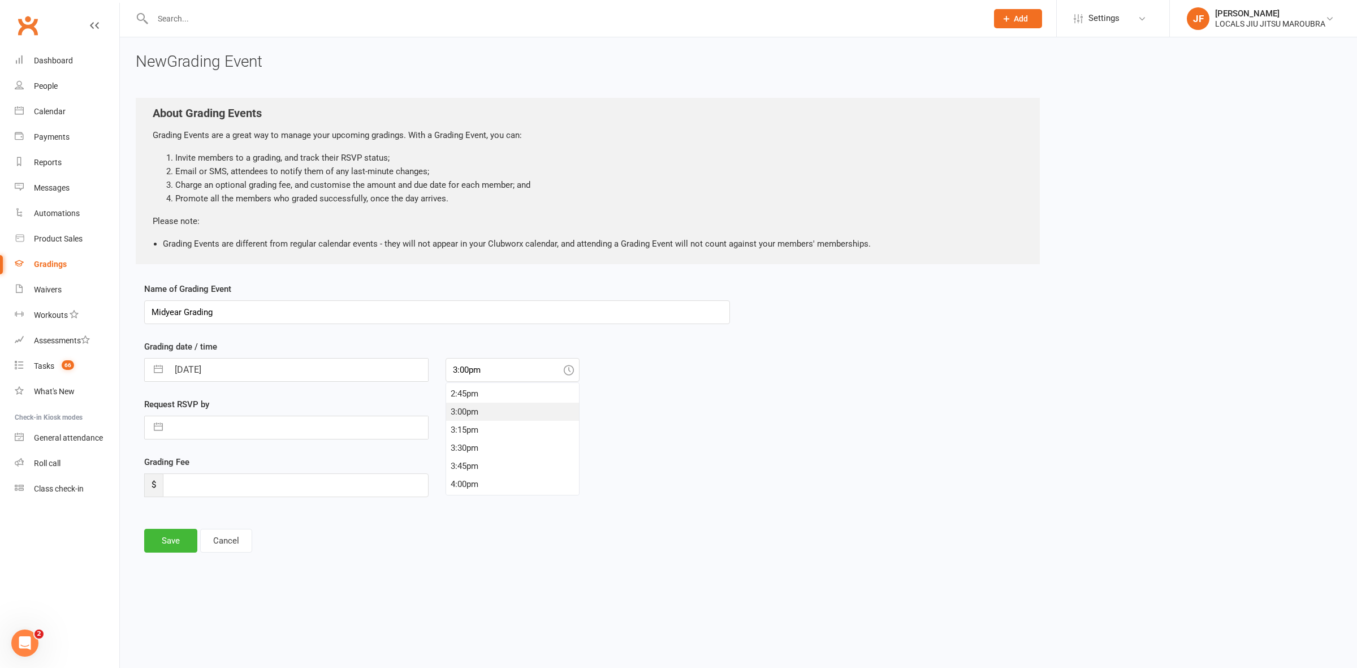
click at [217, 429] on input "text" at bounding box center [299, 427] width 260 height 23
select select "6"
select select "2025"
select select "7"
select select "2025"
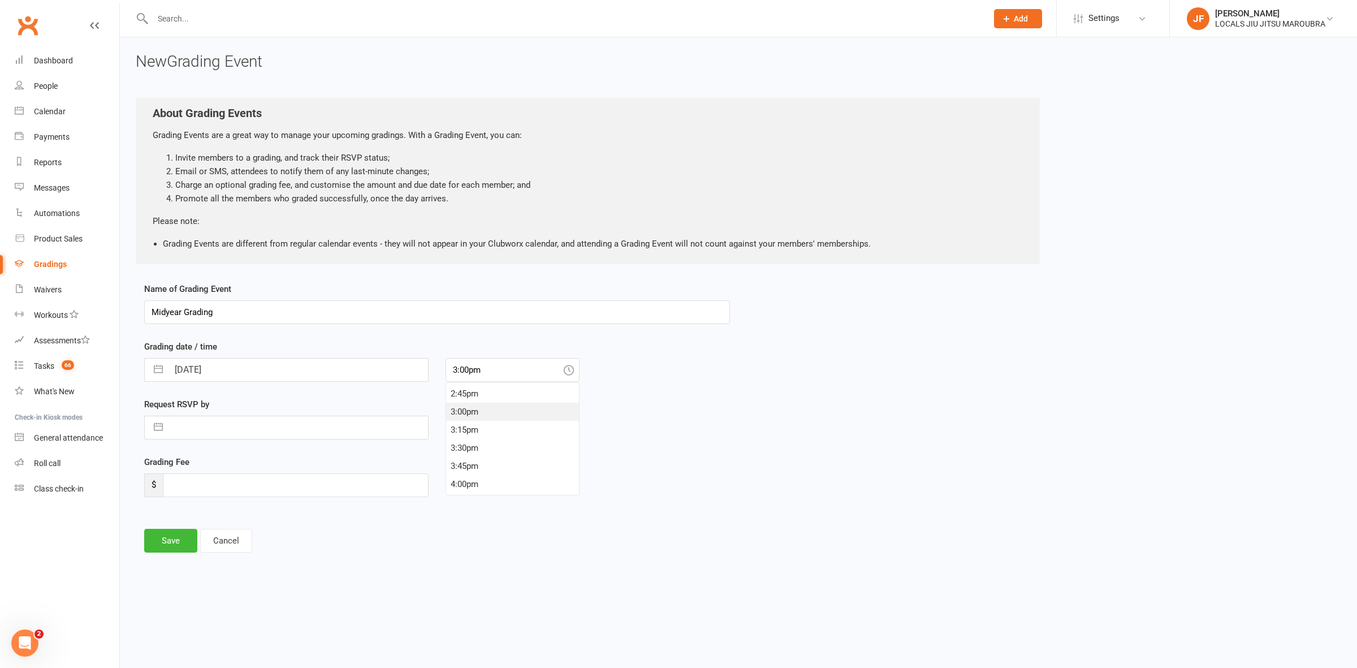
select select "8"
select select "2025"
click at [281, 558] on td "15" at bounding box center [278, 556] width 22 height 21
type input "15 Aug 2025"
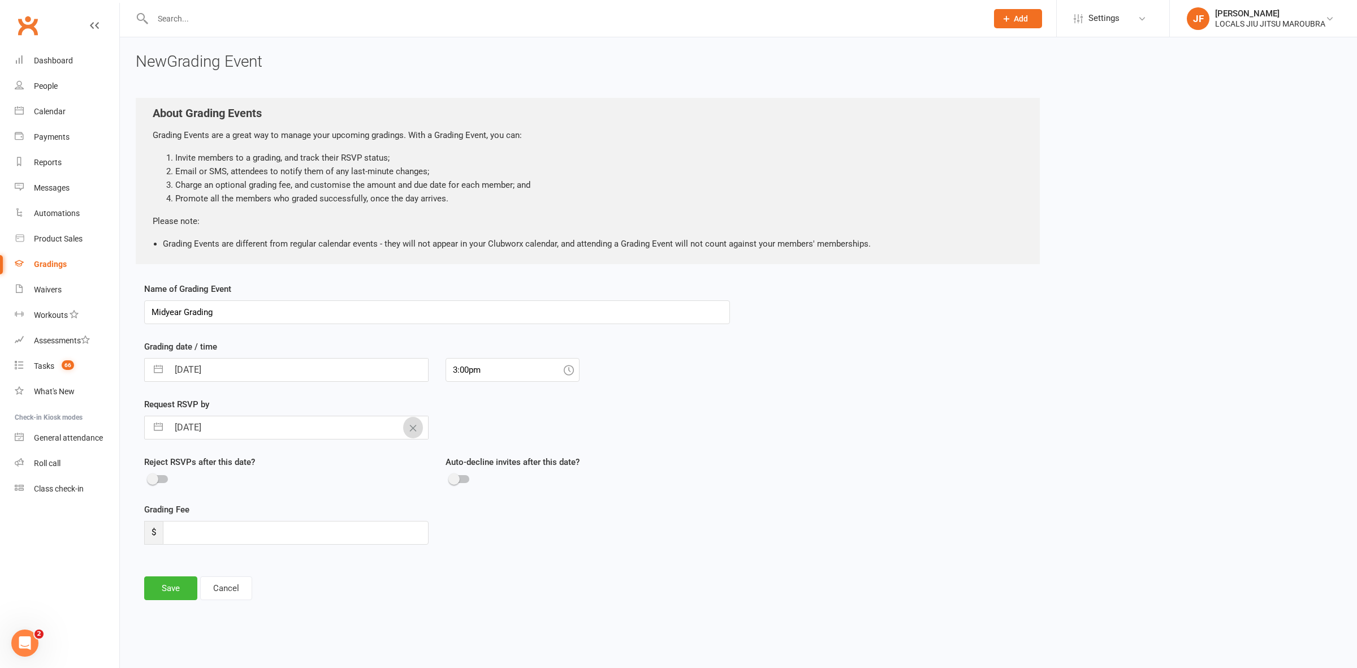
click at [405, 428] on button "Clear Date" at bounding box center [413, 427] width 20 height 21
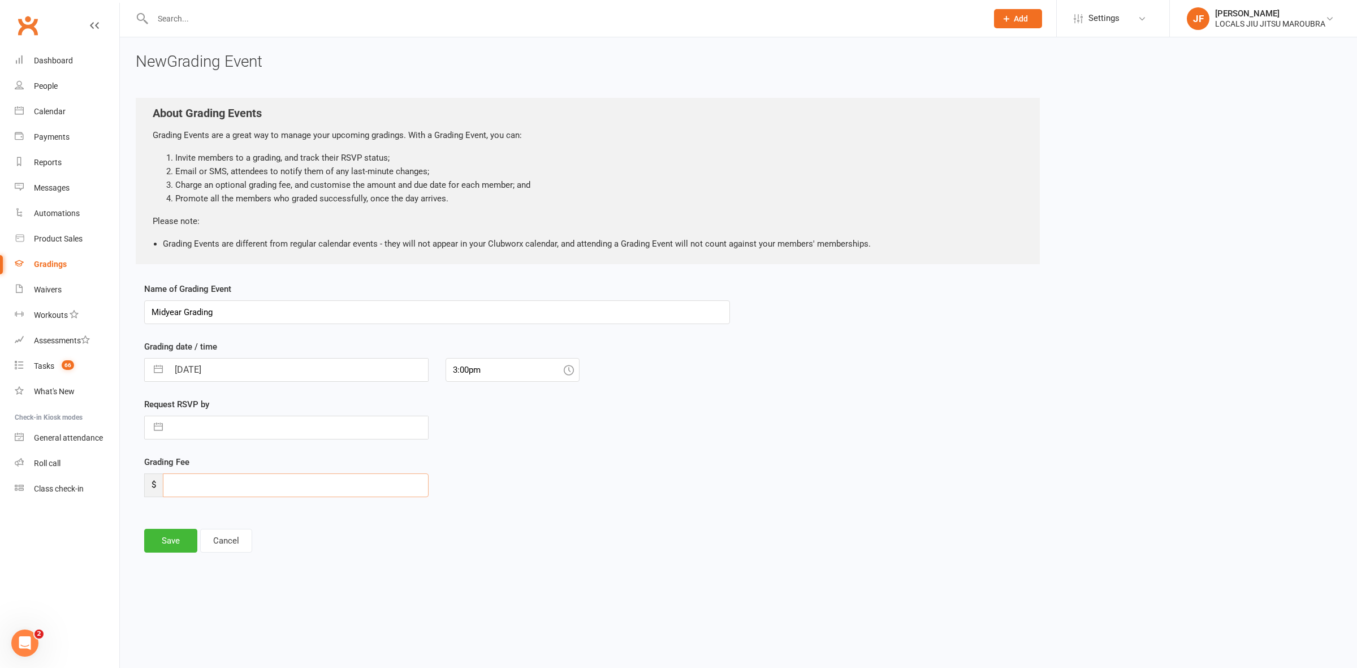
click at [177, 483] on input "number" at bounding box center [296, 485] width 266 height 24
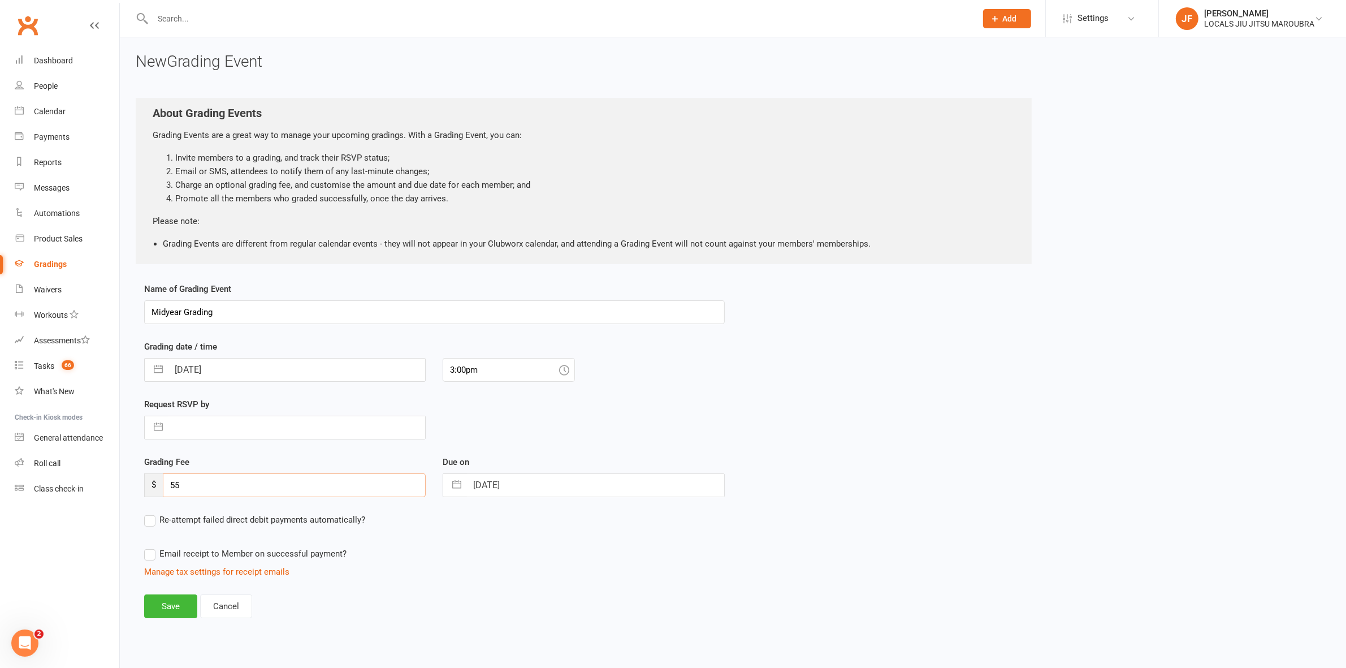
type input "55"
click at [148, 519] on label "Re-attempt failed direct debit payments automatically?" at bounding box center [254, 520] width 221 height 14
click at [148, 513] on input "Re-attempt failed direct debit payments automatically?" at bounding box center [254, 513] width 221 height 0
select select "3"
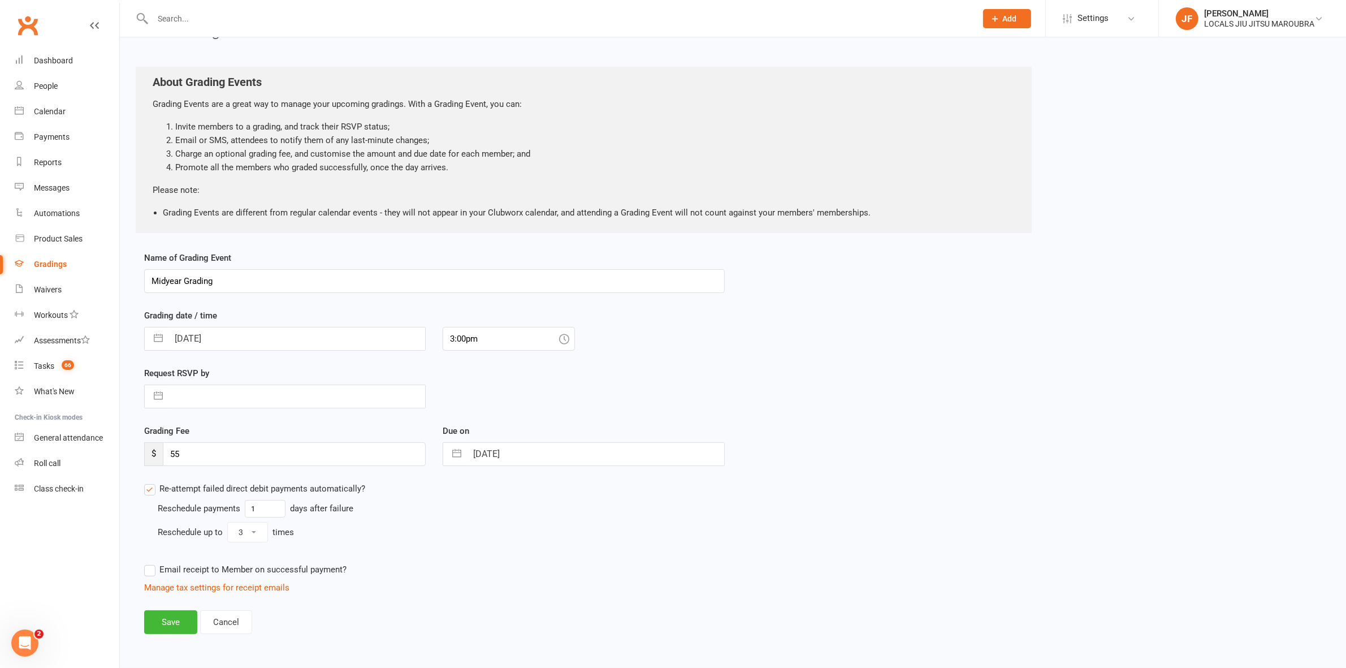
scroll to position [49, 0]
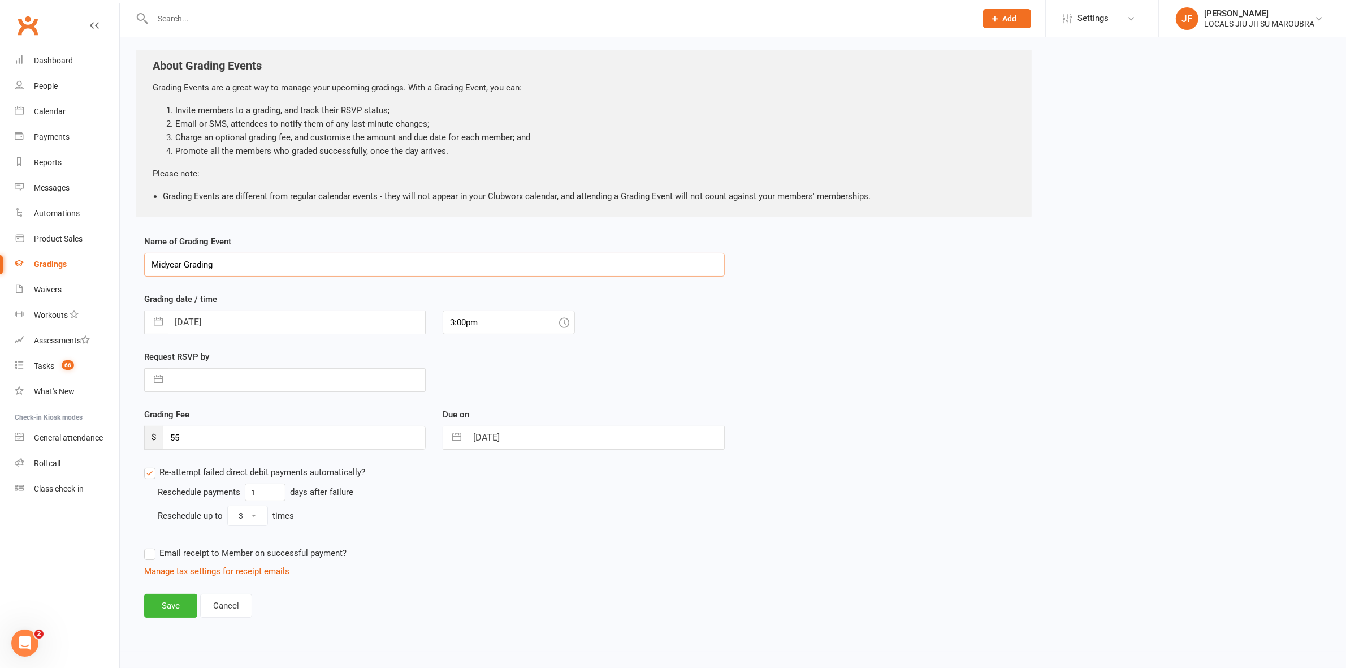
click at [216, 263] on input "Midyear Grading" at bounding box center [434, 265] width 581 height 24
type input "Midyear Grading- 2025"
click at [162, 610] on button "Save" at bounding box center [170, 606] width 53 height 24
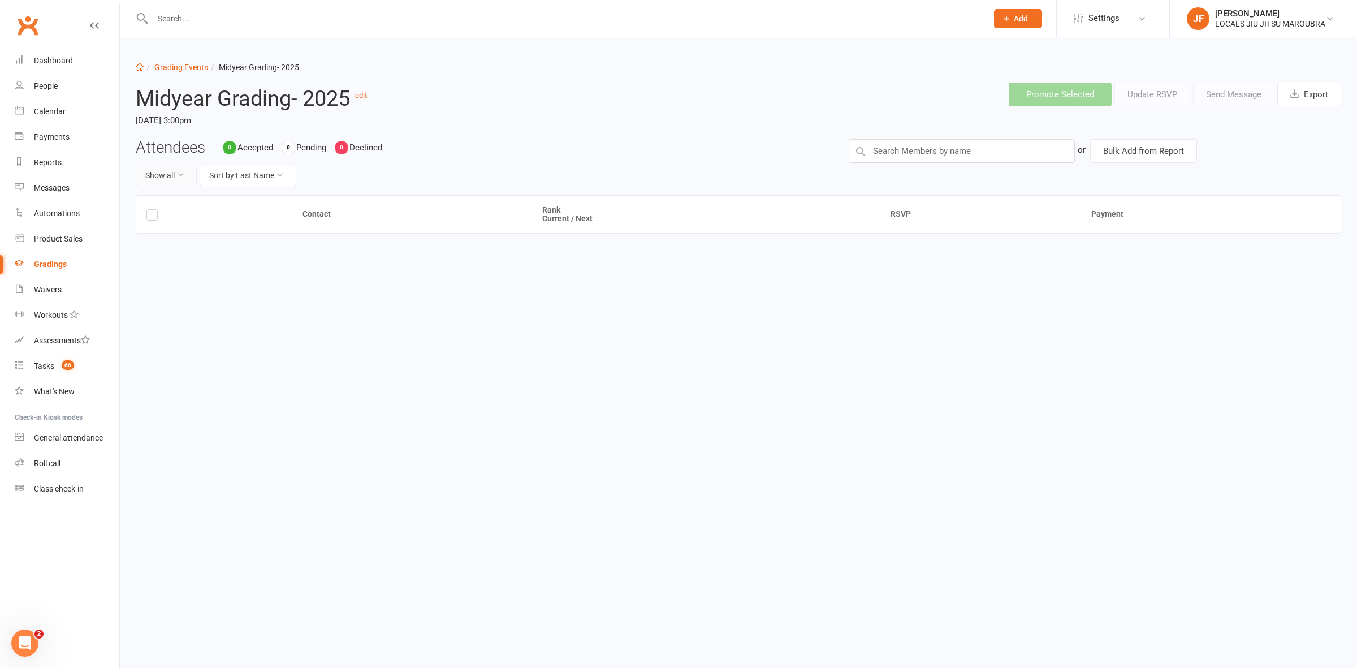
click at [162, 177] on button "Show all" at bounding box center [166, 176] width 61 height 20
click at [251, 179] on button "Sort by: Last Name" at bounding box center [248, 176] width 97 height 20
drag, startPoint x: 529, startPoint y: 299, endPoint x: 536, endPoint y: 283, distance: 16.7
click at [530, 299] on div "Contact Rank Current / Next RSVP Payment" at bounding box center [739, 250] width 1206 height 111
click at [362, 97] on link "edit" at bounding box center [361, 95] width 12 height 8
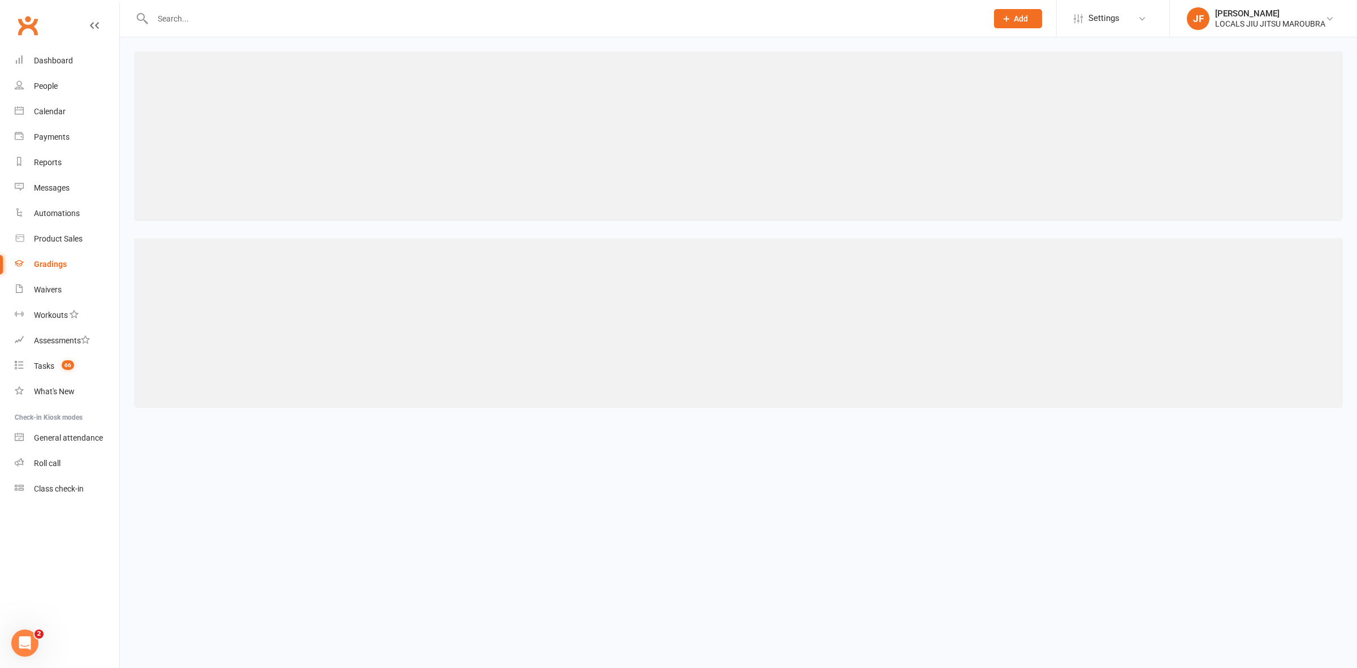
select select "3"
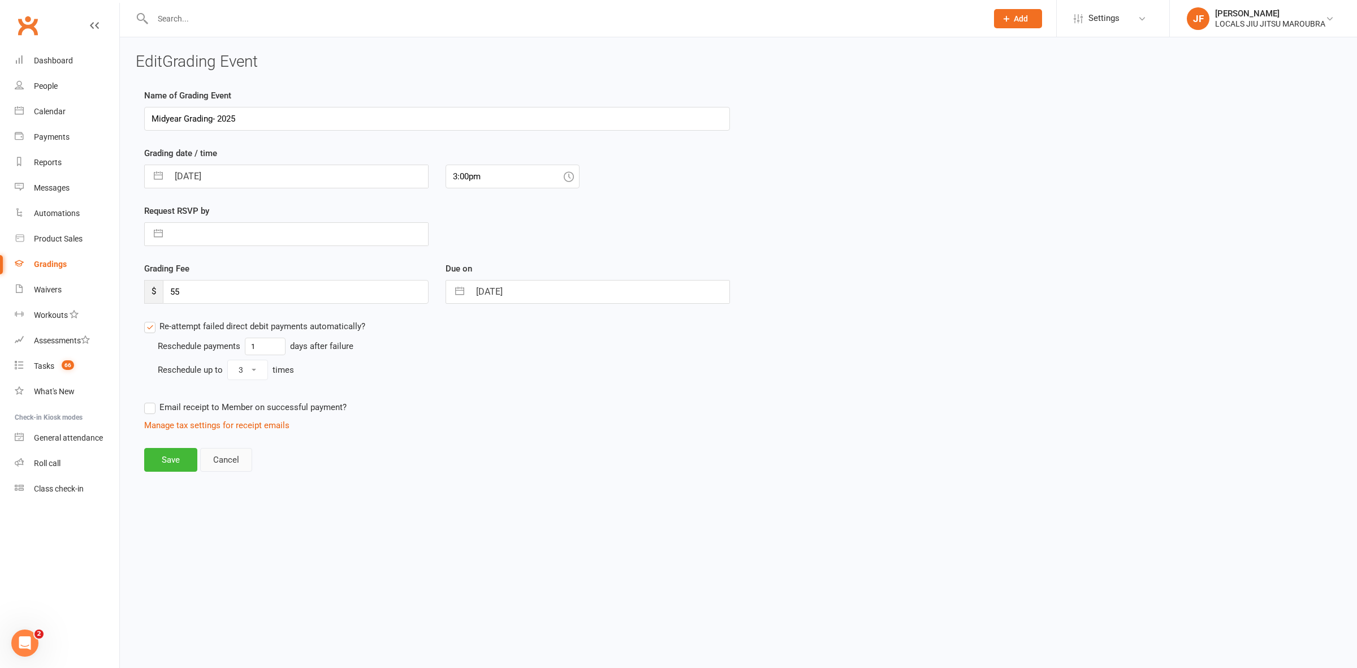
click at [236, 463] on button "Cancel" at bounding box center [226, 460] width 52 height 24
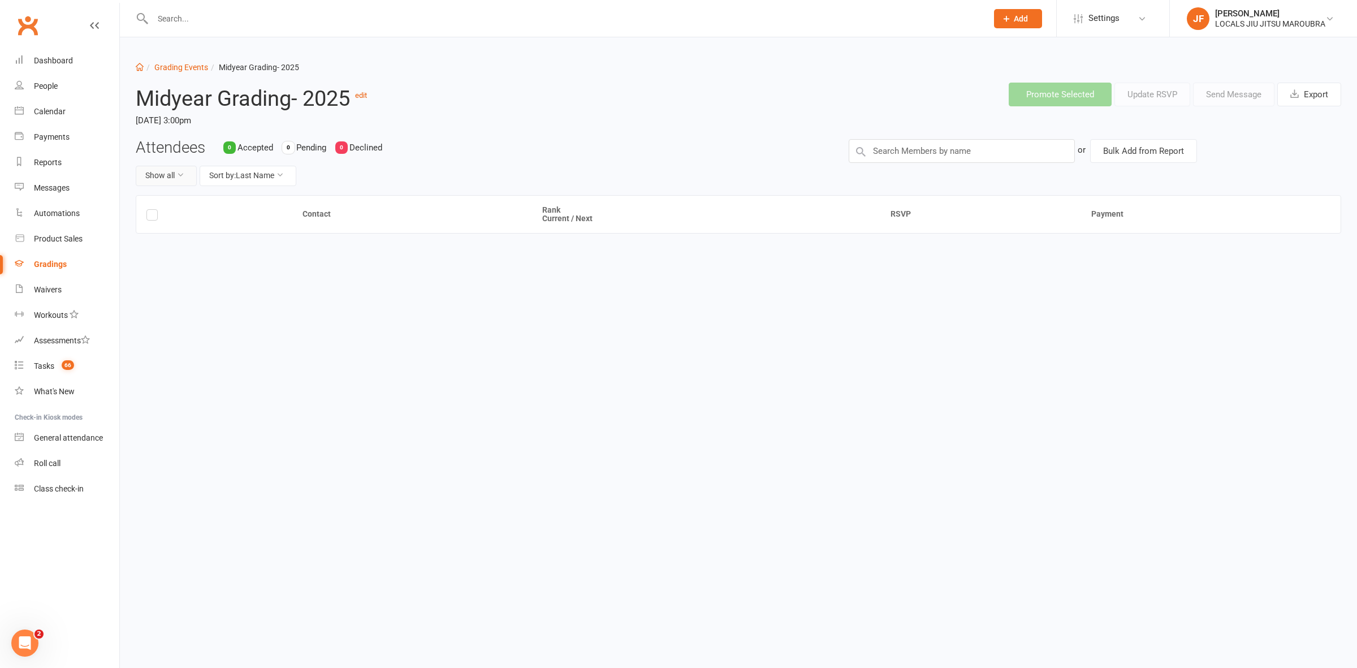
click at [171, 174] on button "Show all" at bounding box center [166, 176] width 61 height 20
drag, startPoint x: 278, startPoint y: 176, endPoint x: 274, endPoint y: 182, distance: 6.9
click at [275, 180] on button "Sort by: Last Name" at bounding box center [248, 176] width 97 height 20
click at [465, 338] on html "Prospect Member Non-attending contact Class / event Appointment Grading event T…" at bounding box center [678, 169] width 1357 height 338
click at [159, 69] on link "Grading Events" at bounding box center [181, 67] width 54 height 9
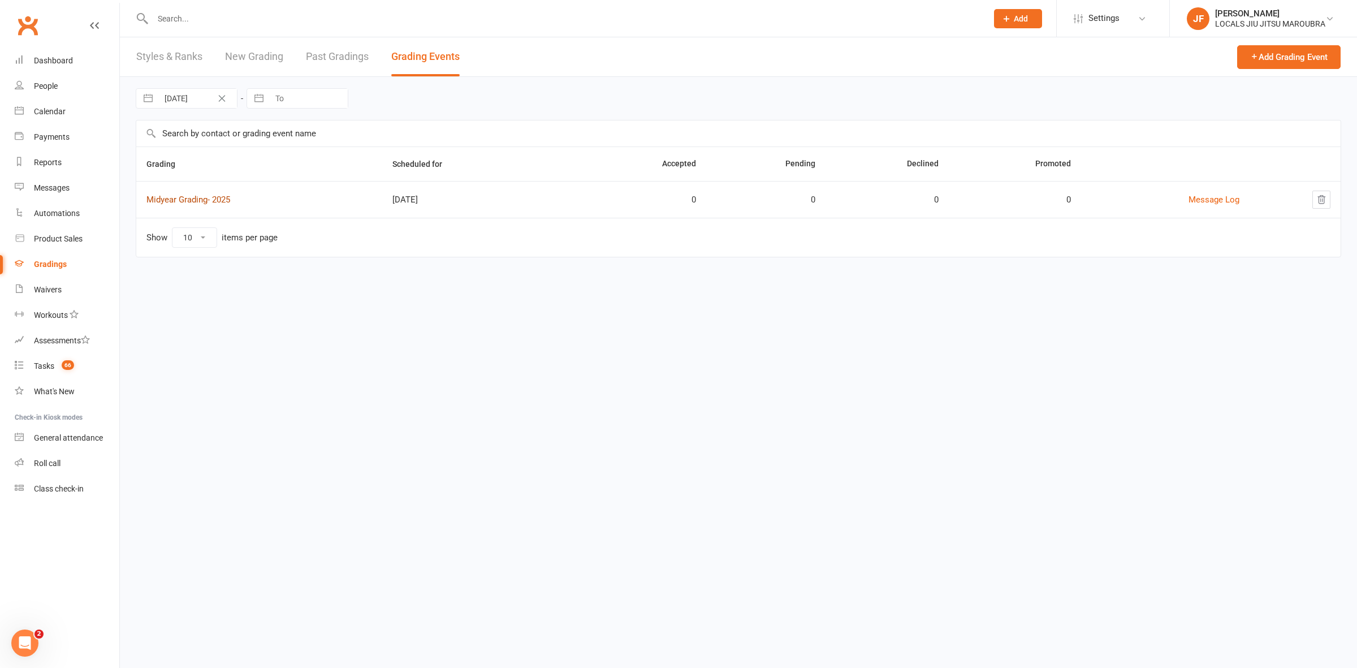
click at [213, 200] on link "Midyear Grading- 2025" at bounding box center [188, 200] width 84 height 10
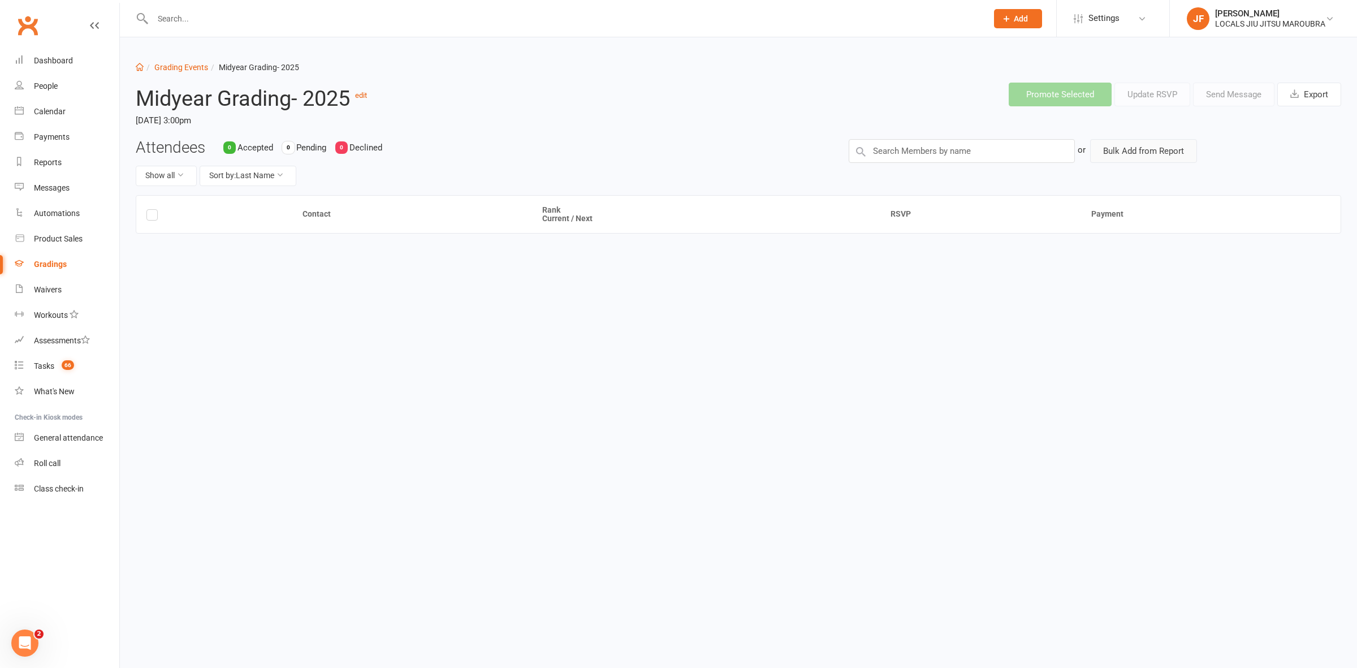
click at [1139, 156] on button "Bulk Add from Report" at bounding box center [1143, 151] width 107 height 24
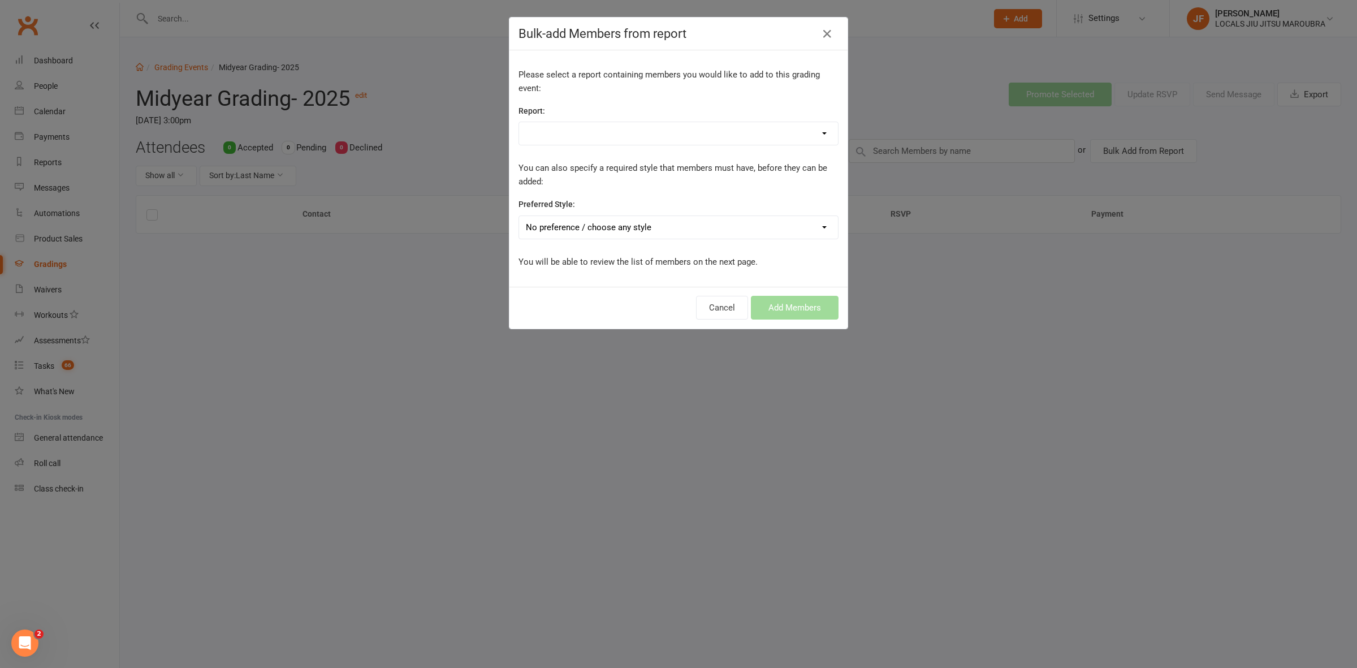
click at [765, 133] on select "$20 2 Week Trial 2 Week Free Trial Memberships Active Kids Active Kids Vouchers…" at bounding box center [678, 133] width 319 height 23
click at [985, 410] on div "Bulk-add Members from report Please select a report containing members you woul…" at bounding box center [678, 334] width 1357 height 668
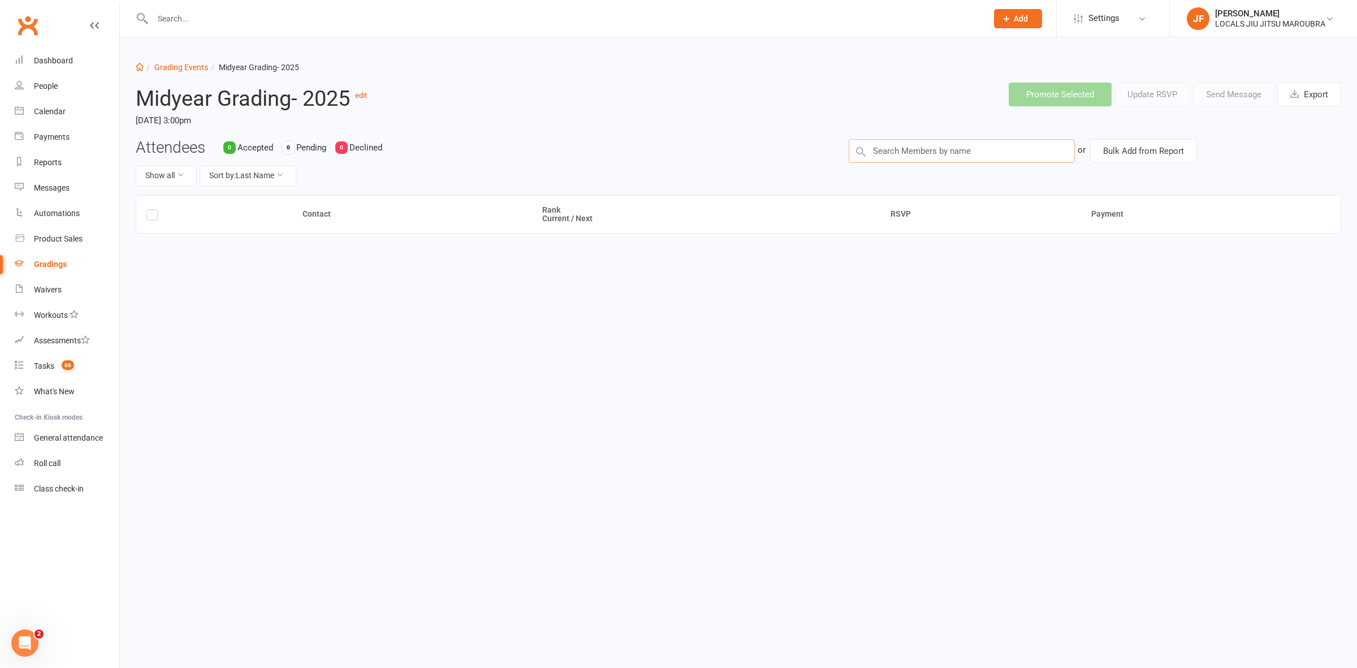
click at [936, 142] on input "text" at bounding box center [962, 151] width 226 height 24
click at [928, 152] on input "text" at bounding box center [962, 151] width 226 height 24
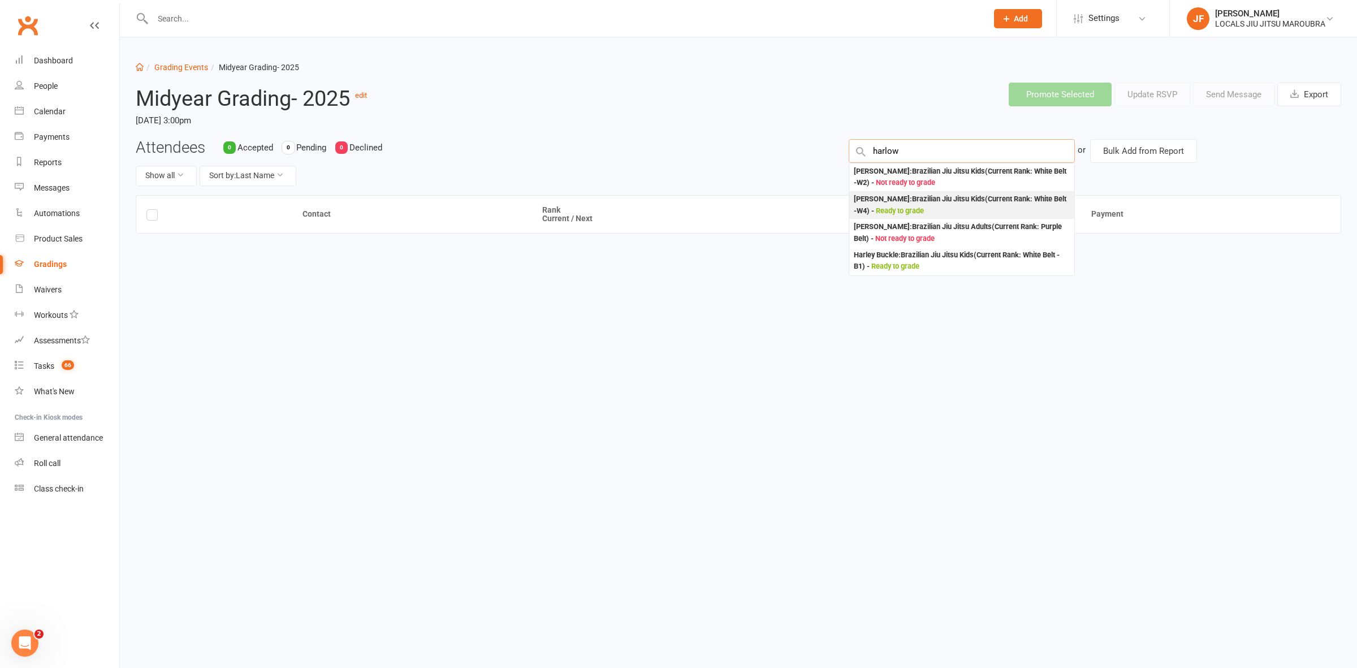
type input "harlow"
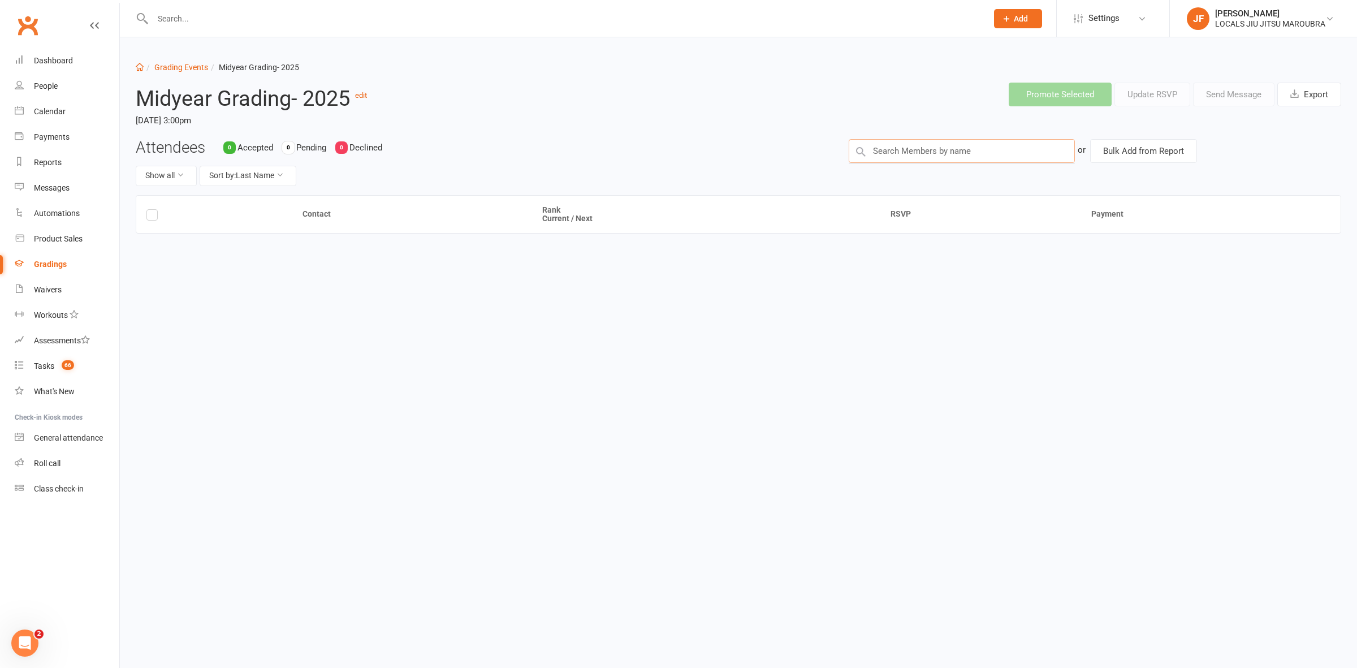
click at [962, 156] on input "text" at bounding box center [962, 151] width 226 height 24
click at [945, 147] on input "text" at bounding box center [962, 151] width 226 height 24
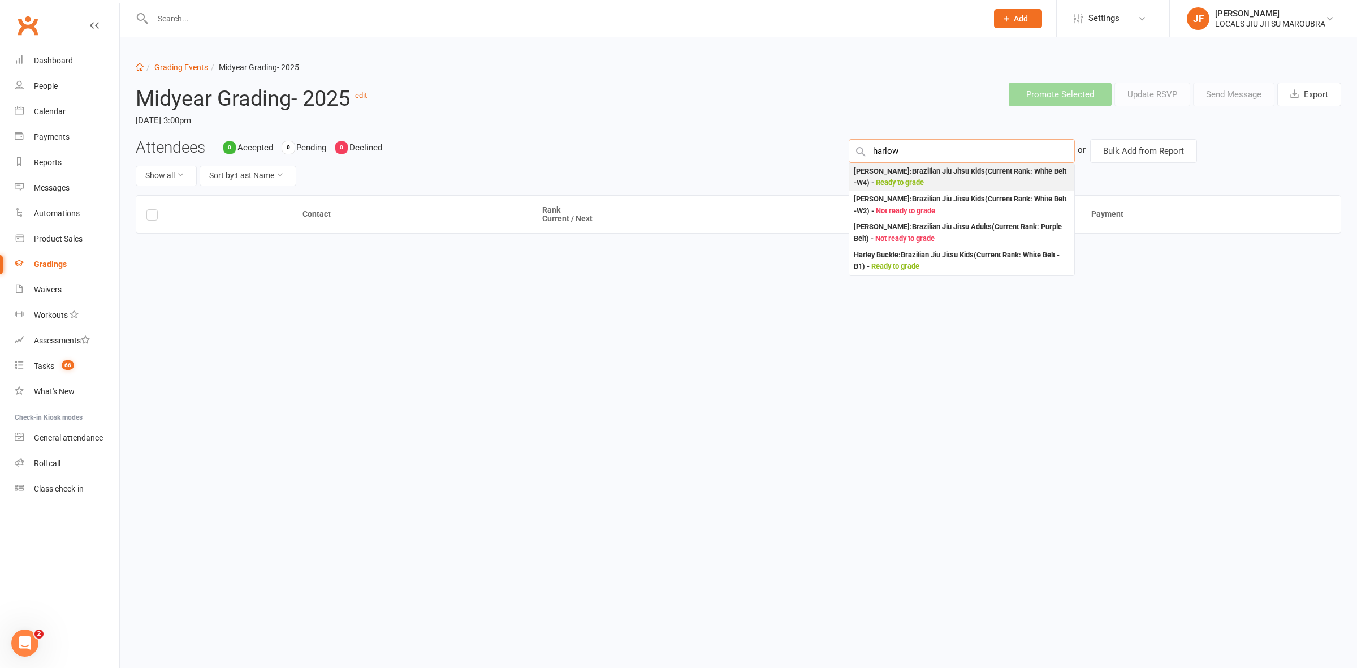
type input "harlow"
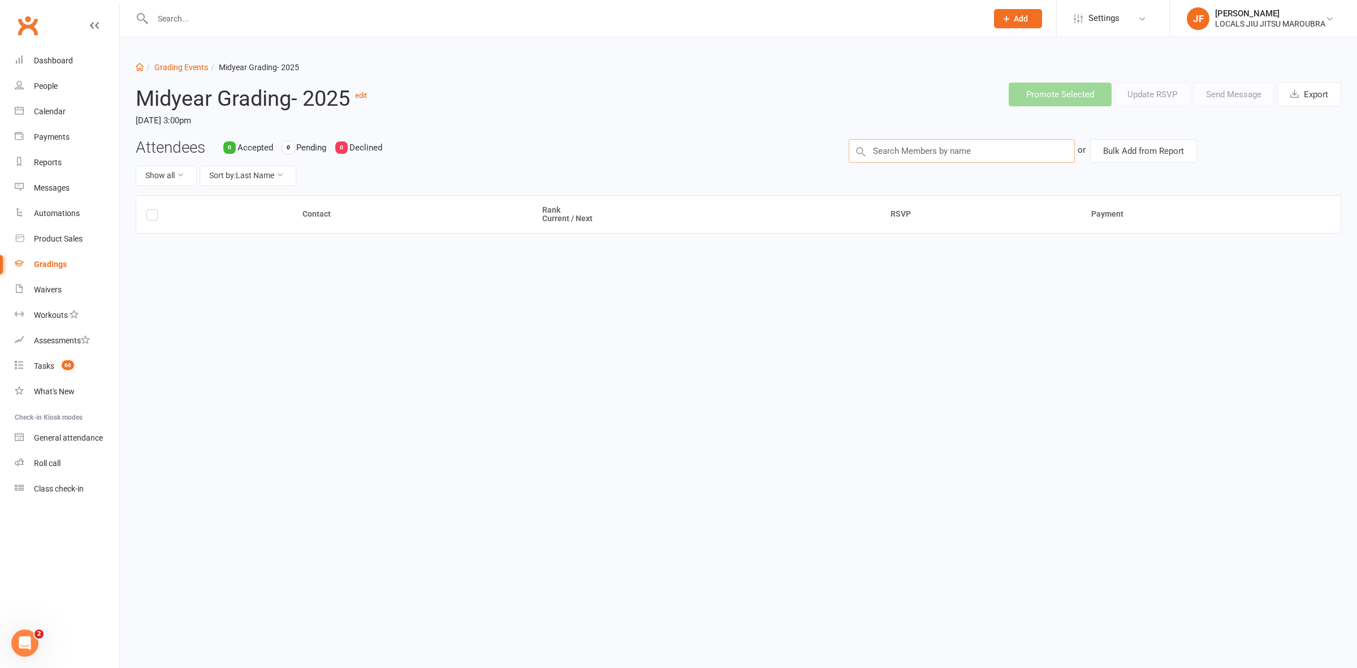
click at [909, 156] on input "text" at bounding box center [962, 151] width 226 height 24
paste input "Harlow Felice"
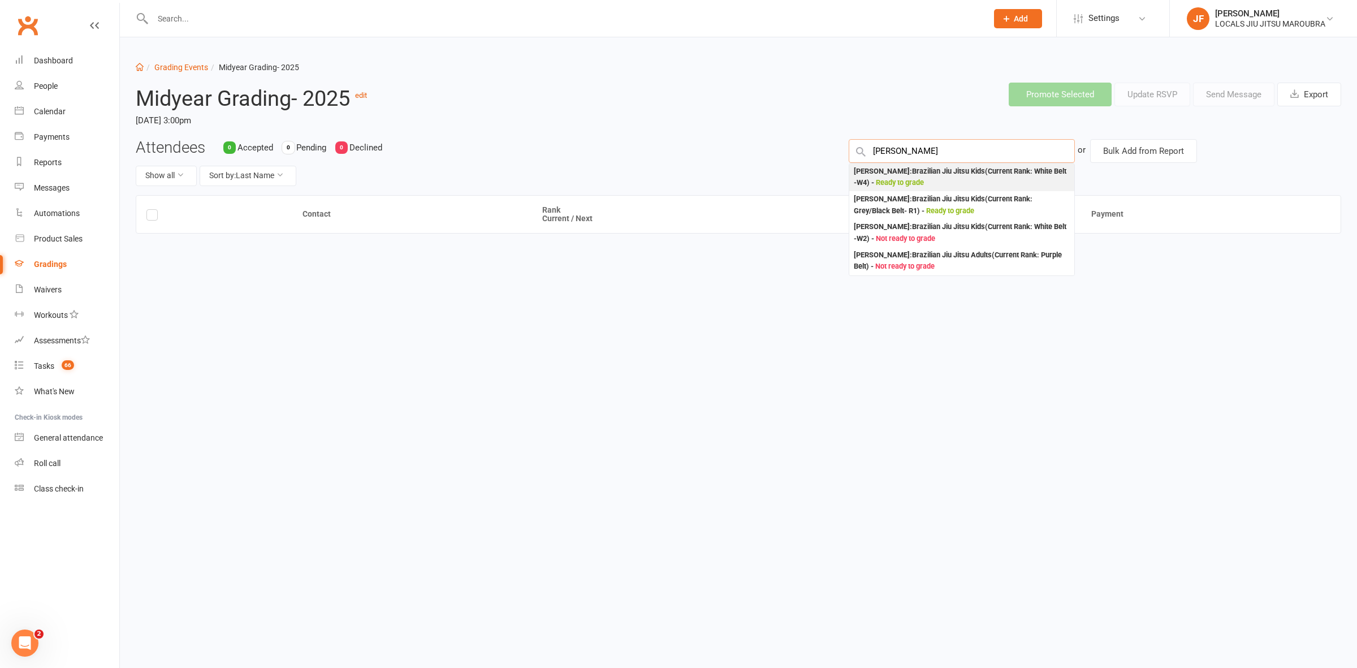
type input "Harlow Felice"
click at [922, 178] on span "Ready to grade" at bounding box center [900, 182] width 48 height 8
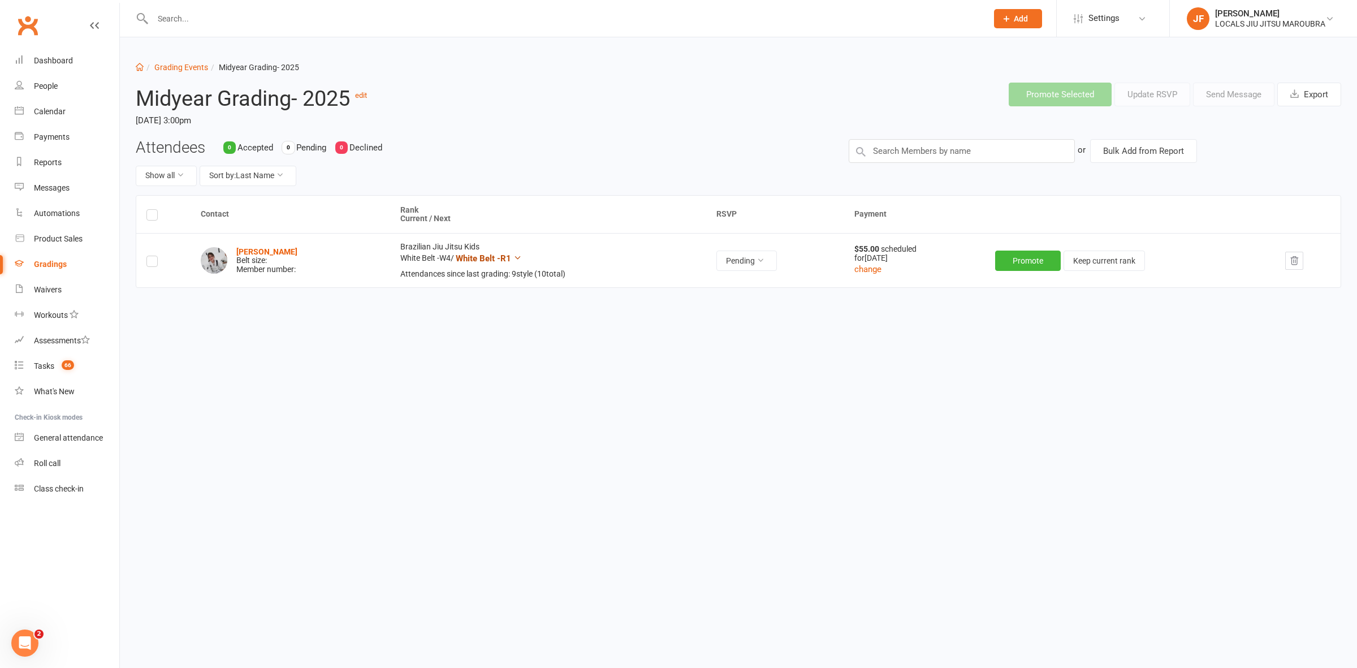
click at [513, 258] on icon at bounding box center [517, 257] width 8 height 8
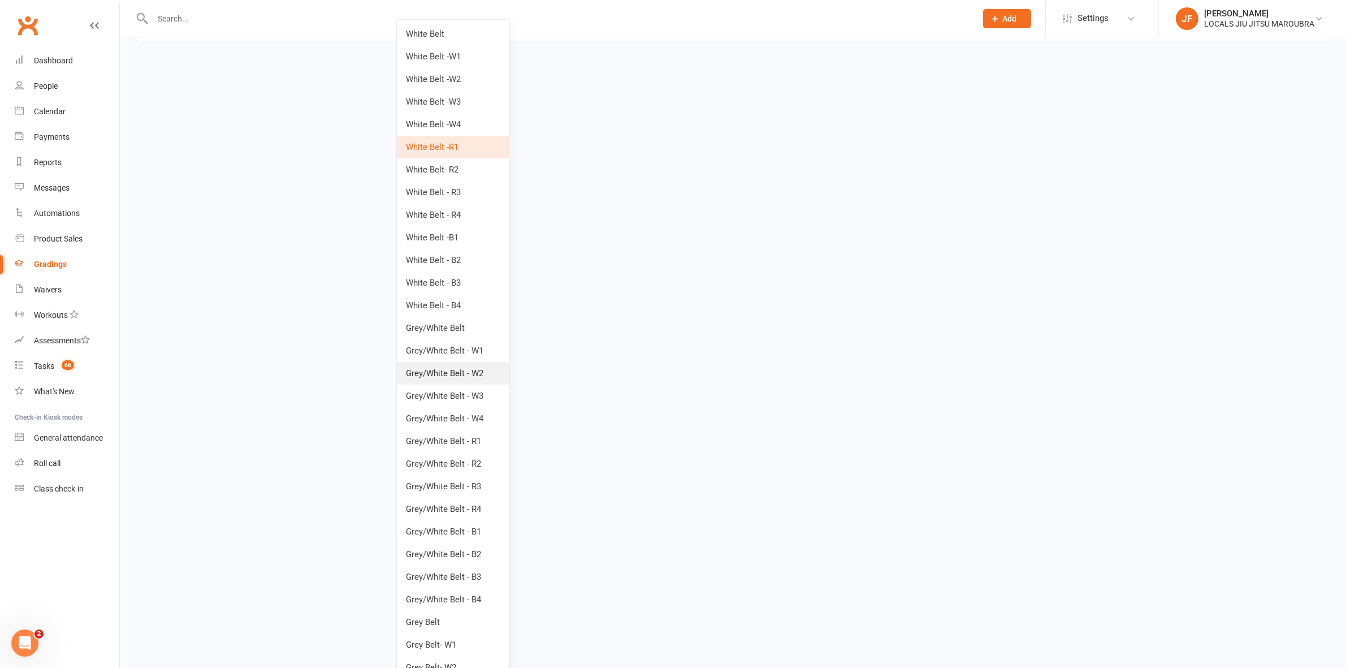
scroll to position [212, 0]
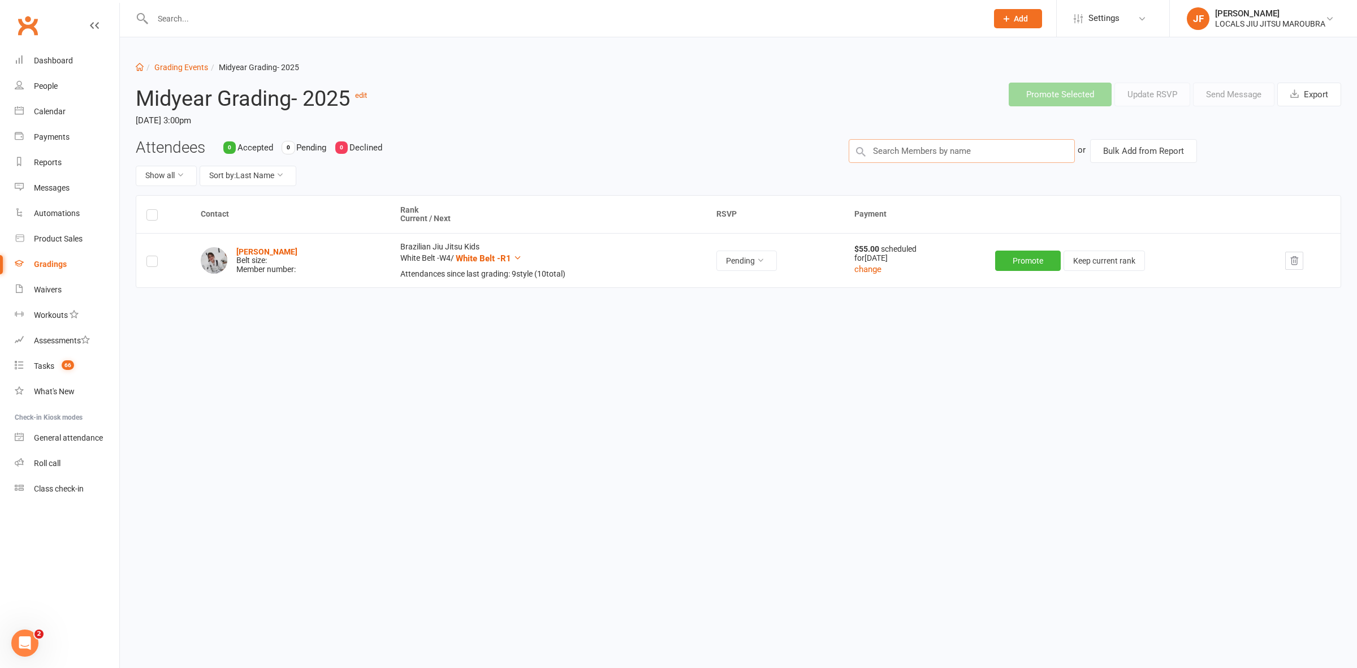
click at [942, 158] on input "text" at bounding box center [962, 151] width 226 height 24
paste input "Kalayah longbottom"
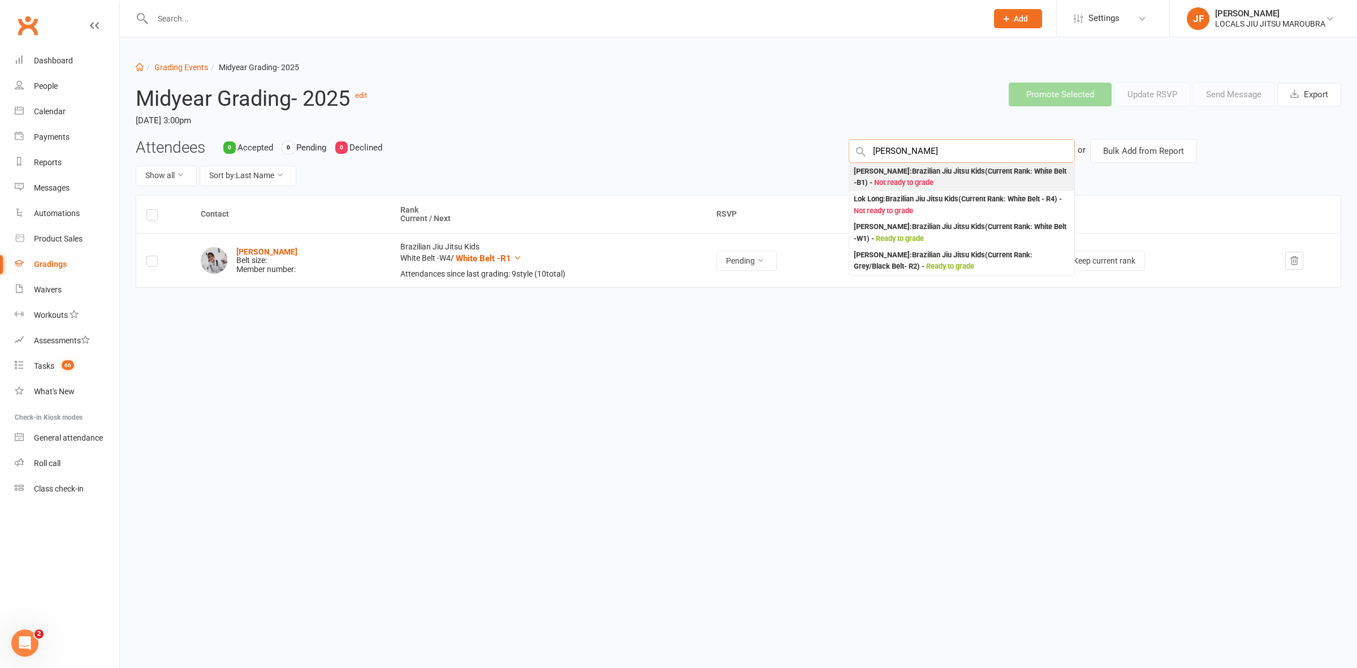
type input "Kalayah longbottom"
click at [936, 176] on div "Kalayah Longbottom : Brazilian Jiu Jitsu Kids (Current Rank: White Belt -B1 ) -…" at bounding box center [962, 177] width 216 height 23
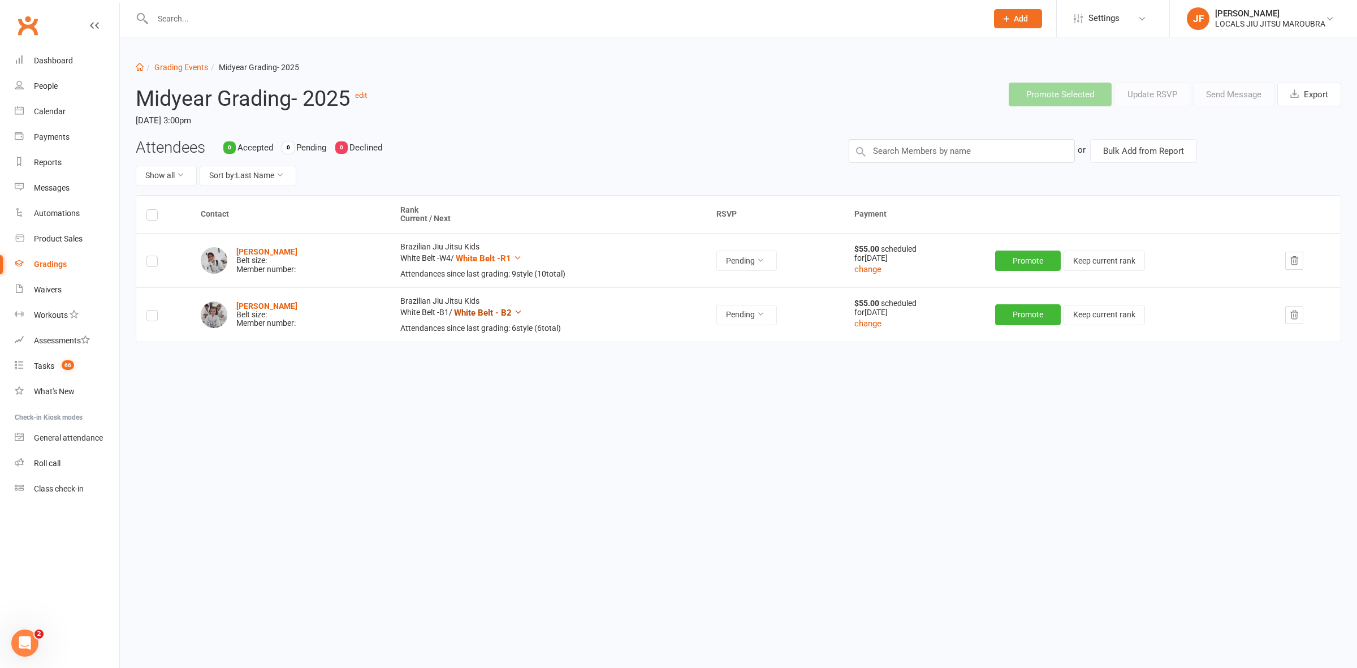
click at [512, 310] on span "White Belt - B2" at bounding box center [483, 313] width 58 height 10
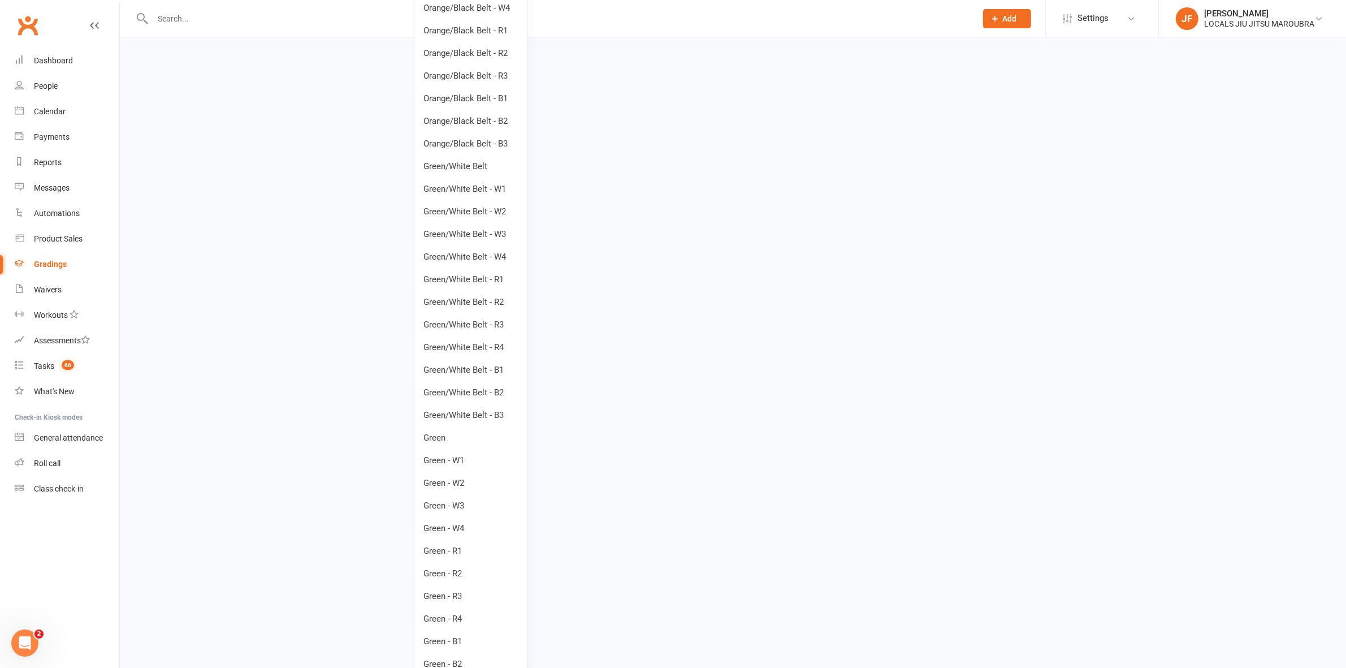
scroll to position [2853, 0]
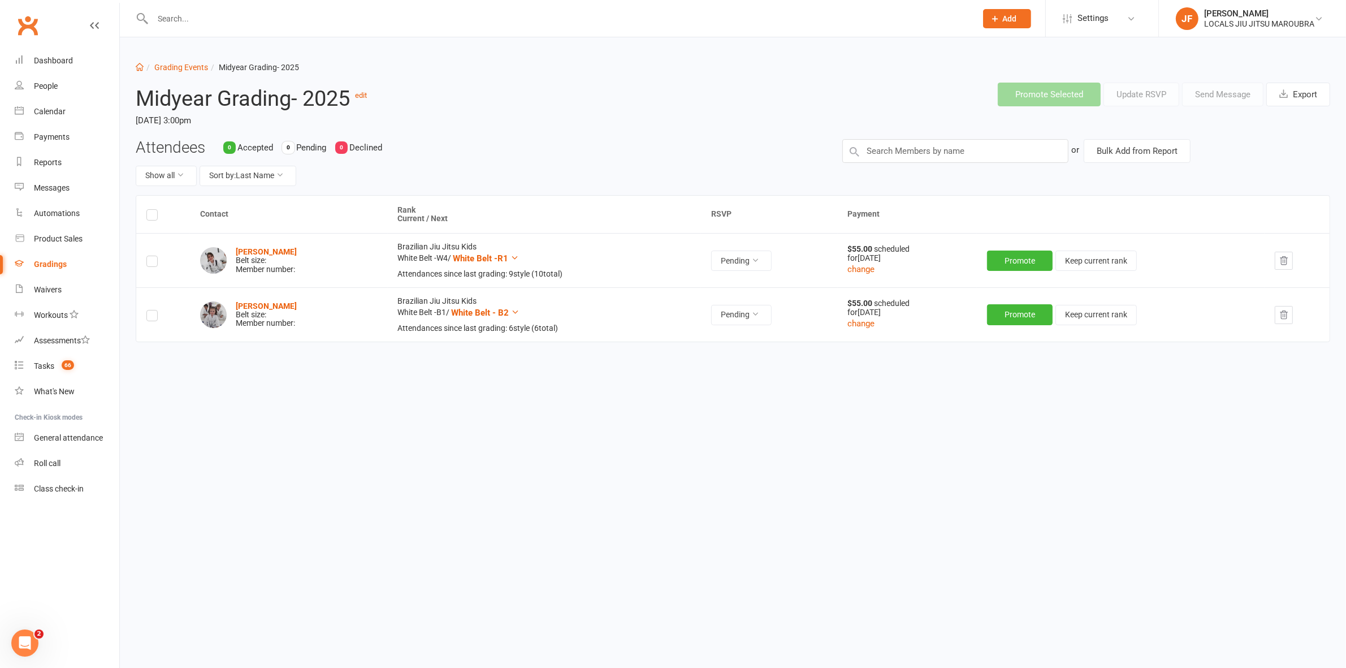
click at [765, 366] on html "Prospect Member Non-attending contact Class / event Appointment Grading event T…" at bounding box center [673, 223] width 1346 height 446
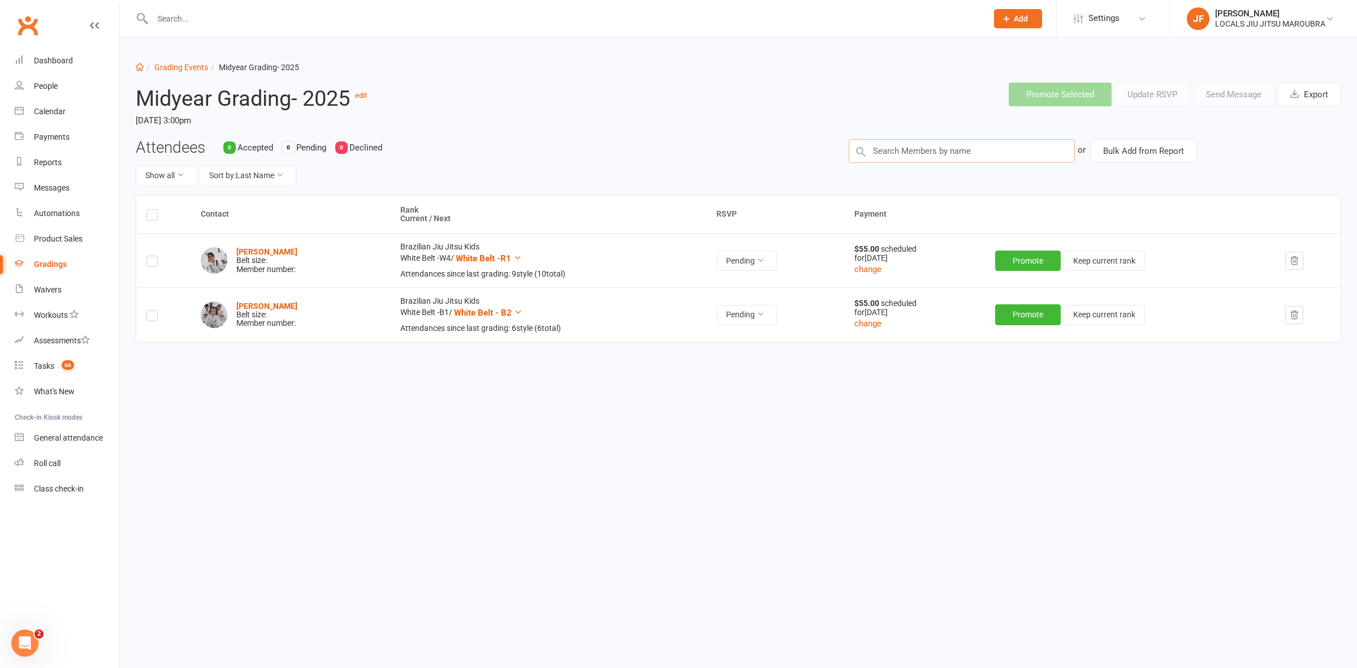
click at [896, 152] on input "text" at bounding box center [962, 151] width 226 height 24
paste input "Daniel Oriordan"
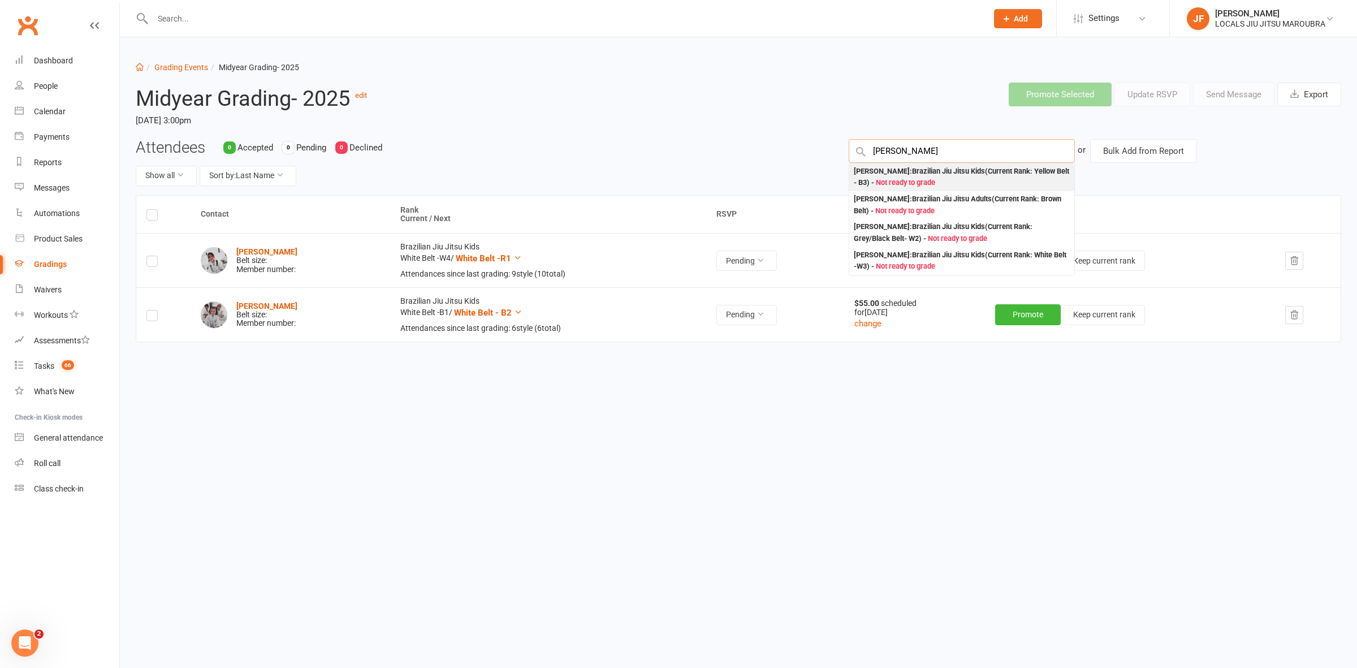
type input "Daniel Oriordan"
click at [888, 178] on div "Daniel O'Riordan : Brazilian Jiu Jitsu Kids (Current Rank: Yellow Belt - B3 ) -…" at bounding box center [962, 177] width 216 height 23
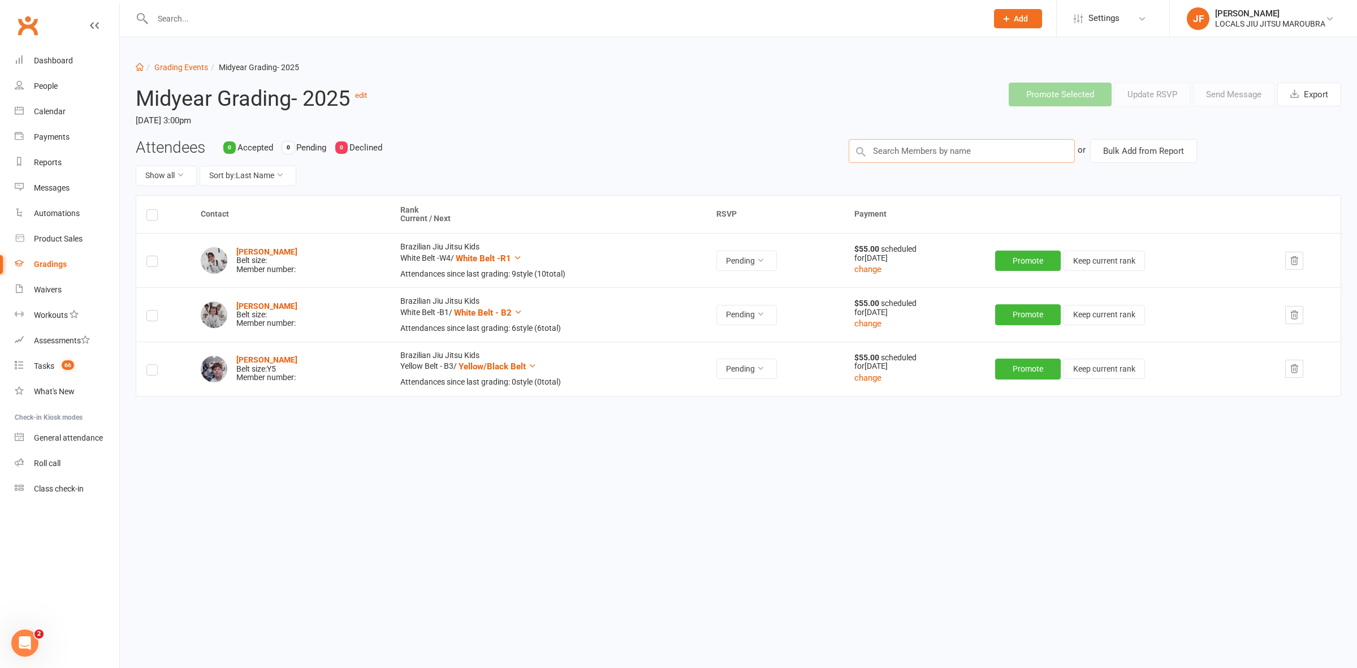
click at [900, 149] on input "text" at bounding box center [962, 151] width 226 height 24
paste input "Base Bloom"
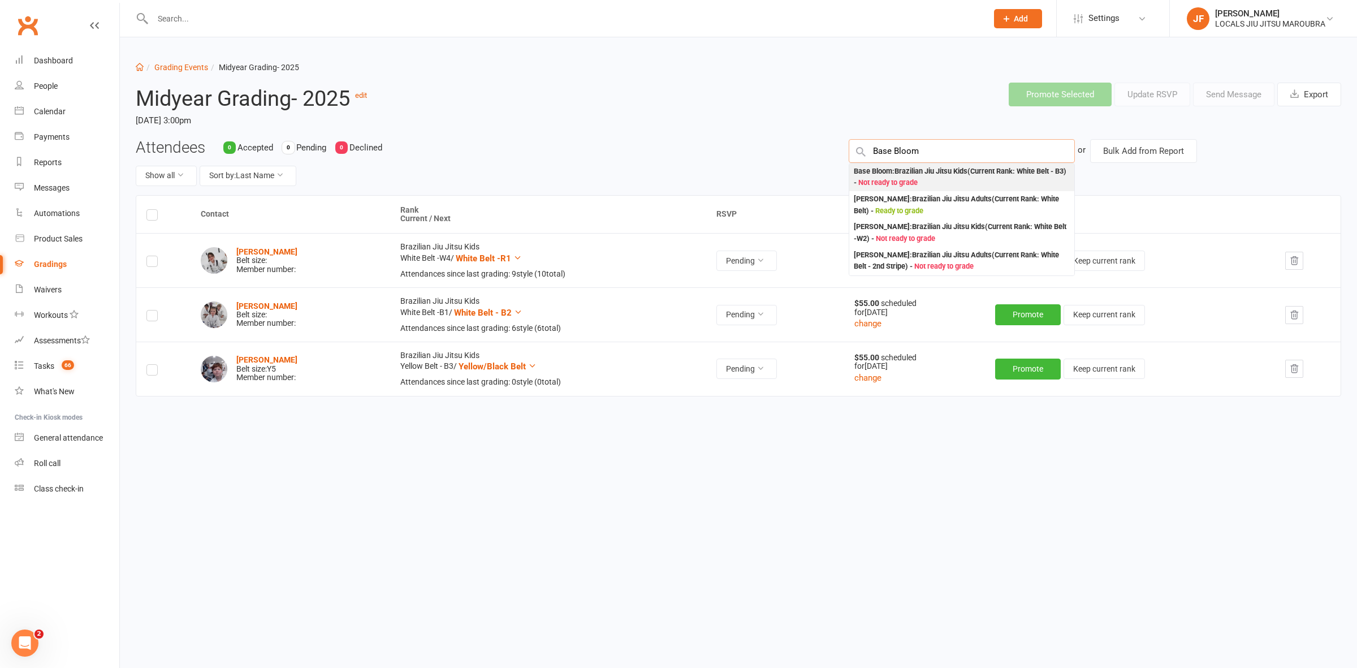
type input "Base Bloom"
click at [960, 176] on div "Base Bloom : Brazilian Jiu Jitsu Kids (Current Rank: White Belt - B3 ) - Not re…" at bounding box center [962, 177] width 216 height 23
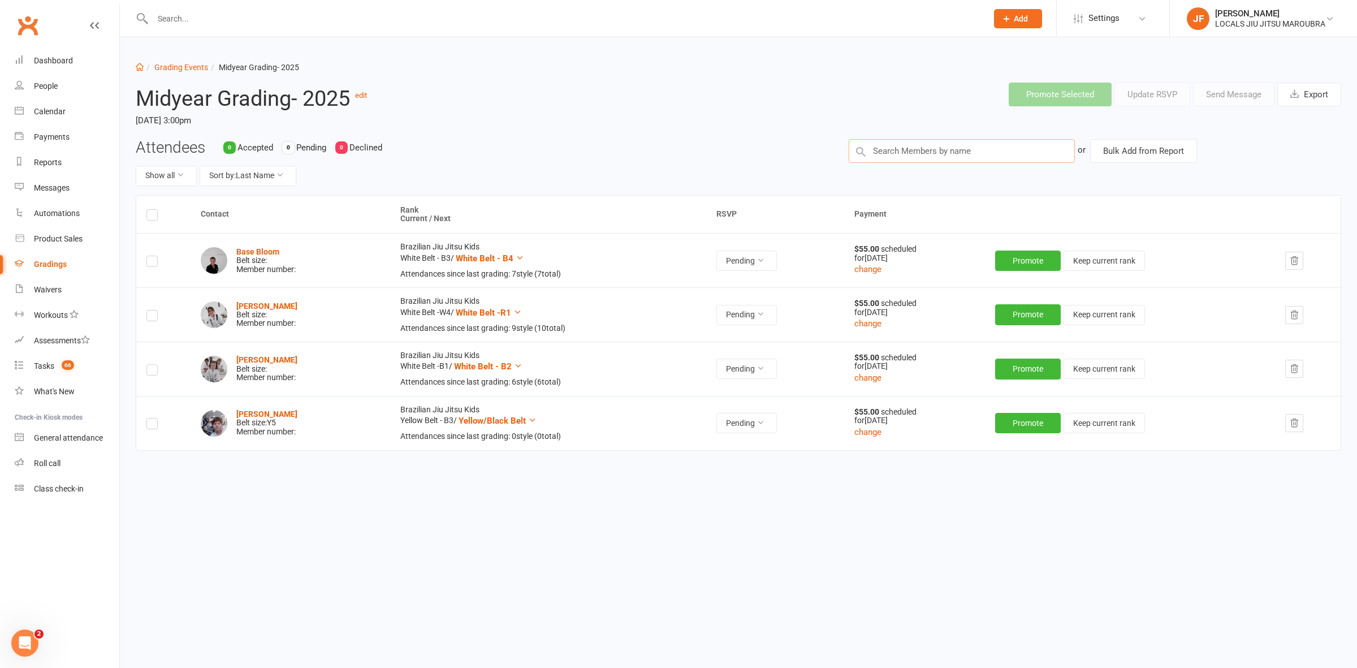
click at [895, 159] on input "text" at bounding box center [962, 151] width 226 height 24
paste input "Adam Iskandar"
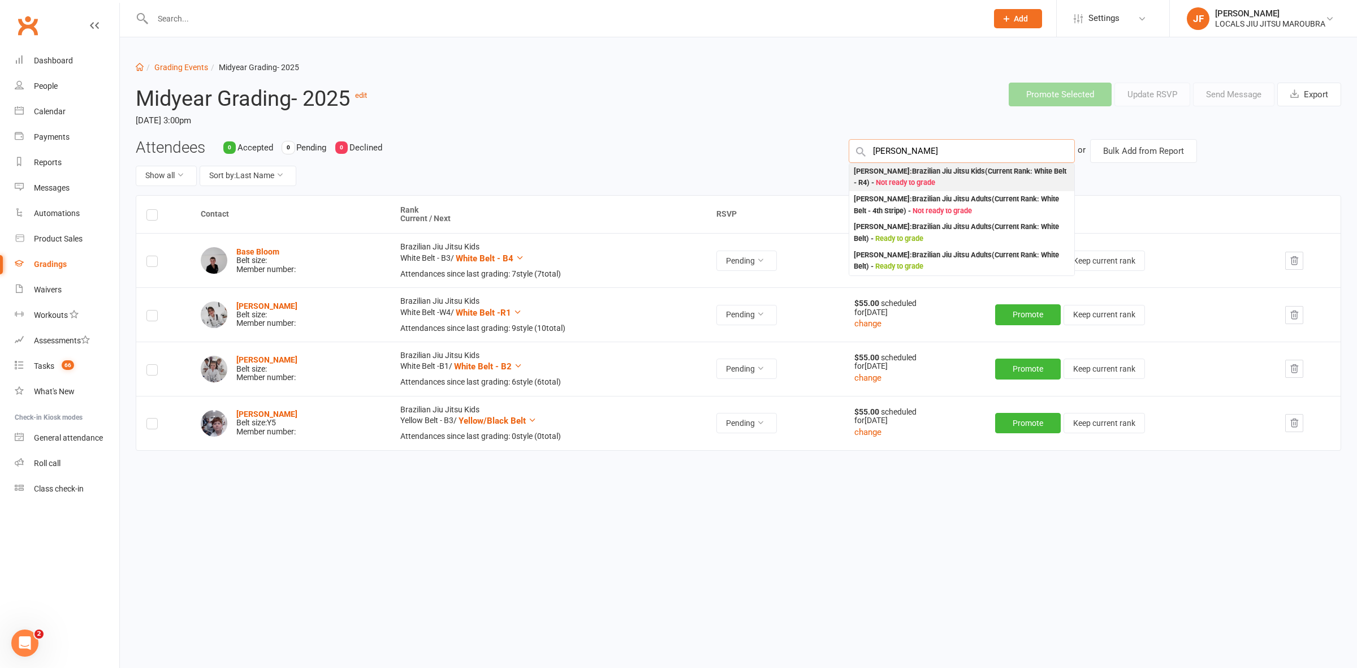
type input "Adam Iskandar"
click at [889, 183] on div "Adam Iskandar : Brazilian Jiu Jitsu Kids (Current Rank: White Belt - R4 ) - Not…" at bounding box center [962, 177] width 216 height 23
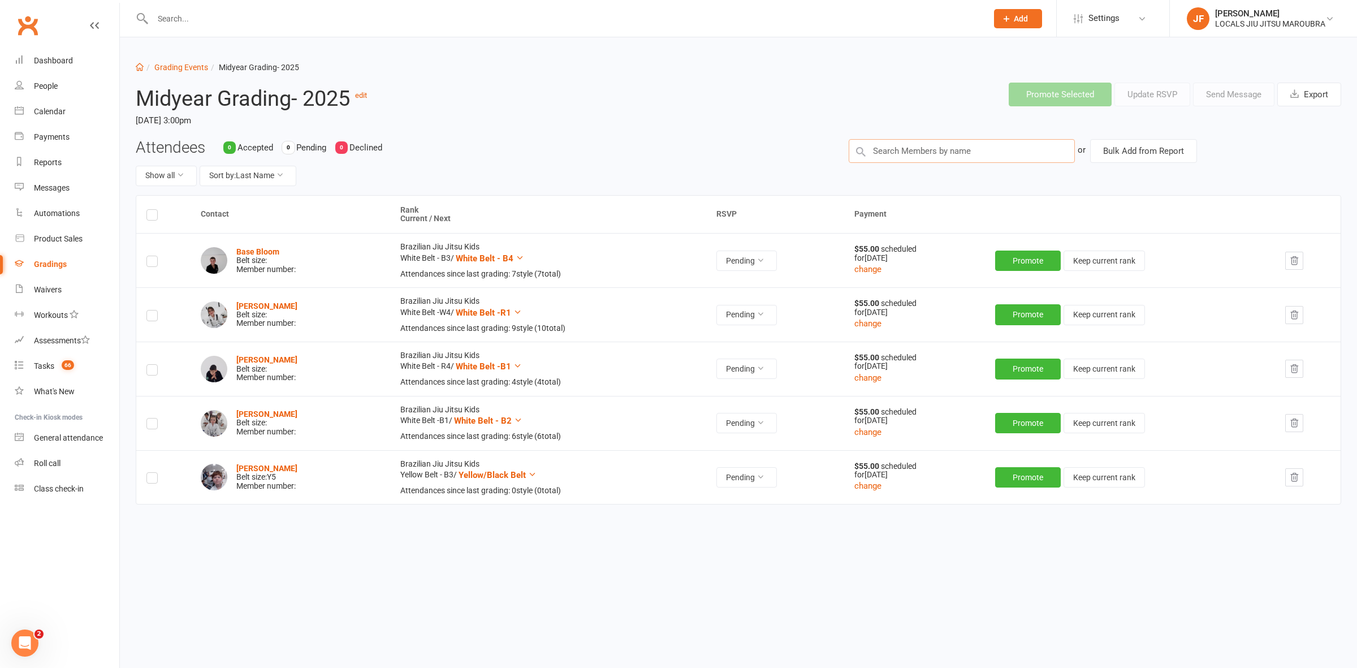
click at [892, 151] on input "text" at bounding box center [962, 151] width 226 height 24
paste input "Eliot Thomason"
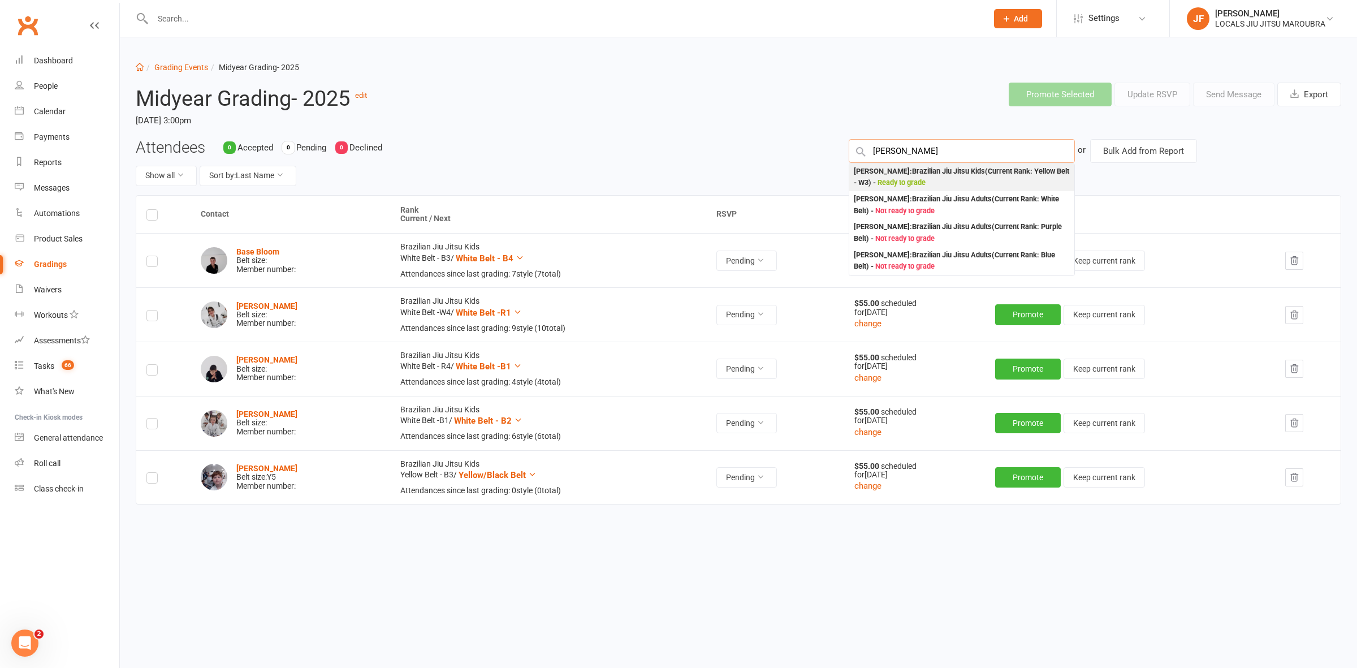
type input "Eliot Thomason"
click at [880, 171] on div "Elliot Thompson : Brazilian Jiu Jitsu Kids (Current Rank: Yellow Belt - W3 ) - …" at bounding box center [962, 177] width 216 height 23
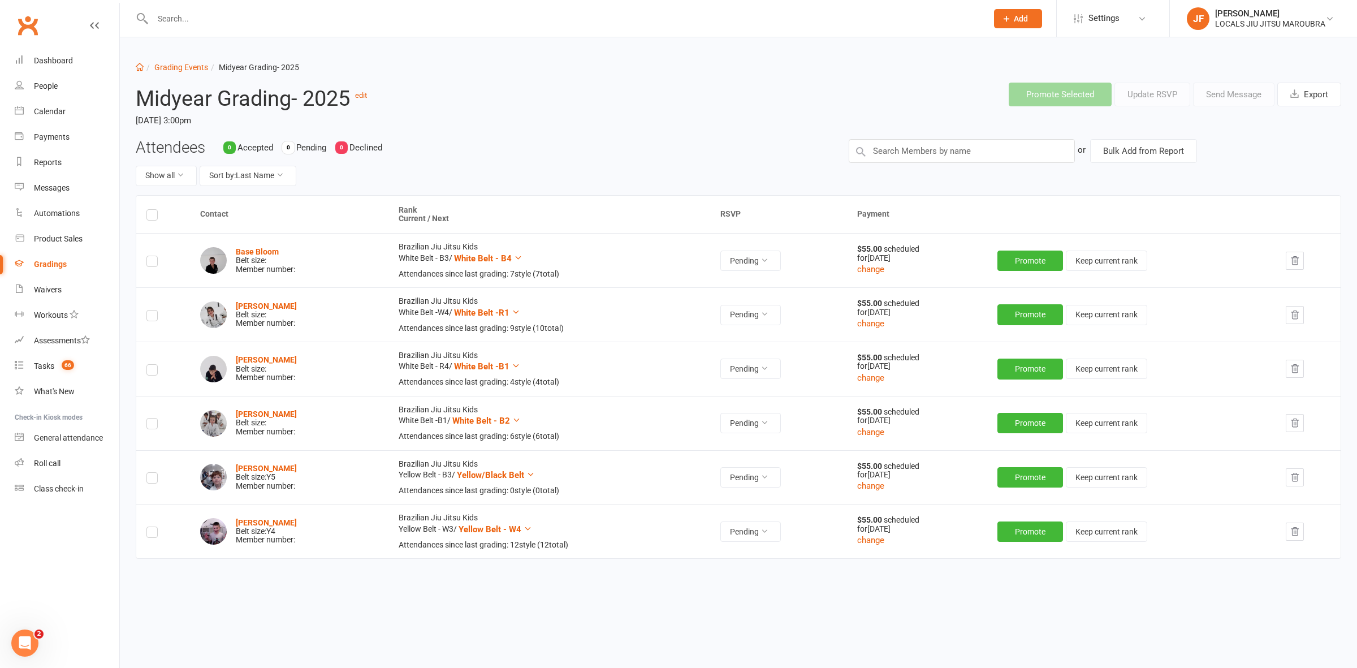
click at [915, 136] on header "Midyear Grading- 2025 edit Saturday, 16 Aug 2025, 3:00pm Promote Selected Updat…" at bounding box center [738, 106] width 1223 height 65
click at [905, 146] on input "text" at bounding box center [962, 151] width 226 height 24
paste input "Tylor buckle"
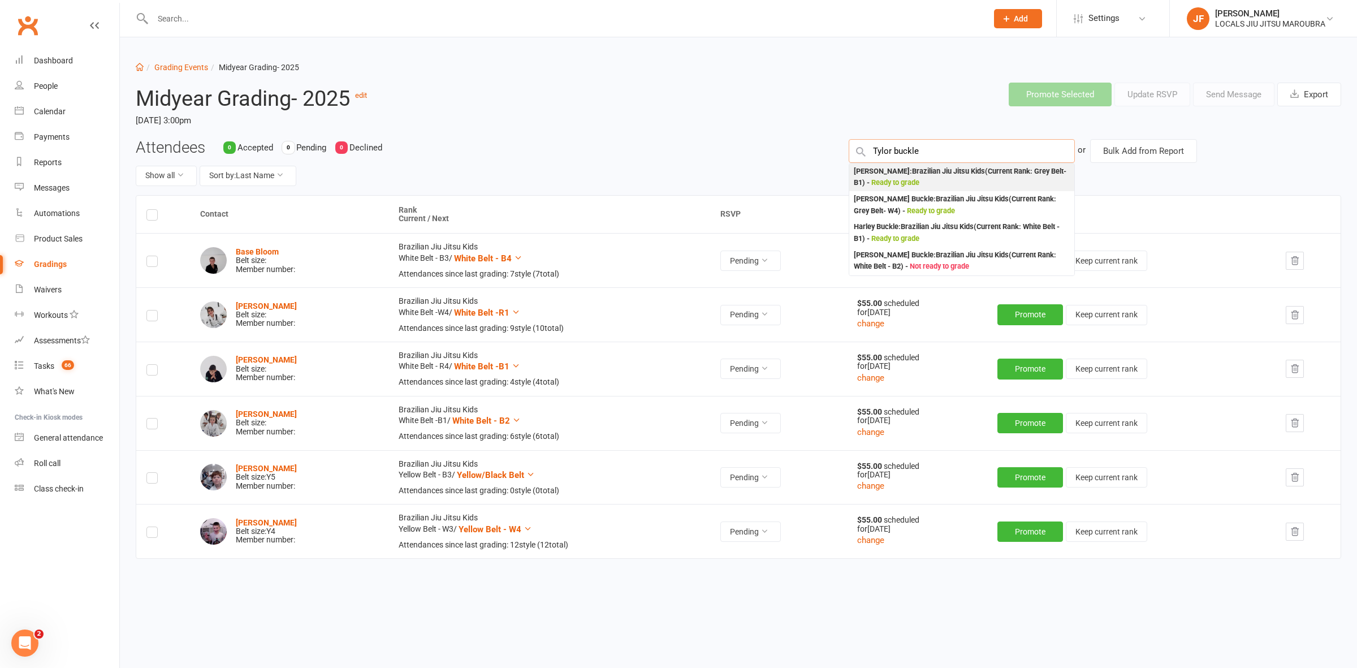
type input "Tylor buckle"
click at [994, 175] on div "Tyler Buckle : Brazilian Jiu Jitsu Kids (Current Rank: Grey Belt- B1 ) - Ready …" at bounding box center [962, 177] width 216 height 23
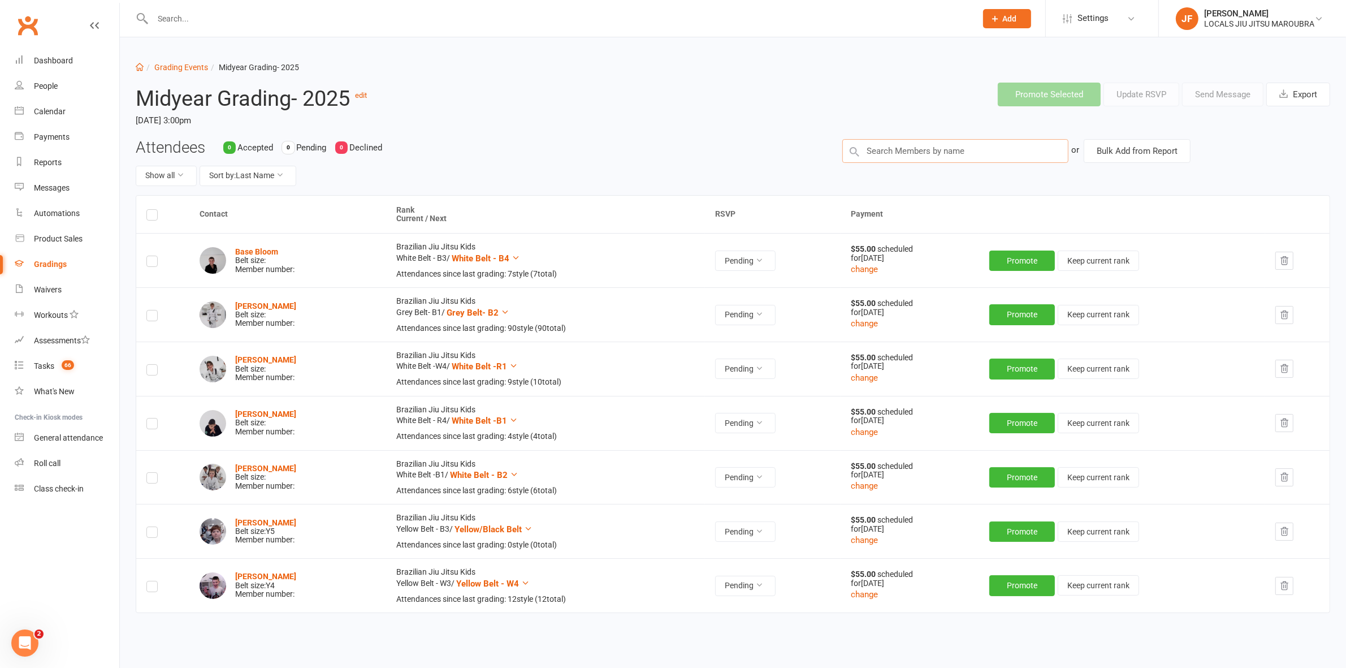
click at [892, 154] on input "text" at bounding box center [956, 151] width 226 height 24
paste input "Alexander Moore"
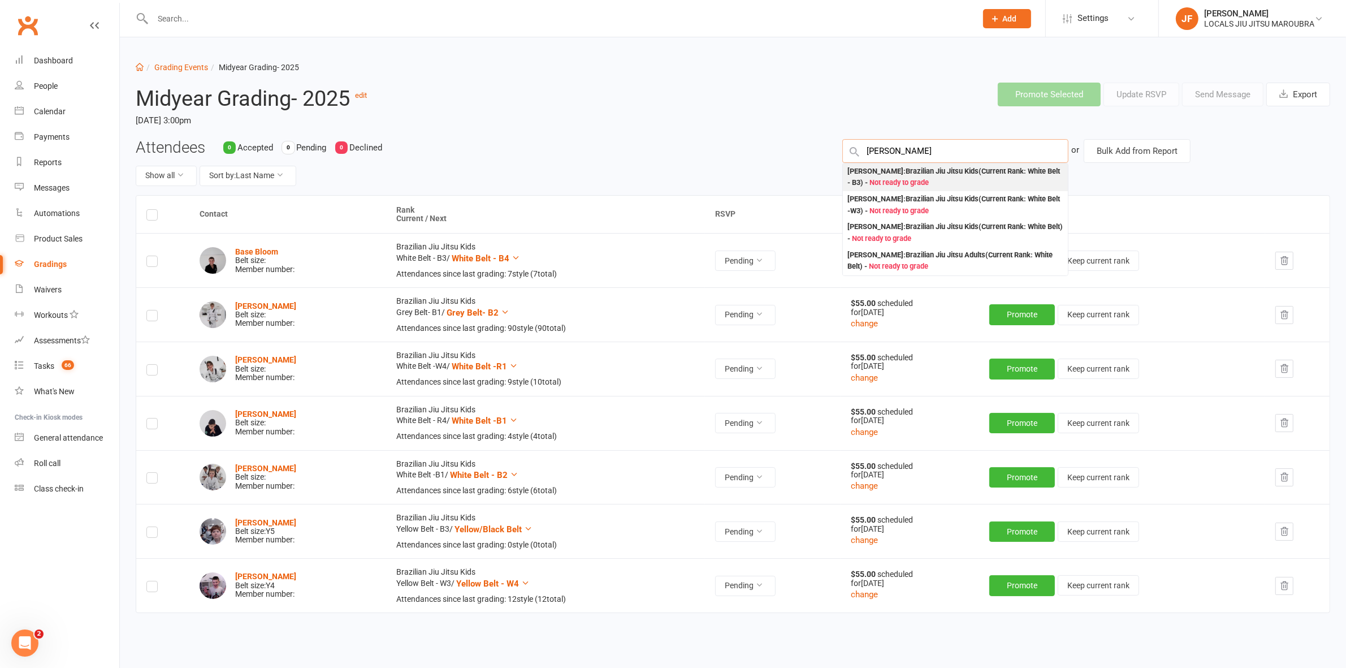
type input "Alexander Moore"
click at [860, 173] on div "Alexander Moore : Brazilian Jiu Jitsu Kids (Current Rank: White Belt - B3 ) - N…" at bounding box center [956, 177] width 216 height 23
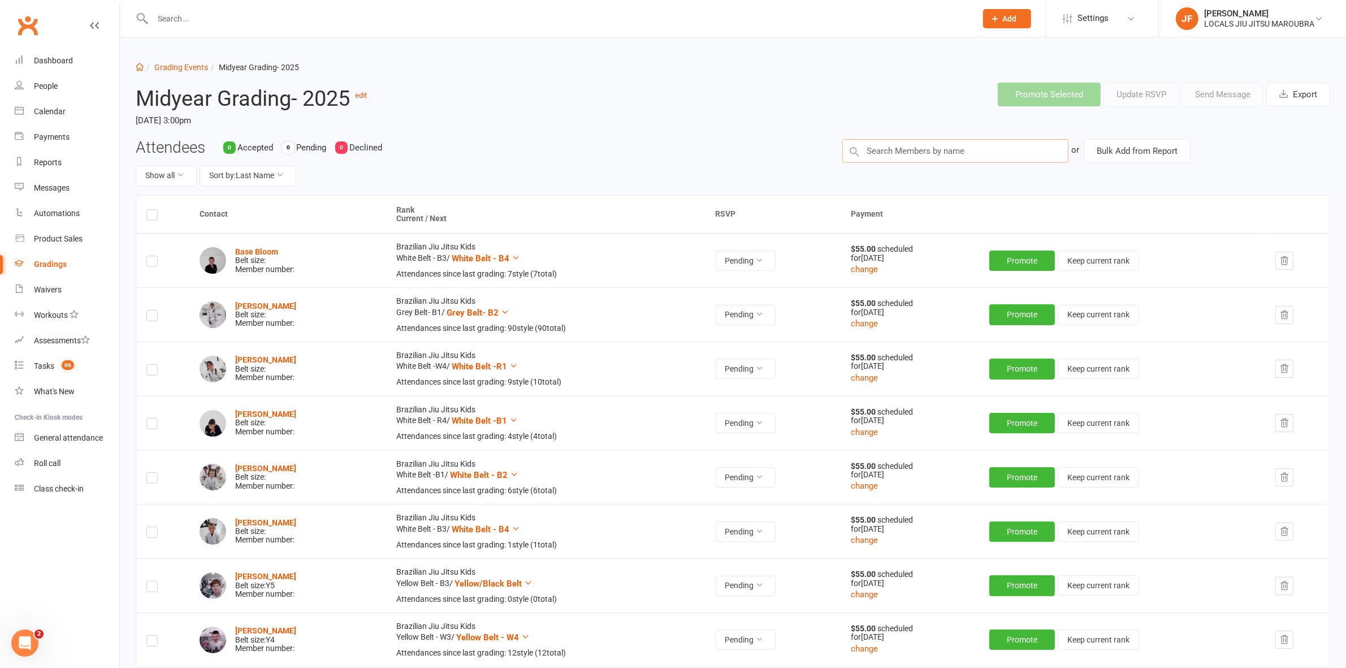
click at [897, 148] on input "text" at bounding box center [956, 151] width 226 height 24
paste input "Andrew nyeng"
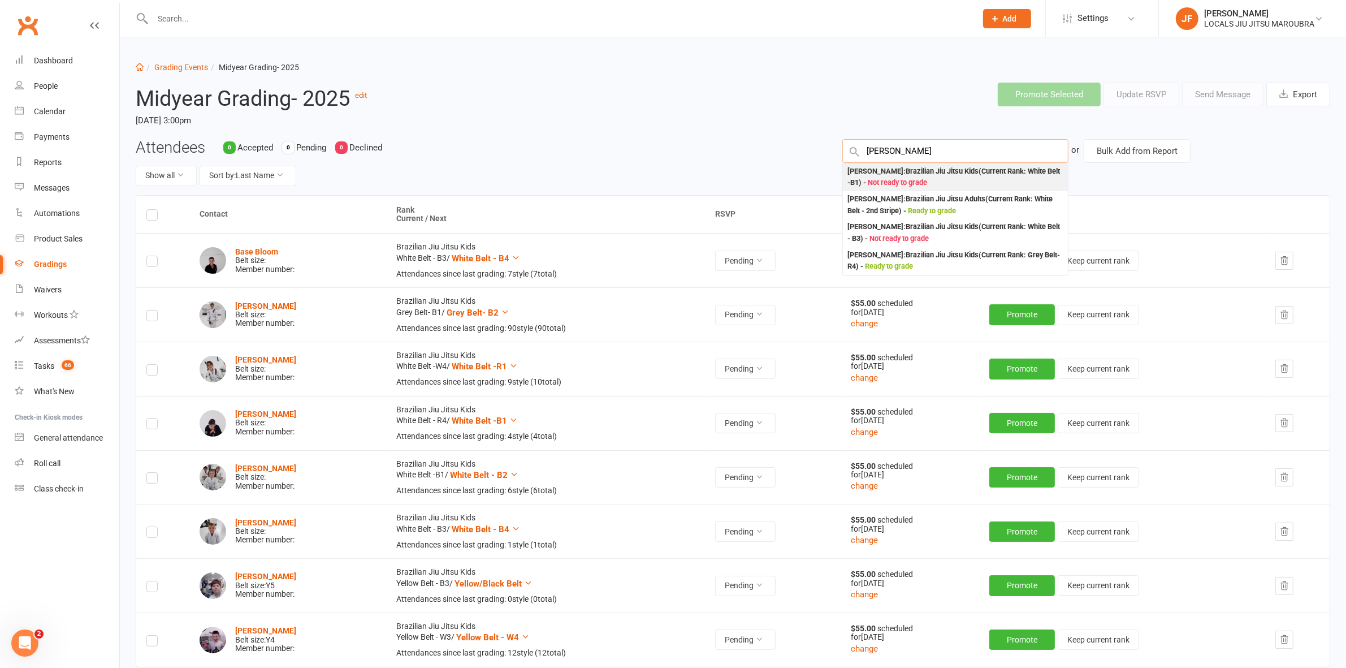
type input "Andrew nyeng"
click at [970, 179] on div "Andrew Nguyen : Brazilian Jiu Jitsu Kids (Current Rank: White Belt -B1 ) - Not …" at bounding box center [956, 177] width 216 height 23
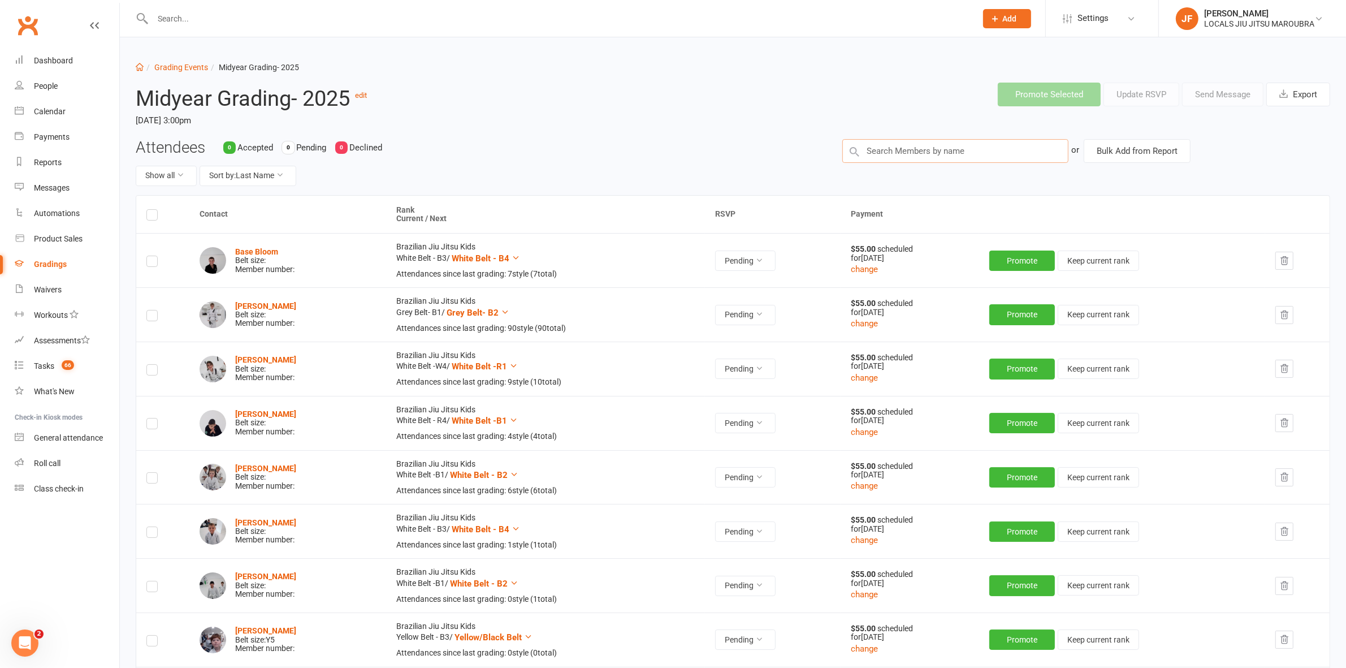
click at [908, 152] on input "text" at bounding box center [956, 151] width 226 height 24
paste input "Isaac Ben"
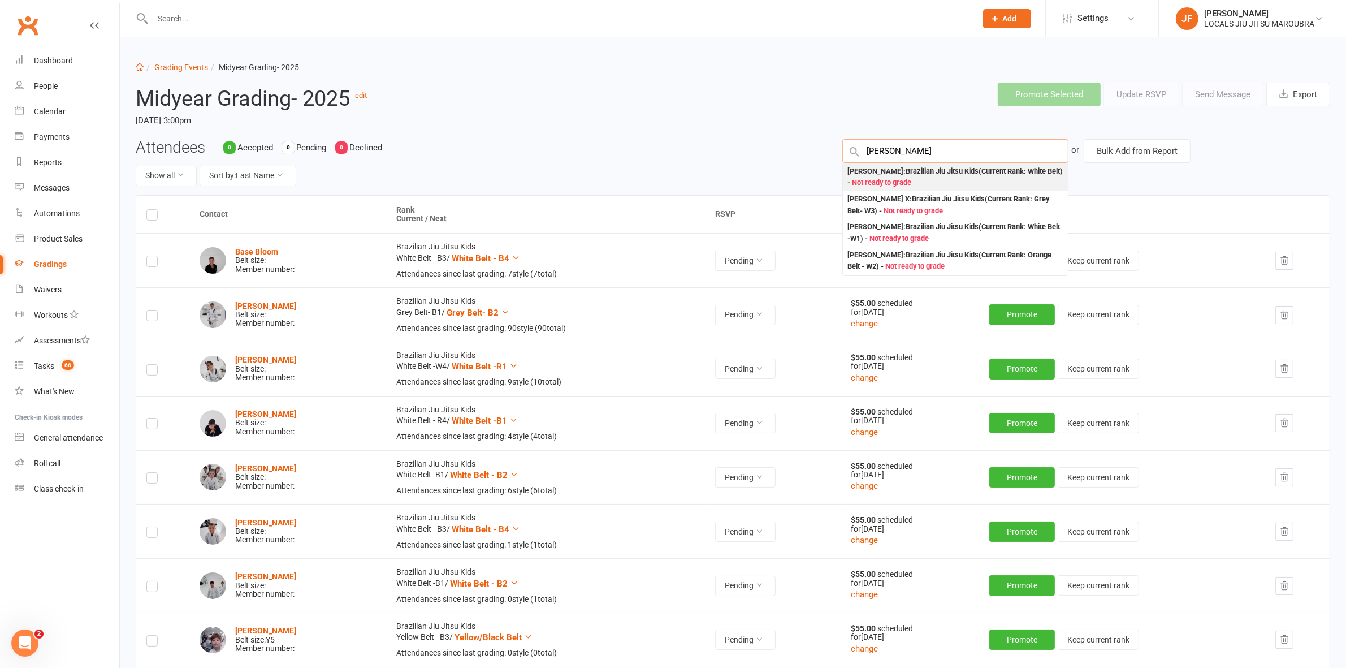
type input "Isaac Ben"
click at [940, 178] on div "Isaac Ben : Brazilian Jiu Jitsu Kids (Current Rank: White Belt ) - Not ready to…" at bounding box center [956, 177] width 216 height 23
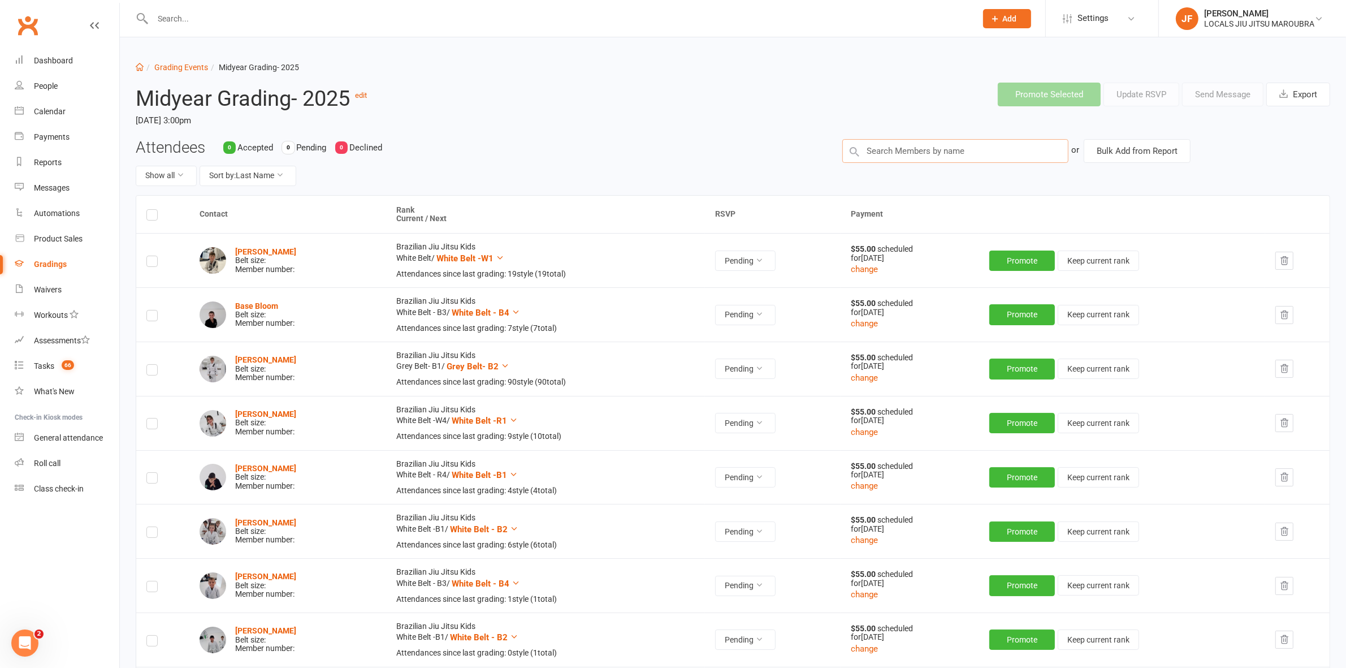
click at [895, 150] on input "text" at bounding box center [956, 151] width 226 height 24
paste input "Hernan Mota"
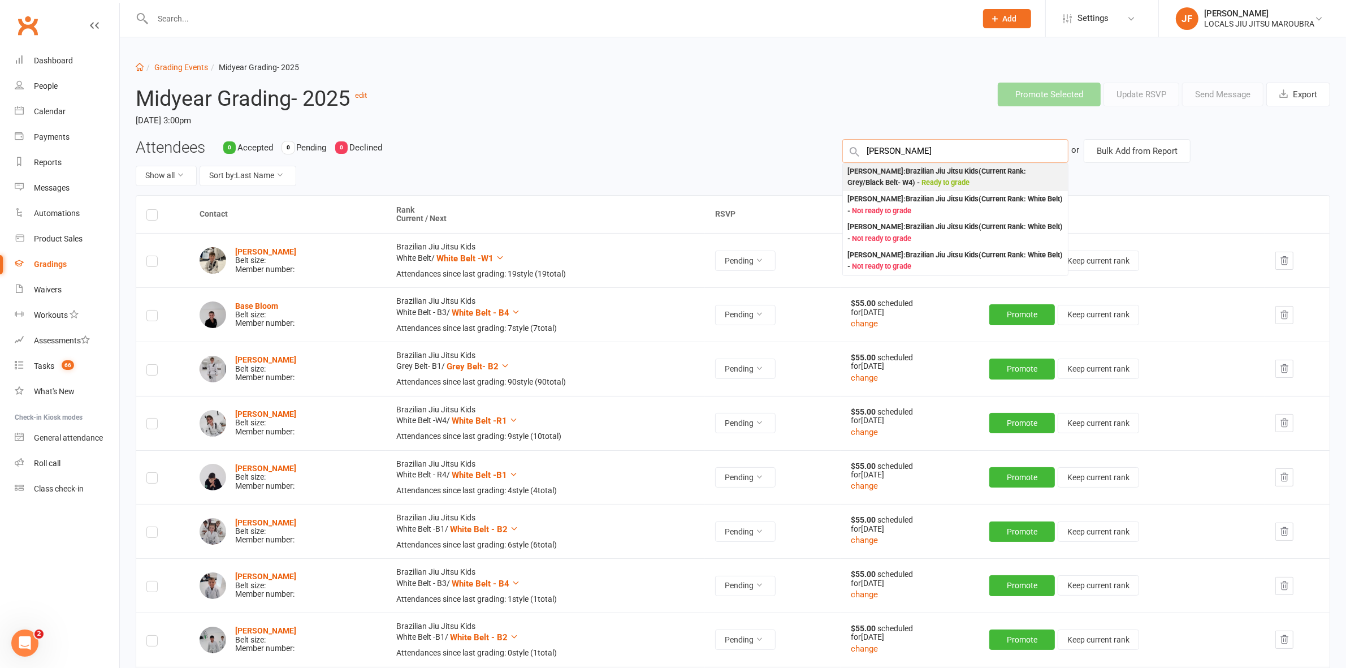
type input "Hernan Mota"
click at [856, 174] on div "Hernan Motta : Brazilian Jiu Jitsu Kids (Current Rank: Grey/Black Belt- W4 ) - …" at bounding box center [956, 177] width 216 height 23
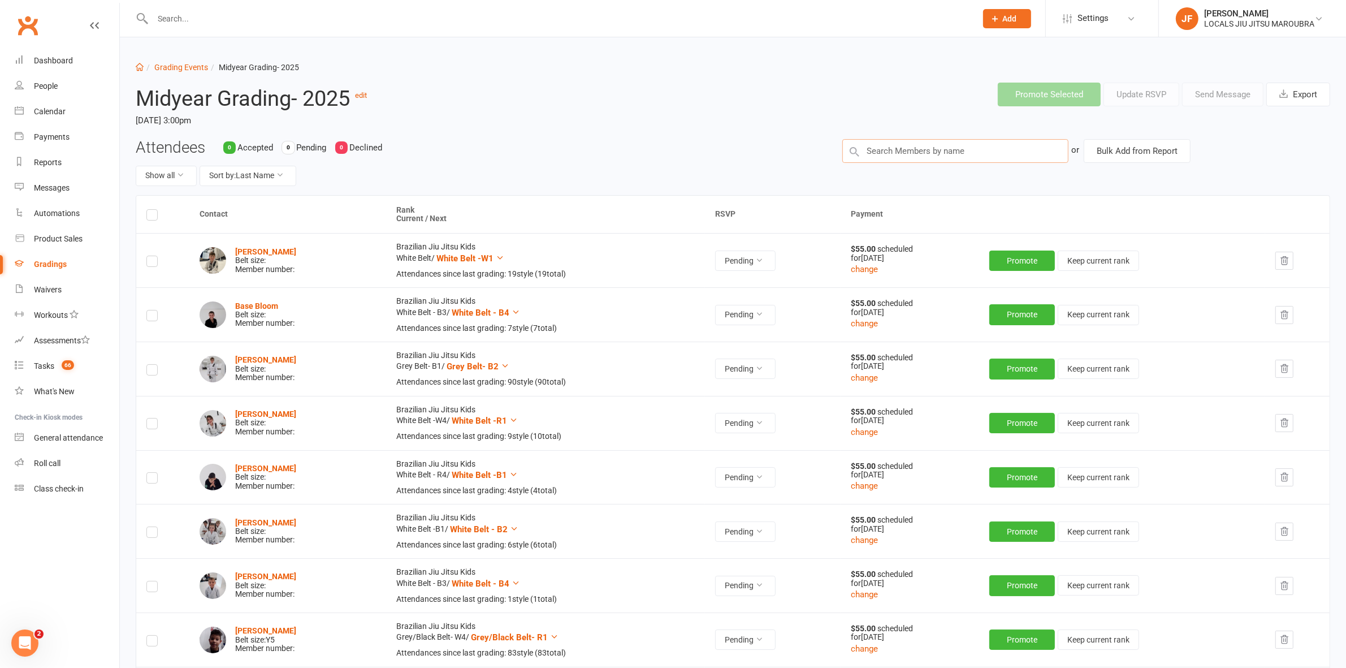
click at [915, 153] on input "text" at bounding box center [956, 151] width 226 height 24
paste input "Alex Goyet"
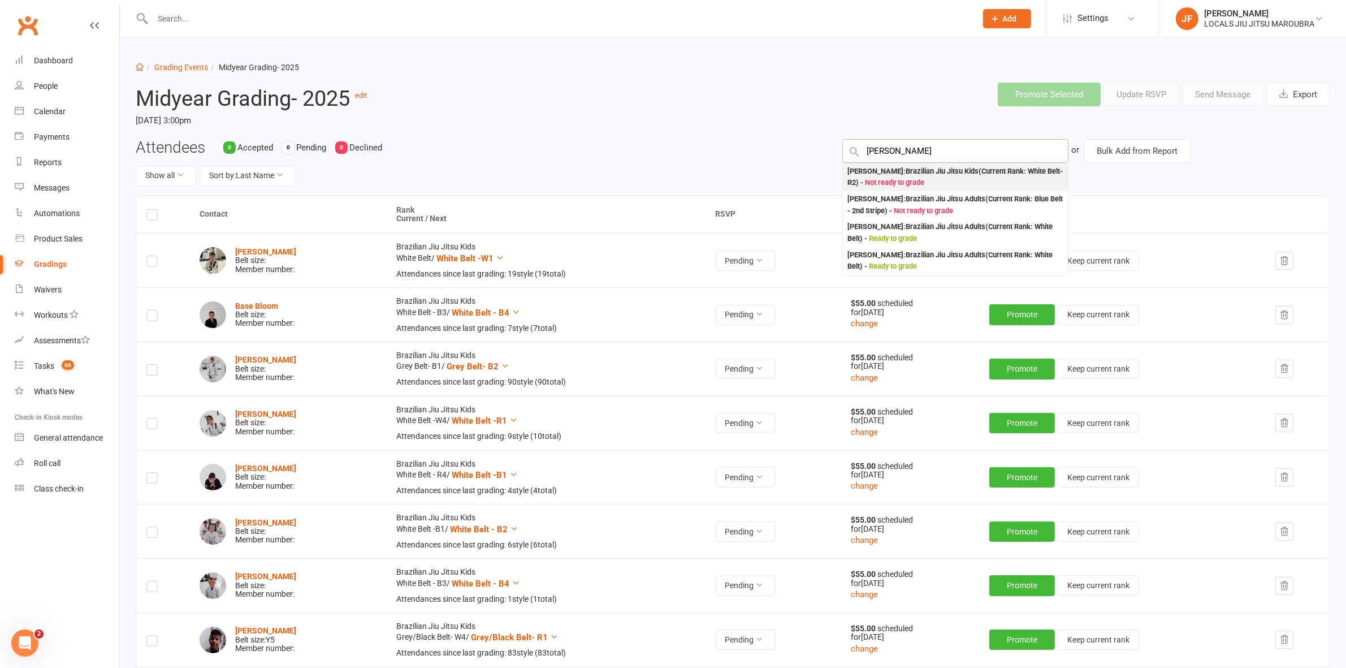
type input "Alex Goyet"
click at [865, 176] on div "Alexandre Goyet : Brazilian Jiu Jitsu Kids (Current Rank: White Belt- R2 ) - No…" at bounding box center [956, 177] width 216 height 23
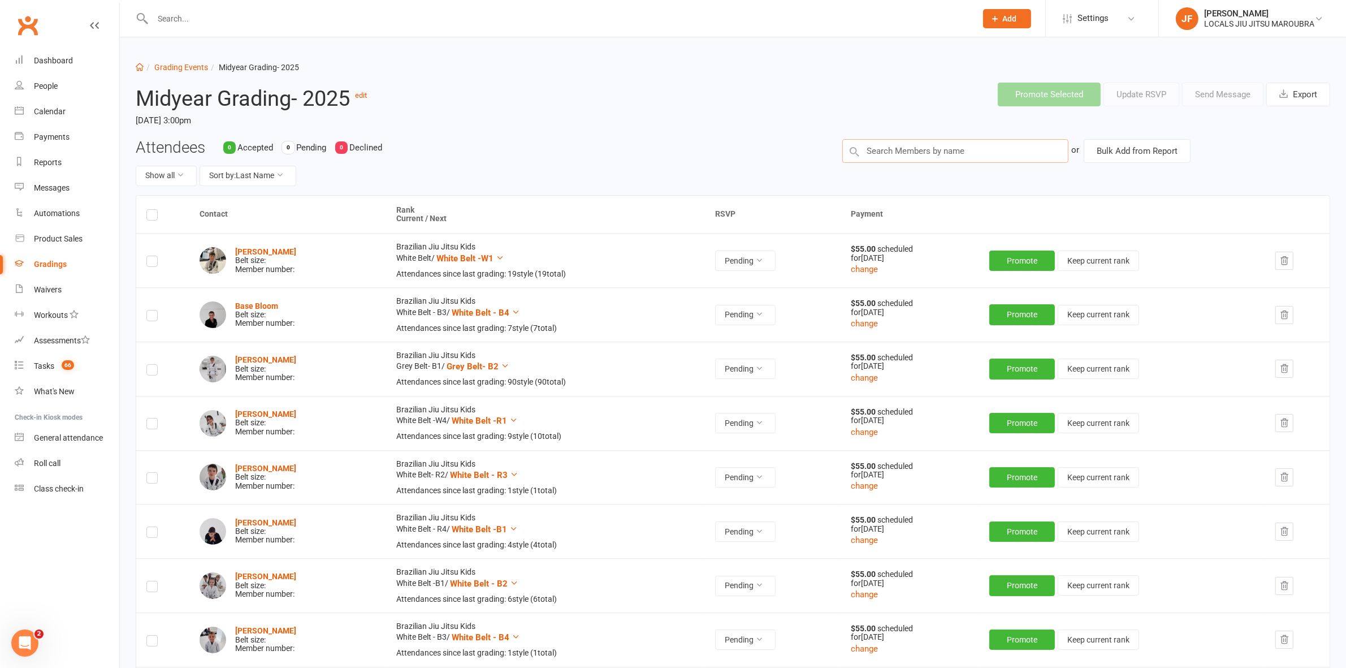
click at [899, 150] on input "text" at bounding box center [956, 151] width 226 height 24
paste input "Ashton white"
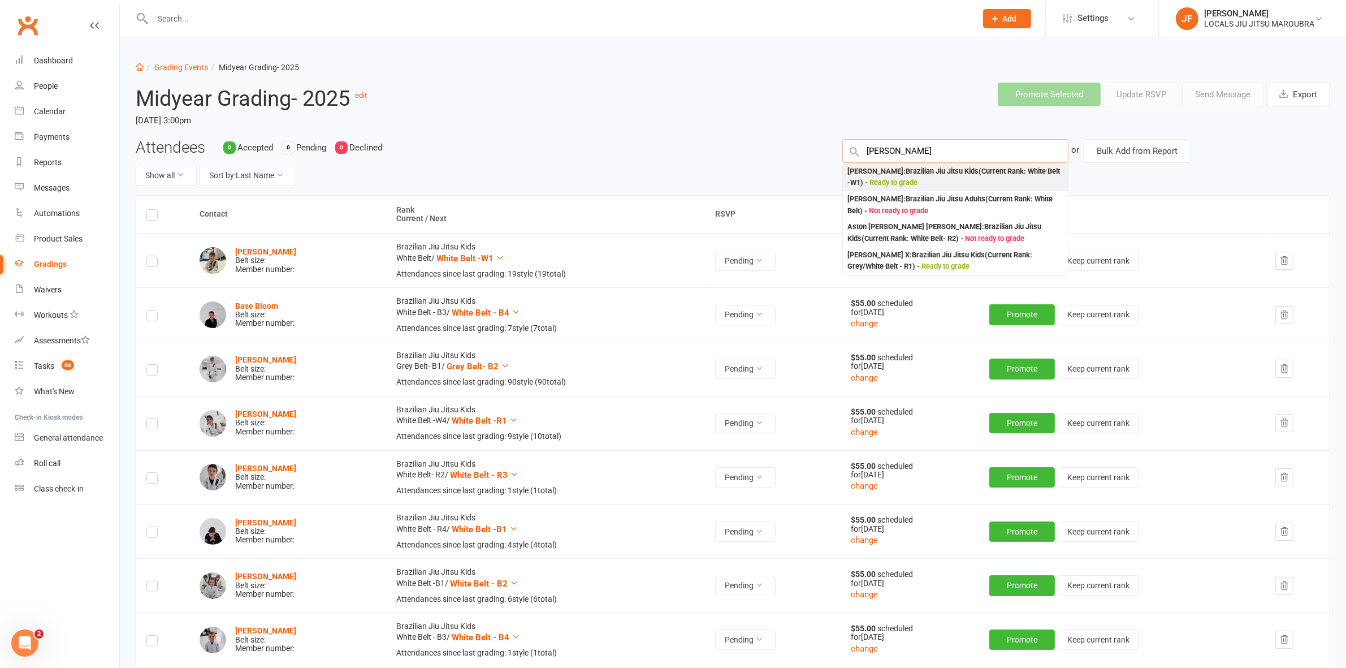
type input "Ashton white"
click at [969, 177] on div "Ashton Pistilli : Brazilian Jiu Jitsu Kids (Current Rank: White Belt -W1 ) - Re…" at bounding box center [956, 177] width 216 height 23
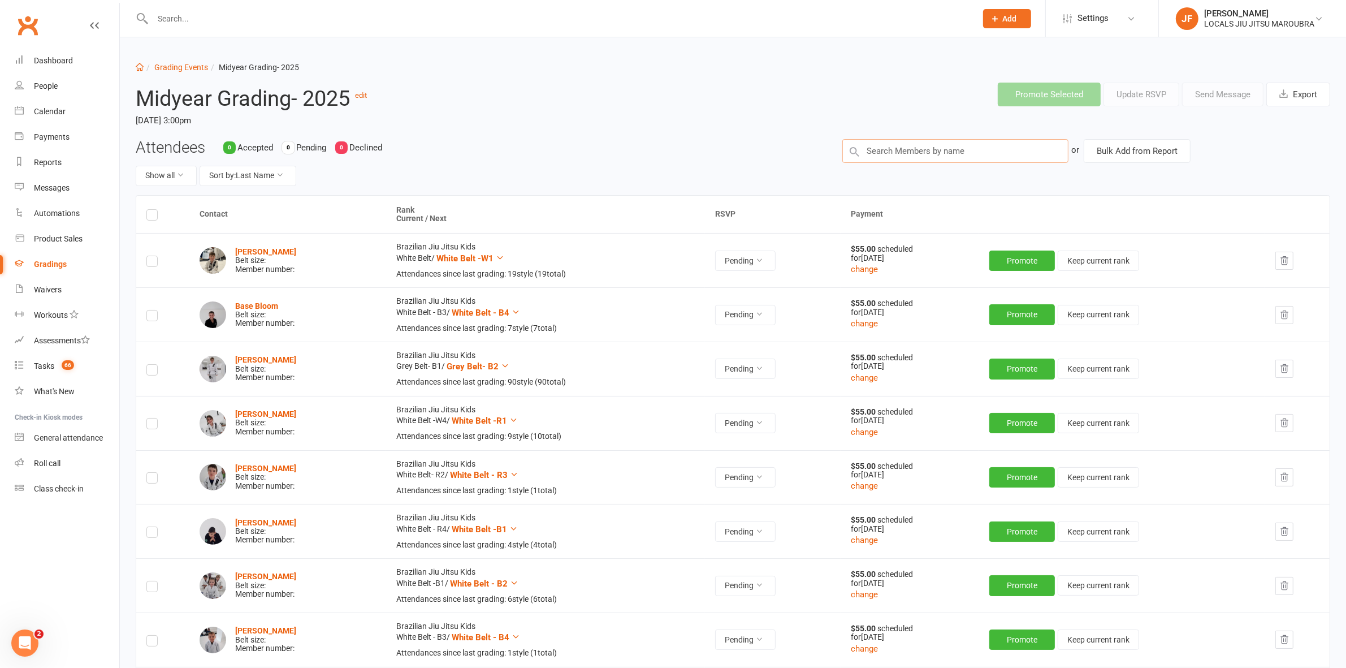
click at [903, 154] on input "text" at bounding box center [956, 151] width 226 height 24
paste input "Auston Zhou"
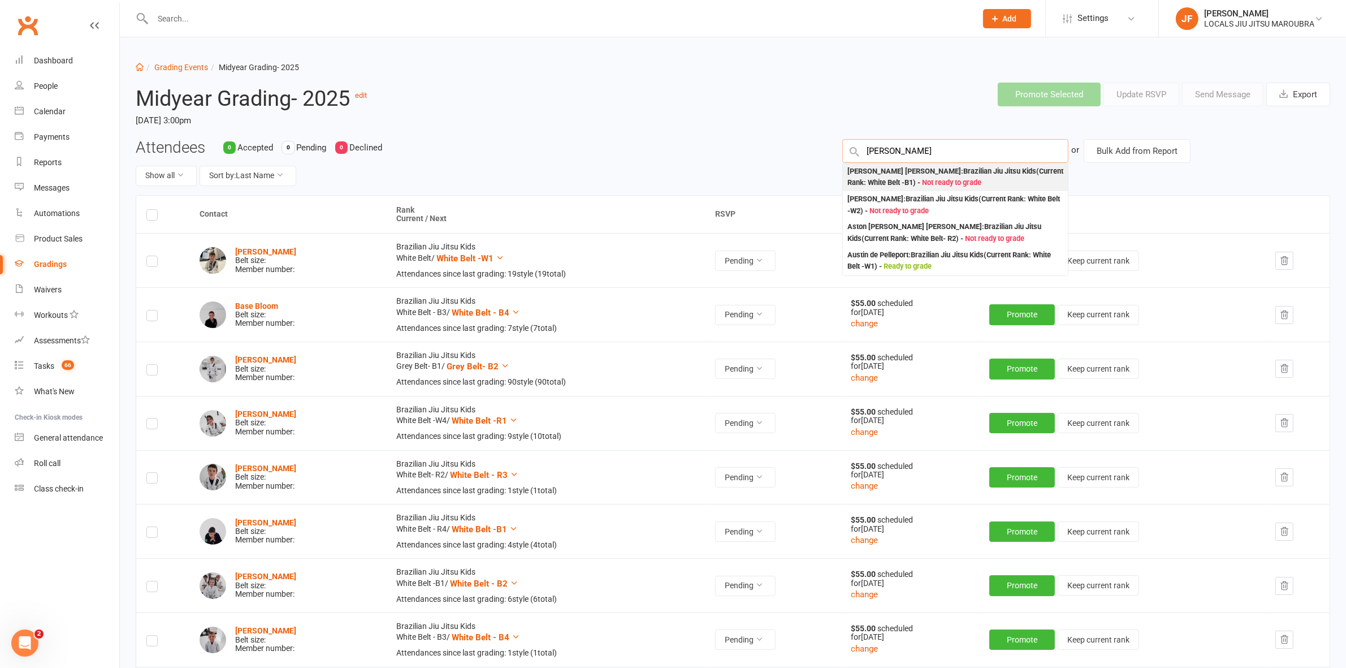
type input "Auston Zhou"
click at [996, 170] on div "Xichun Austin ZHOU : Brazilian Jiu Jitsu Kids (Current Rank: White Belt -B1 ) -…" at bounding box center [956, 177] width 216 height 23
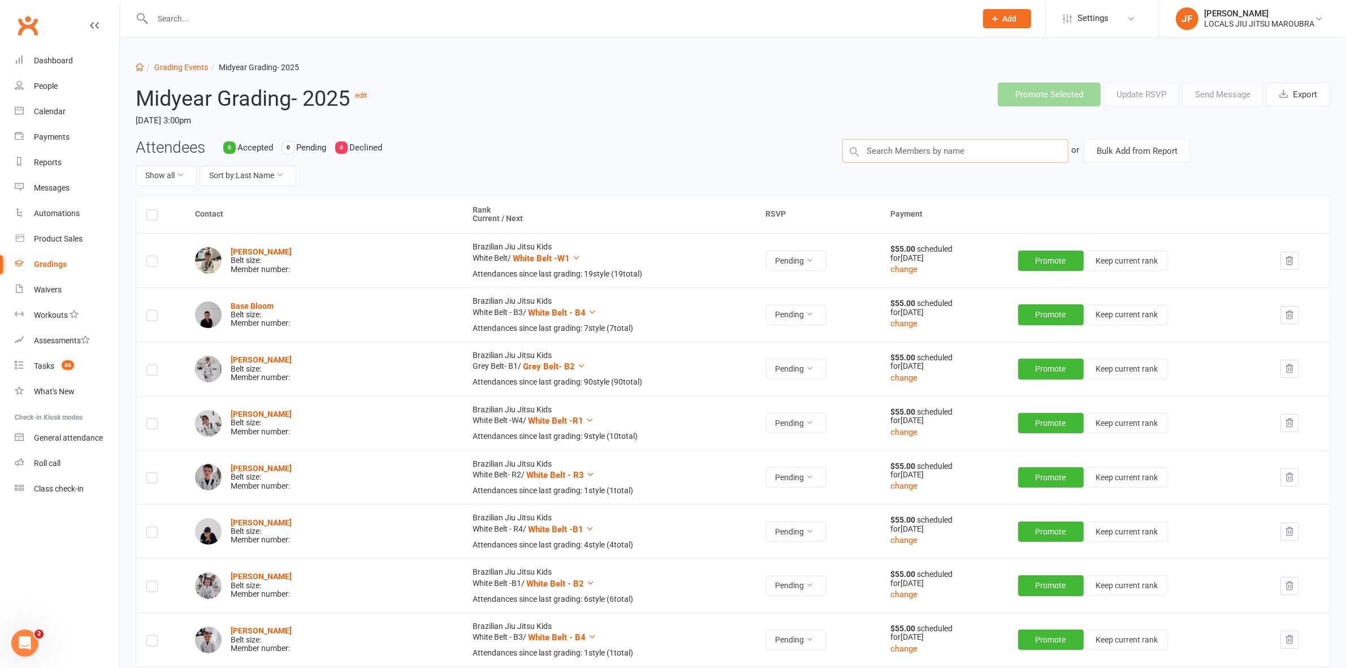
click at [895, 157] on input "text" at bounding box center [956, 151] width 226 height 24
paste input "Alesh Babin"
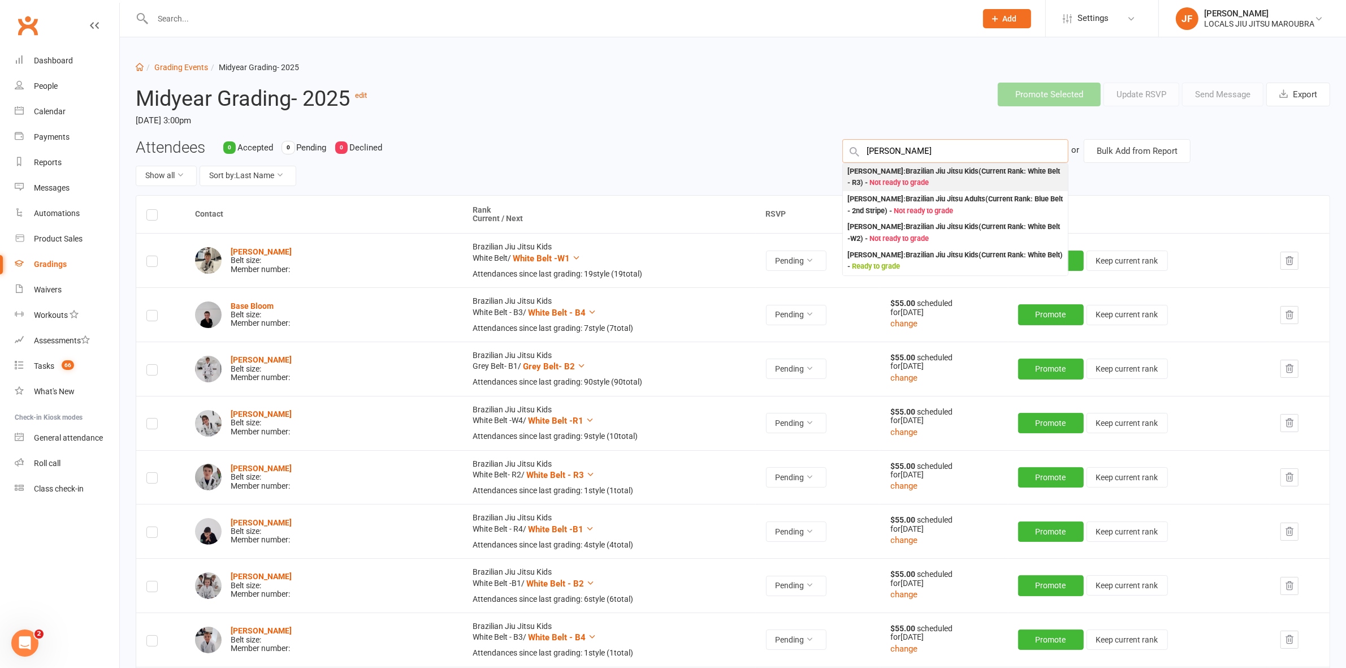
type input "Alesh Babin"
click at [977, 170] on div "Alesh Babin : Brazilian Jiu Jitsu Kids (Current Rank: White Belt - R3 ) - Not r…" at bounding box center [956, 177] width 216 height 23
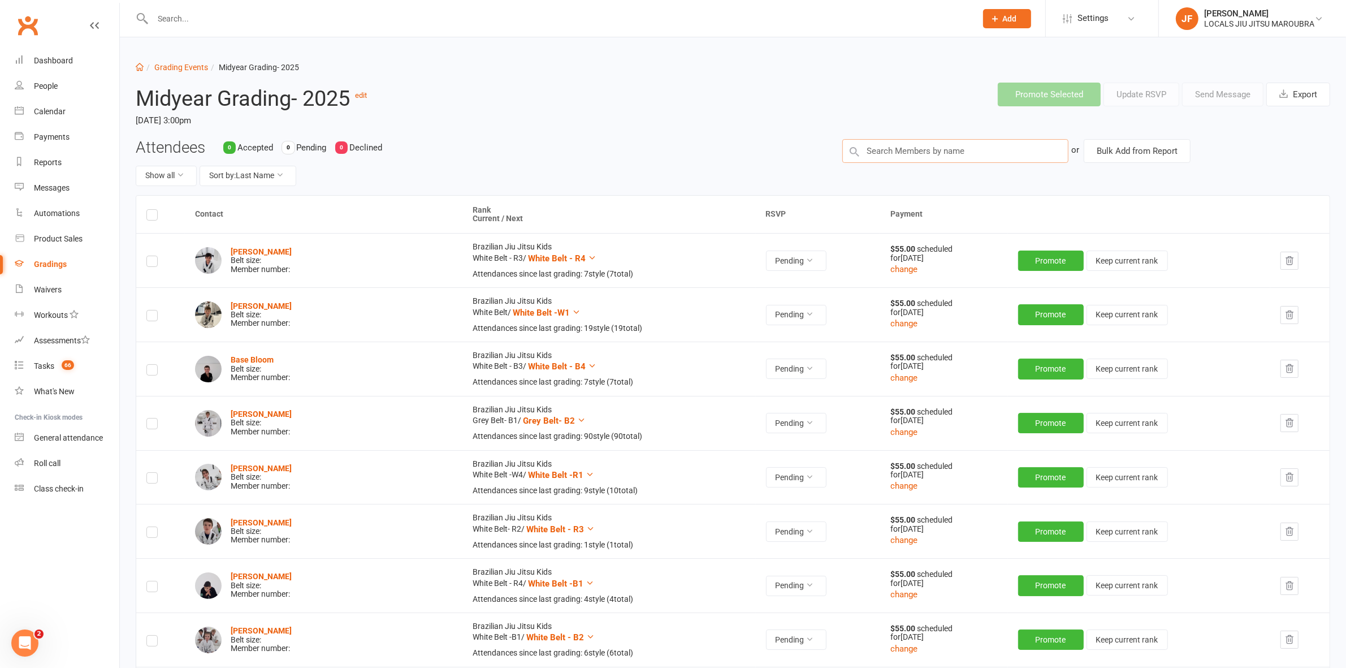
click at [895, 159] on input "text" at bounding box center [956, 151] width 226 height 24
paste input "Archie Pargeter"
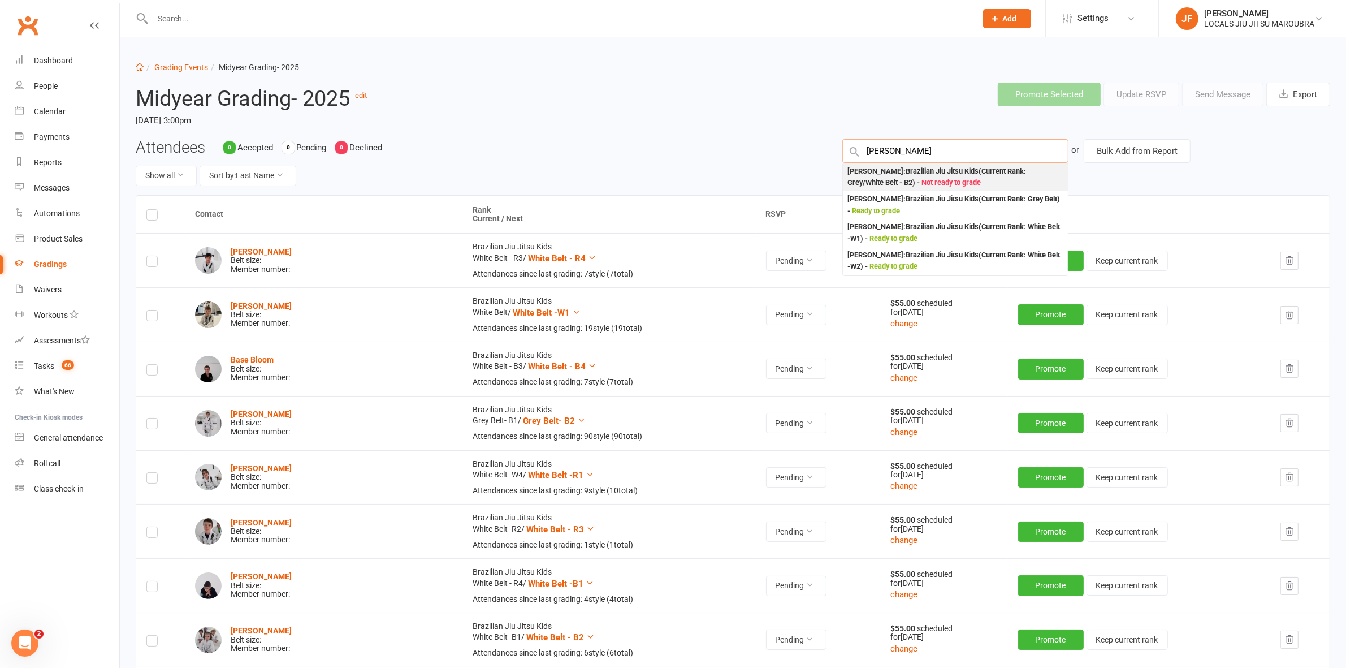
type input "Archie Pargeter"
click at [853, 175] on div "Archie Pargeter : Brazilian Jiu Jitsu Kids (Current Rank: Grey/White Belt - B2 …" at bounding box center [956, 177] width 216 height 23
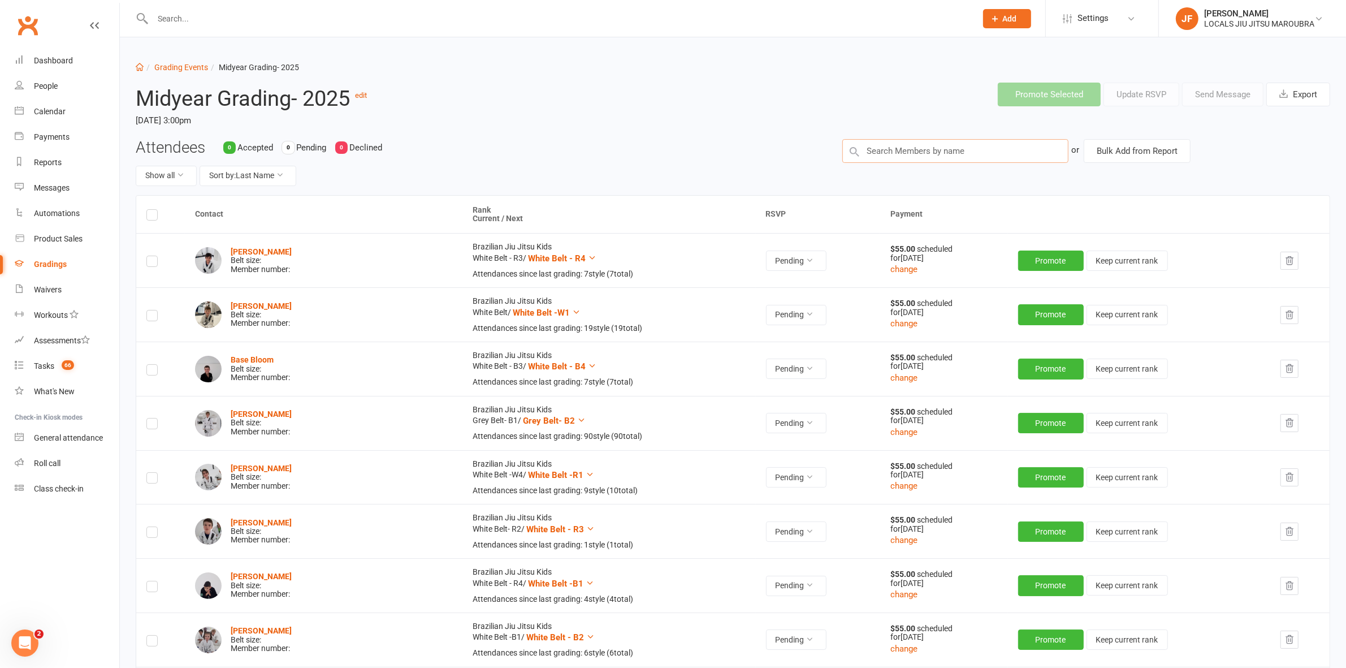
click at [891, 152] on input "text" at bounding box center [956, 151] width 226 height 24
paste input "Riley Lam Yan Foon"
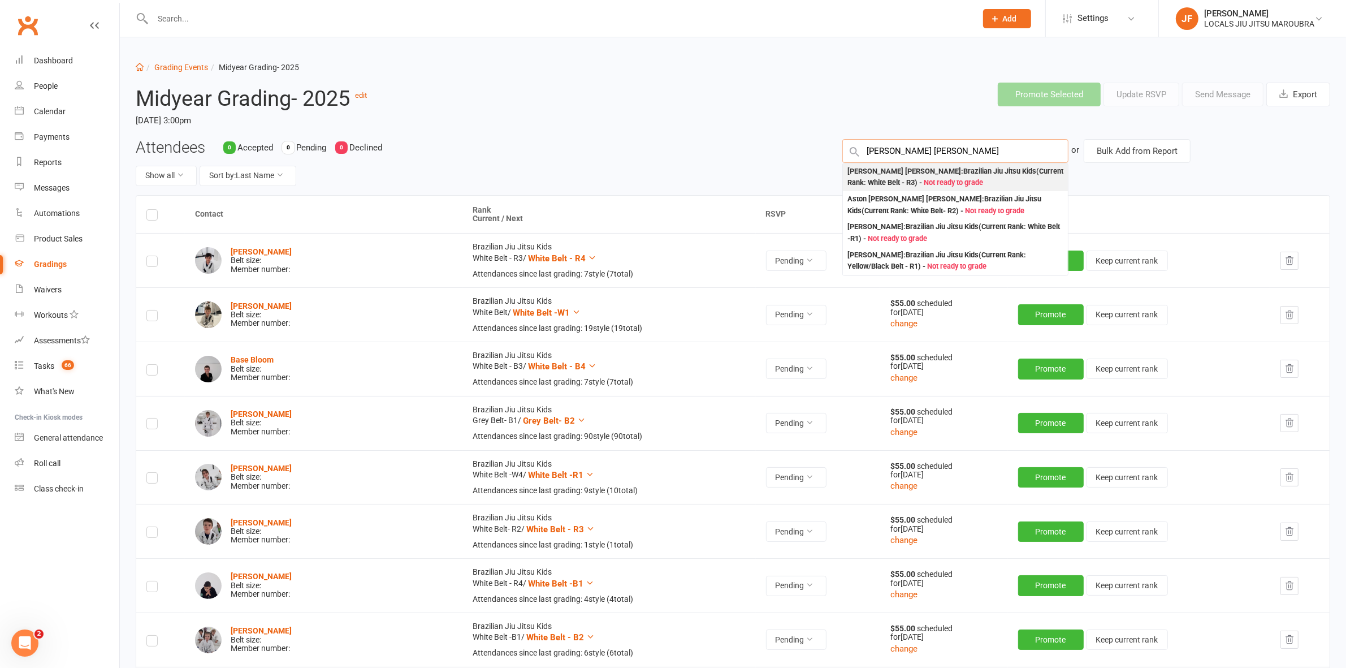
type input "Riley Lam Yan Foon"
click at [866, 174] on div "Riley Lam Yan Foon : Brazilian Jiu Jitsu Kids (Current Rank: White Belt - R3 ) …" at bounding box center [956, 177] width 216 height 23
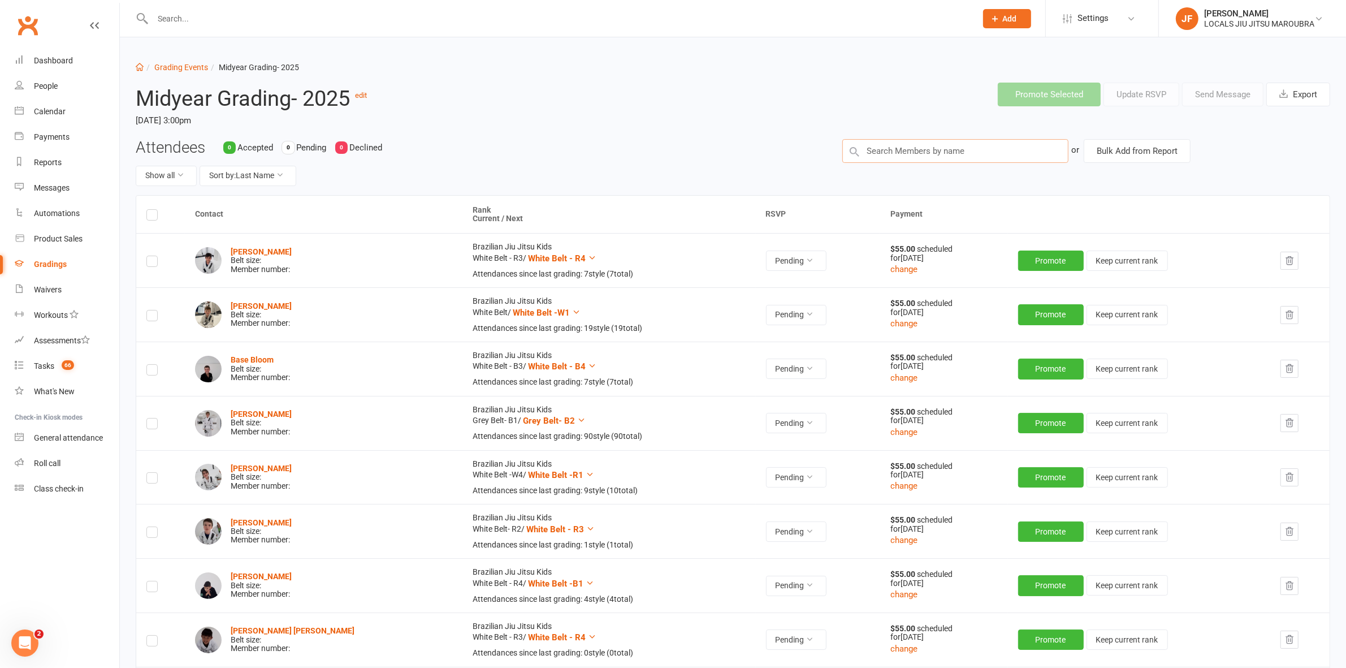
click at [948, 153] on input "text" at bounding box center [956, 151] width 226 height 24
paste input "Aston Lam Yan Foon"
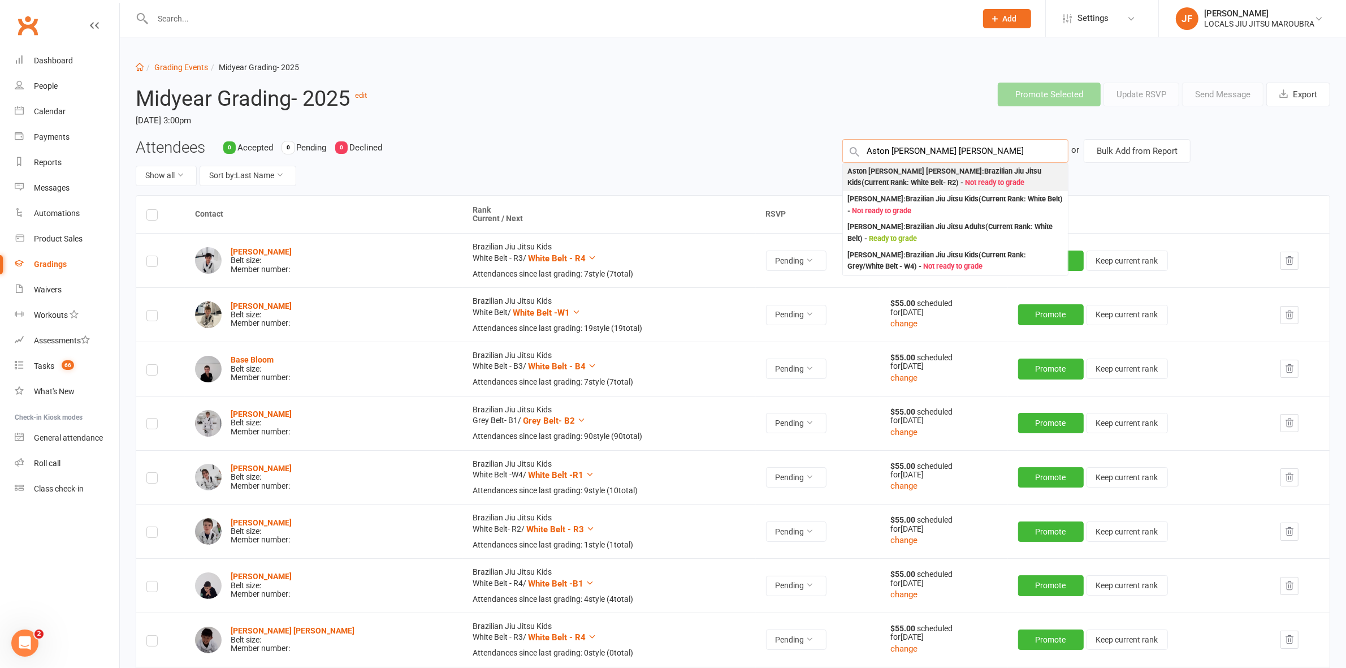
type input "Aston Lam Yan Foon"
click at [855, 173] on div "Aston Lam Yan Foon : Brazilian Jiu Jitsu Kids (Current Rank: White Belt- R2 ) -…" at bounding box center [956, 177] width 216 height 23
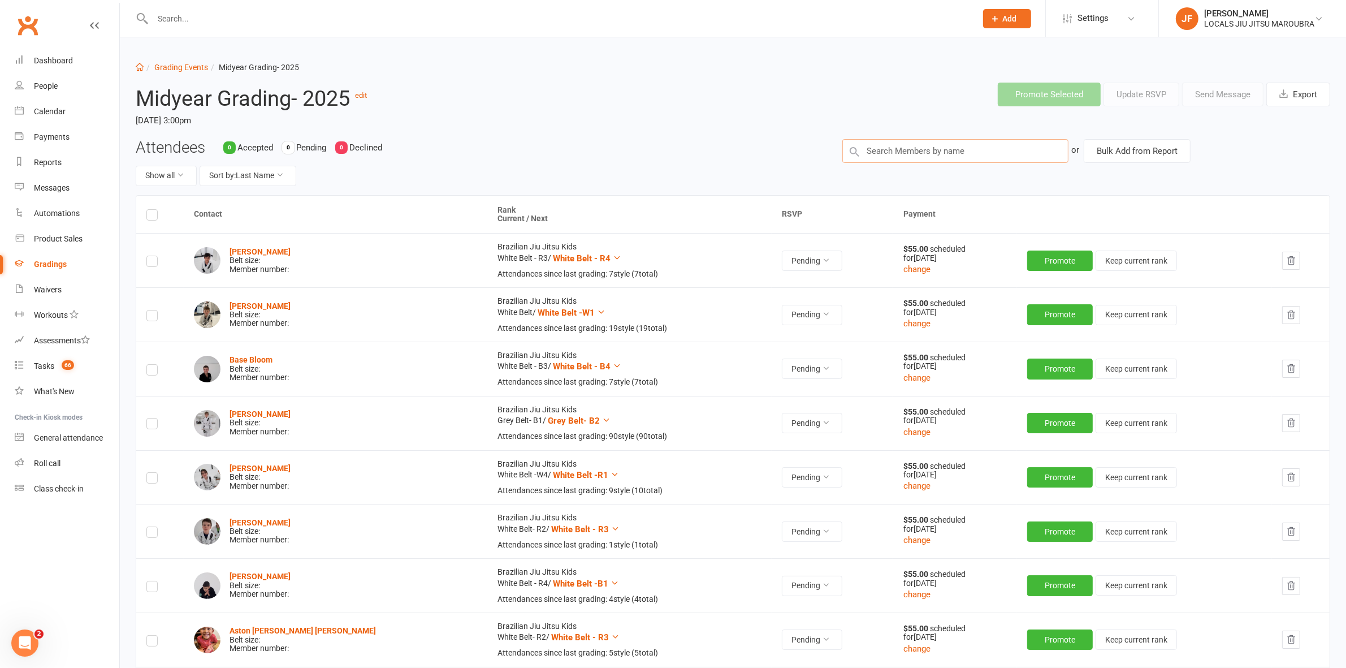
click at [929, 153] on input "text" at bounding box center [956, 151] width 226 height 24
paste input "KaiMani Mathison"
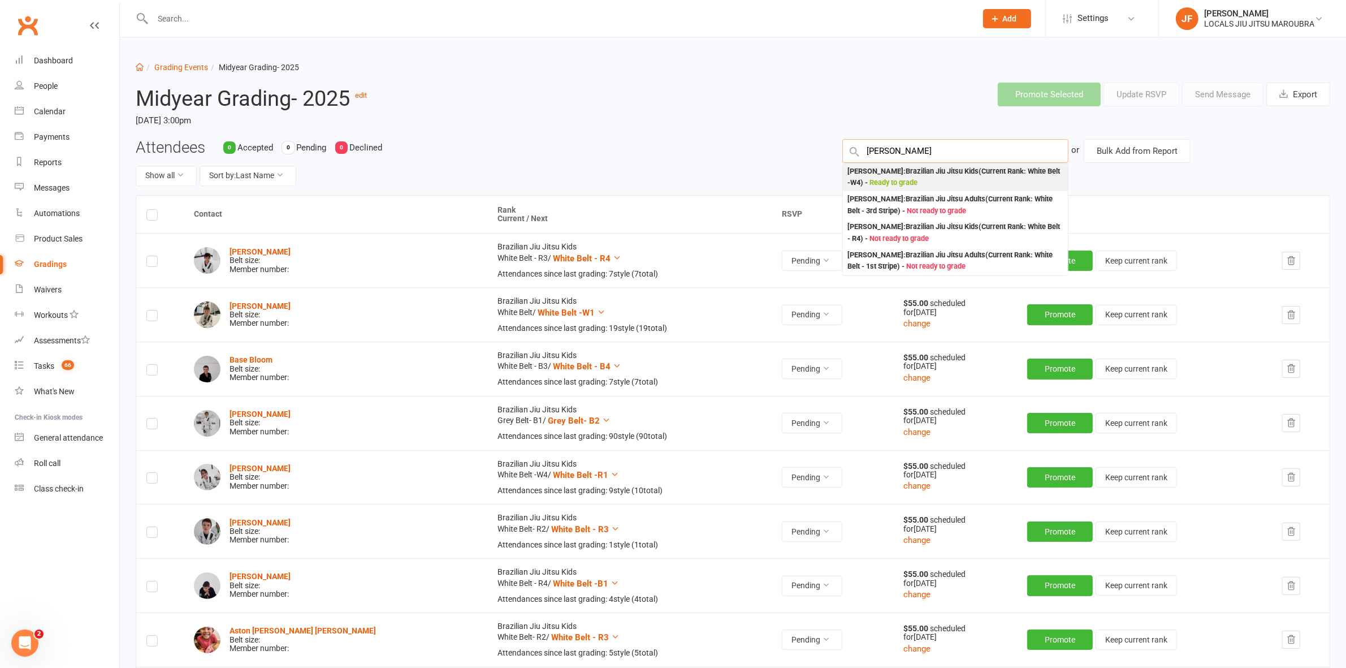
type input "KaiMani Mathison"
click at [871, 170] on div "KaiMani Mathison : Brazilian Jiu Jitsu Kids (Current Rank: White Belt -W4 ) - R…" at bounding box center [956, 177] width 216 height 23
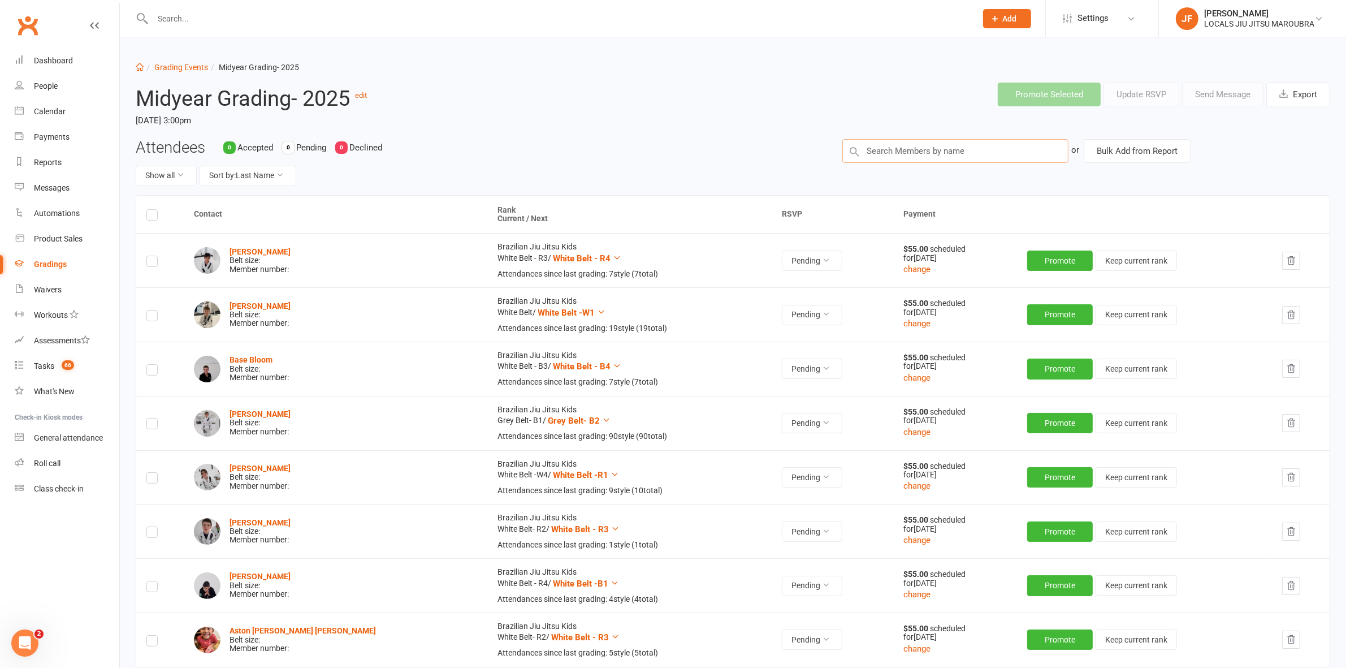
click at [936, 157] on input "text" at bounding box center [956, 151] width 226 height 24
paste input "Tara Action"
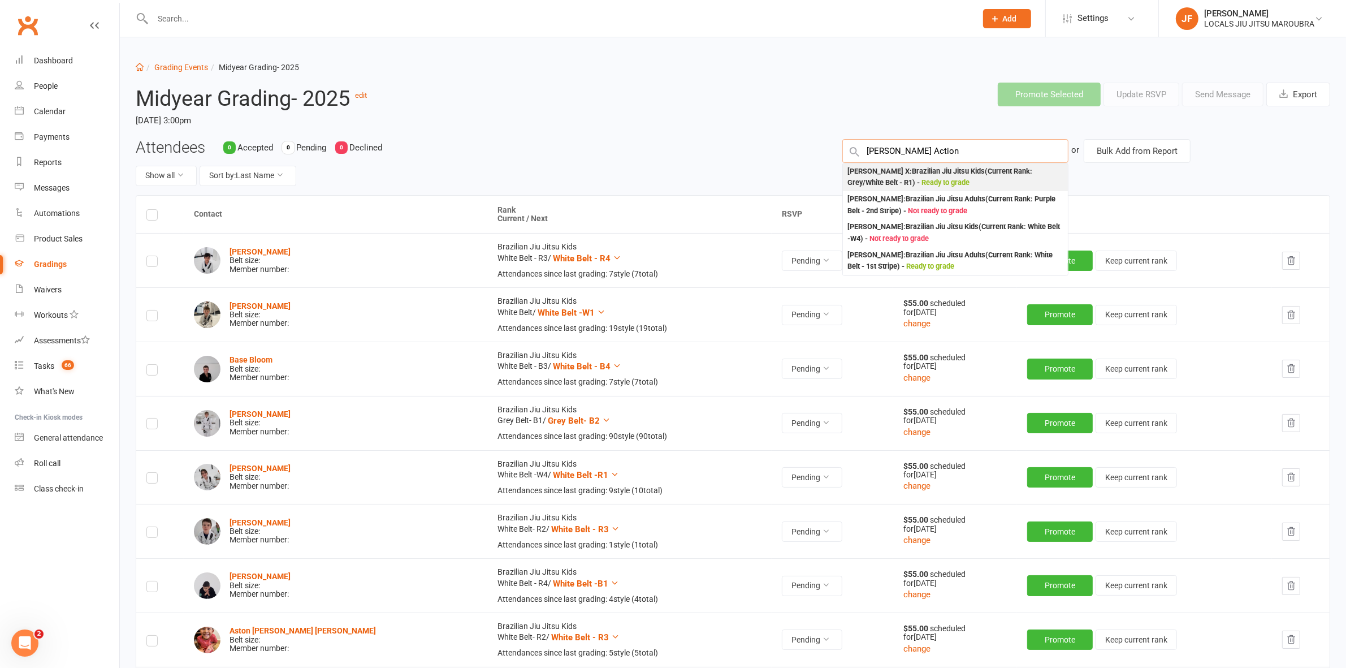
type input "Tara Action"
click at [849, 180] on div "tara acton X : Brazilian Jiu Jitsu Kids (Current Rank: Grey/White Belt - R1 ) -…" at bounding box center [956, 177] width 216 height 23
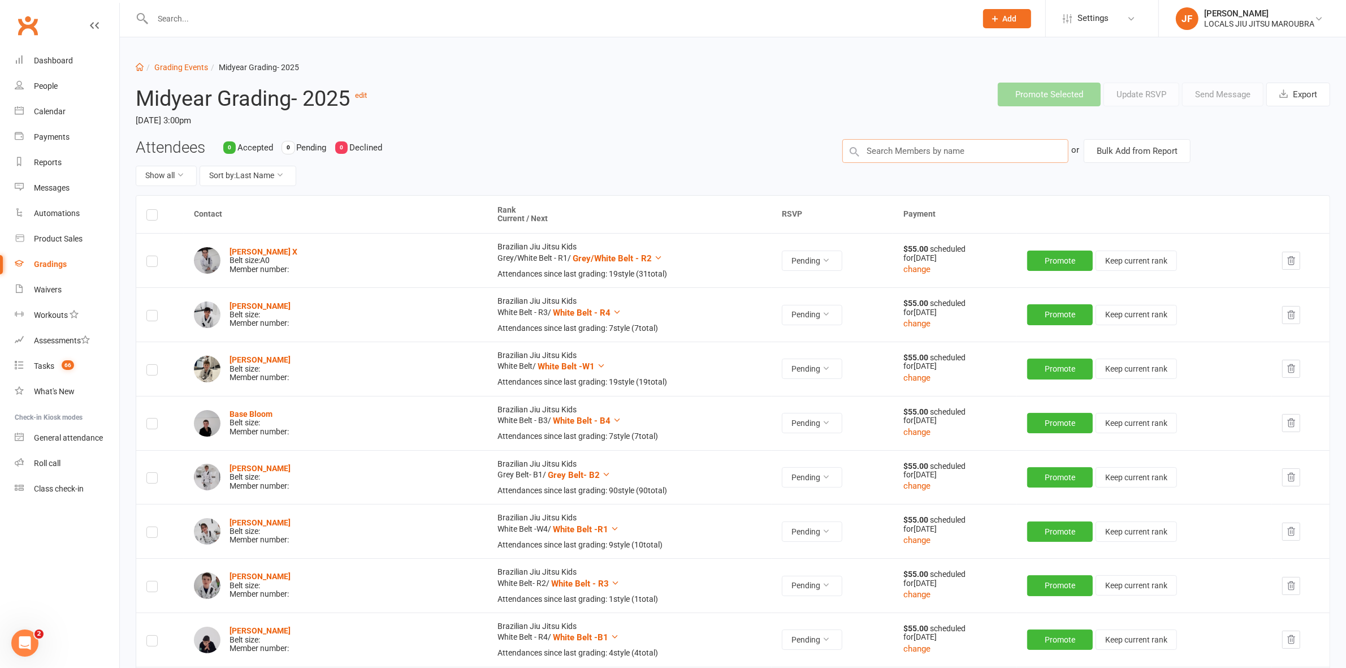
click at [897, 153] on input "text" at bounding box center [956, 151] width 226 height 24
paste input "Paige Sirikasemlert"
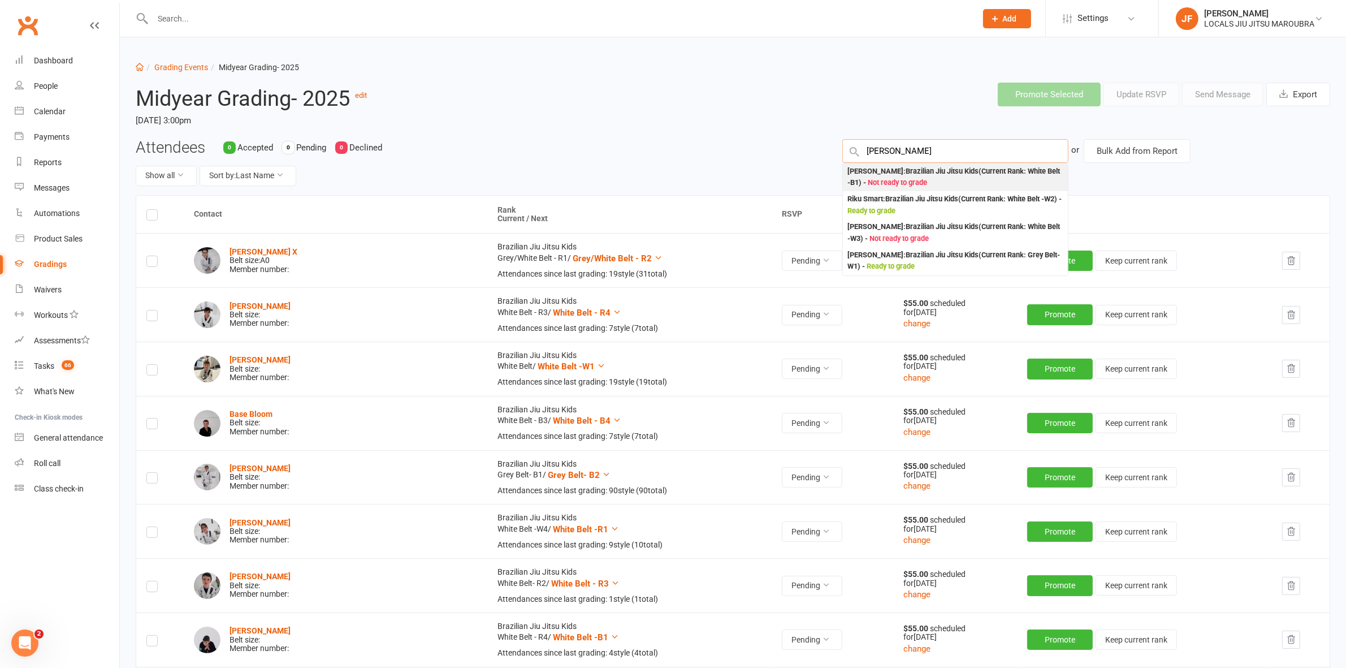
type input "Paige Sirikasemlert"
click at [858, 170] on div "Paige Sirikasemlert : Brazilian Jiu Jitsu Kids (Current Rank: White Belt -B1 ) …" at bounding box center [956, 177] width 216 height 23
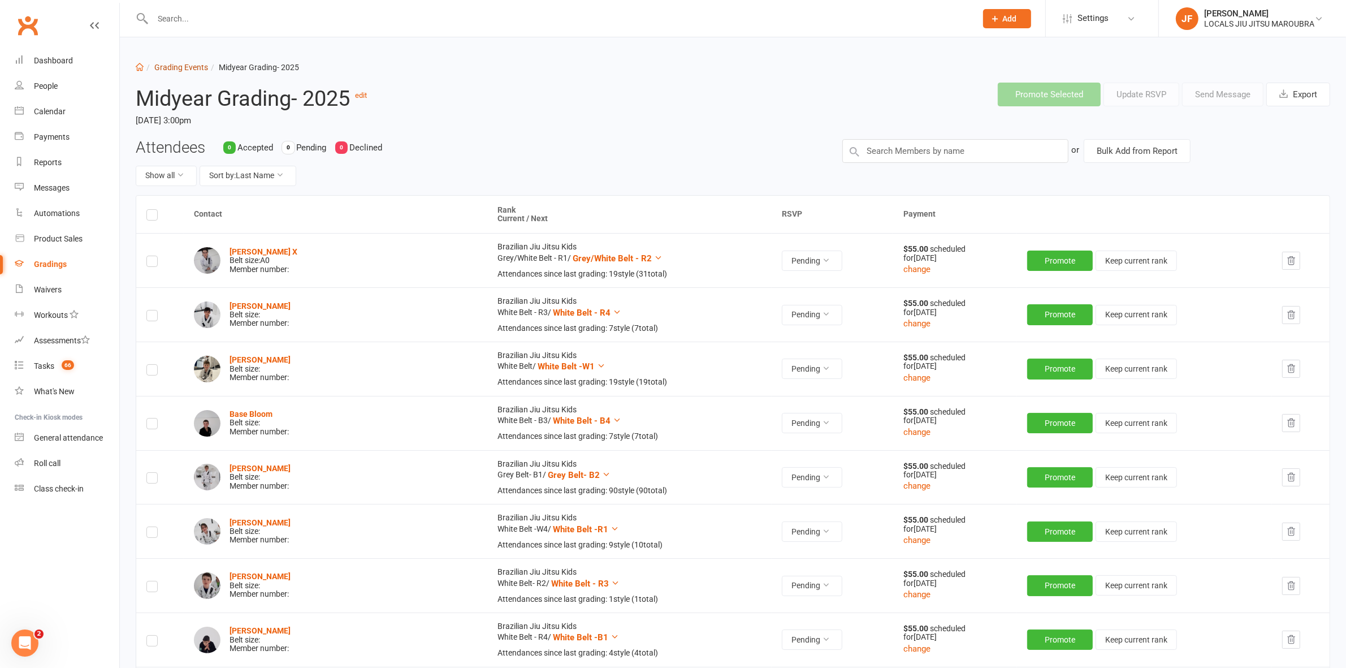
click at [188, 63] on link "Grading Events" at bounding box center [181, 67] width 54 height 9
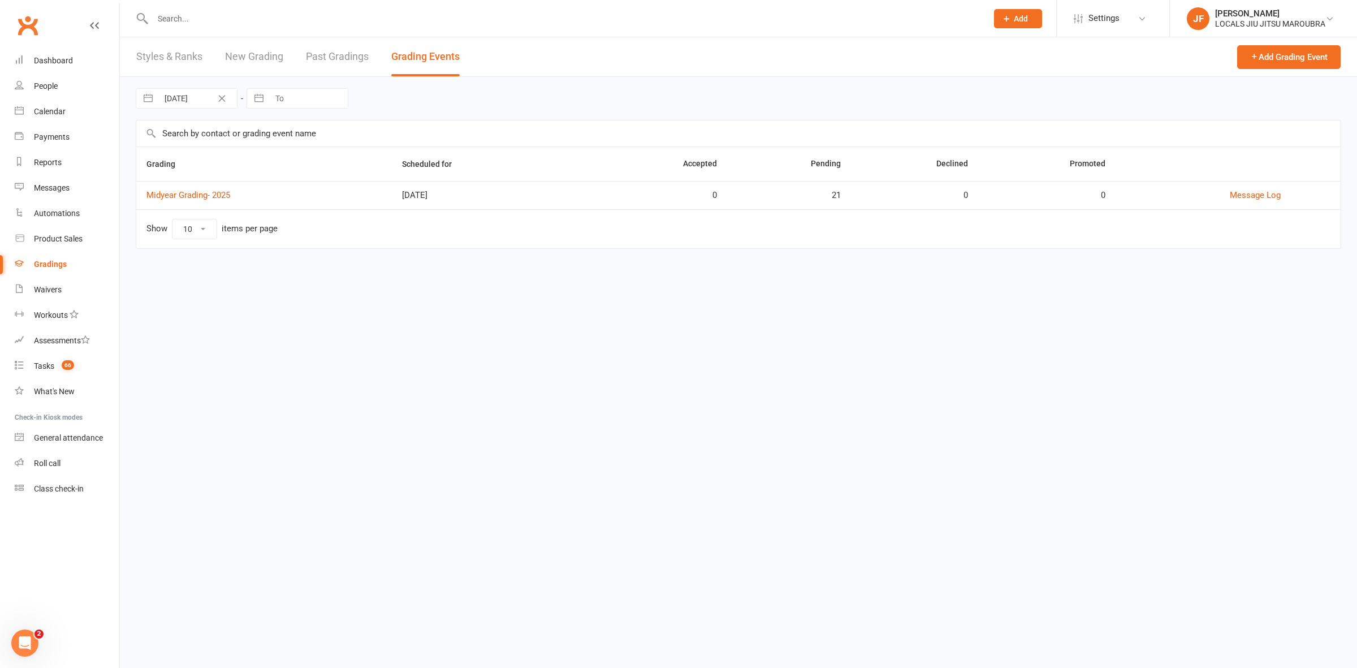
click at [262, 57] on link "New Grading" at bounding box center [254, 56] width 58 height 39
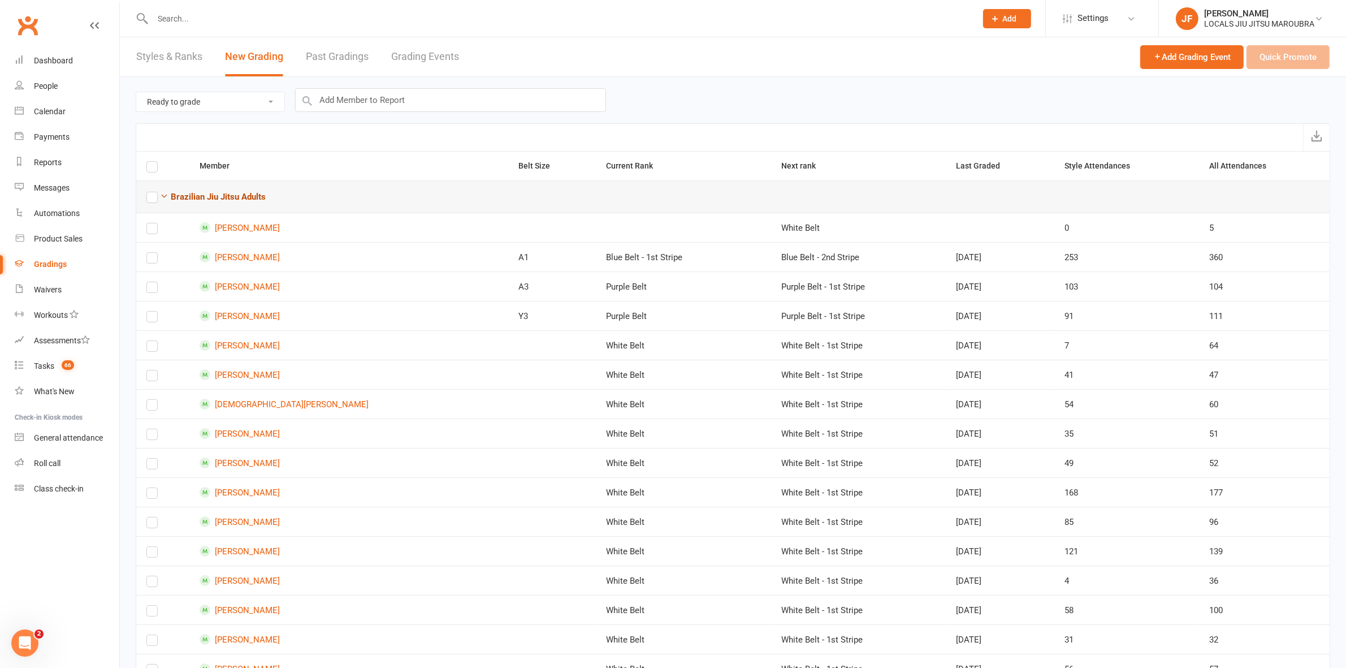
click at [179, 200] on strong "Brazilian Jiu Jitsu Adults" at bounding box center [218, 197] width 95 height 10
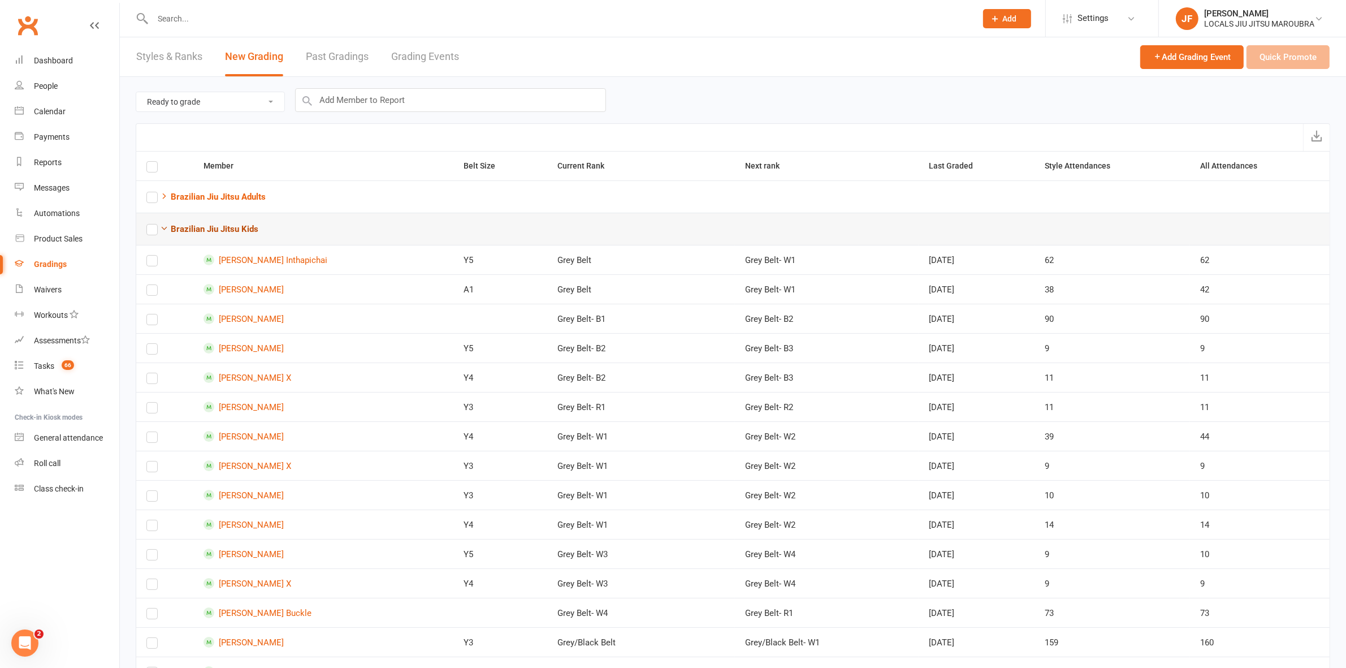
click at [199, 232] on strong "Brazilian Jiu Jitsu Kids" at bounding box center [215, 229] width 88 height 10
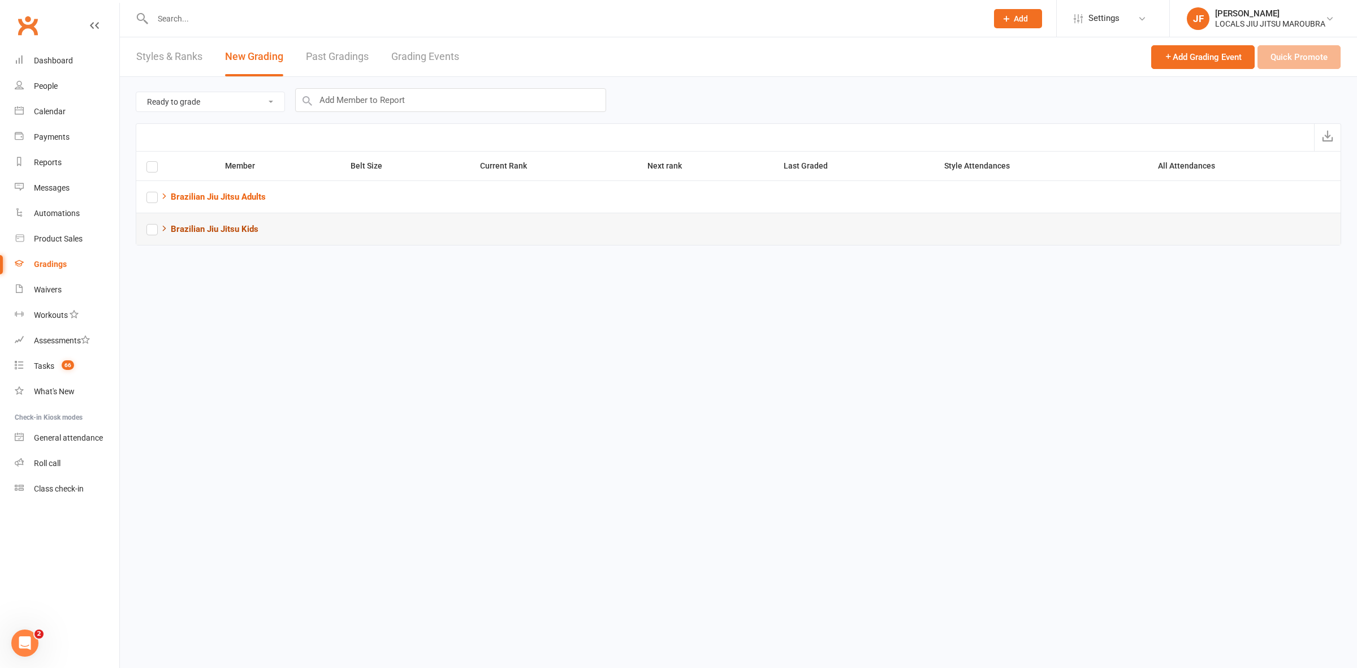
click at [199, 232] on strong "Brazilian Jiu Jitsu Kids" at bounding box center [215, 229] width 88 height 10
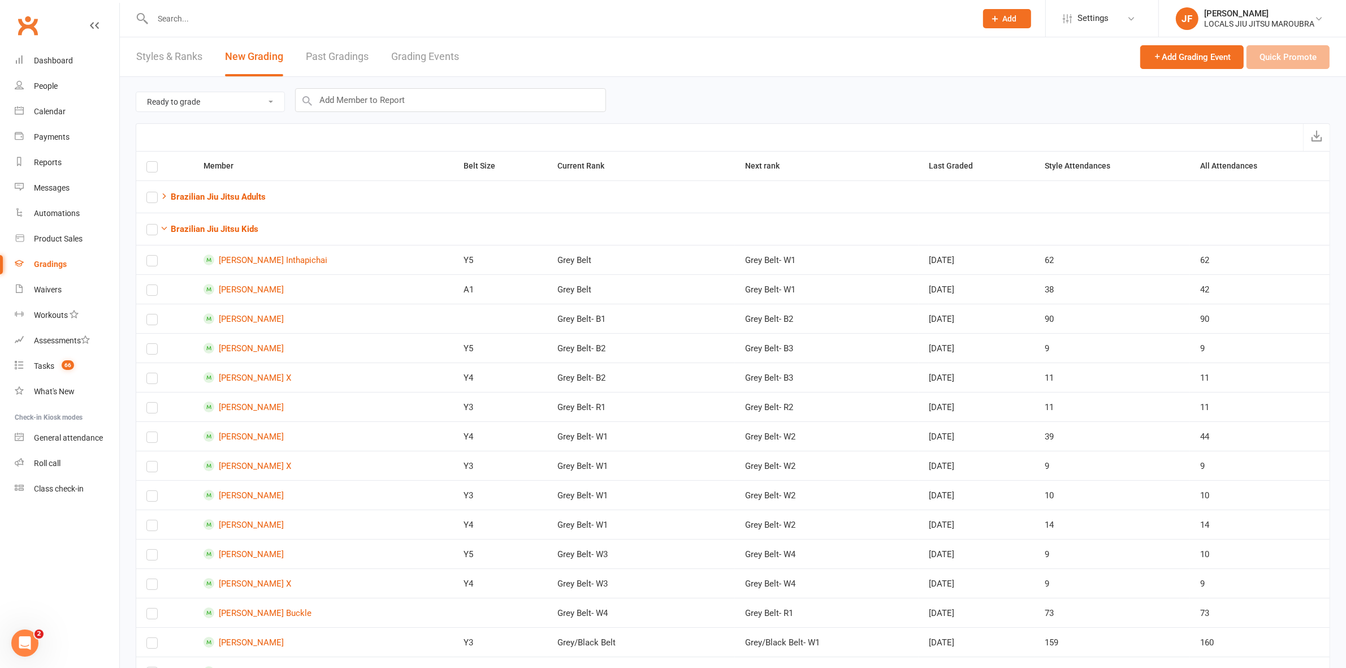
click at [266, 105] on select "Ready to grade All members enrolled in a style Active members enrolled in a sty…" at bounding box center [210, 101] width 148 height 19
click at [362, 113] on div "Ready to grade All members enrolled in a style Active members enrolled in a sty…" at bounding box center [733, 100] width 1195 height 46
click at [357, 92] on input "text" at bounding box center [450, 100] width 311 height 24
click at [363, 99] on input "text" at bounding box center [450, 100] width 311 height 24
click at [191, 65] on link "Styles & Ranks" at bounding box center [169, 56] width 66 height 39
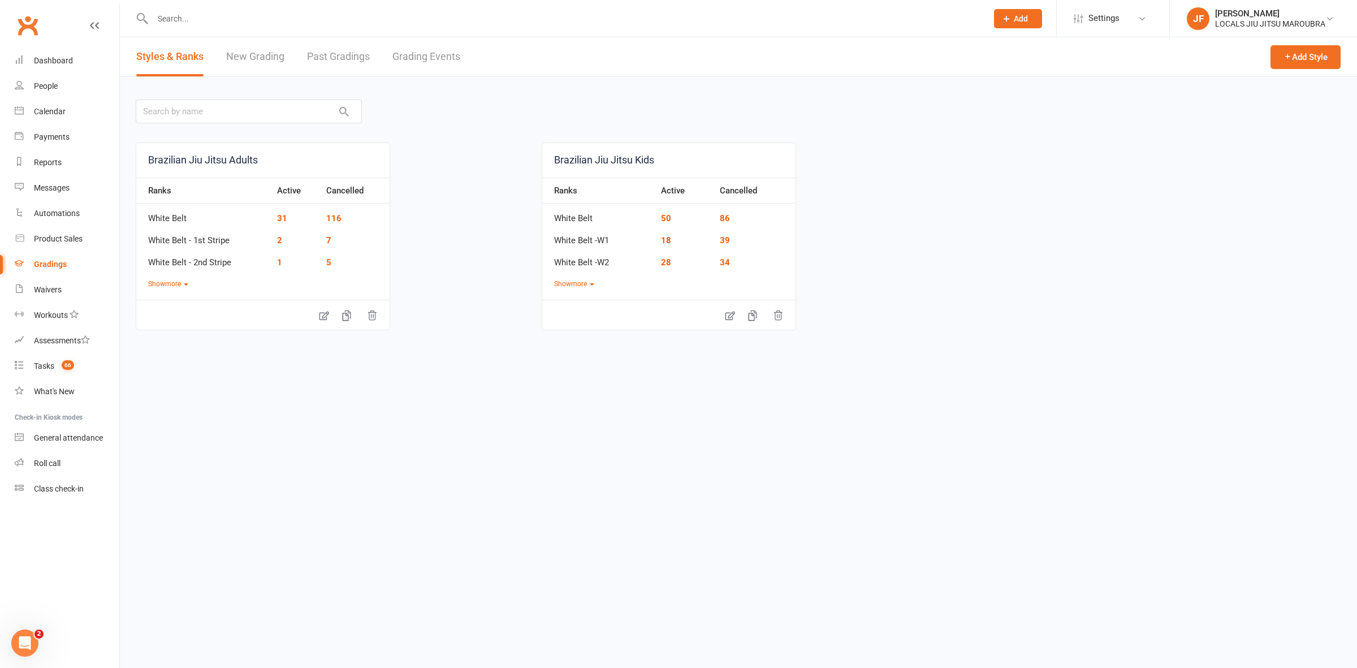
click at [412, 55] on link "Grading Events" at bounding box center [426, 56] width 68 height 39
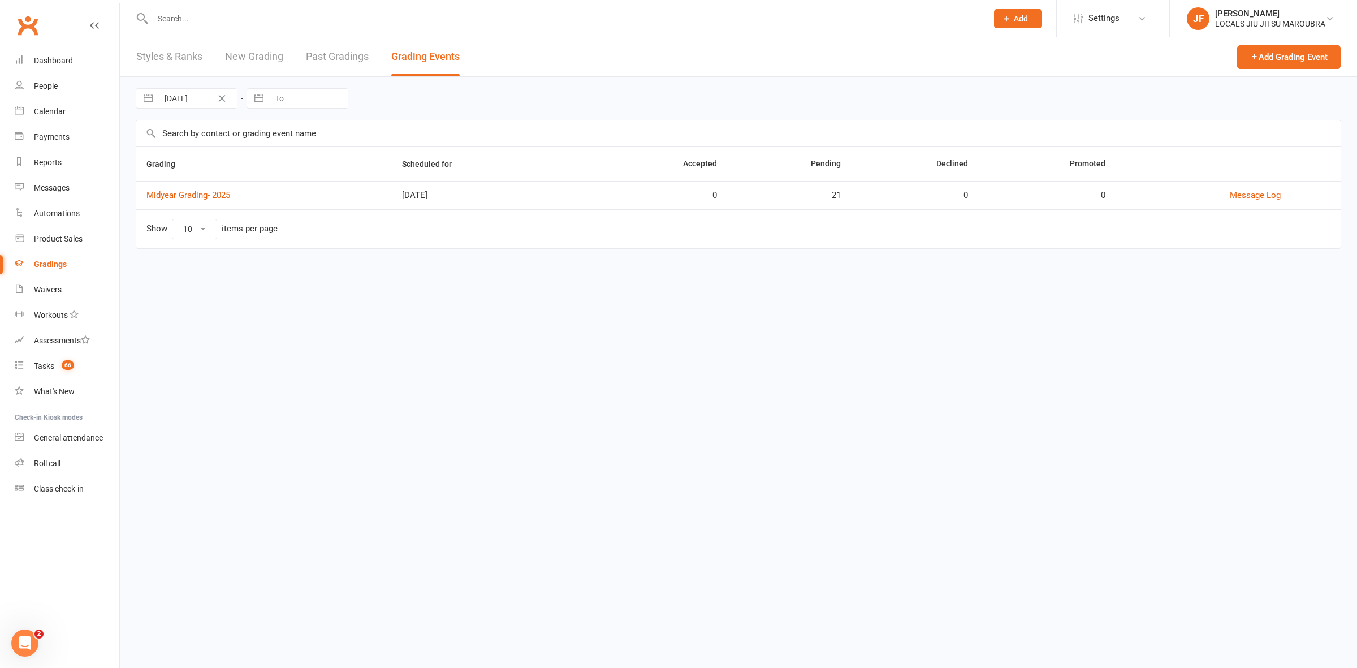
click at [355, 48] on link "Past Gradings" at bounding box center [337, 56] width 63 height 39
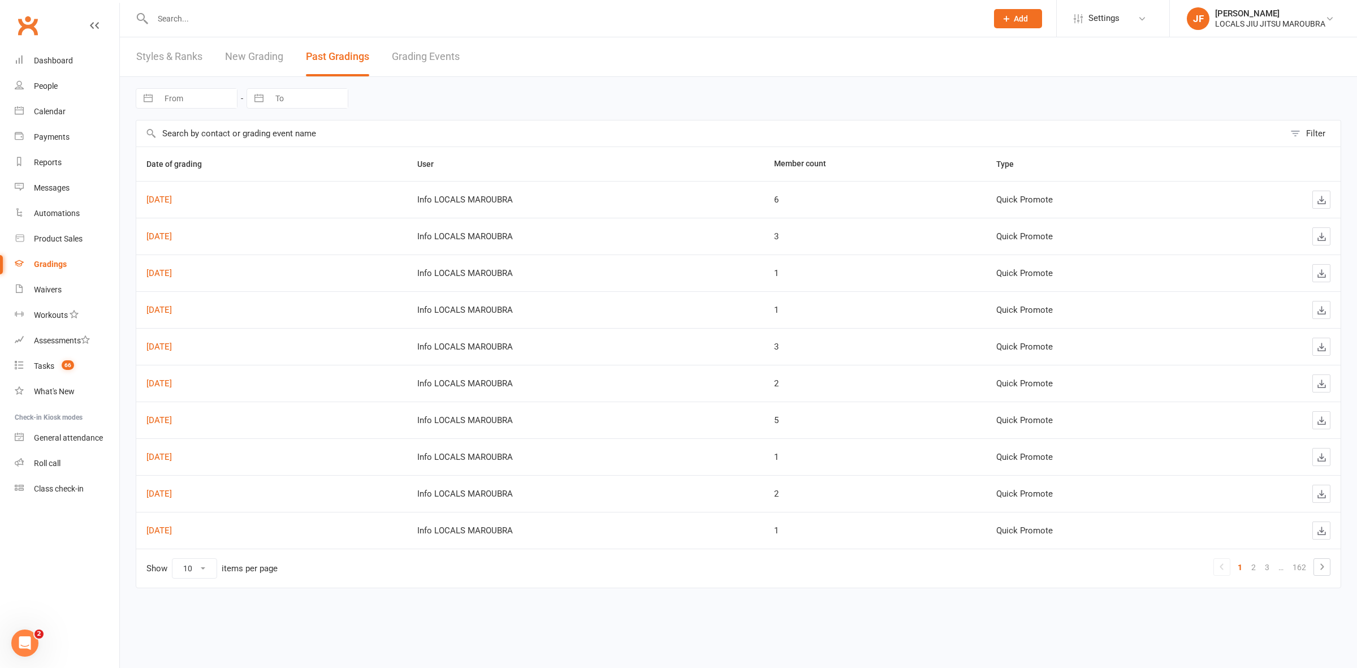
click at [252, 61] on link "New Grading" at bounding box center [254, 56] width 58 height 39
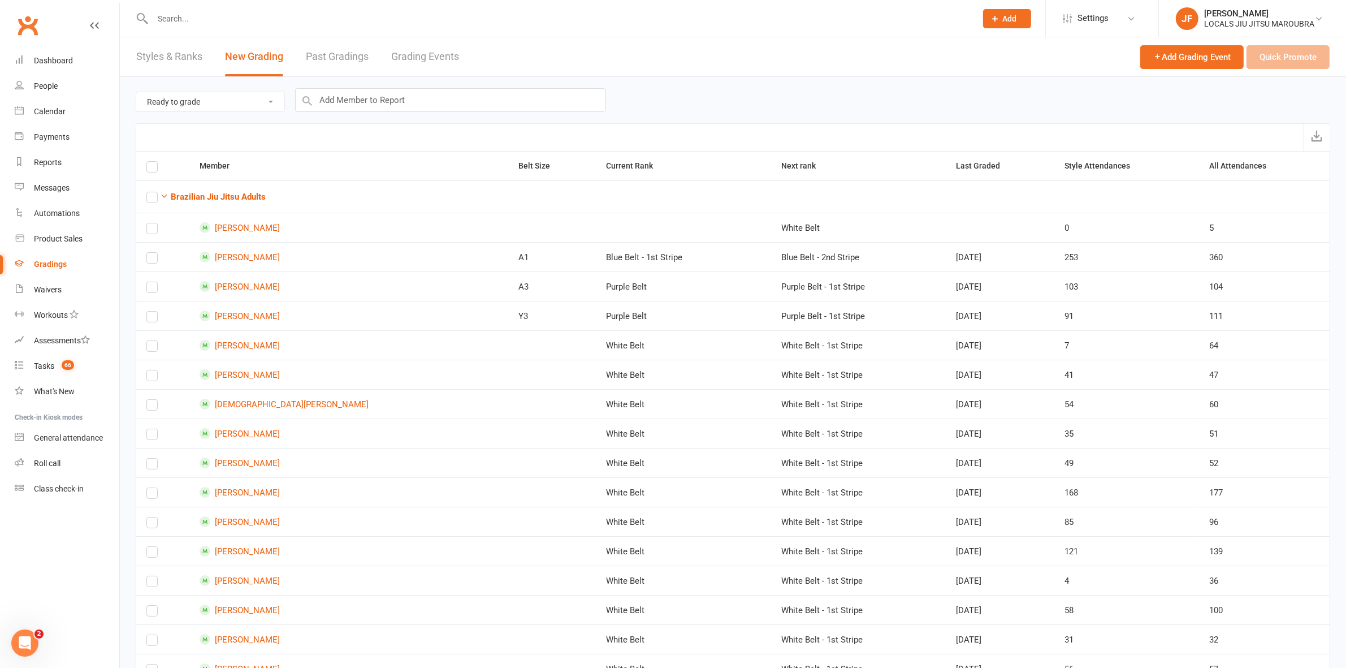
click at [428, 57] on link "Grading Events" at bounding box center [425, 56] width 68 height 39
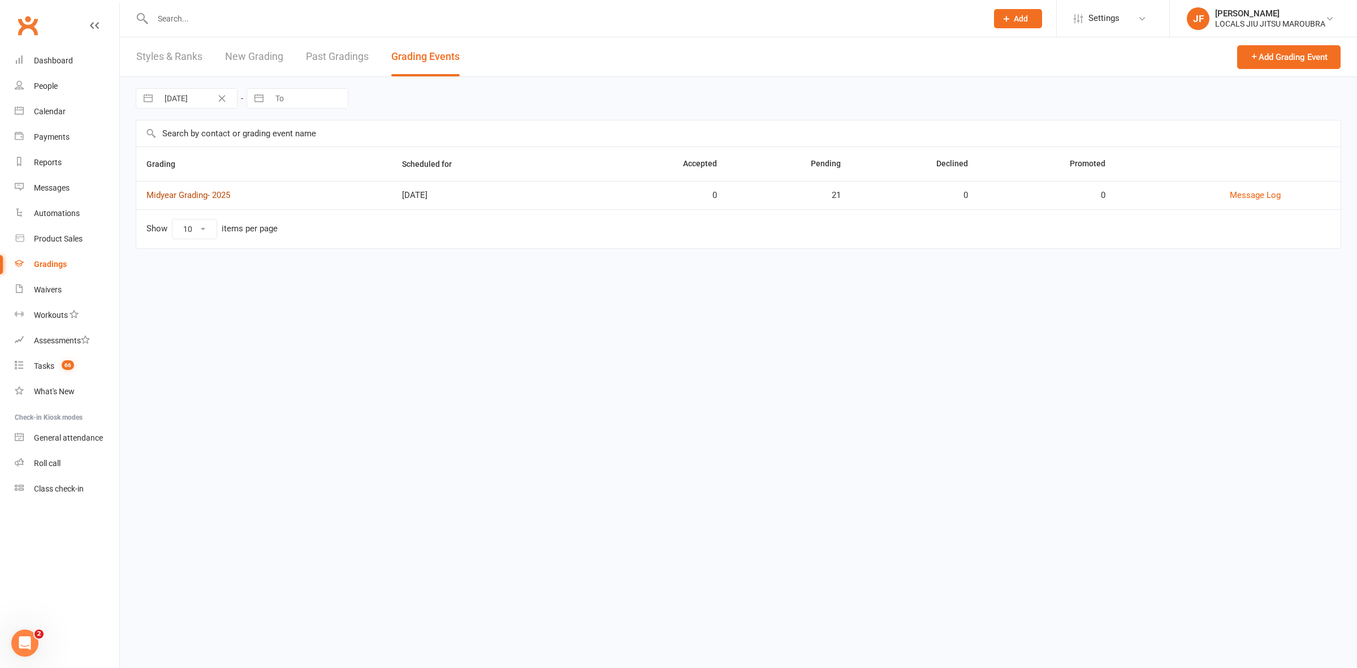
click at [201, 192] on link "Midyear Grading- 2025" at bounding box center [188, 195] width 84 height 10
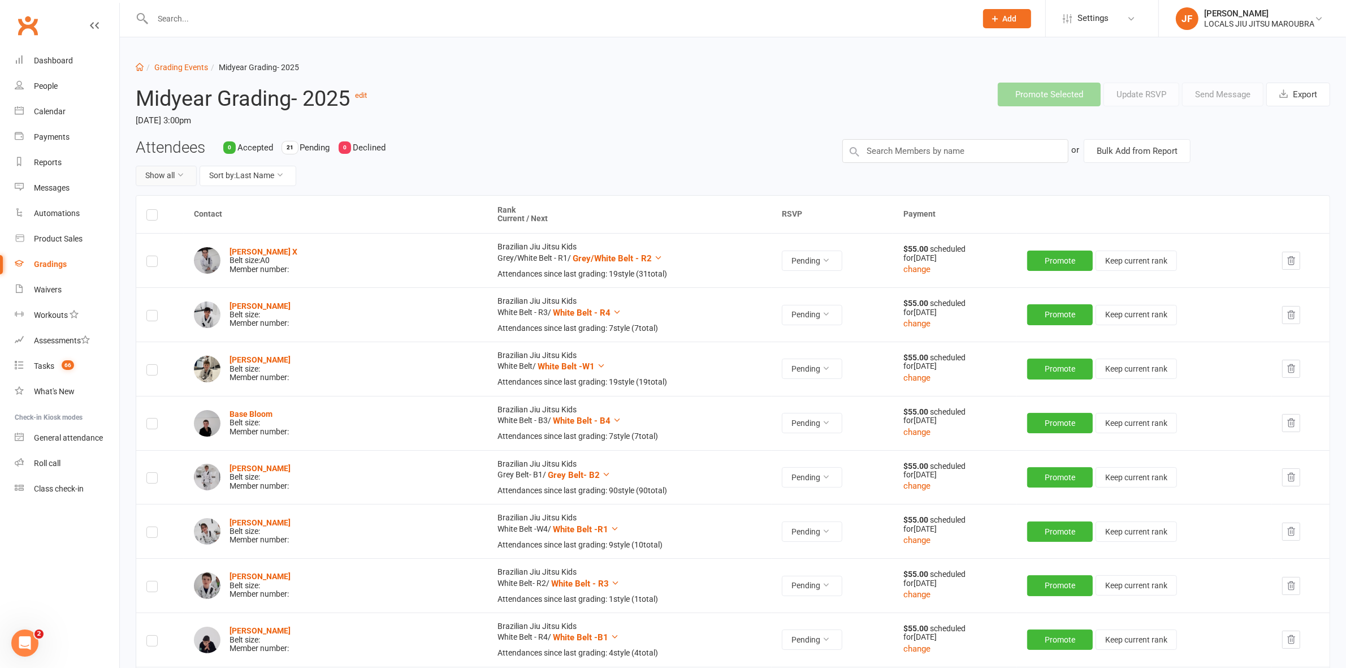
click at [162, 174] on button "Show all" at bounding box center [166, 176] width 61 height 20
click at [529, 159] on div "Attendees 0 Accepted 21 Pending 0 Declined Show all Sort by: Last Name" at bounding box center [480, 167] width 707 height 56
click at [822, 258] on icon at bounding box center [826, 260] width 8 height 8
click at [711, 153] on div "Attendees 0 Accepted 21 Pending 0 Declined Show all Sort by: Last Name" at bounding box center [480, 167] width 707 height 56
click at [502, 12] on input "text" at bounding box center [558, 19] width 819 height 16
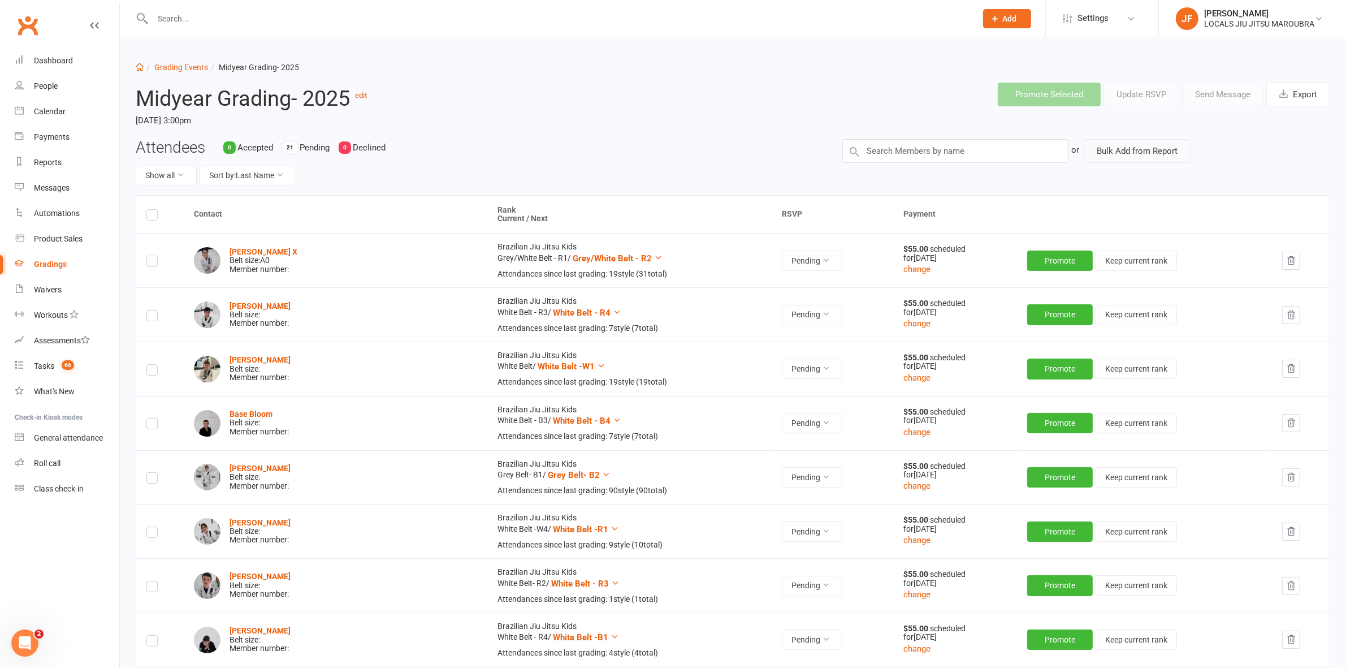
click at [1131, 157] on button "Bulk Add from Report" at bounding box center [1137, 151] width 107 height 24
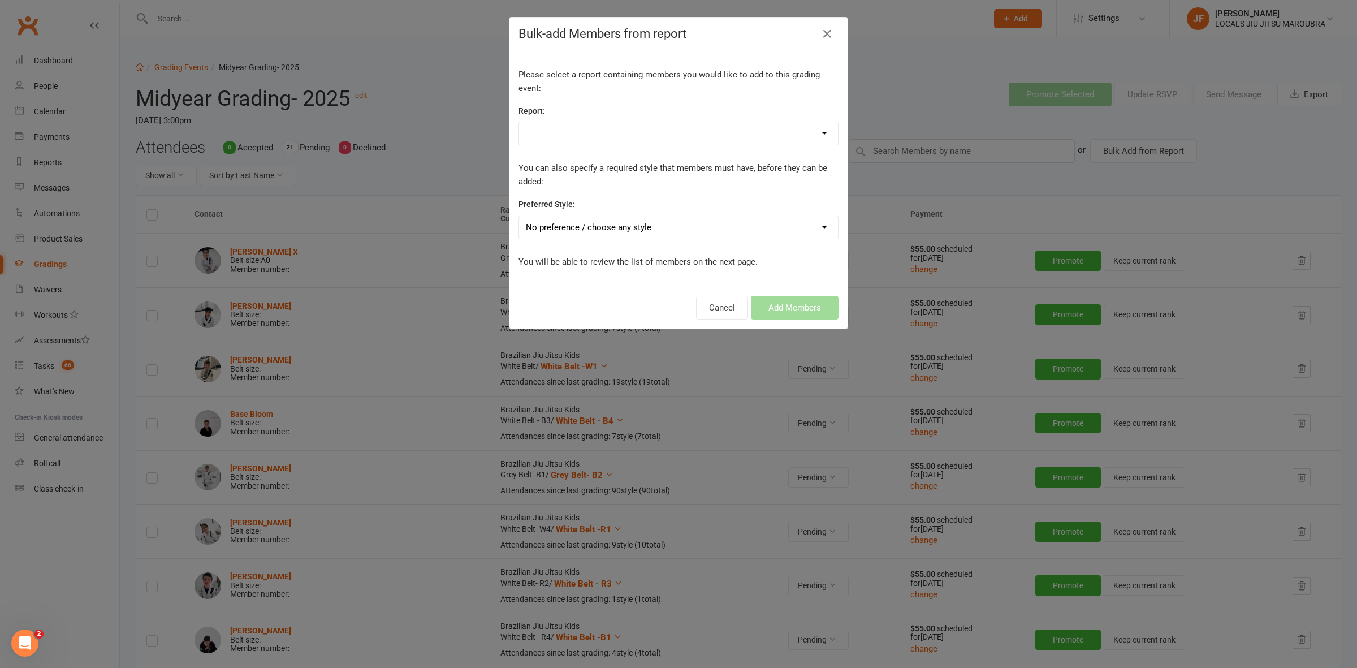
click at [682, 133] on select "$20 2 Week Trial 2 Week Free Trial Memberships Active Kids Active Kids Vouchers…" at bounding box center [678, 133] width 319 height 23
click at [945, 100] on div "Bulk-add Members from report Please select a report containing members you woul…" at bounding box center [678, 334] width 1357 height 668
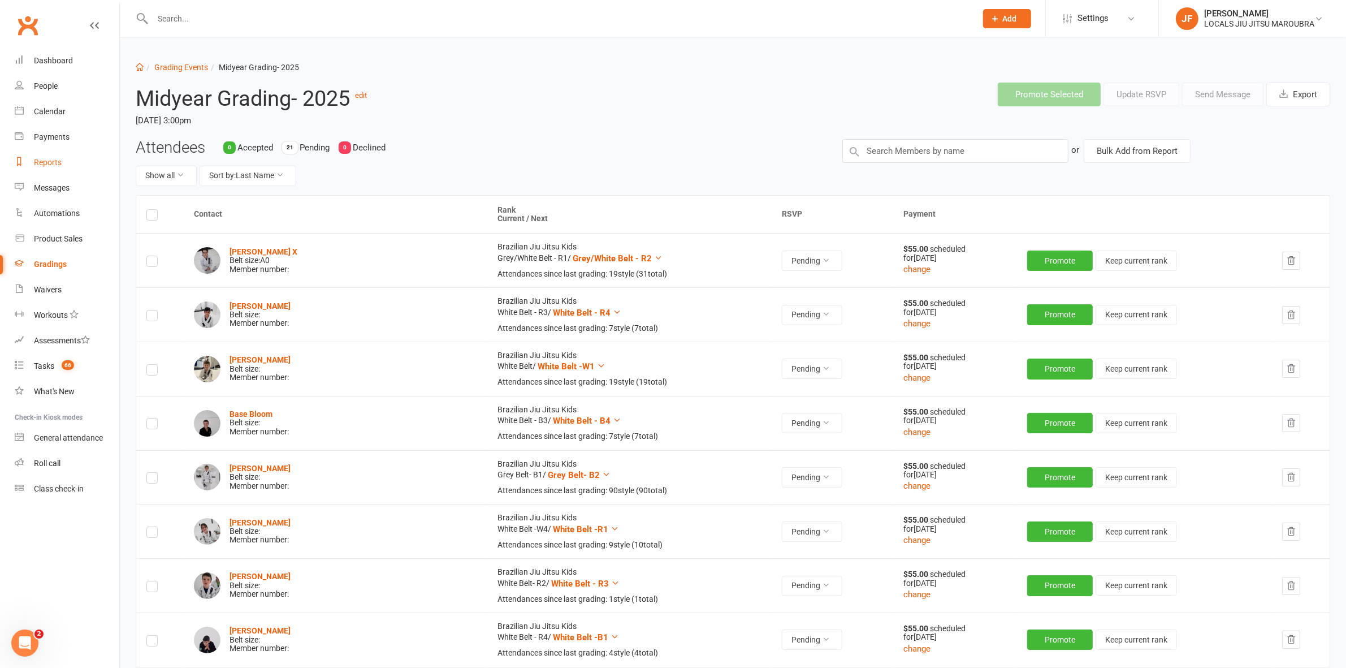
click at [53, 154] on link "Reports" at bounding box center [67, 162] width 105 height 25
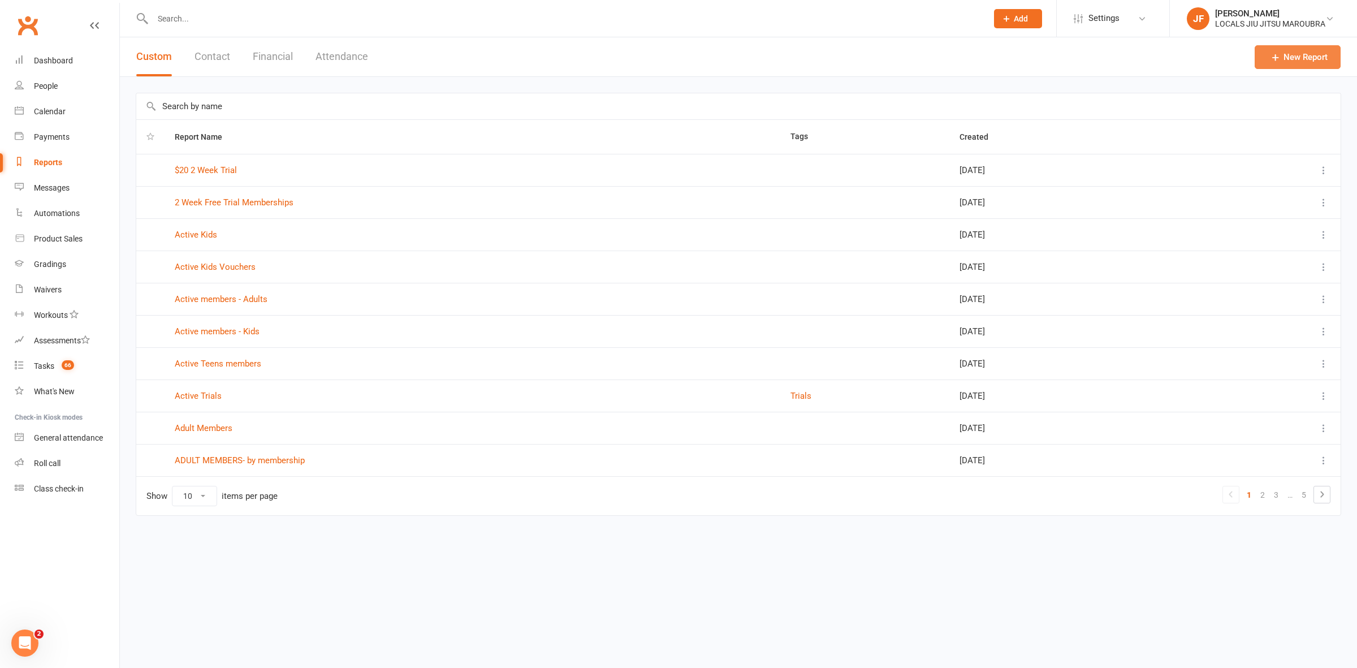
click at [1290, 50] on link "New Report" at bounding box center [1298, 57] width 86 height 24
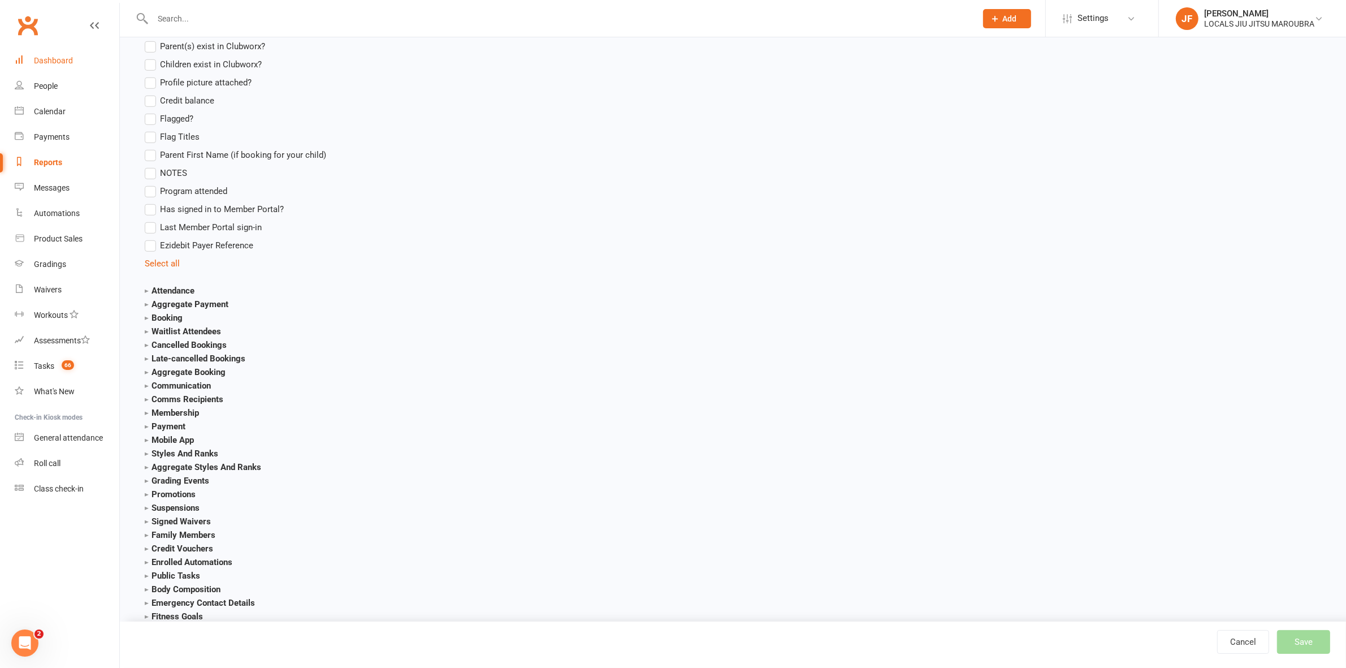
scroll to position [735, 0]
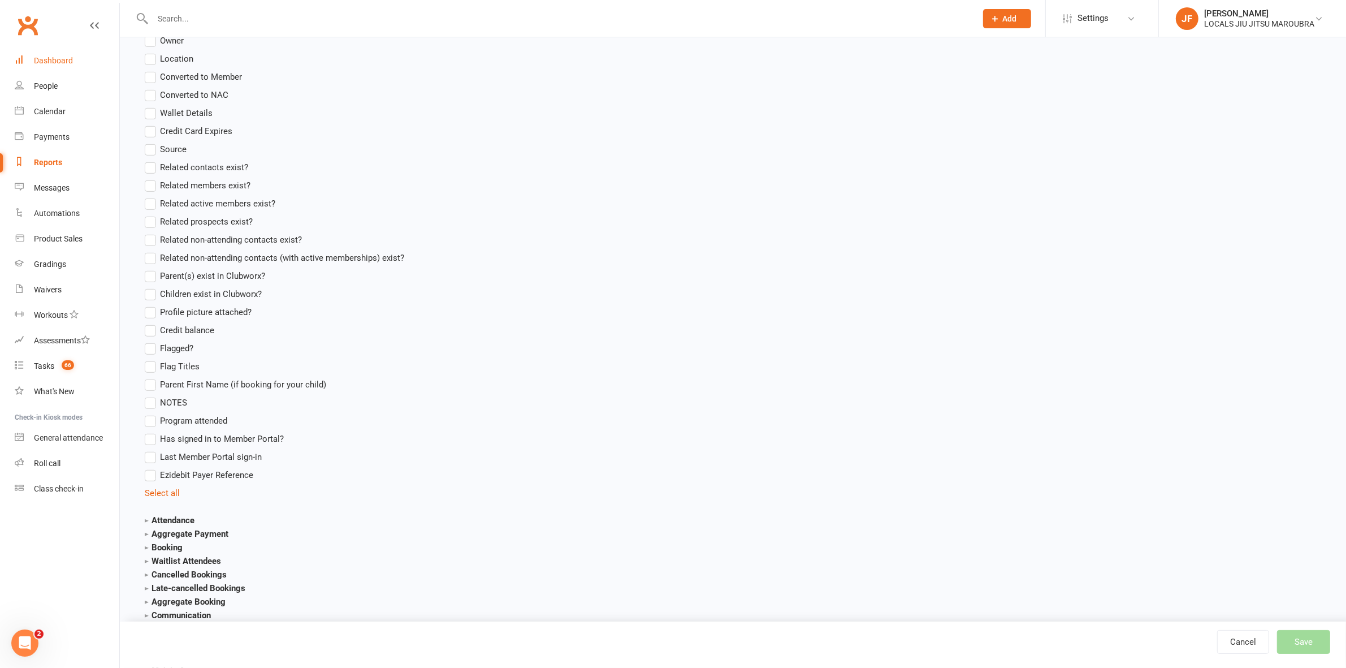
click at [44, 48] on nav "Clubworx Dashboard People Calendar Payments Reports Messages Automations Produc…" at bounding box center [60, 337] width 120 height 668
click at [54, 65] on div "Dashboard" at bounding box center [53, 60] width 39 height 9
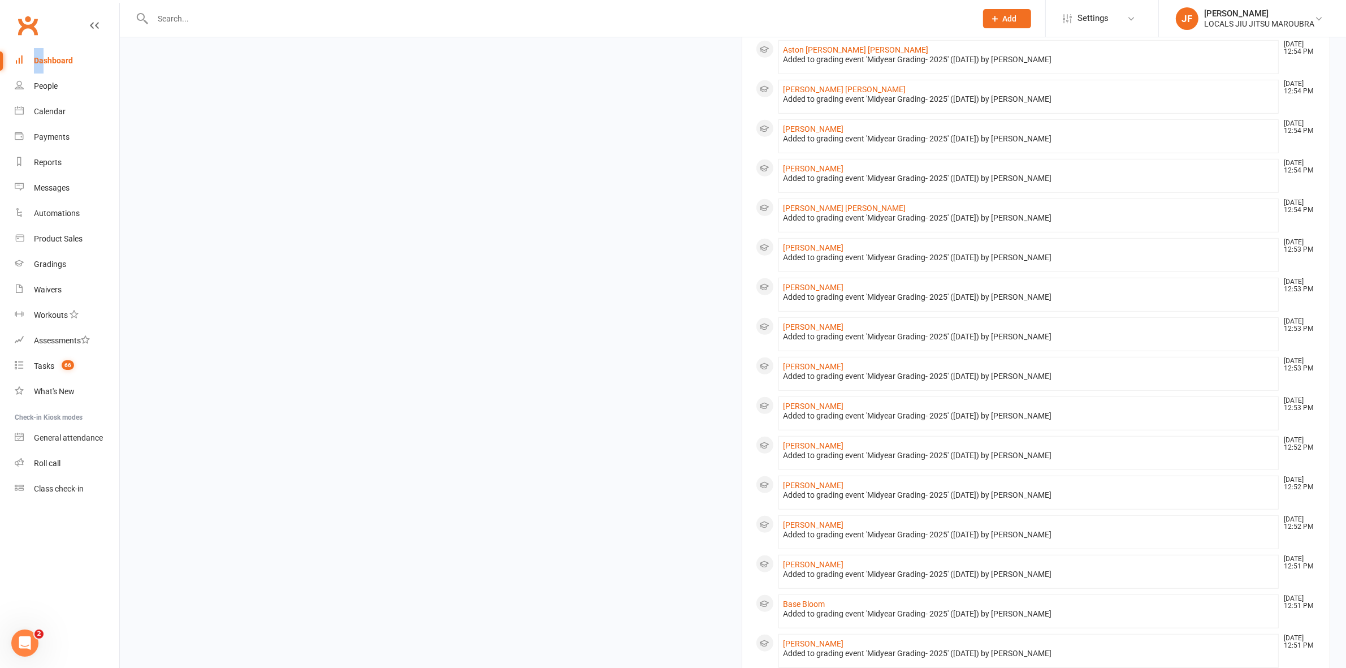
scroll to position [866, 0]
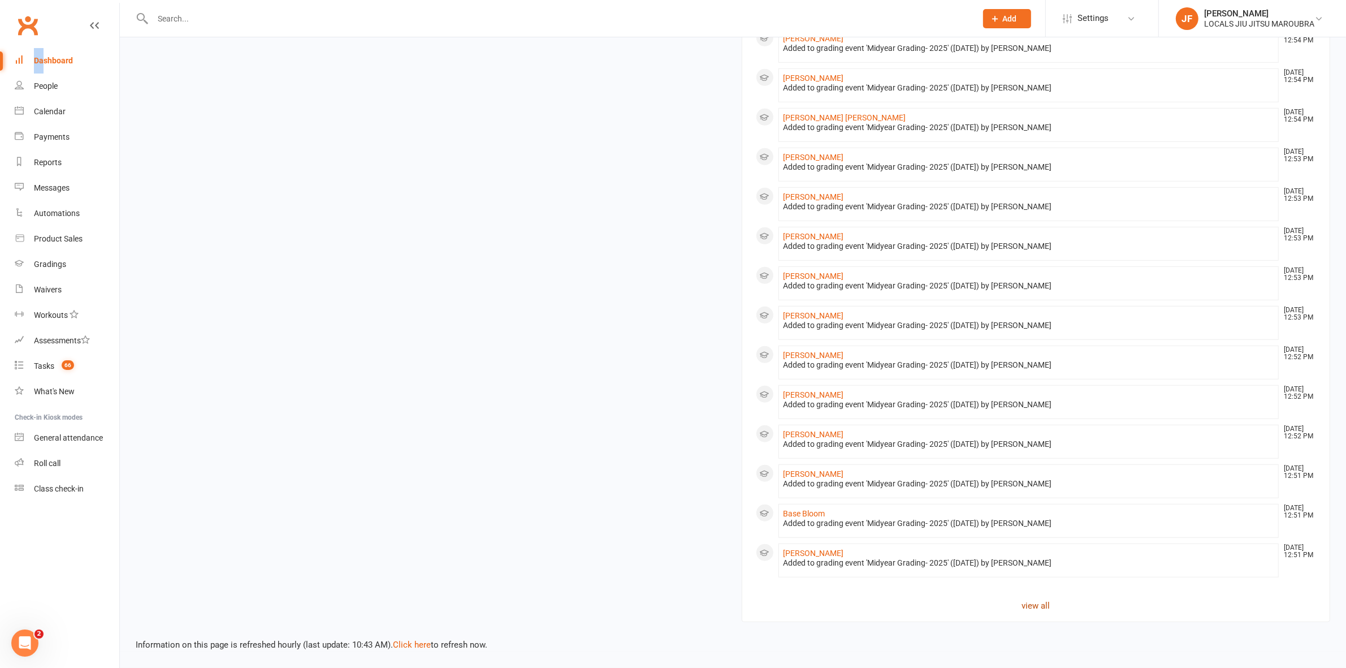
click at [1039, 605] on link "view all" at bounding box center [1036, 606] width 561 height 14
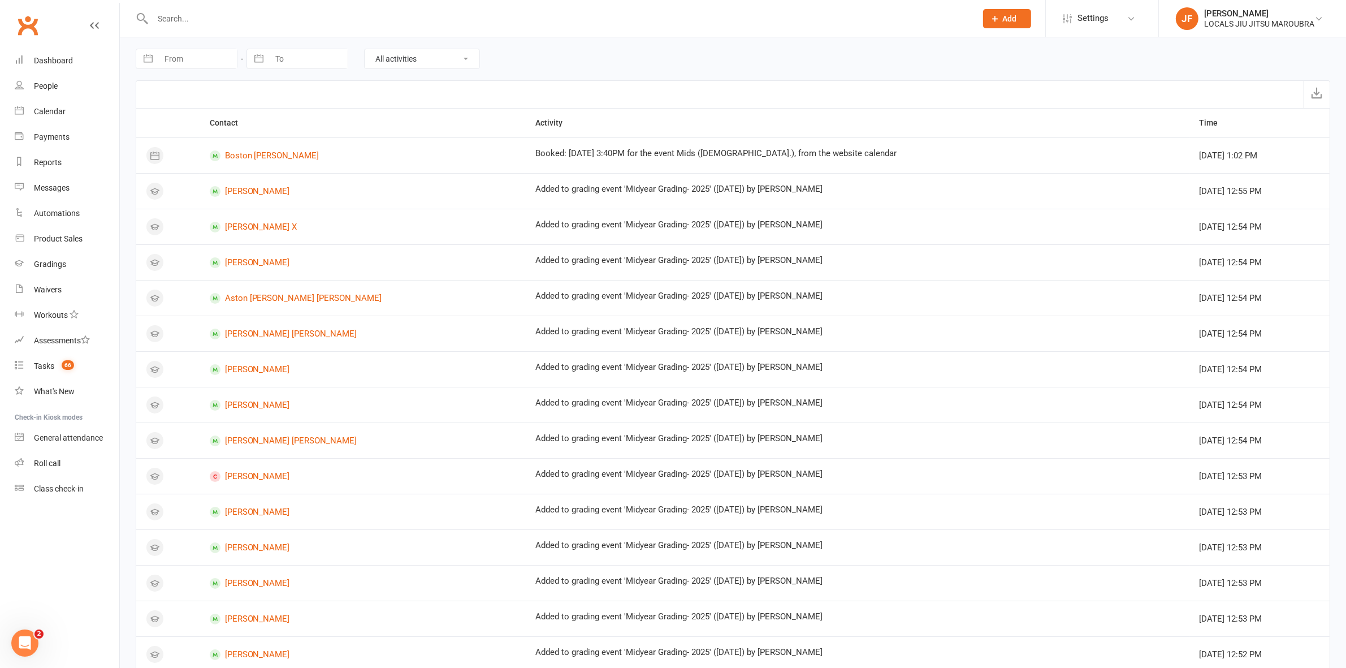
click at [806, 72] on div "Navigate forward to interact with the calendar and select a date. Press the que…" at bounding box center [733, 58] width 1195 height 43
click at [538, 16] on input "text" at bounding box center [558, 19] width 819 height 16
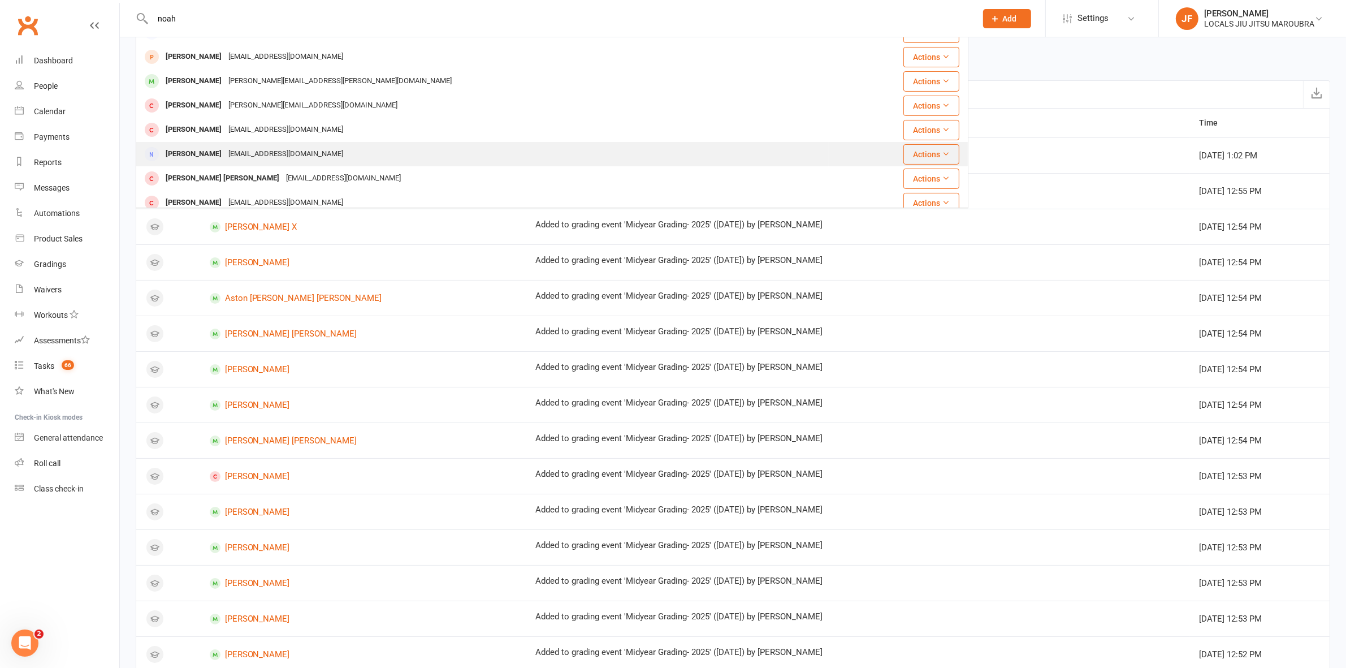
scroll to position [243, 0]
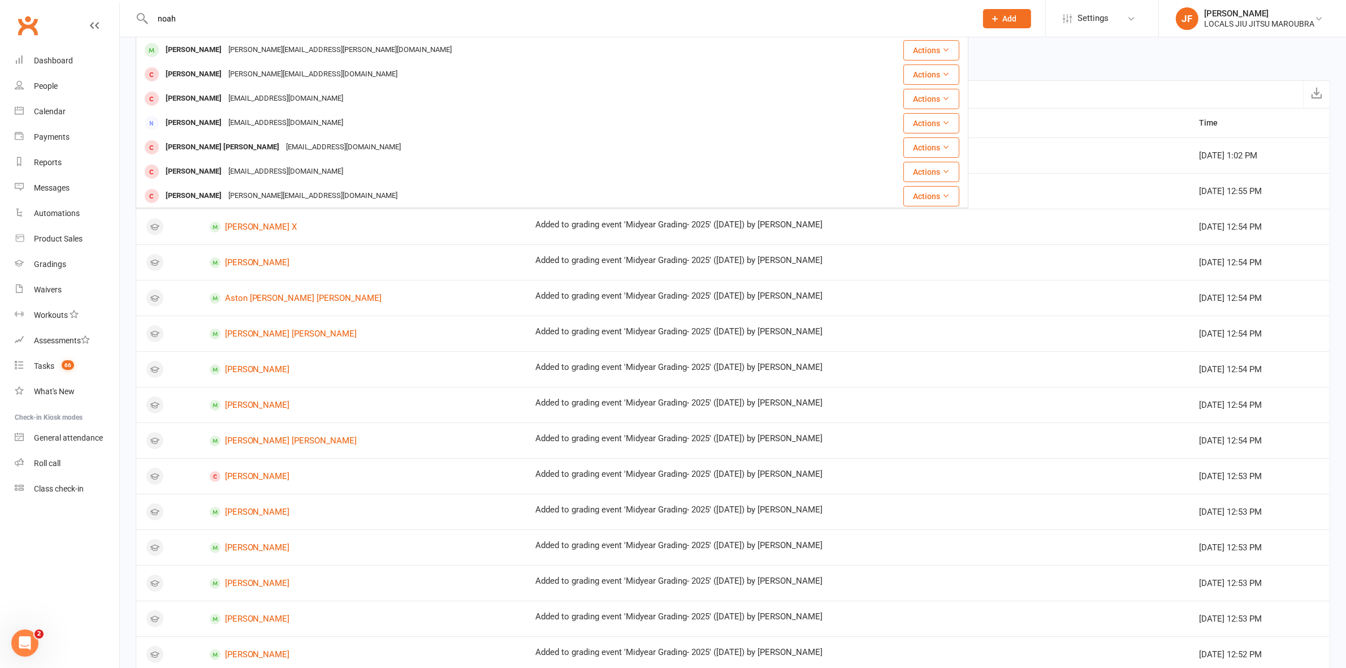
paste input "marie.carrillon@gmail.com"
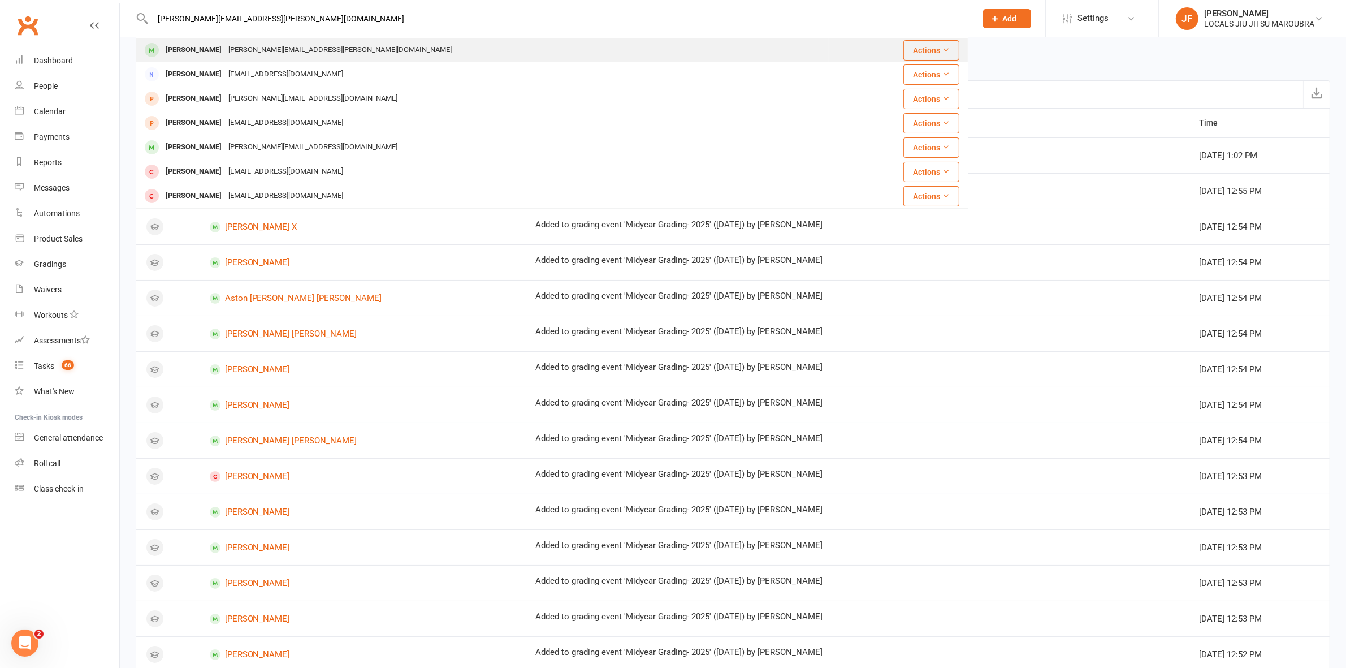
type input "marie.carrillon@gmail.com"
click at [210, 45] on div "Noah GINZBURG" at bounding box center [193, 50] width 63 height 16
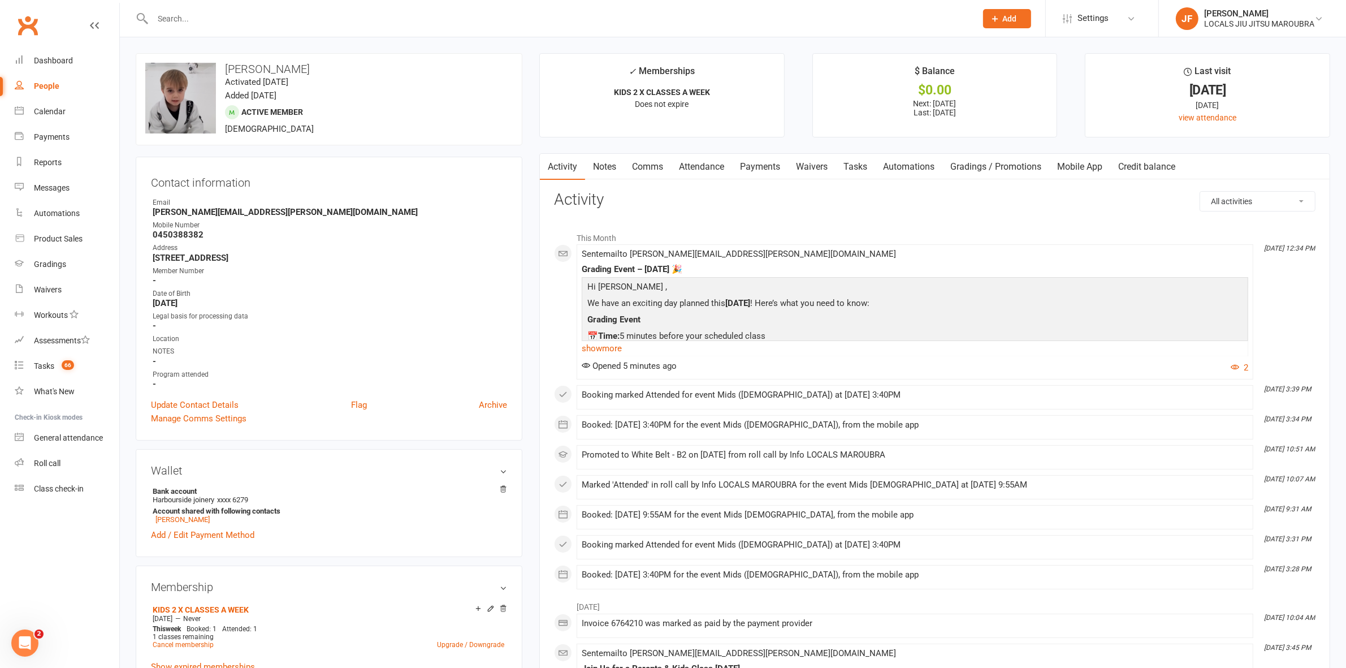
click at [430, 23] on input "text" at bounding box center [558, 19] width 819 height 16
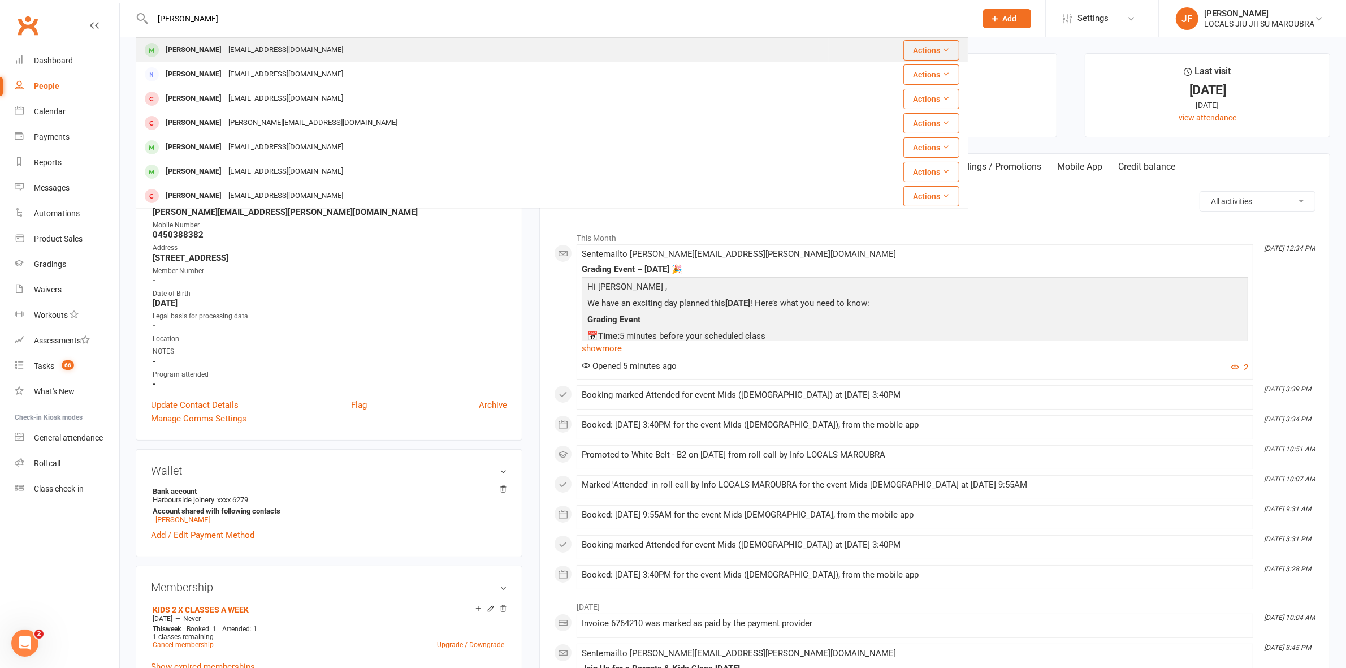
type input "braxton"
click at [318, 43] on div "Braxton Farrugia morri.farrugia@gmail.com" at bounding box center [483, 49] width 692 height 23
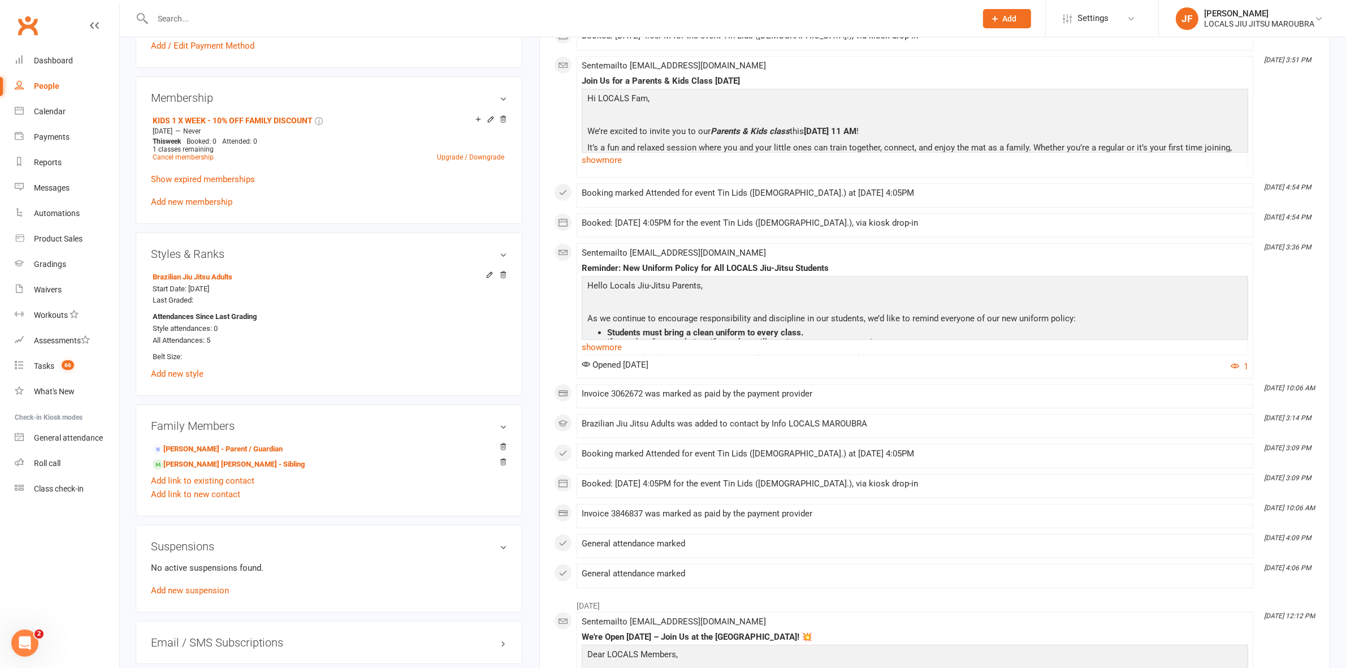
scroll to position [565, 0]
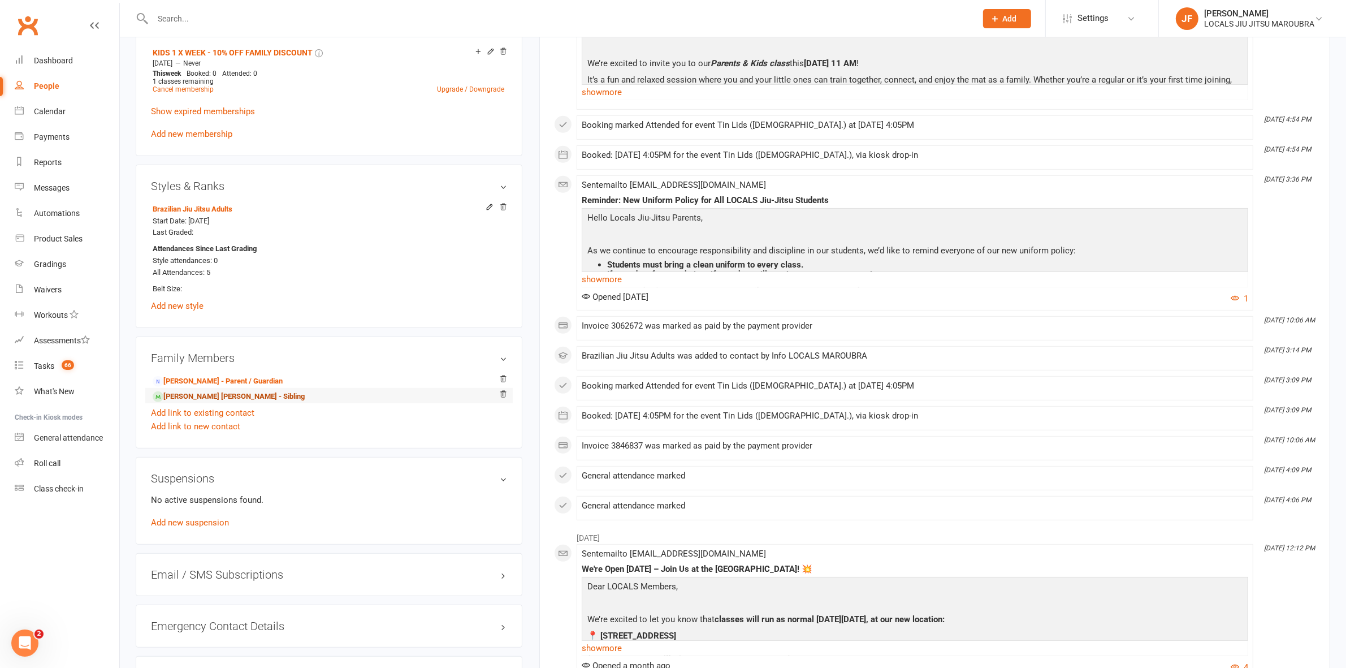
click at [190, 397] on link "Hendrix Farrugia - Sibling" at bounding box center [229, 397] width 152 height 12
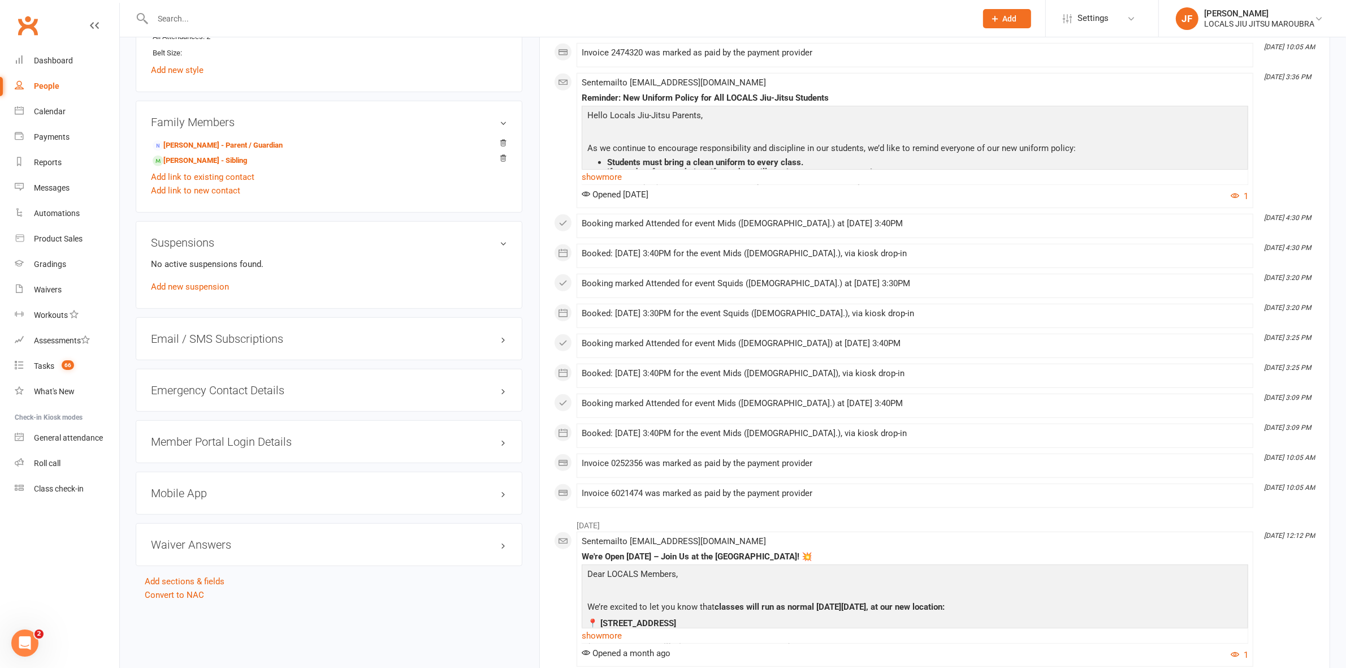
scroll to position [778, 0]
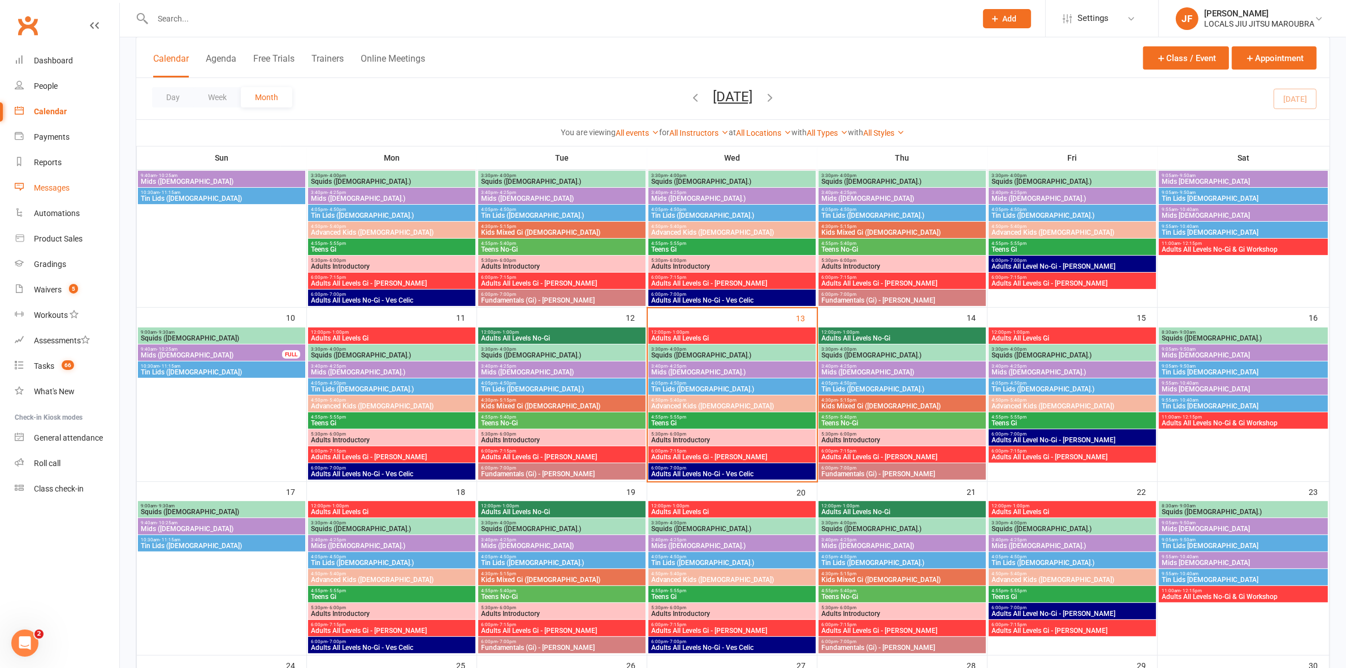
click at [54, 190] on div "Messages" at bounding box center [52, 187] width 36 height 9
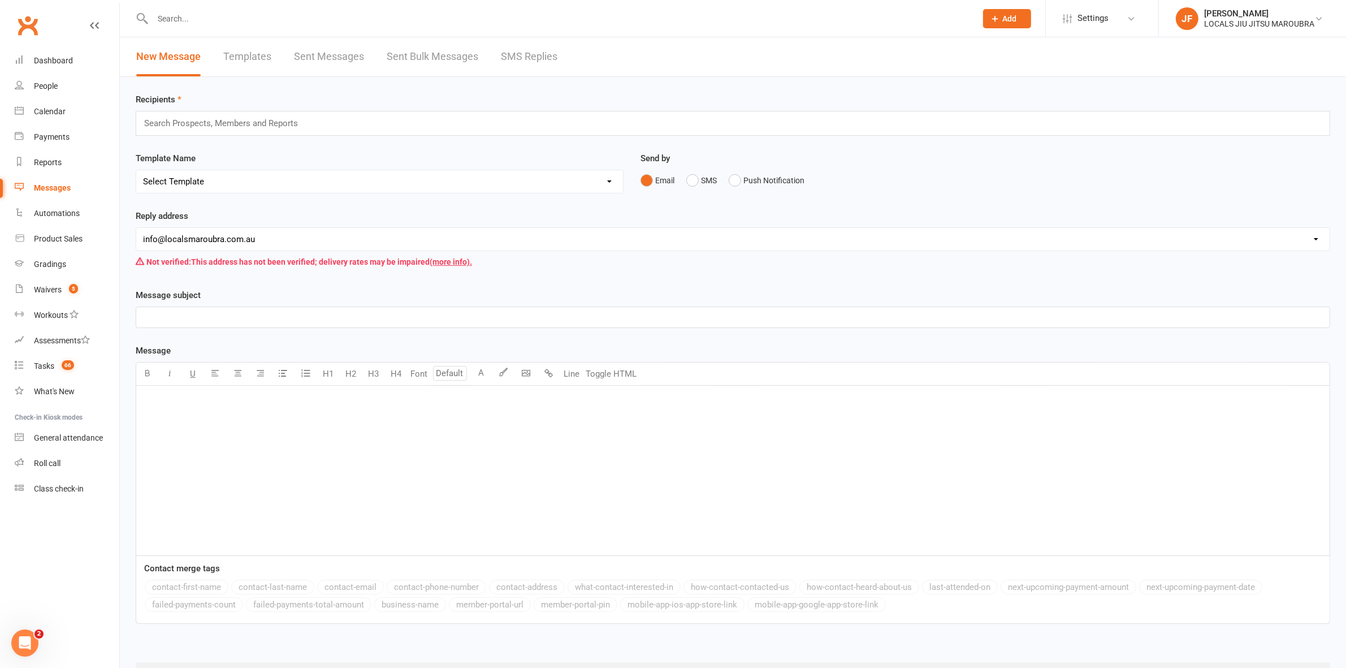
click at [255, 57] on link "Templates" at bounding box center [247, 56] width 48 height 39
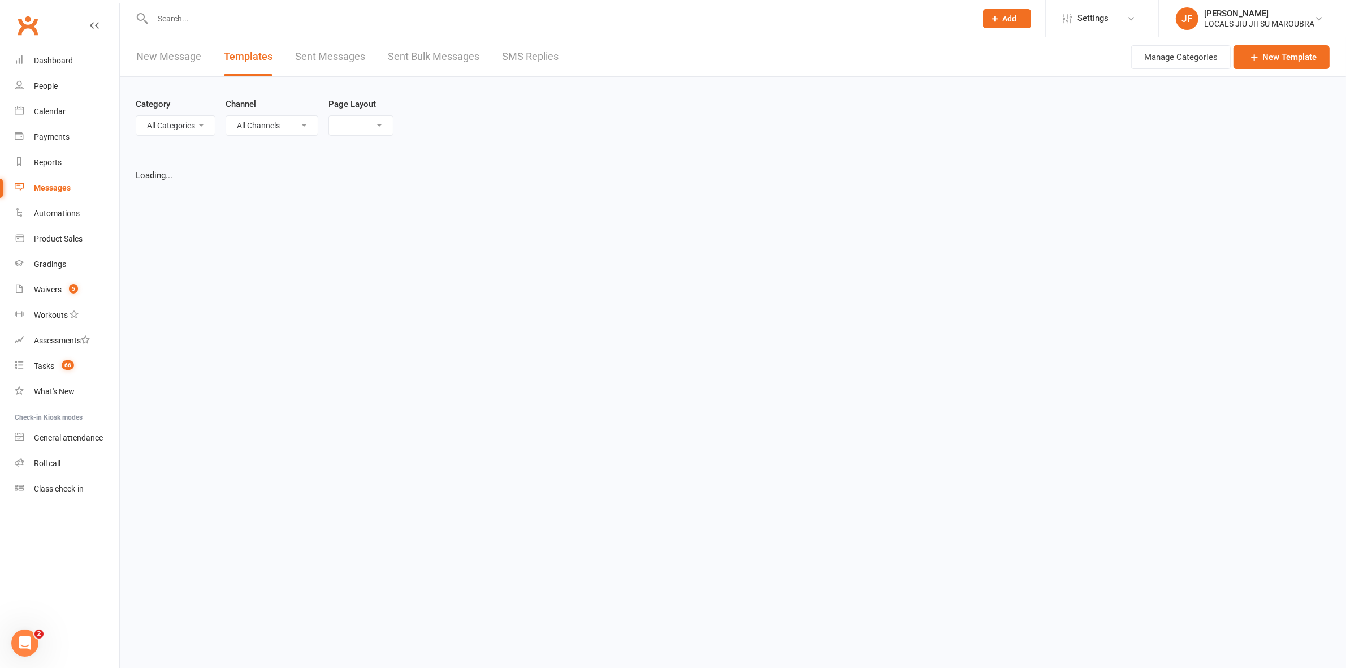
select select "grid"
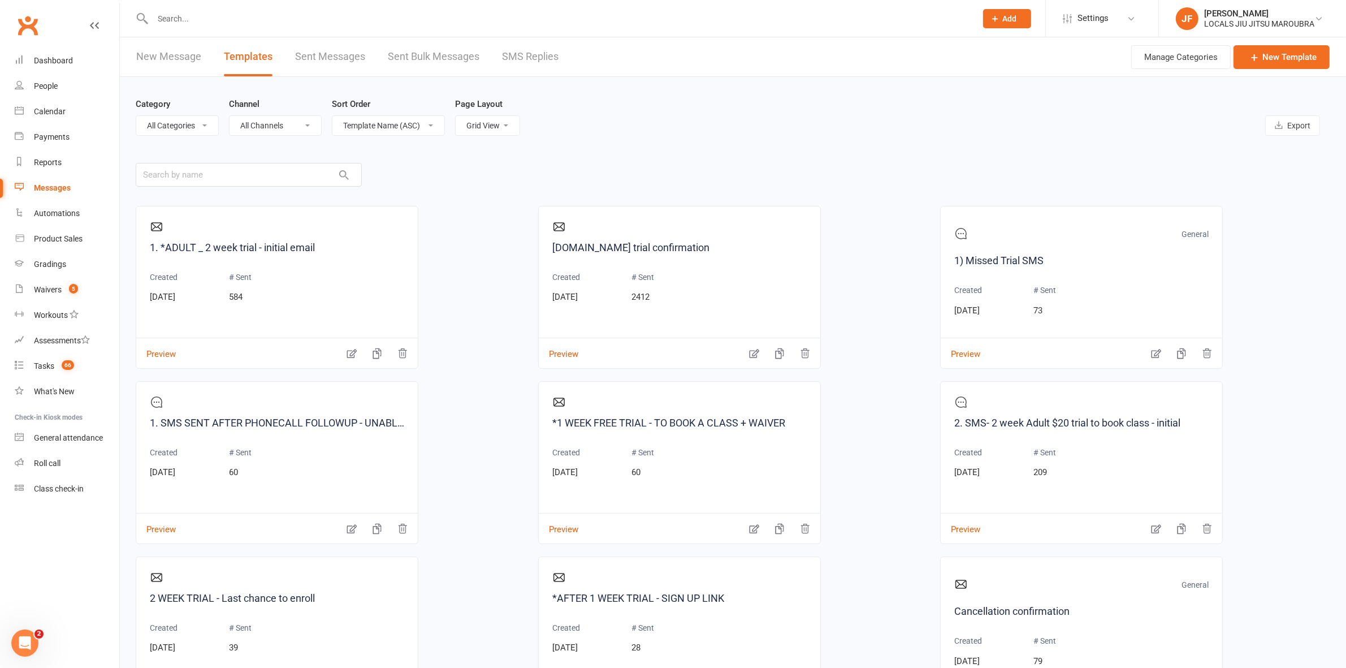
click at [425, 54] on link "Sent Bulk Messages" at bounding box center [434, 56] width 92 height 39
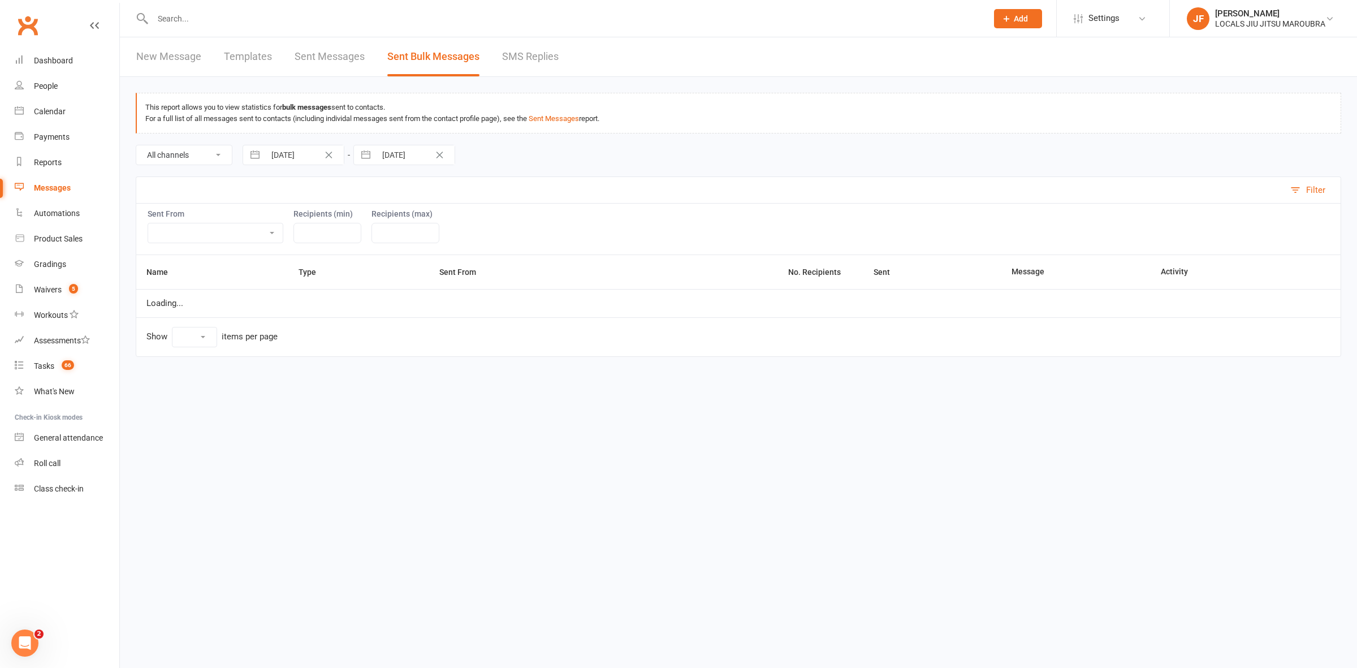
select select "10"
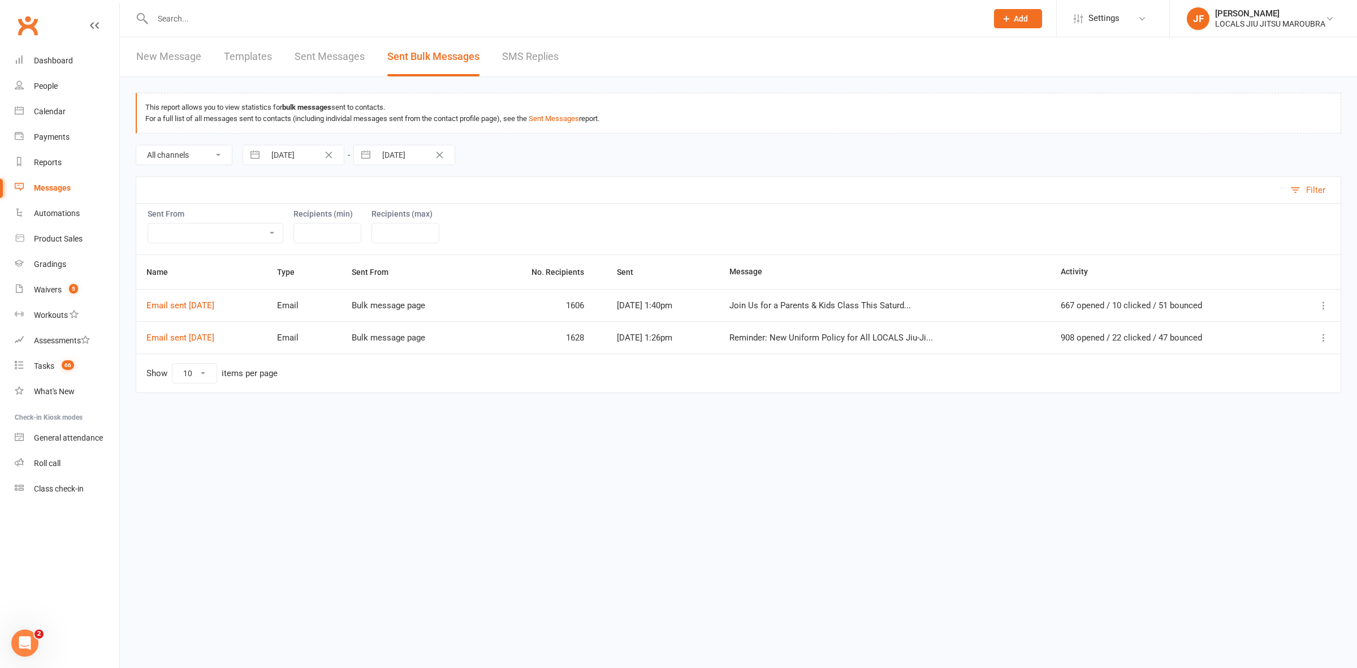
click at [219, 156] on select "All channels Emails SMSes Push Notifications" at bounding box center [184, 154] width 96 height 19
select select "email_message"
click at [136, 145] on select "All channels Emails SMSes Push Notifications" at bounding box center [184, 154] width 96 height 19
click at [271, 232] on select "Bulk message page Roll call People list Grading event Internal calendar Dashboa…" at bounding box center [215, 232] width 135 height 19
select select "from_grading_event"
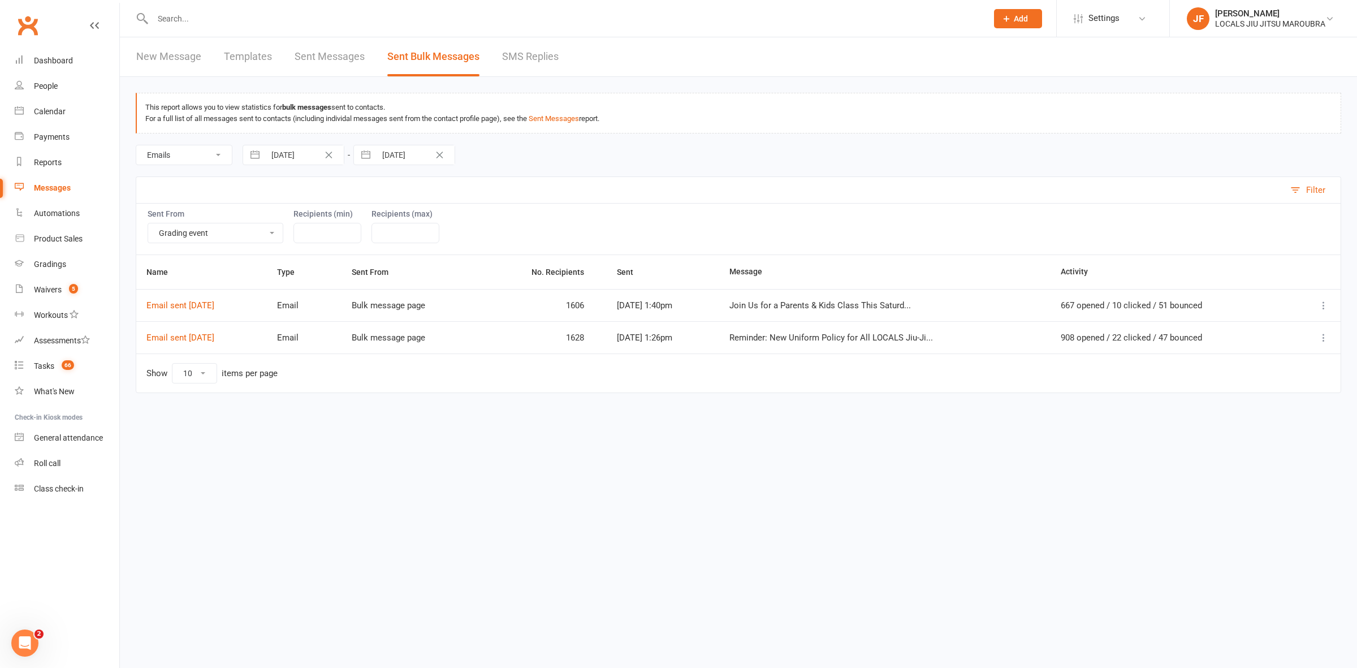
click at [148, 224] on select "Bulk message page Roll call People list Grading event Internal calendar Dashboa…" at bounding box center [215, 232] width 135 height 19
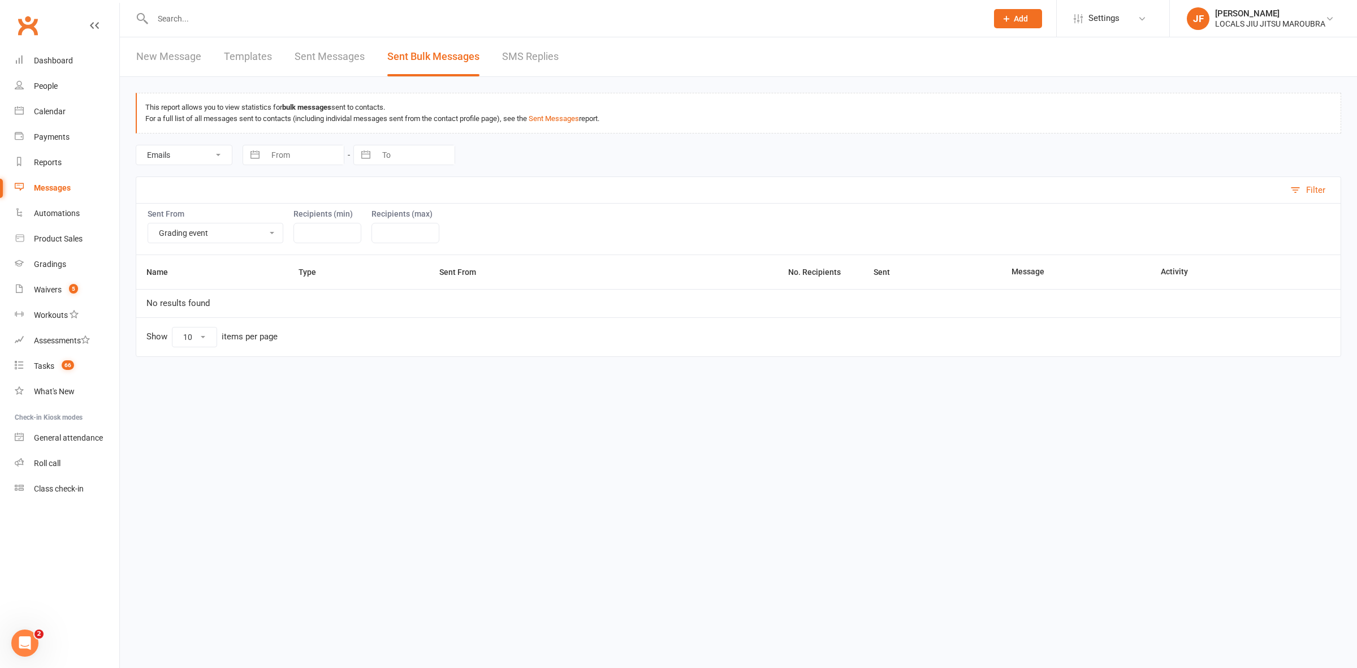
click at [314, 228] on input "number" at bounding box center [327, 233] width 68 height 20
click at [517, 55] on link "SMS Replies" at bounding box center [530, 56] width 57 height 39
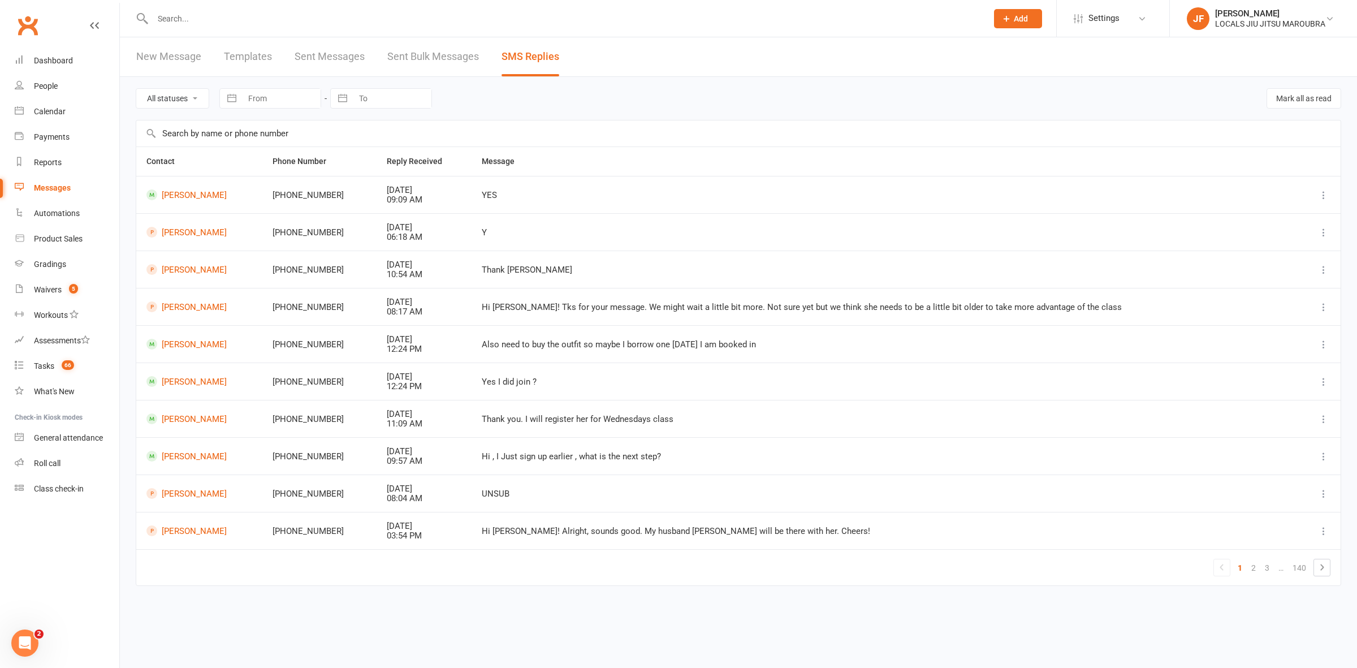
click at [183, 58] on link "New Message" at bounding box center [168, 56] width 65 height 39
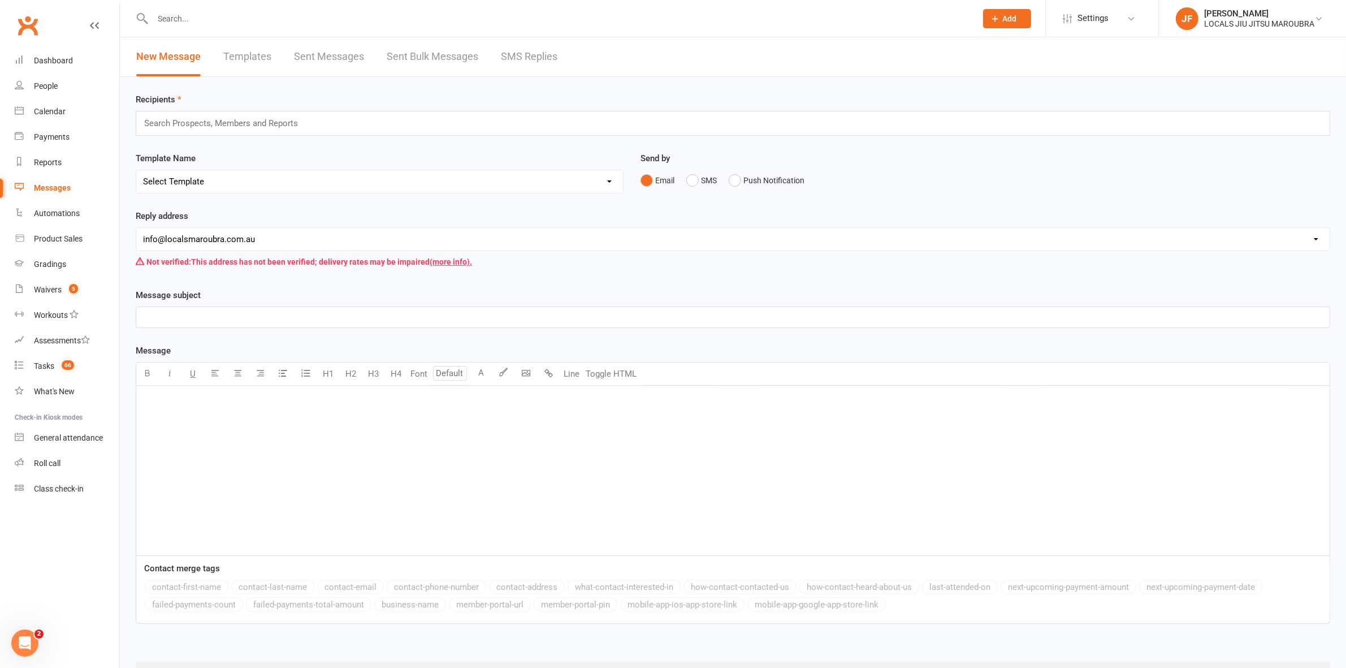
click at [240, 61] on link "Templates" at bounding box center [247, 56] width 48 height 39
select select "grid"
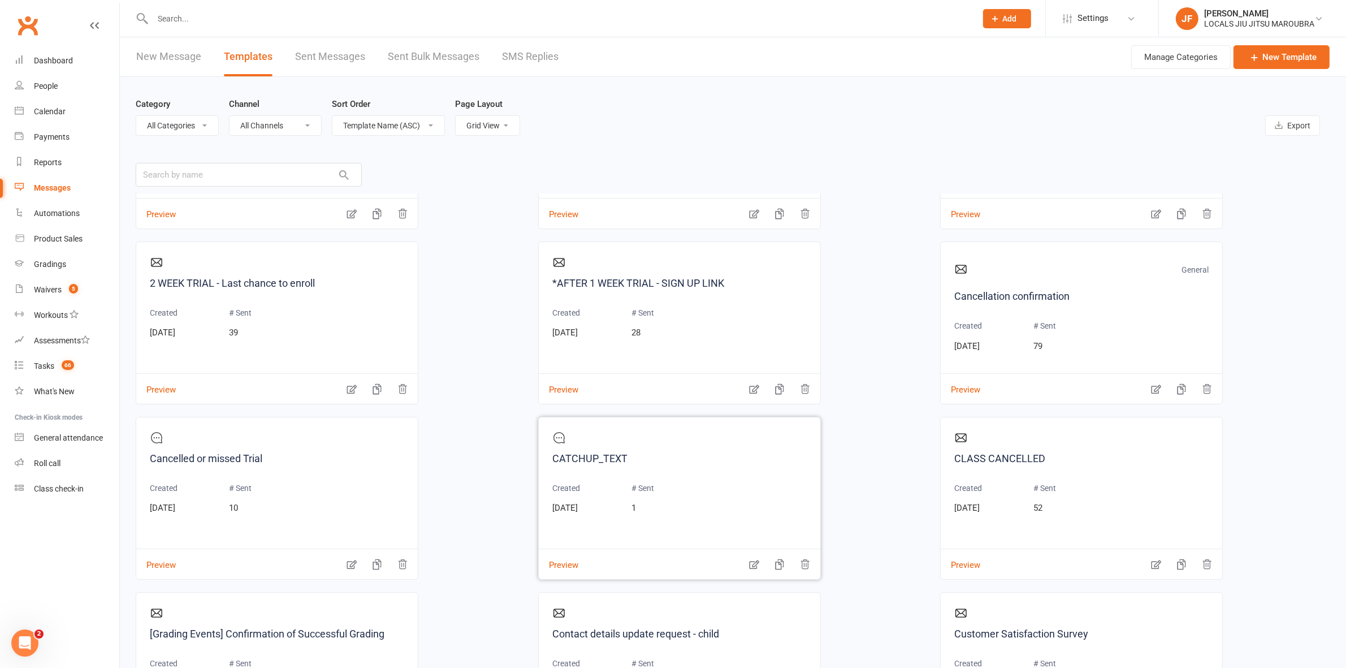
scroll to position [353, 0]
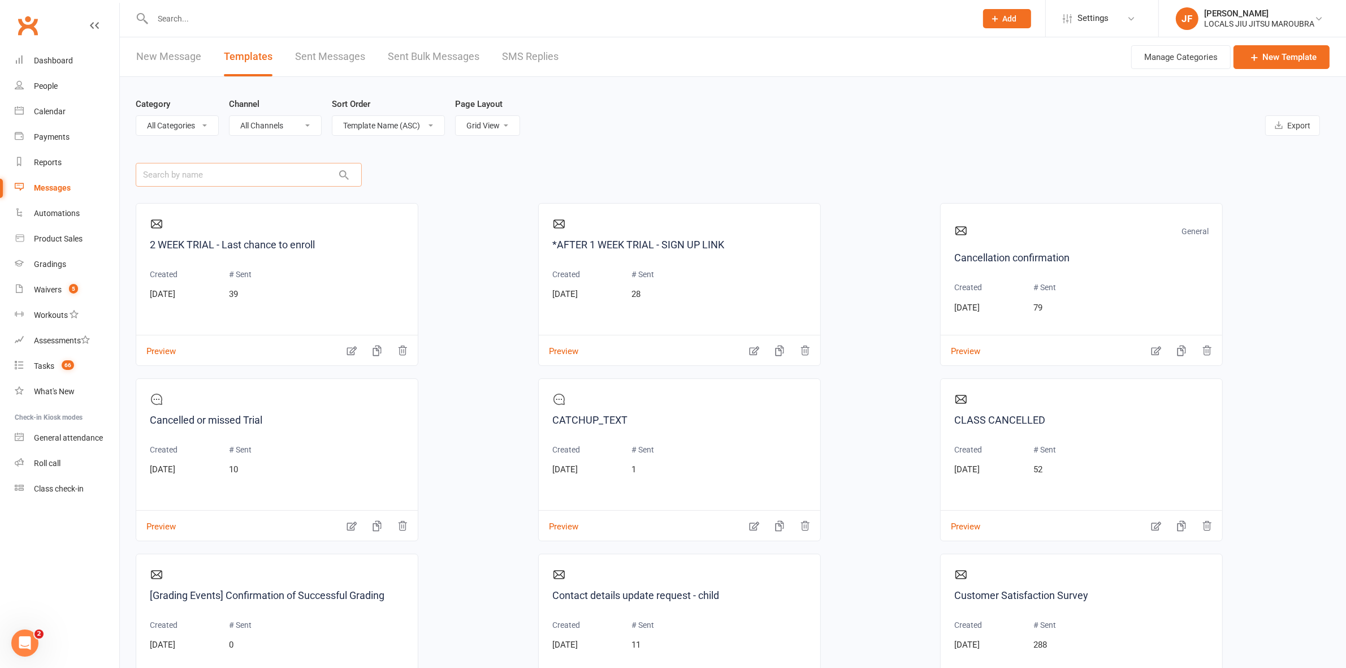
click at [253, 175] on input "text" at bounding box center [249, 175] width 226 height 24
click at [390, 119] on select "Template Name (ASC) Template Name (DESC) Type (ASC) Type (DESC) Category (ASC) …" at bounding box center [388, 125] width 112 height 19
click at [278, 119] on select "All Channels Email SMS Push Notification" at bounding box center [276, 125] width 92 height 19
click at [190, 131] on select "All Categories (No category) General Google Review Prospects" at bounding box center [177, 125] width 82 height 19
drag, startPoint x: 275, startPoint y: 184, endPoint x: 282, endPoint y: 179, distance: 8.5
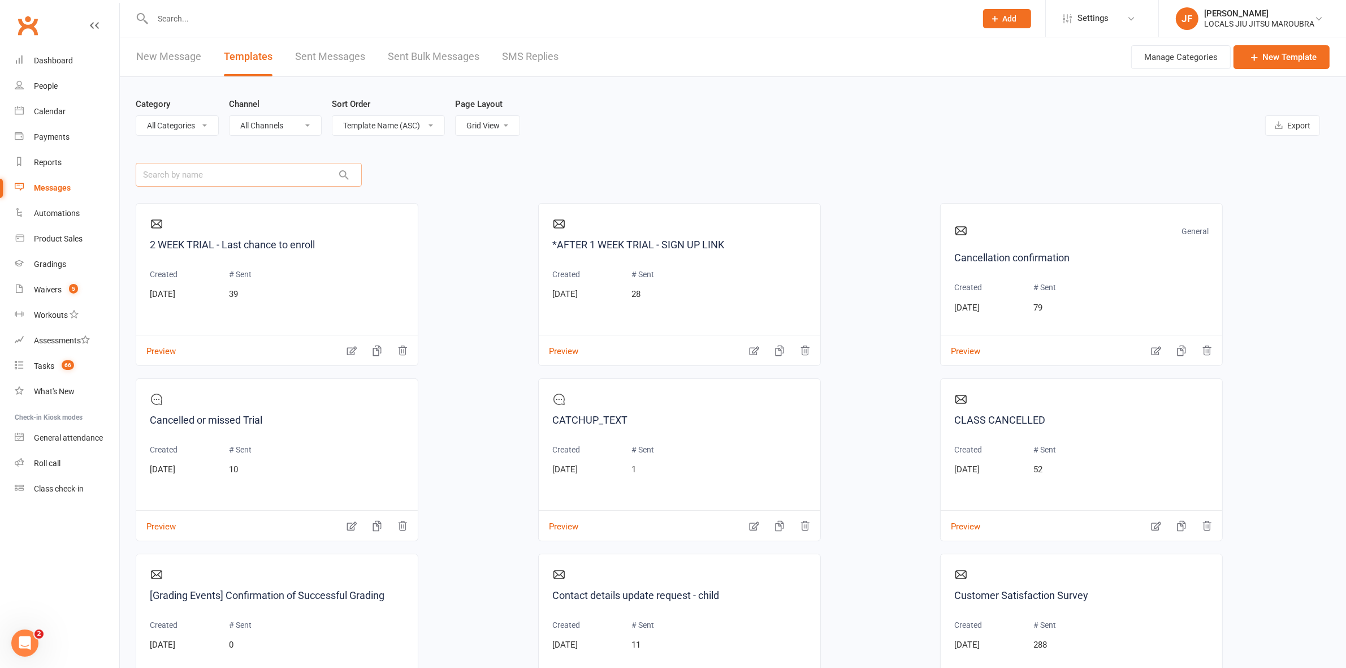
click at [277, 183] on input "text" at bounding box center [249, 175] width 226 height 24
click at [513, 130] on select "List View Grid View" at bounding box center [488, 125] width 64 height 19
click at [281, 168] on input "text" at bounding box center [249, 175] width 226 height 24
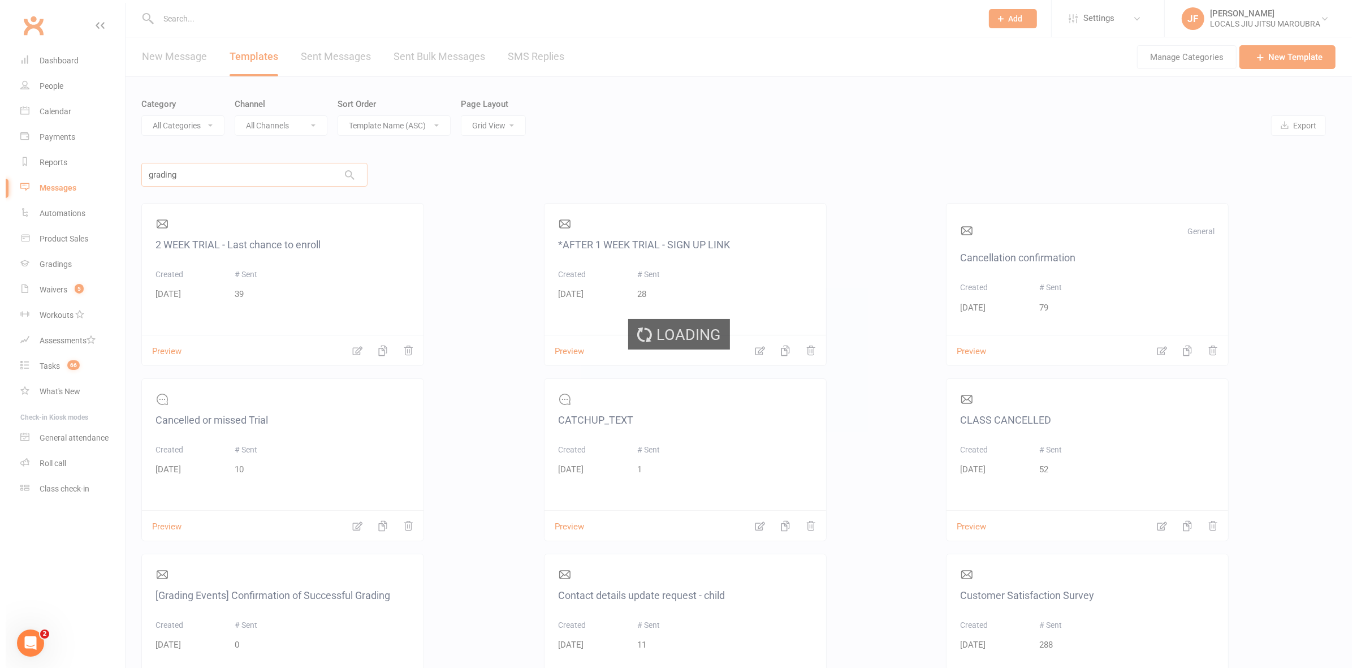
scroll to position [0, 0]
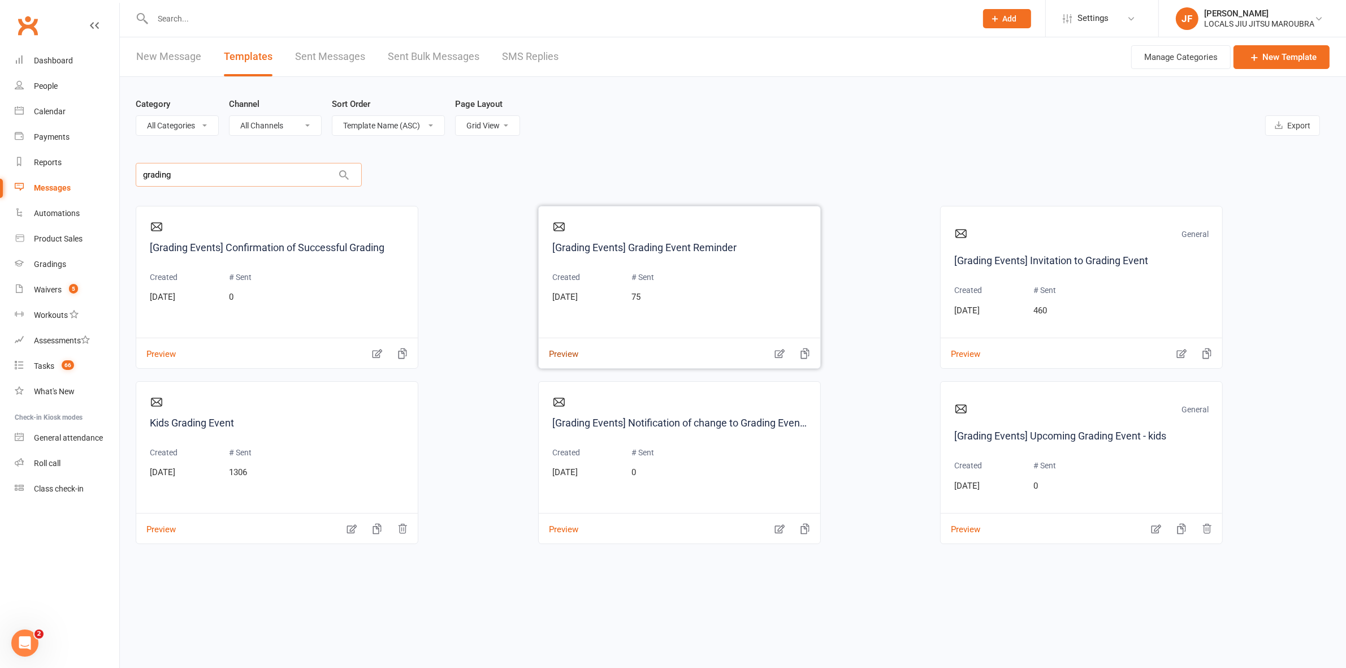
type input "grading"
click at [558, 352] on button "Preview" at bounding box center [559, 346] width 40 height 12
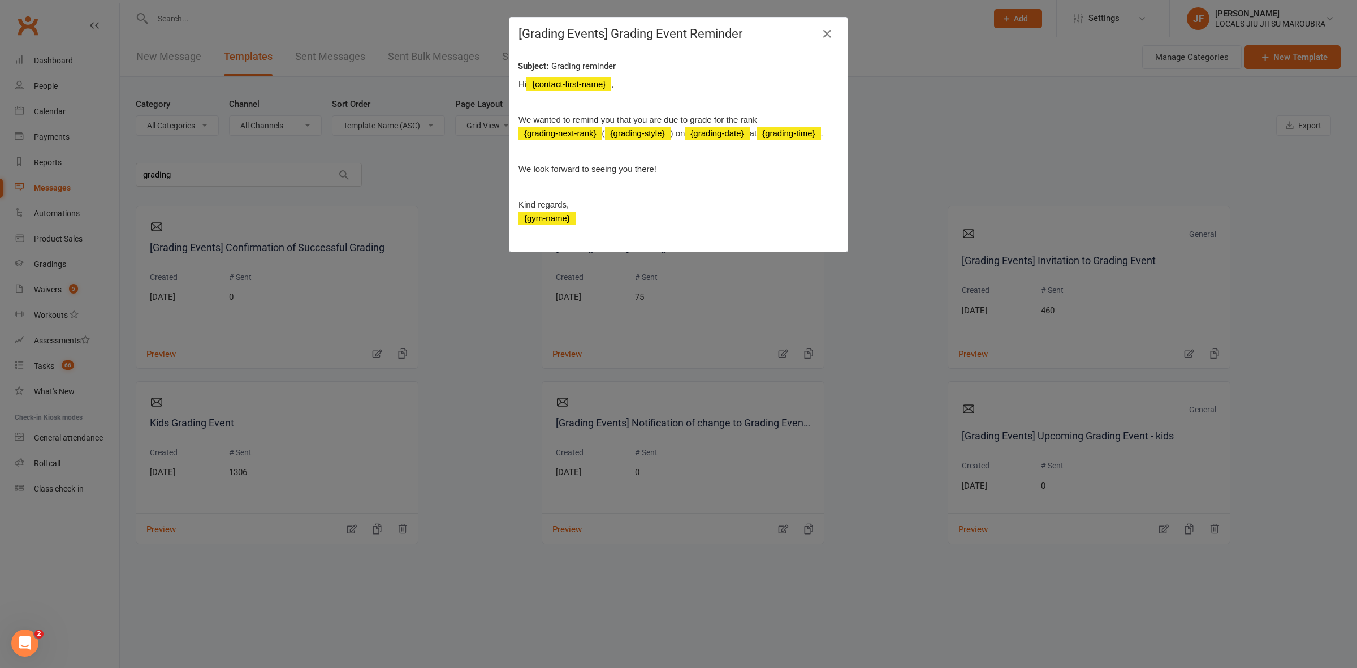
click at [495, 372] on div "[Grading Events] Grading Event Reminder Grading reminder Hi {contact-first-name…" at bounding box center [678, 334] width 1357 height 668
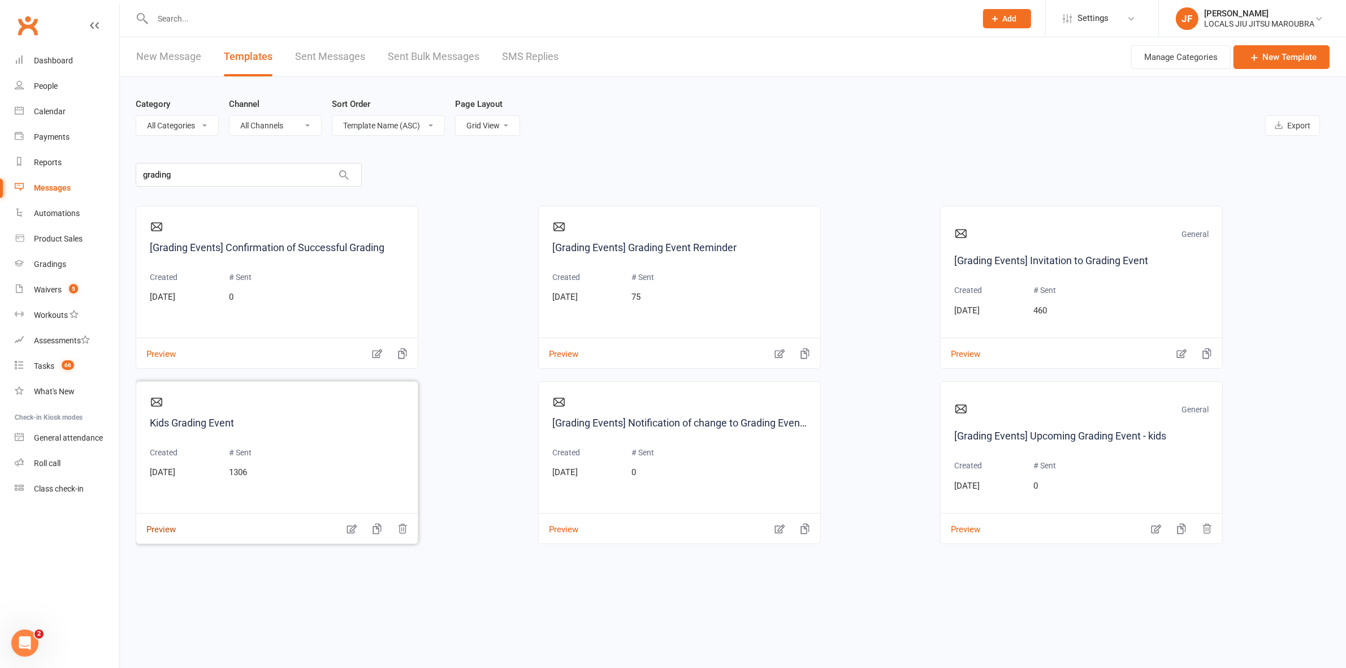
click at [154, 528] on button "Preview" at bounding box center [156, 522] width 40 height 12
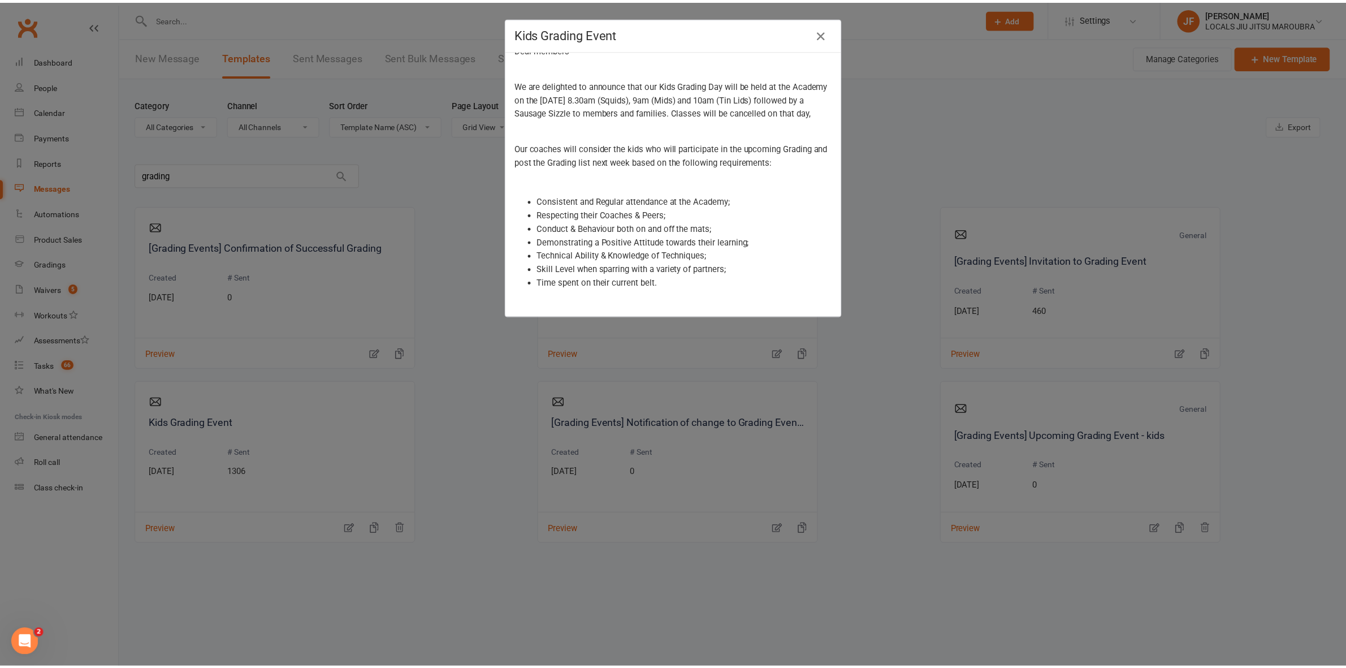
scroll to position [34, 0]
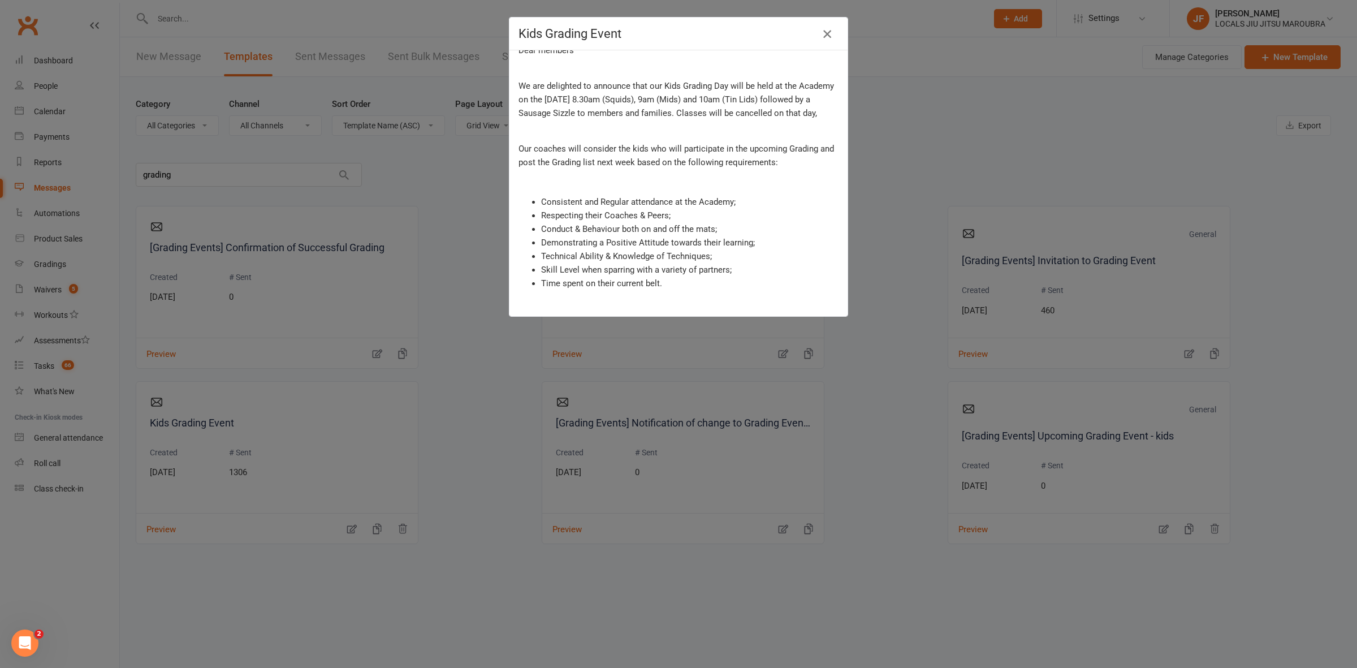
click at [821, 35] on icon "button" at bounding box center [827, 34] width 14 height 14
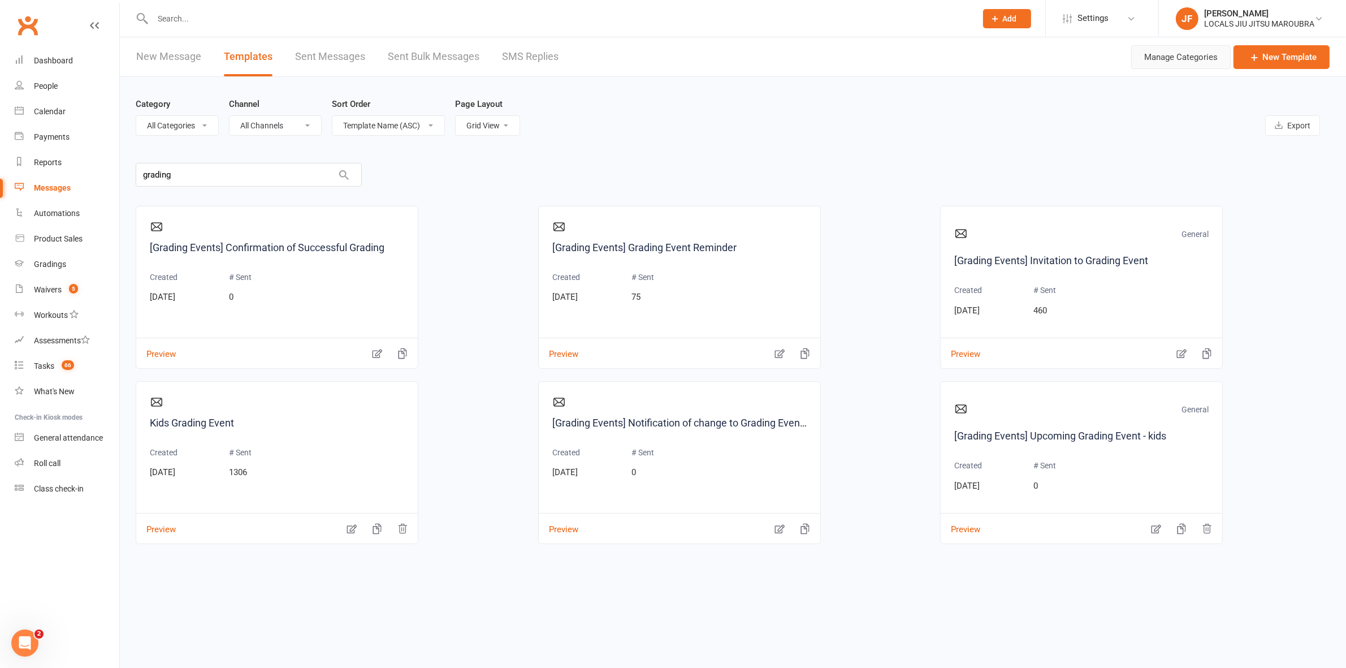
click at [1146, 55] on button "Manage Categories" at bounding box center [1181, 57] width 100 height 24
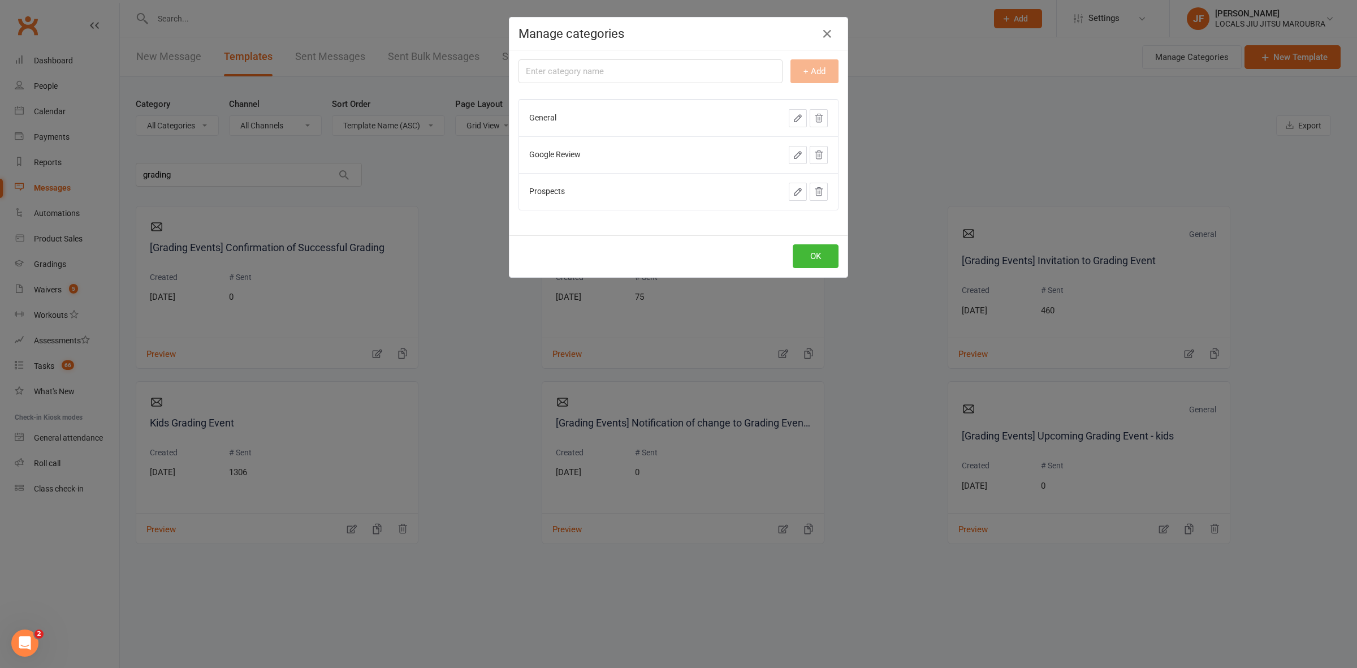
click at [1057, 119] on div "Manage categories + Add General Google Review Prospects OK" at bounding box center [678, 334] width 1357 height 668
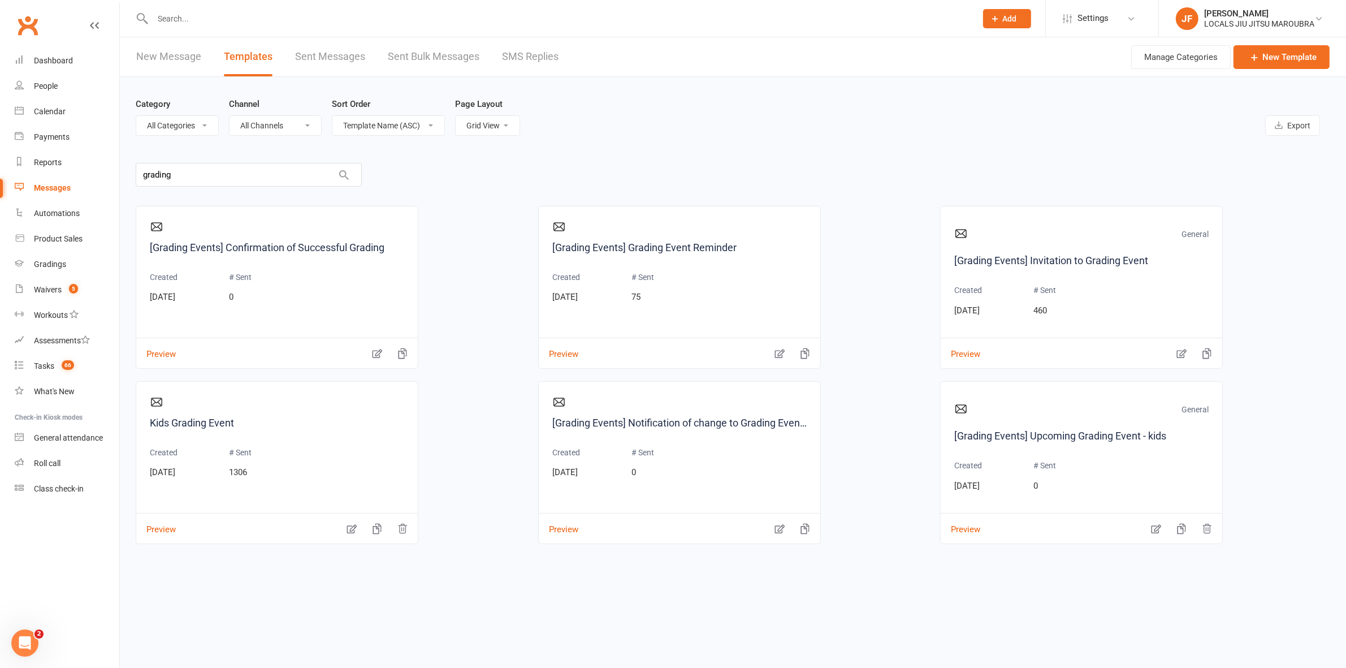
click at [191, 61] on link "New Message" at bounding box center [168, 56] width 65 height 39
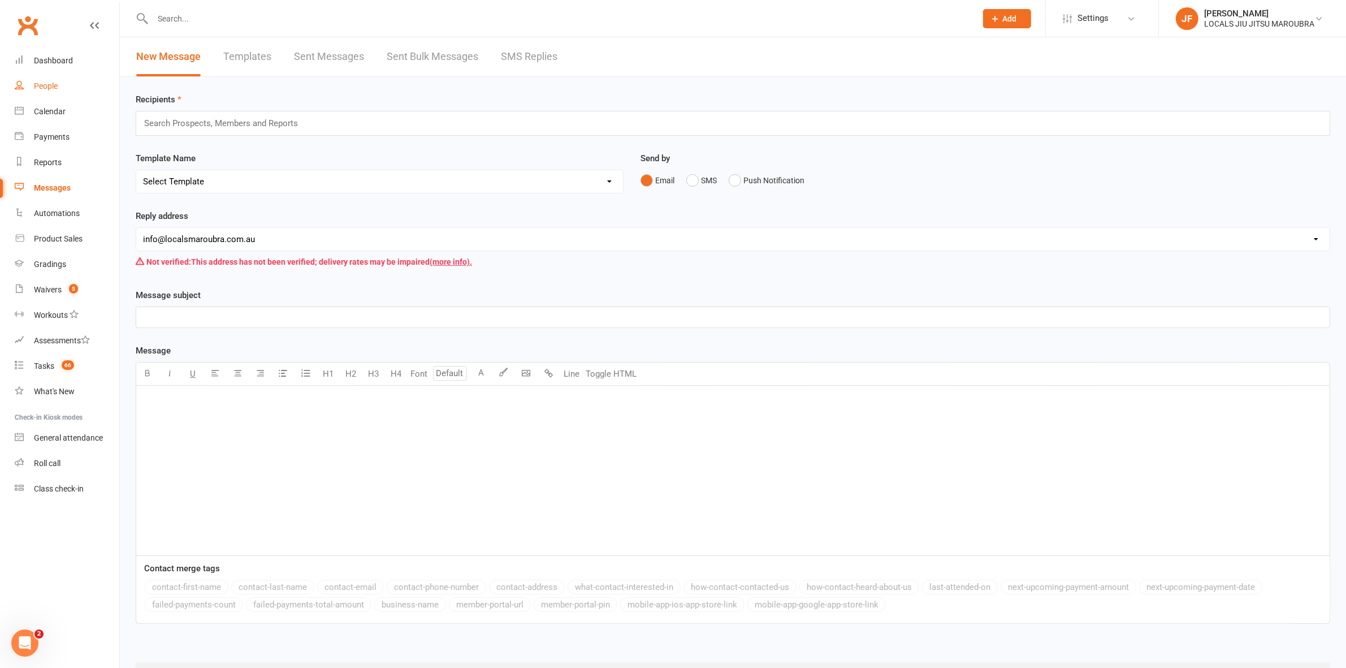
click at [43, 86] on div "People" at bounding box center [46, 85] width 24 height 9
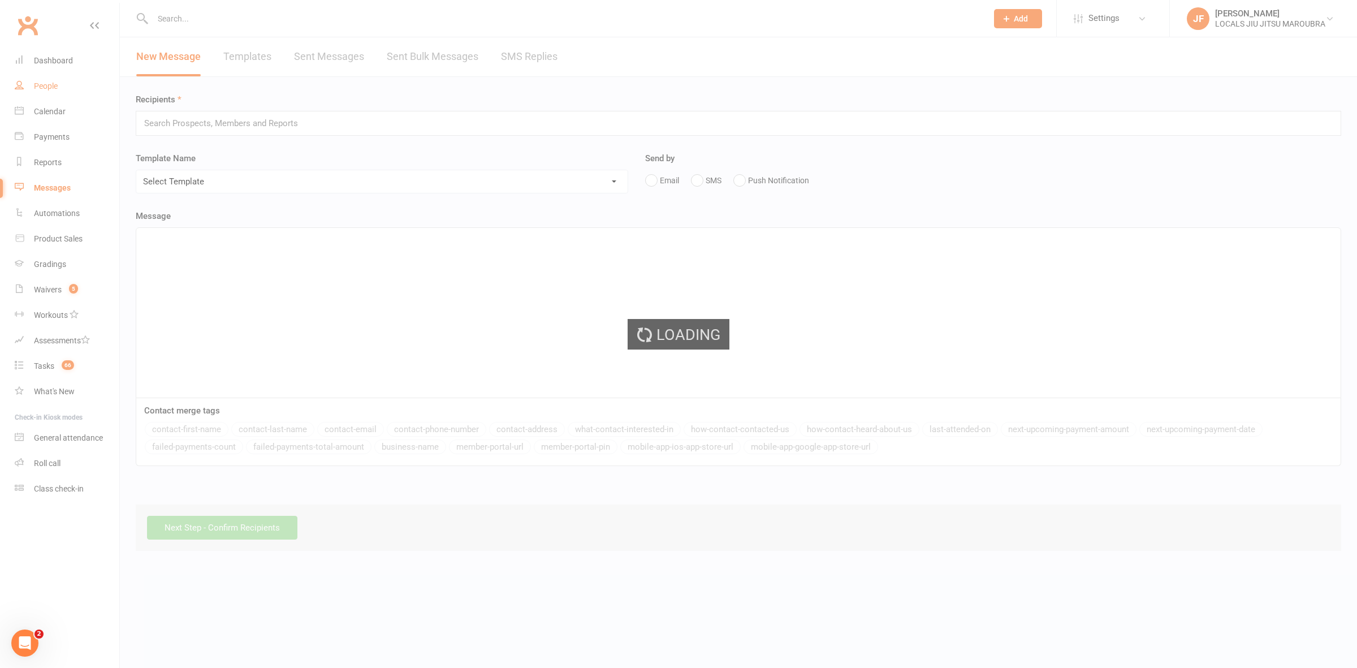
select select "25"
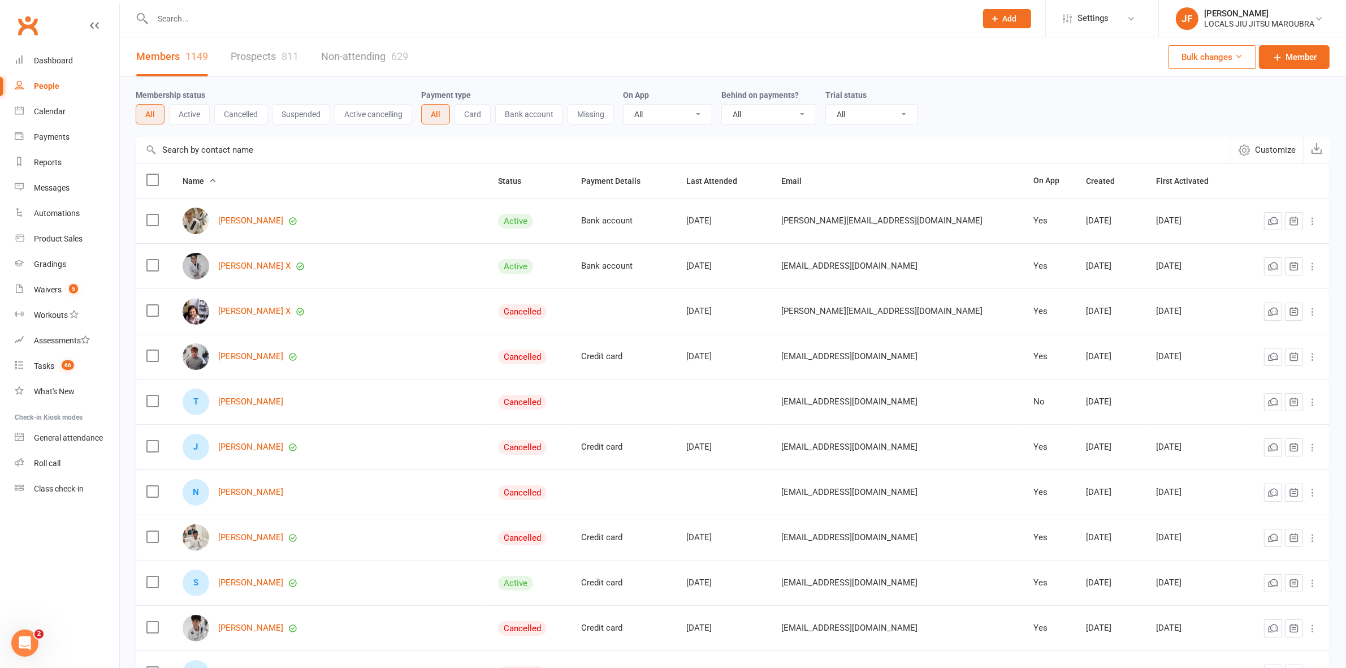
click at [195, 114] on button "Active" at bounding box center [189, 114] width 41 height 20
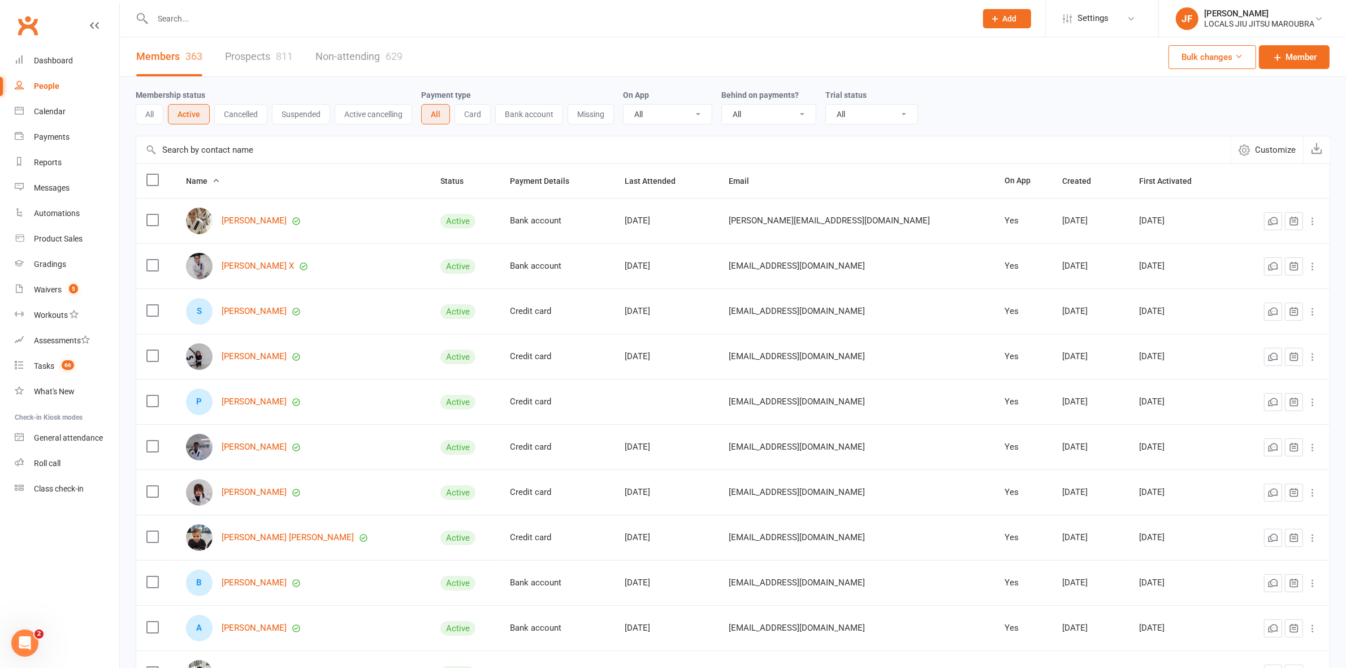
click at [793, 116] on select "All No Yes" at bounding box center [769, 114] width 94 height 19
click at [862, 119] on select "All Active and expired trials All active trials Active trial (no other membersh…" at bounding box center [872, 114] width 92 height 19
drag, startPoint x: 303, startPoint y: 134, endPoint x: 289, endPoint y: 126, distance: 15.7
click at [301, 134] on div "Membership status All Active Cancelled Suspended Active cancelling Payment type…" at bounding box center [733, 106] width 1195 height 59
click at [152, 116] on button "All" at bounding box center [150, 114] width 28 height 20
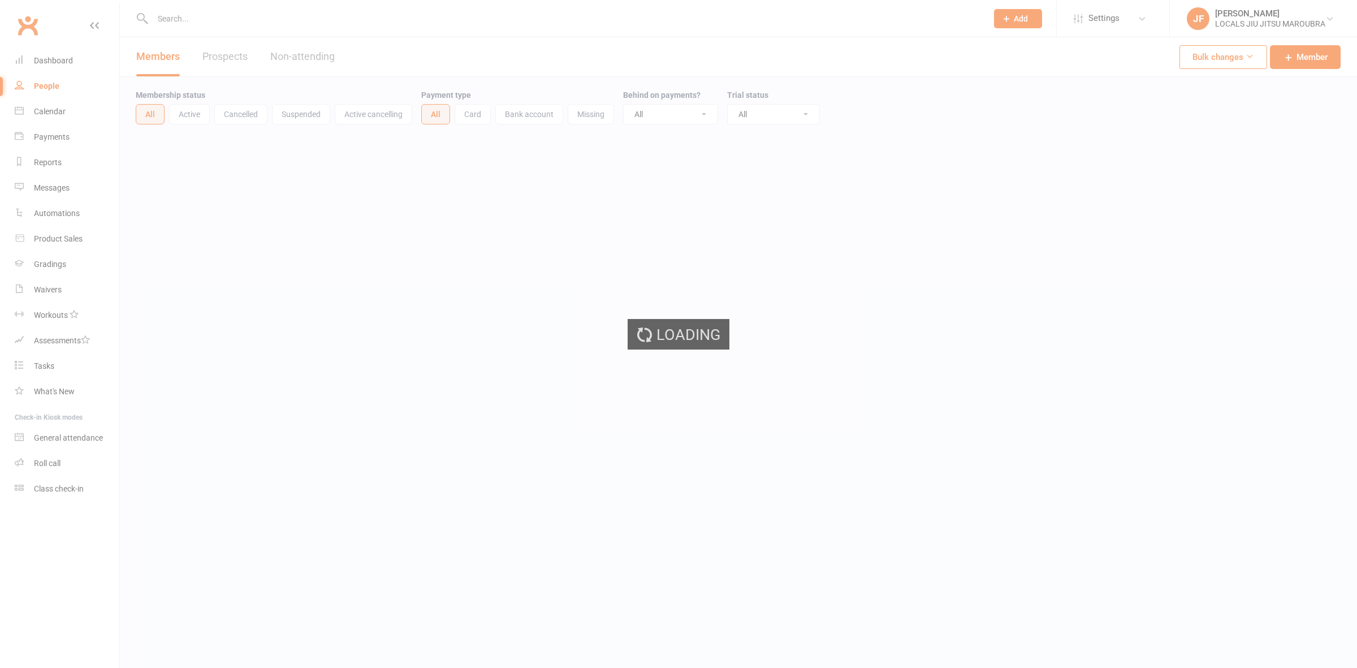
select select "25"
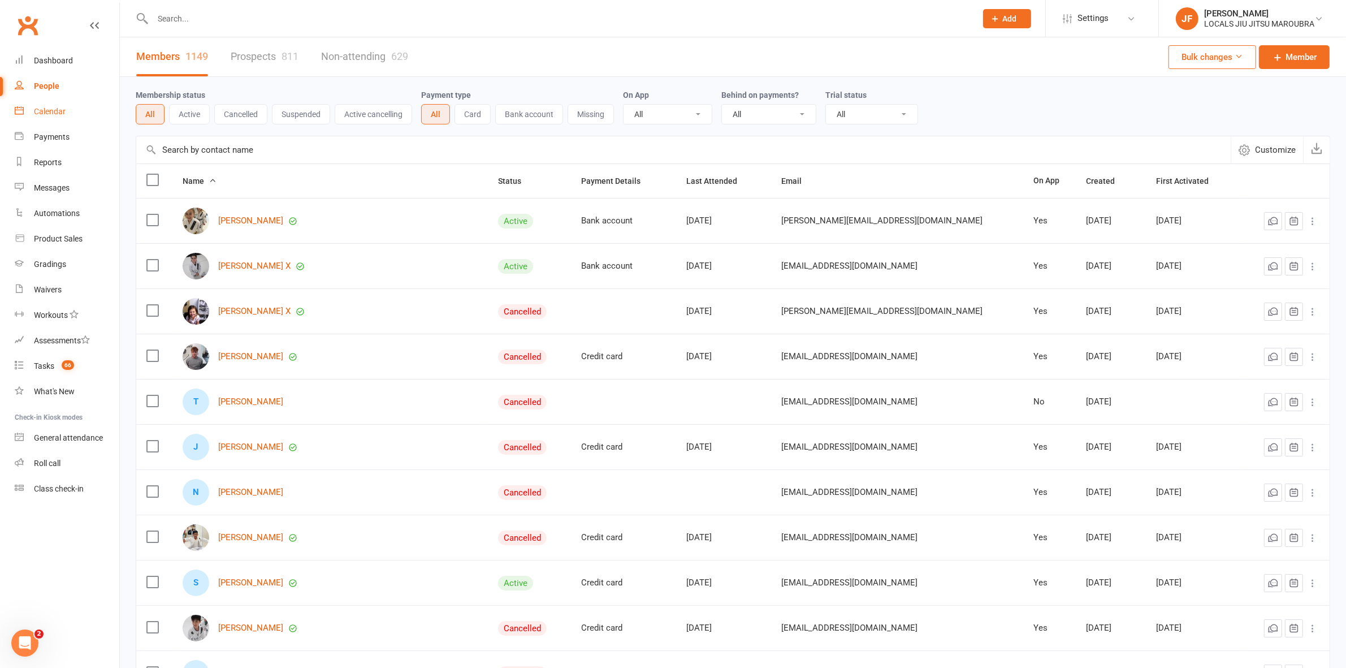
drag, startPoint x: 35, startPoint y: 114, endPoint x: 119, endPoint y: 116, distance: 83.7
click at [35, 114] on div "Calendar" at bounding box center [50, 111] width 32 height 9
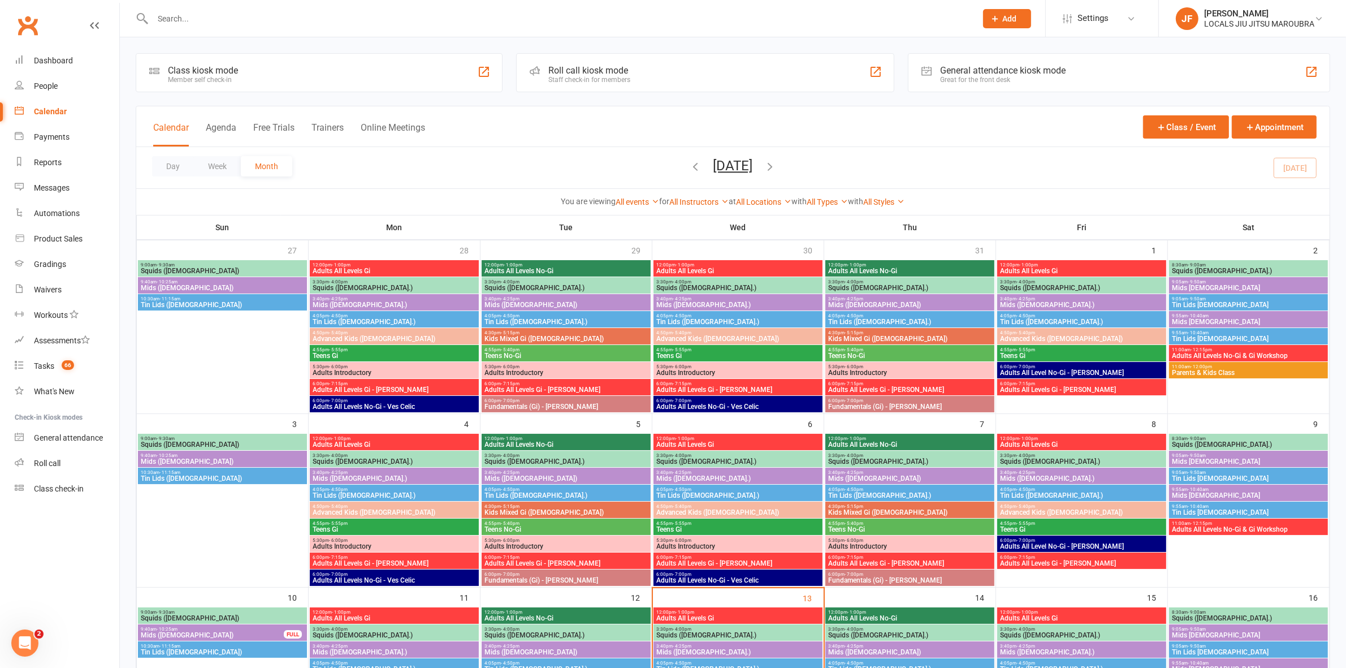
click at [716, 475] on span "Mids ([DEMOGRAPHIC_DATA].)" at bounding box center [738, 478] width 165 height 7
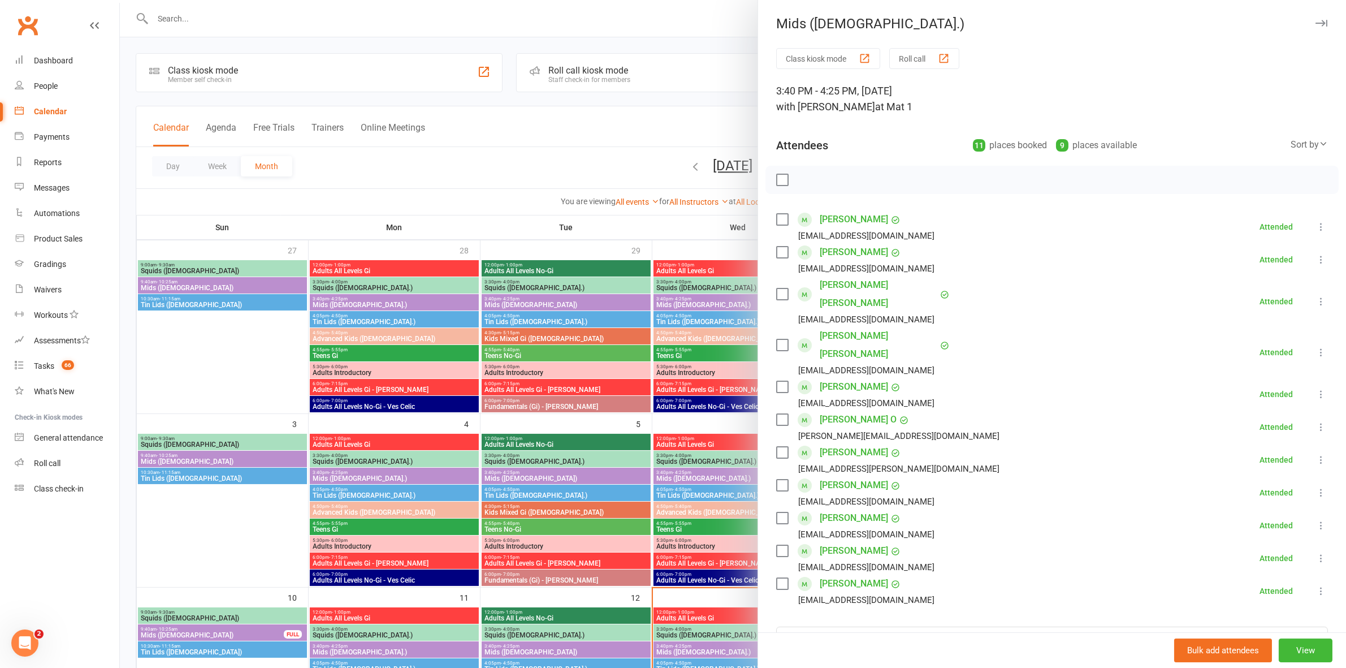
click at [716, 475] on div at bounding box center [733, 334] width 1226 height 668
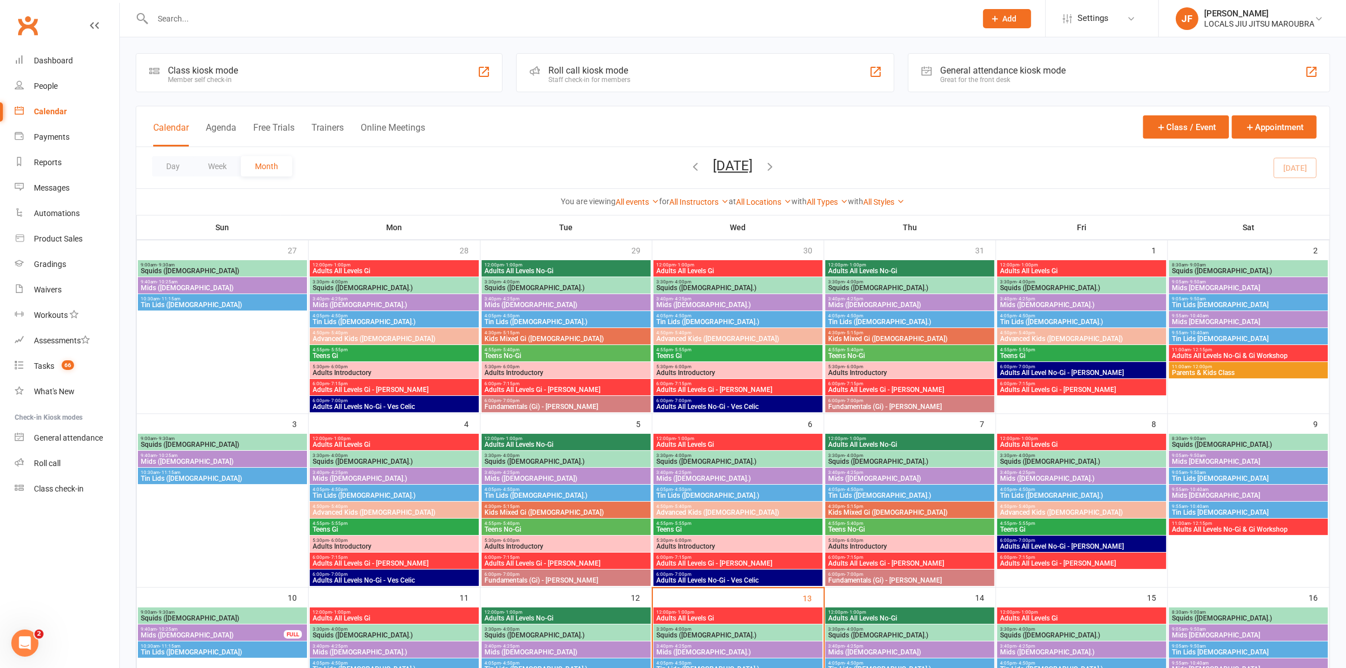
click at [765, 21] on input "text" at bounding box center [558, 19] width 819 height 16
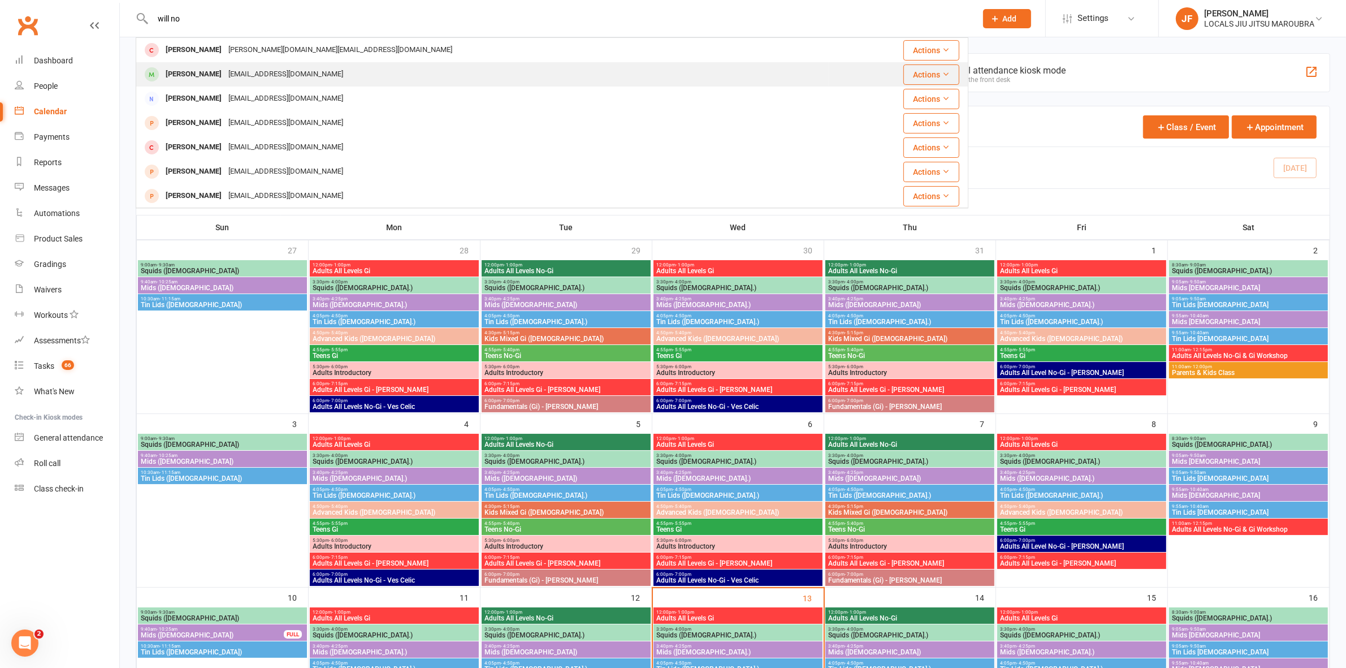
type input "will no"
click at [401, 68] on div "[PERSON_NAME] [EMAIL_ADDRESS][DOMAIN_NAME]" at bounding box center [483, 74] width 692 height 23
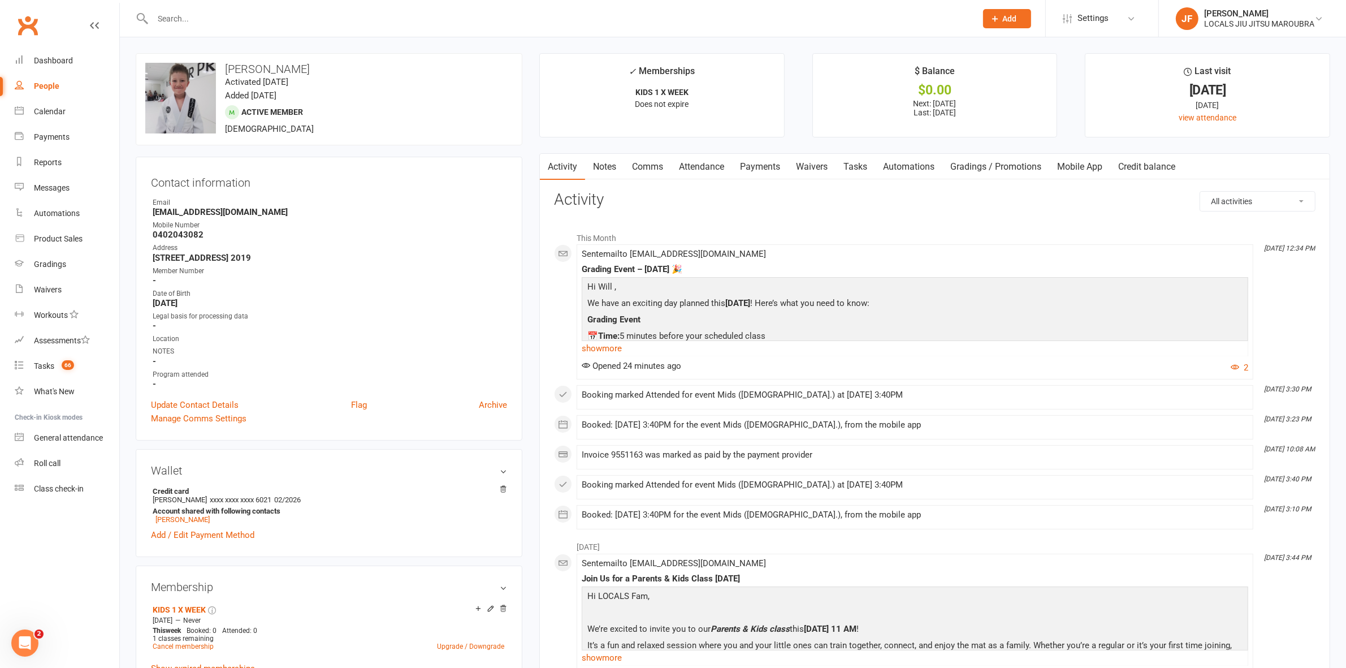
click at [588, 20] on input "text" at bounding box center [558, 19] width 819 height 16
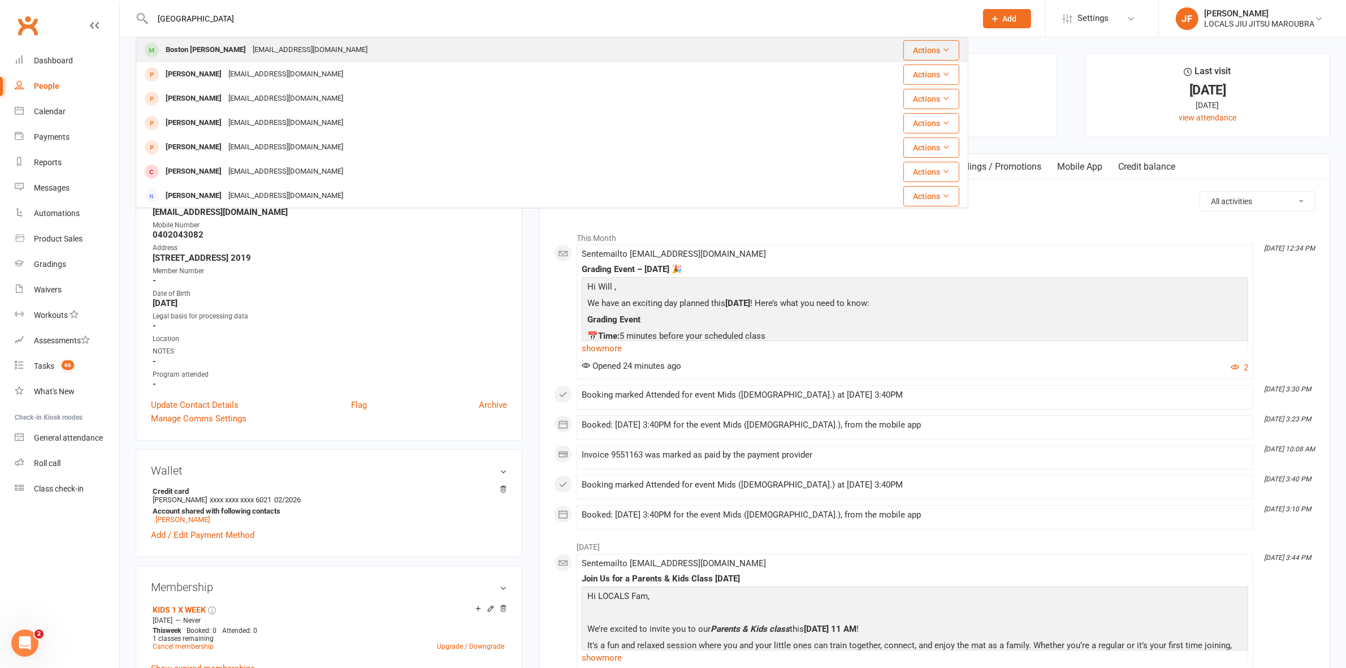
type input "[GEOGRAPHIC_DATA]"
drag, startPoint x: 244, startPoint y: 41, endPoint x: 423, endPoint y: 55, distance: 179.2
click at [247, 41] on div "Boston McMillan [EMAIL_ADDRESS][DOMAIN_NAME]" at bounding box center [463, 49] width 653 height 23
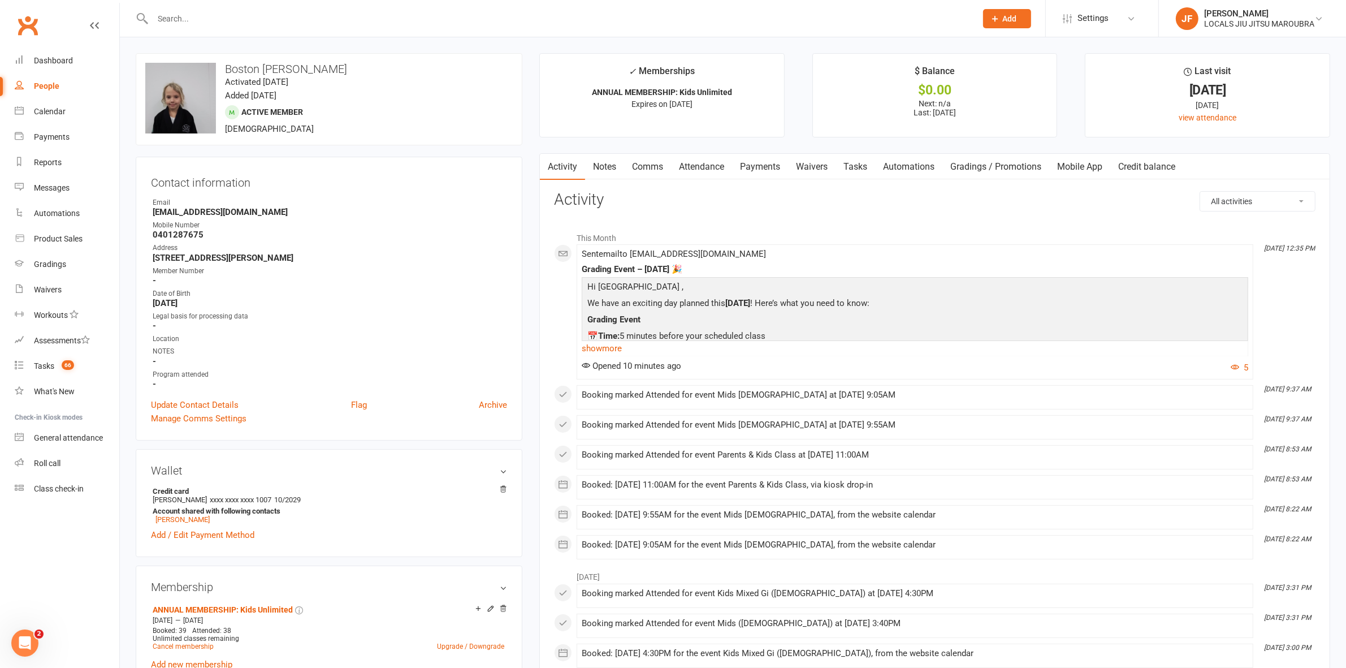
click at [406, 1] on div at bounding box center [552, 18] width 833 height 37
click at [405, 8] on div at bounding box center [552, 18] width 833 height 37
click at [403, 15] on input "text" at bounding box center [558, 19] width 819 height 16
paste input "Gracious"
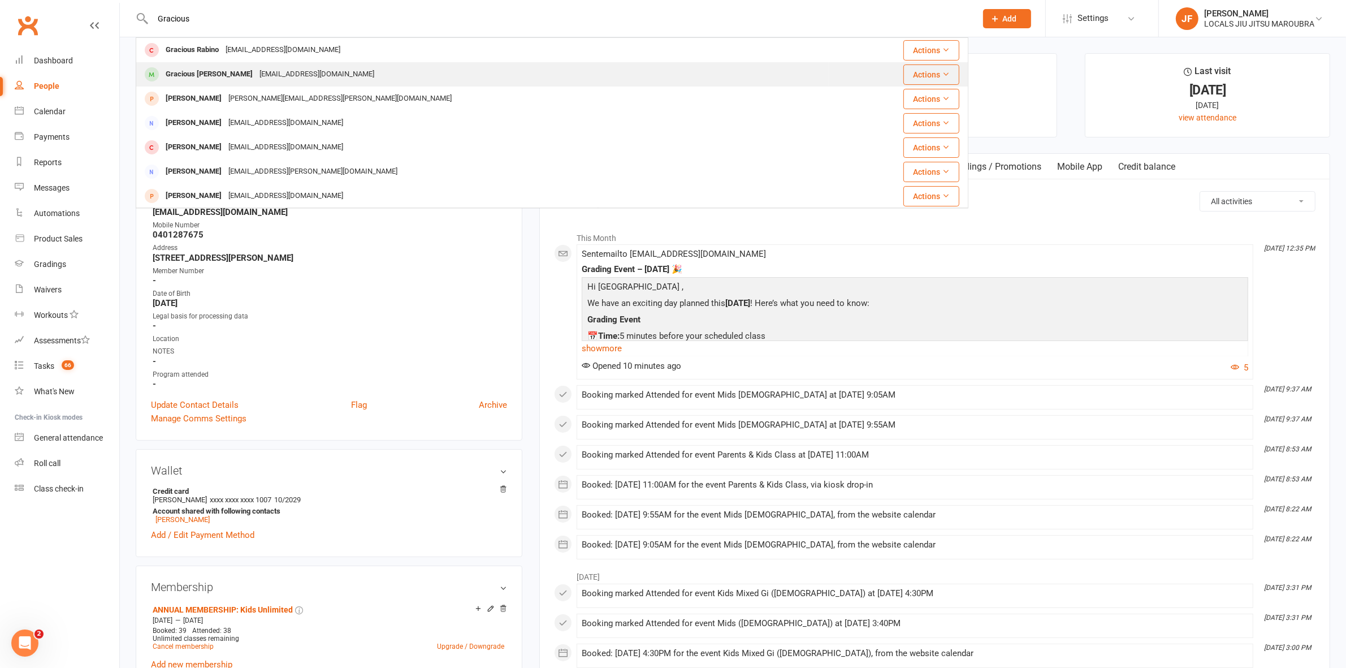
type input "Gracious"
click at [219, 77] on div "Gracious [PERSON_NAME]" at bounding box center [209, 74] width 94 height 16
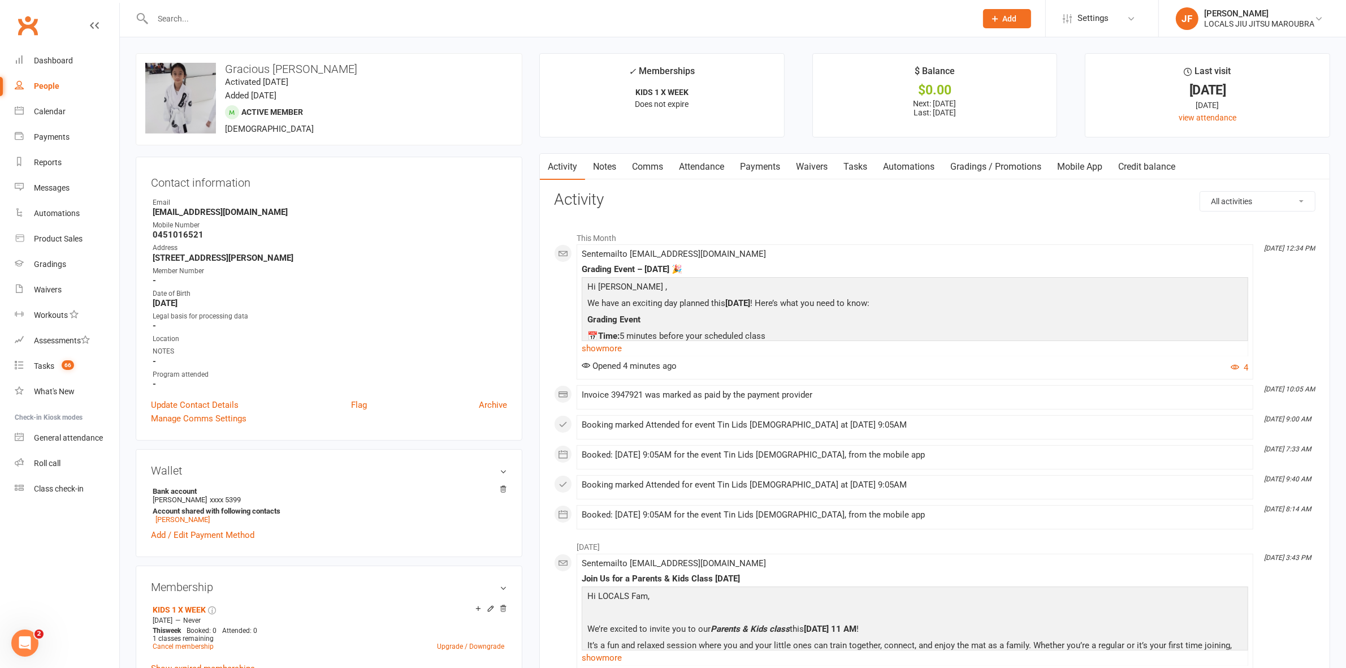
click at [473, 19] on input "text" at bounding box center [558, 19] width 819 height 16
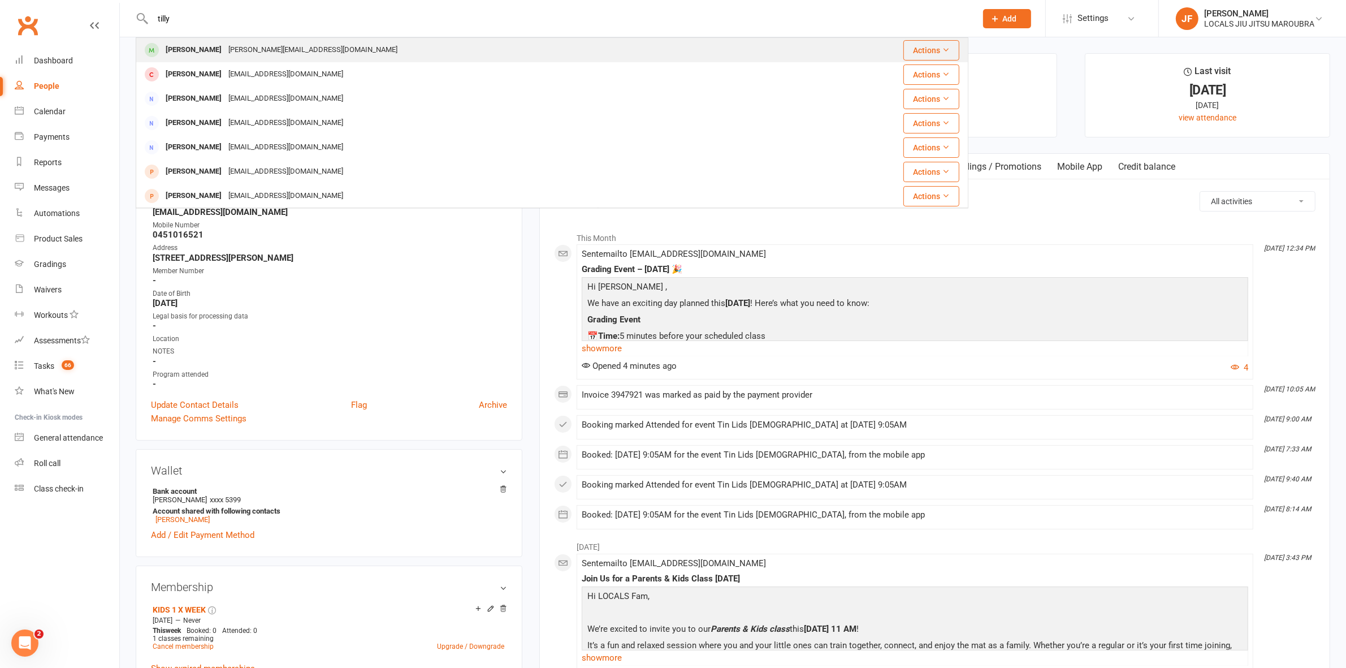
type input "tilly"
click at [459, 57] on div "[PERSON_NAME] Champley [EMAIL_ADDRESS][DOMAIN_NAME]" at bounding box center [471, 49] width 669 height 23
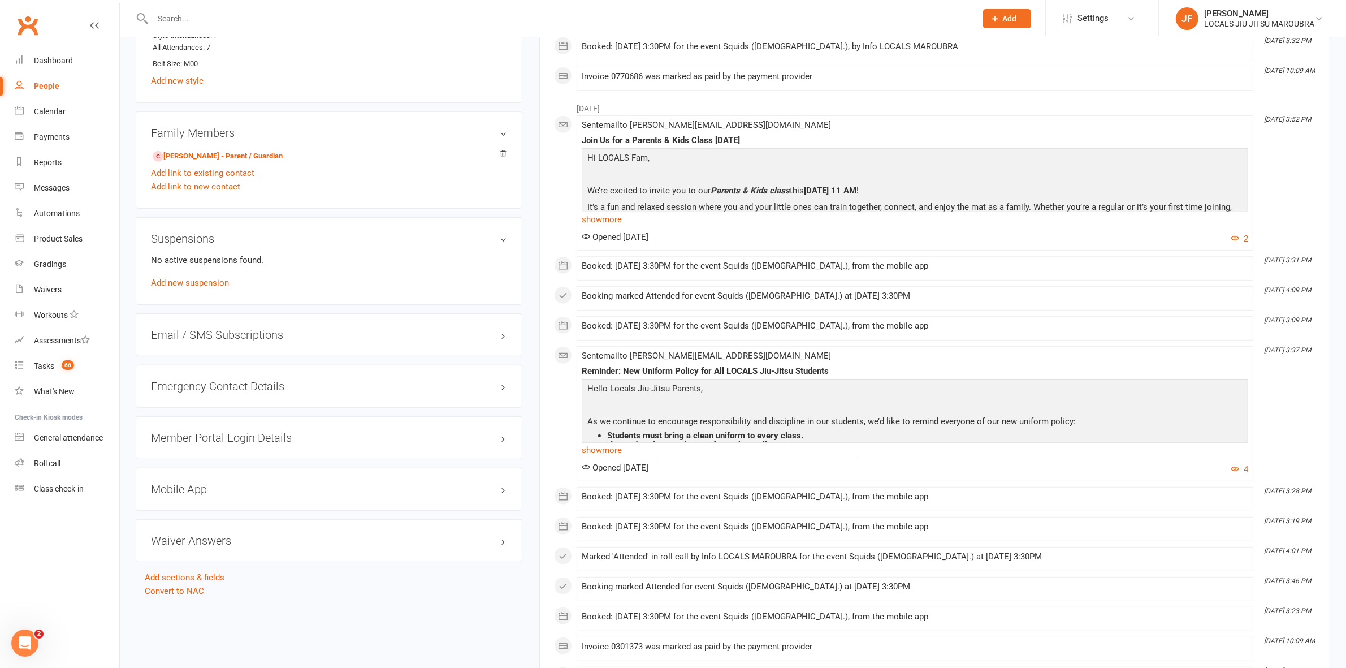
scroll to position [565, 0]
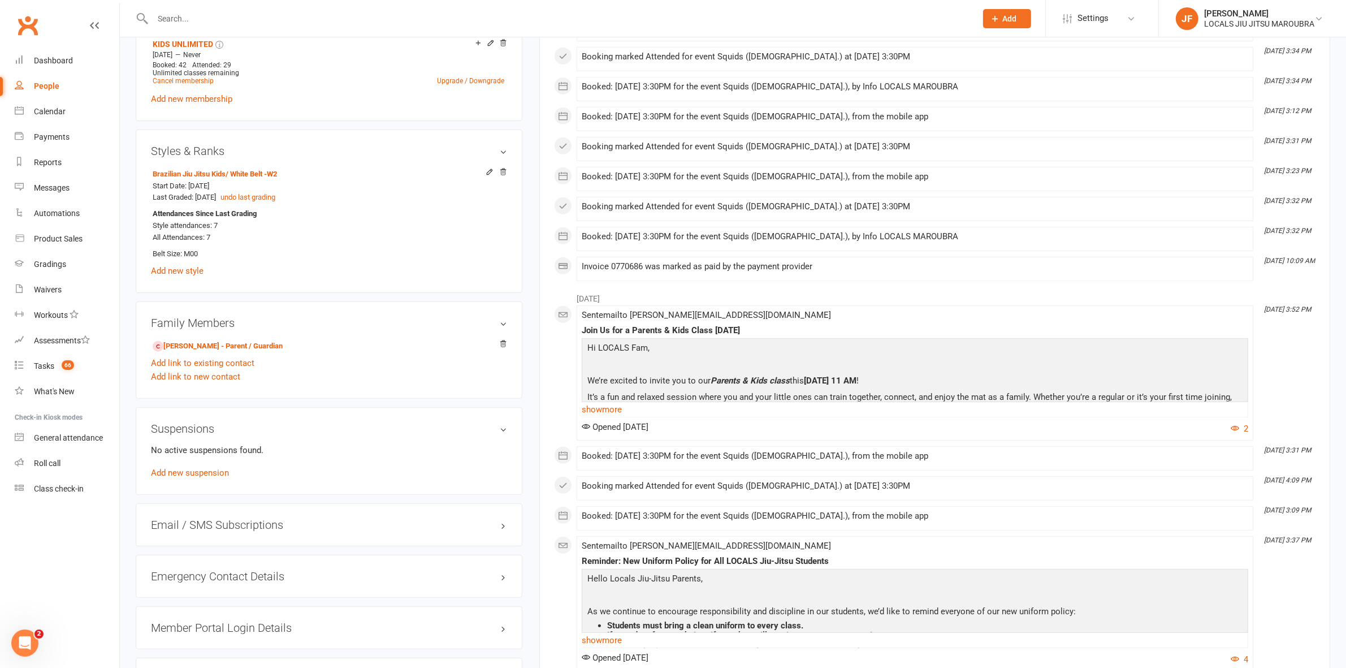
click at [628, 18] on input "text" at bounding box center [558, 19] width 819 height 16
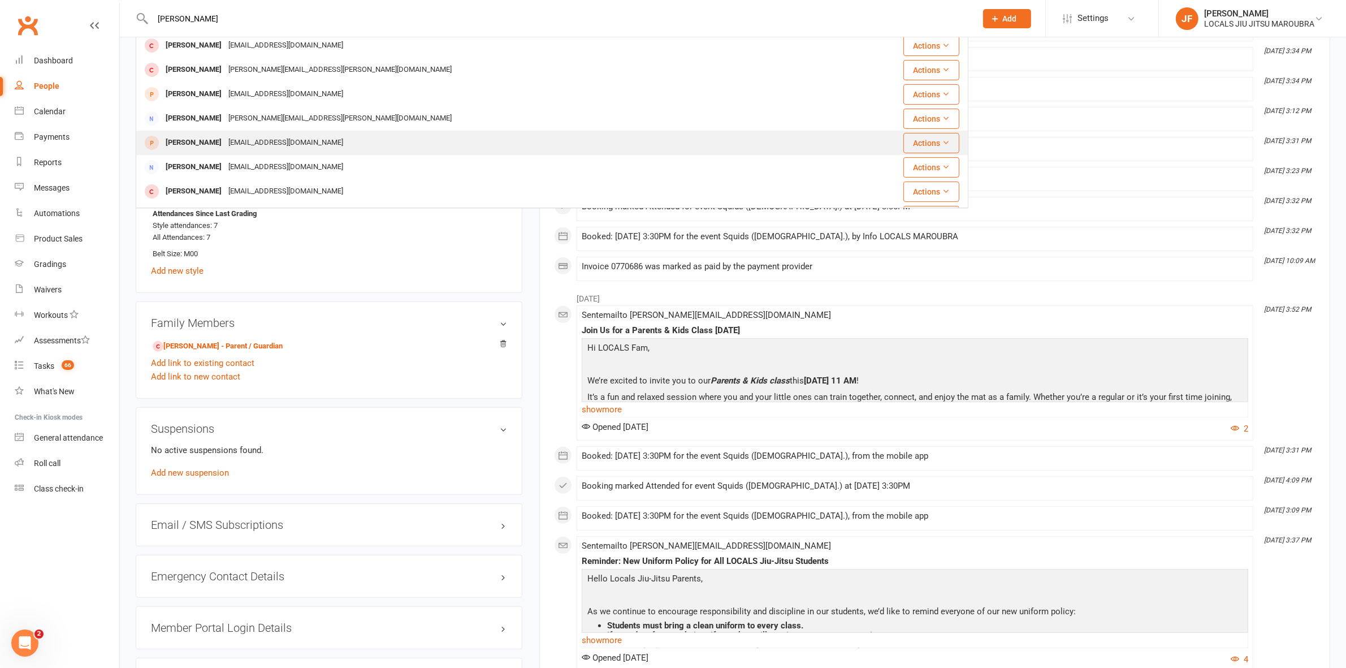
scroll to position [316, 0]
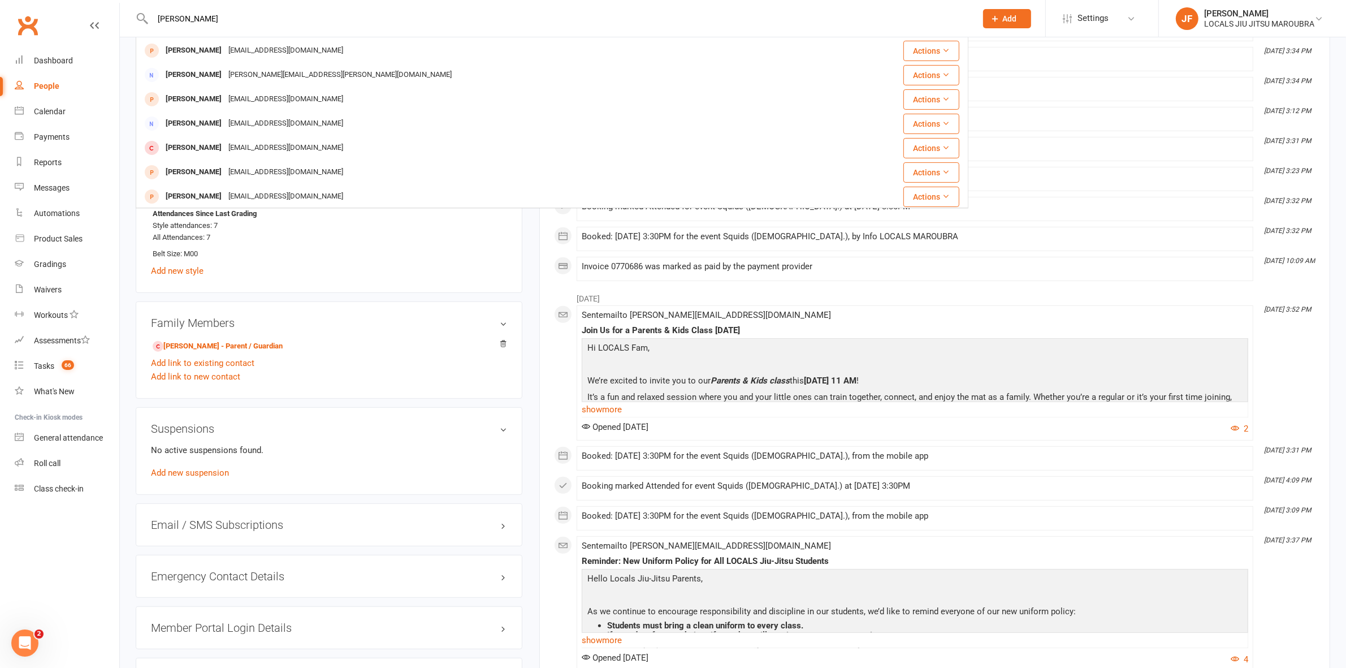
type input "[PERSON_NAME]"
drag, startPoint x: 1123, startPoint y: 71, endPoint x: 1118, endPoint y: 66, distance: 6.4
click at [1123, 70] on li "[DATE] 3:34 PM Booking marked Attended for event Squids ([DEMOGRAPHIC_DATA].) a…" at bounding box center [915, 59] width 677 height 24
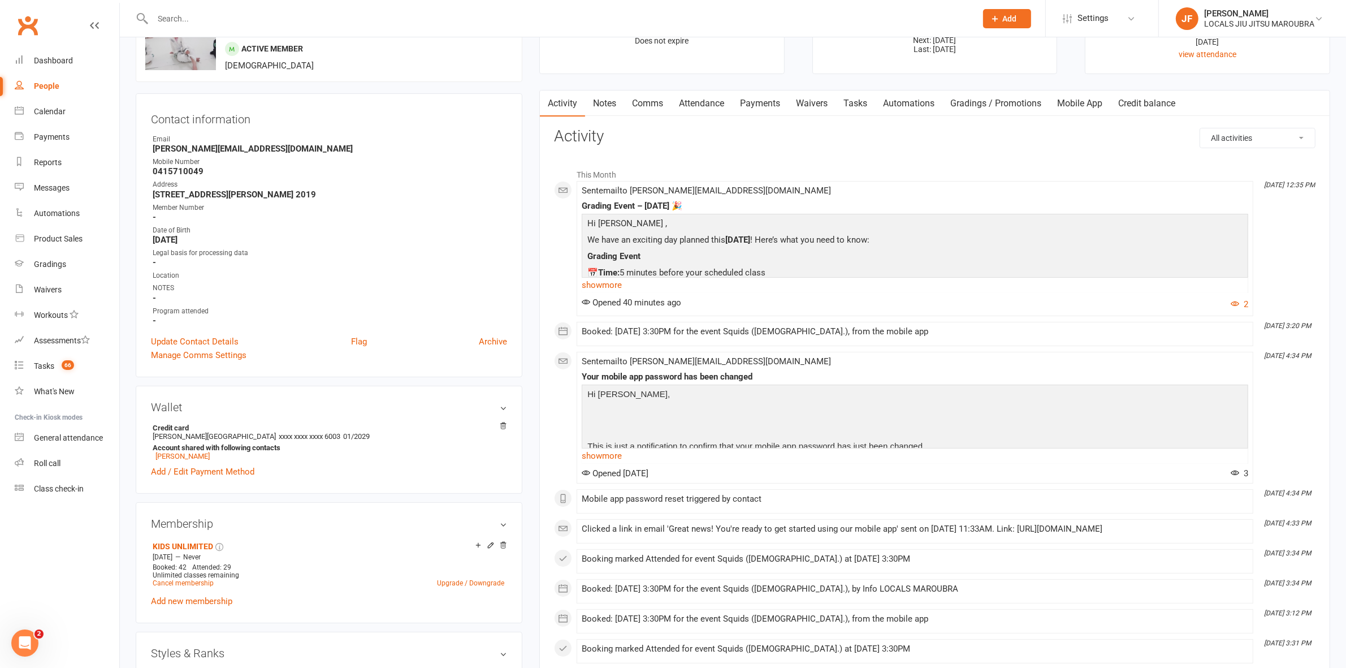
scroll to position [0, 0]
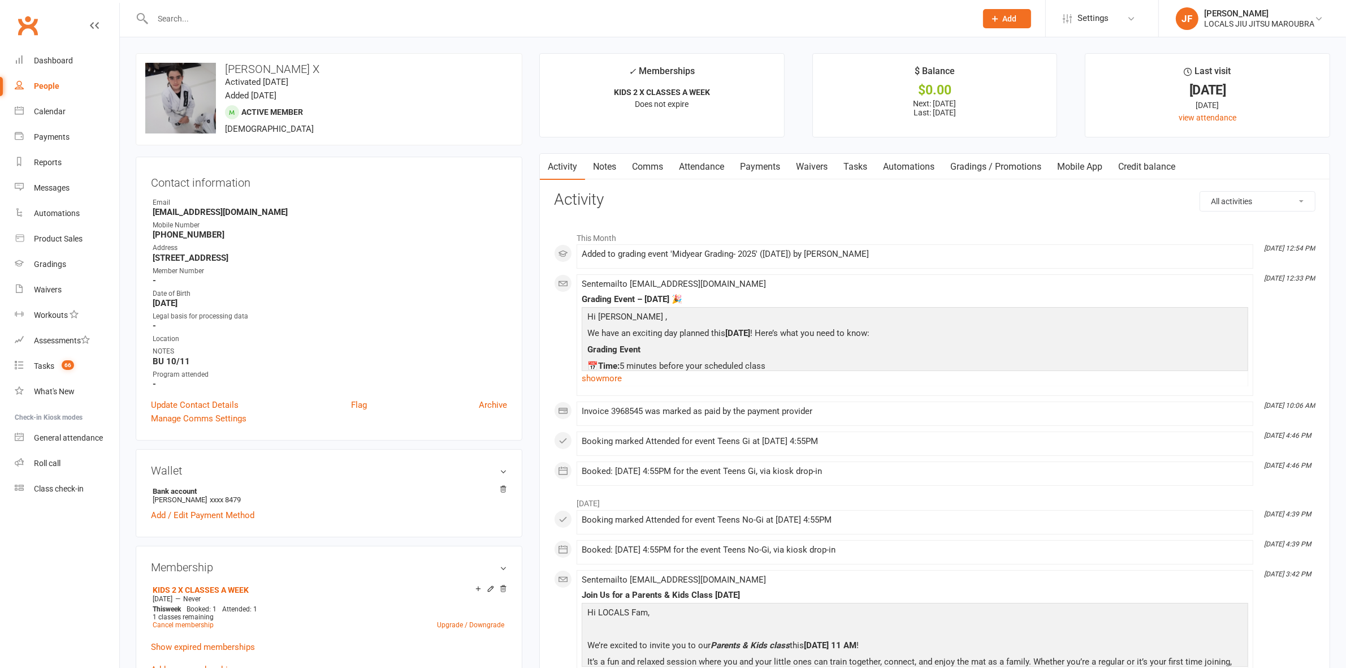
click at [755, 167] on link "Payments" at bounding box center [760, 167] width 56 height 26
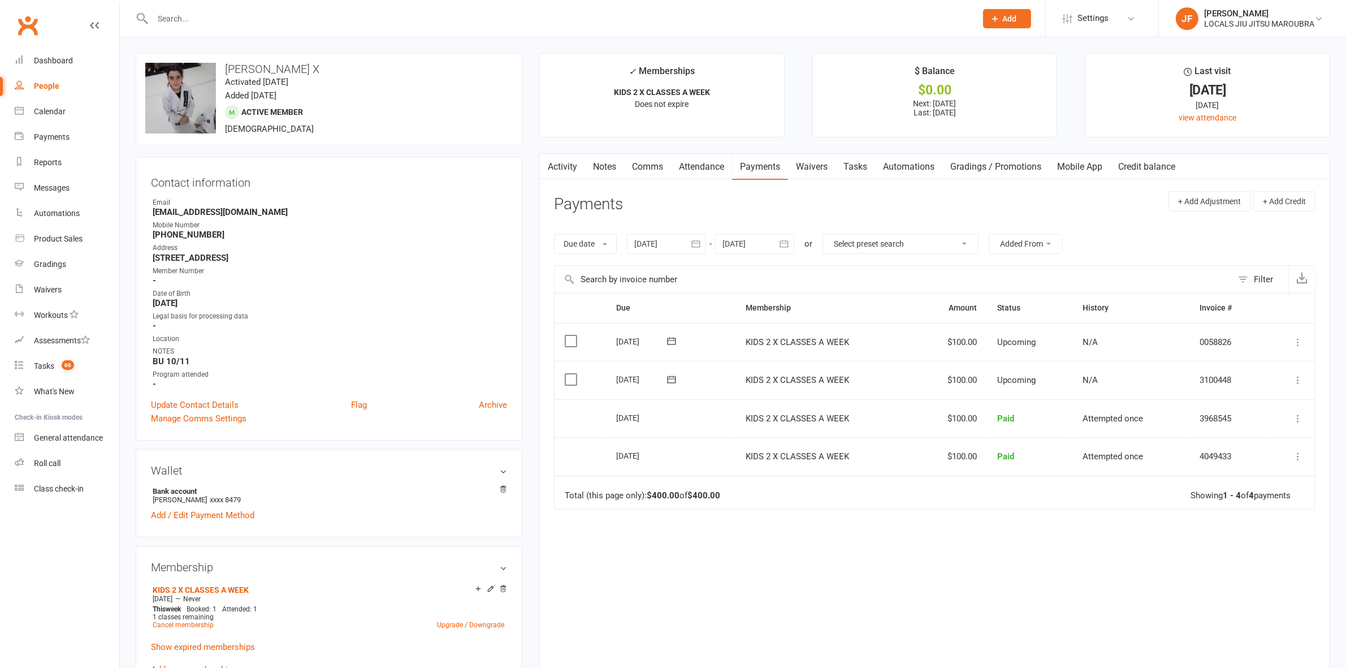
click at [781, 244] on icon "button" at bounding box center [784, 243] width 11 height 11
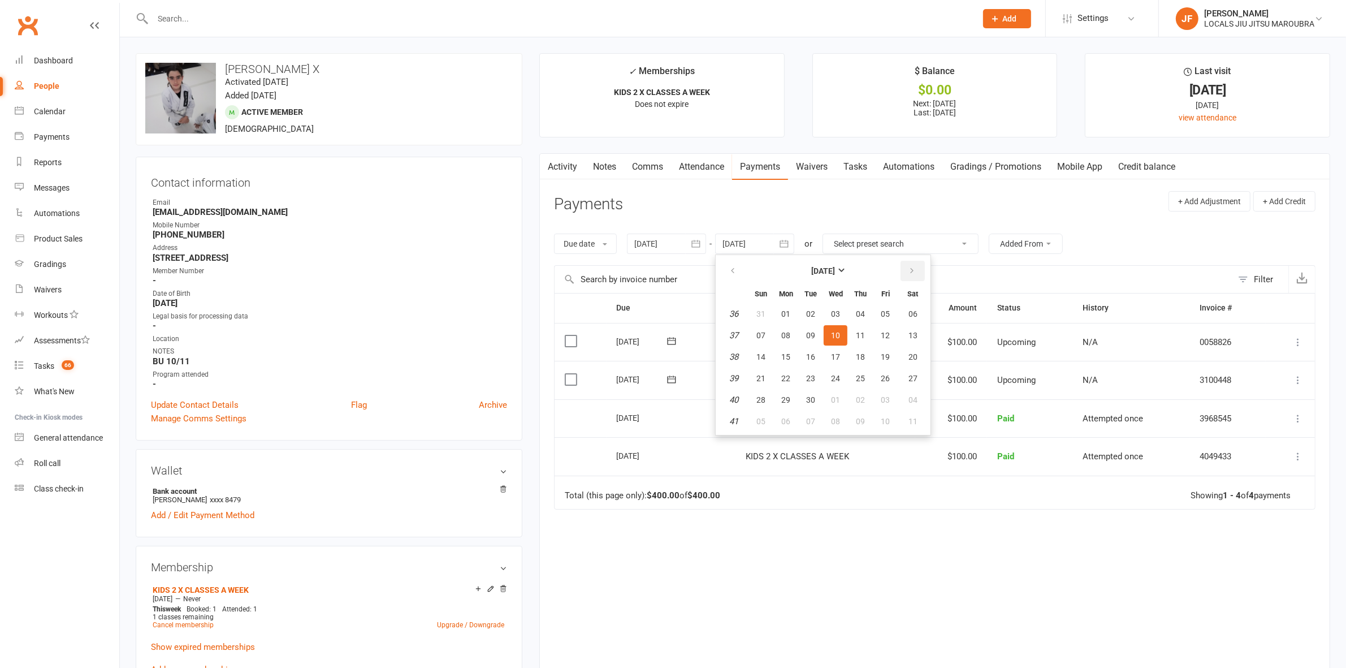
click at [905, 272] on button "button" at bounding box center [913, 271] width 24 height 20
click at [884, 359] on span "19" at bounding box center [885, 356] width 9 height 9
type input "[DATE]"
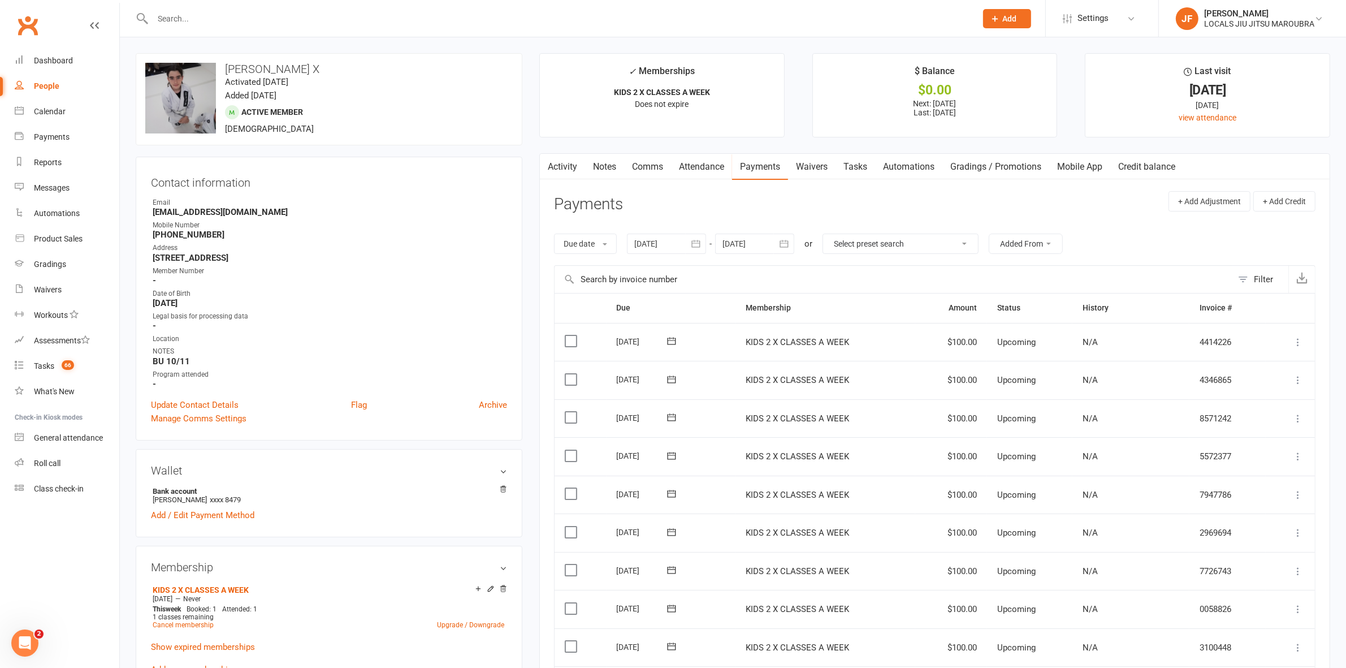
click at [547, 166] on icon "button" at bounding box center [547, 165] width 7 height 12
click at [567, 166] on link "Activity" at bounding box center [562, 167] width 45 height 26
